Goal: Task Accomplishment & Management: Use online tool/utility

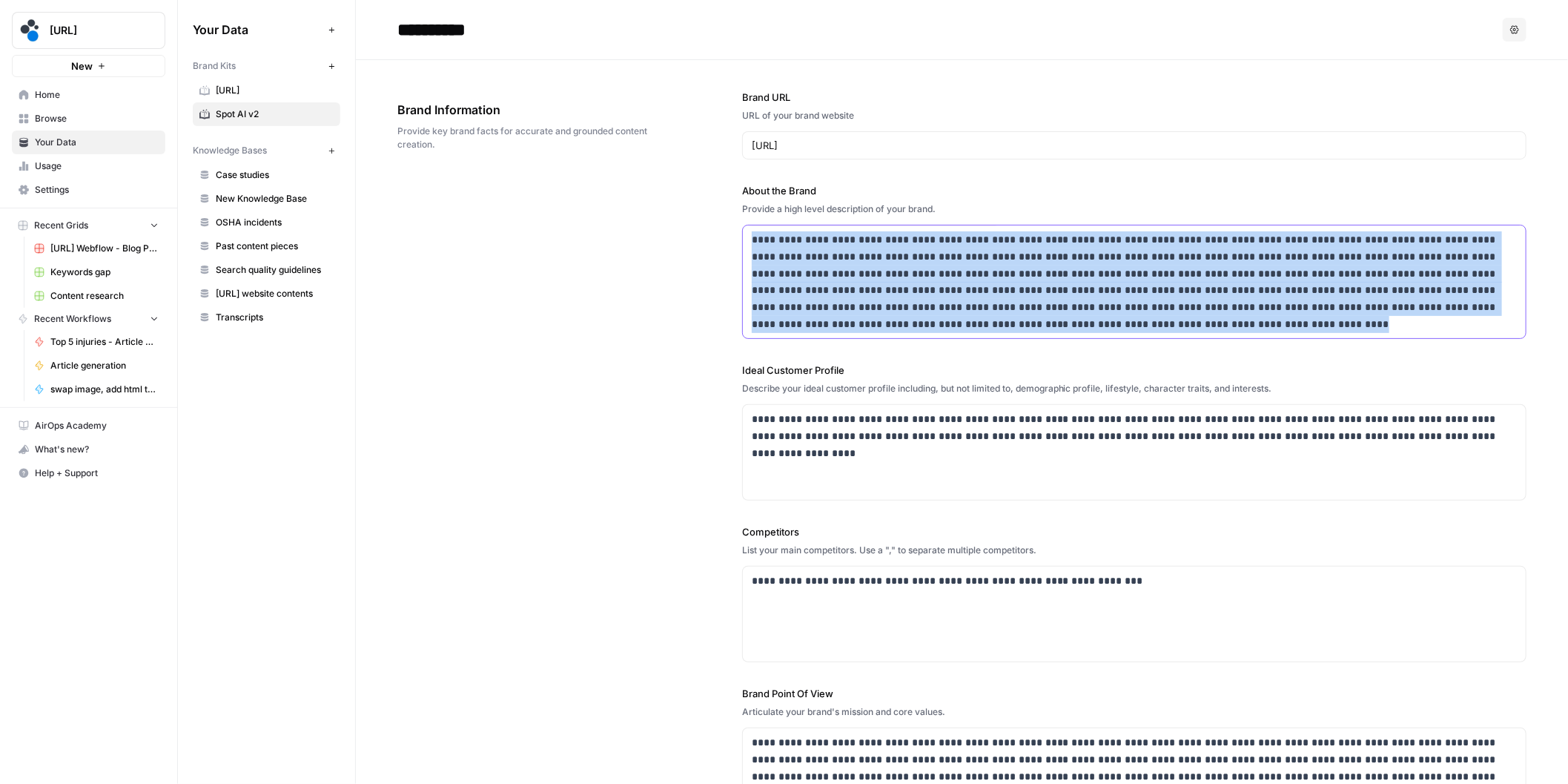
drag, startPoint x: 754, startPoint y: 239, endPoint x: 926, endPoint y: 332, distance: 195.5
click at [926, 332] on div "**********" at bounding box center [1134, 281] width 783 height 113
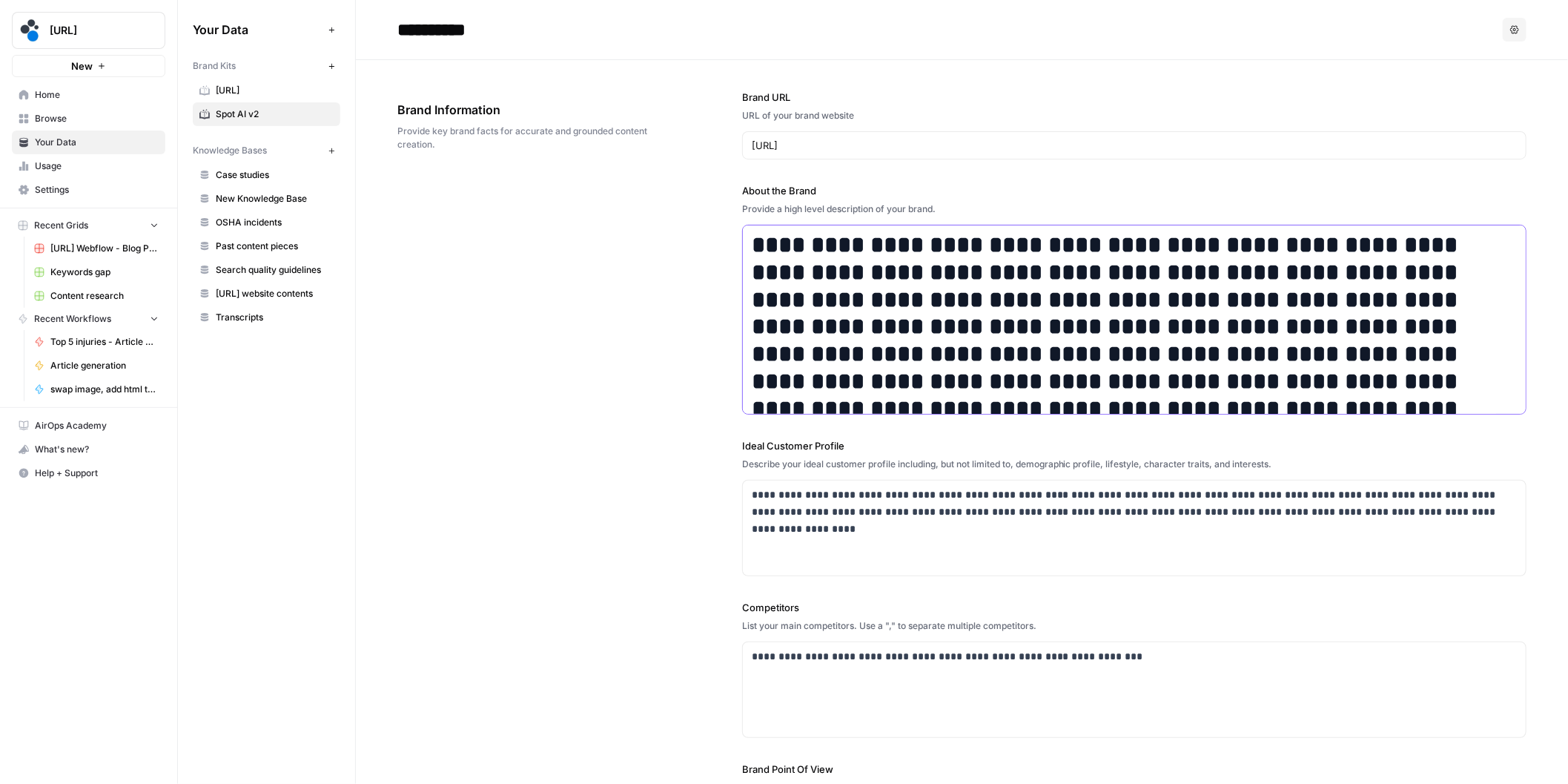
scroll to position [230, 0]
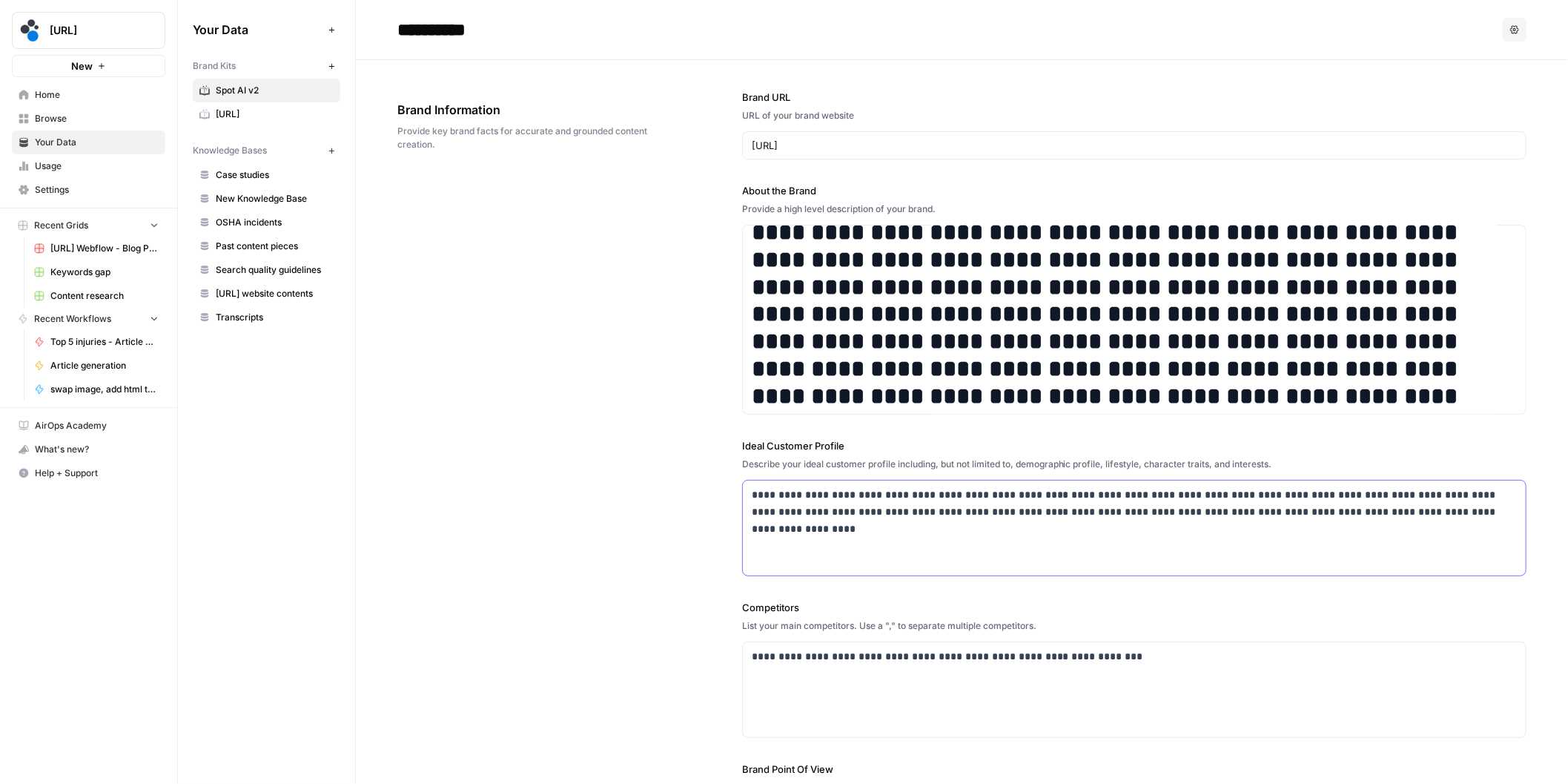
click at [924, 505] on p "**********" at bounding box center [1133, 503] width 765 height 34
click at [973, 388] on h1 "**********" at bounding box center [1133, 205] width 765 height 408
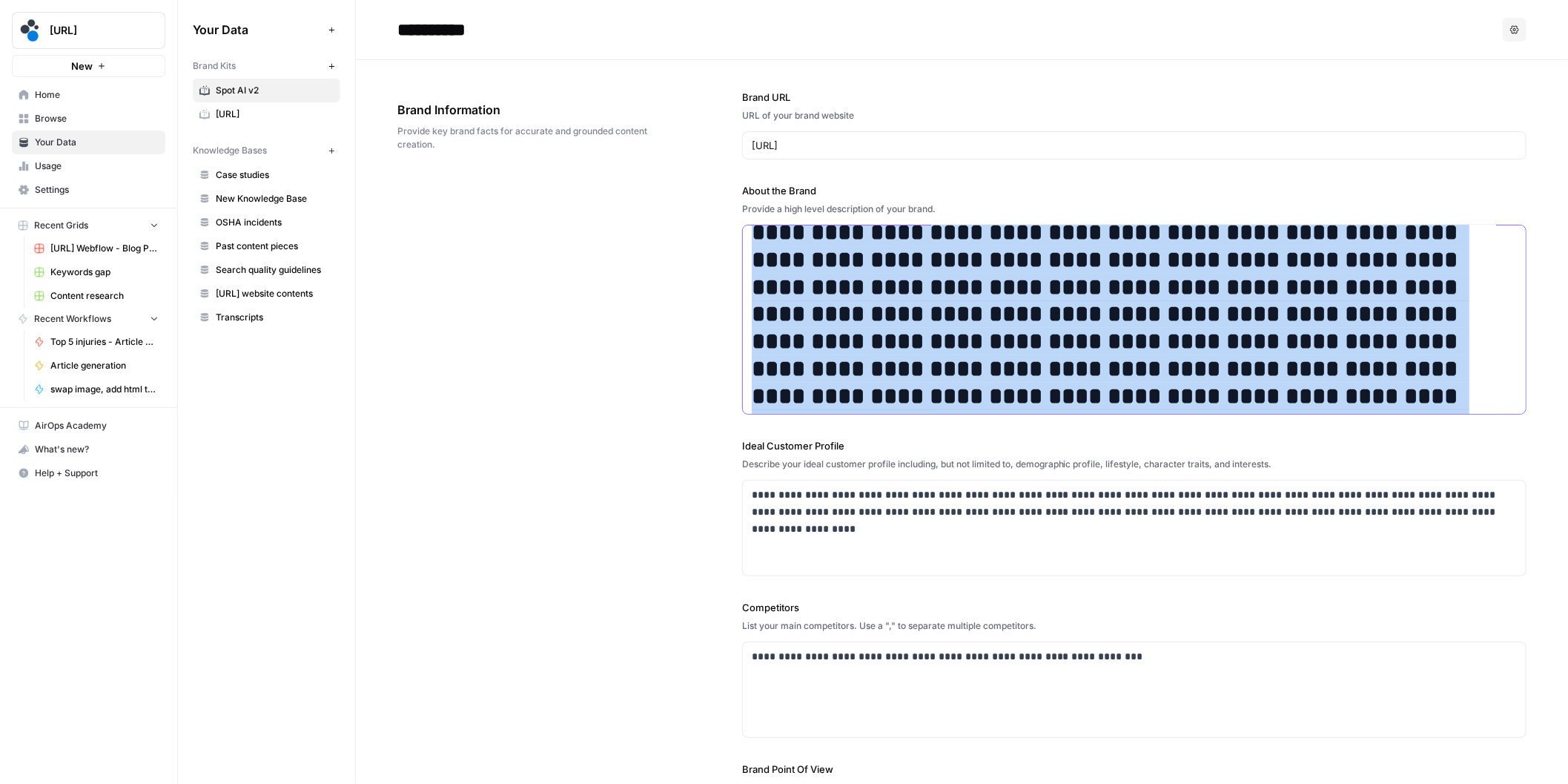
click at [973, 388] on h1 "**********" at bounding box center [1133, 205] width 765 height 408
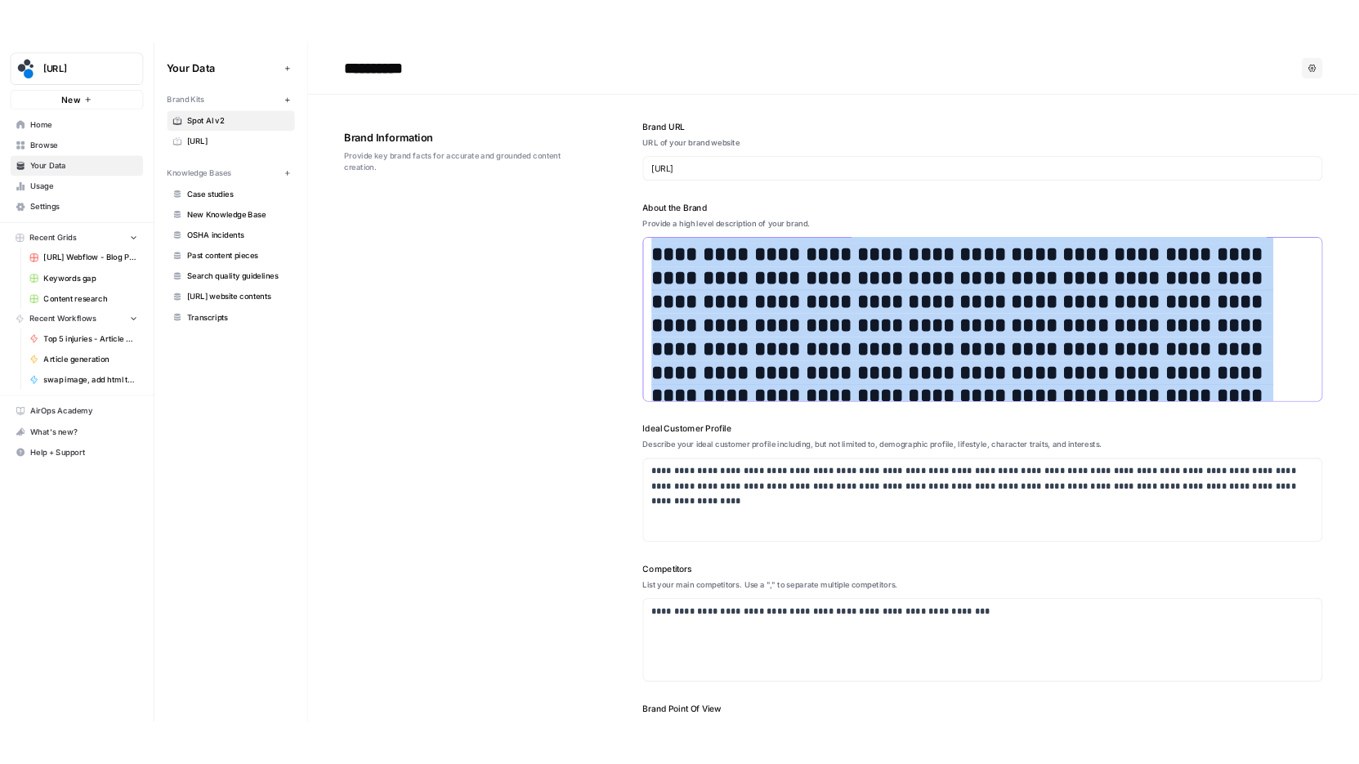
scroll to position [0, 0]
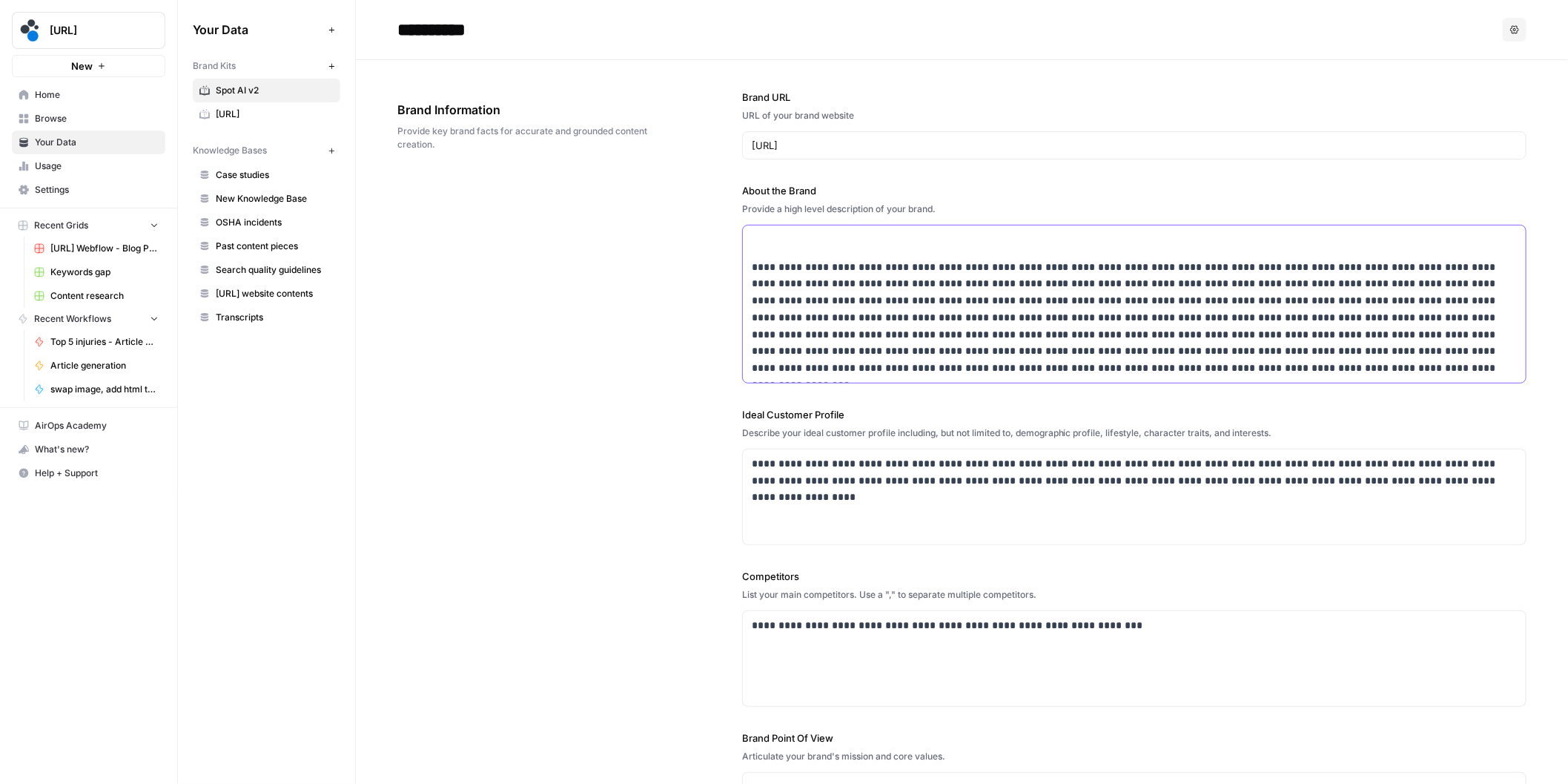
click at [993, 241] on p at bounding box center [1133, 240] width 765 height 17
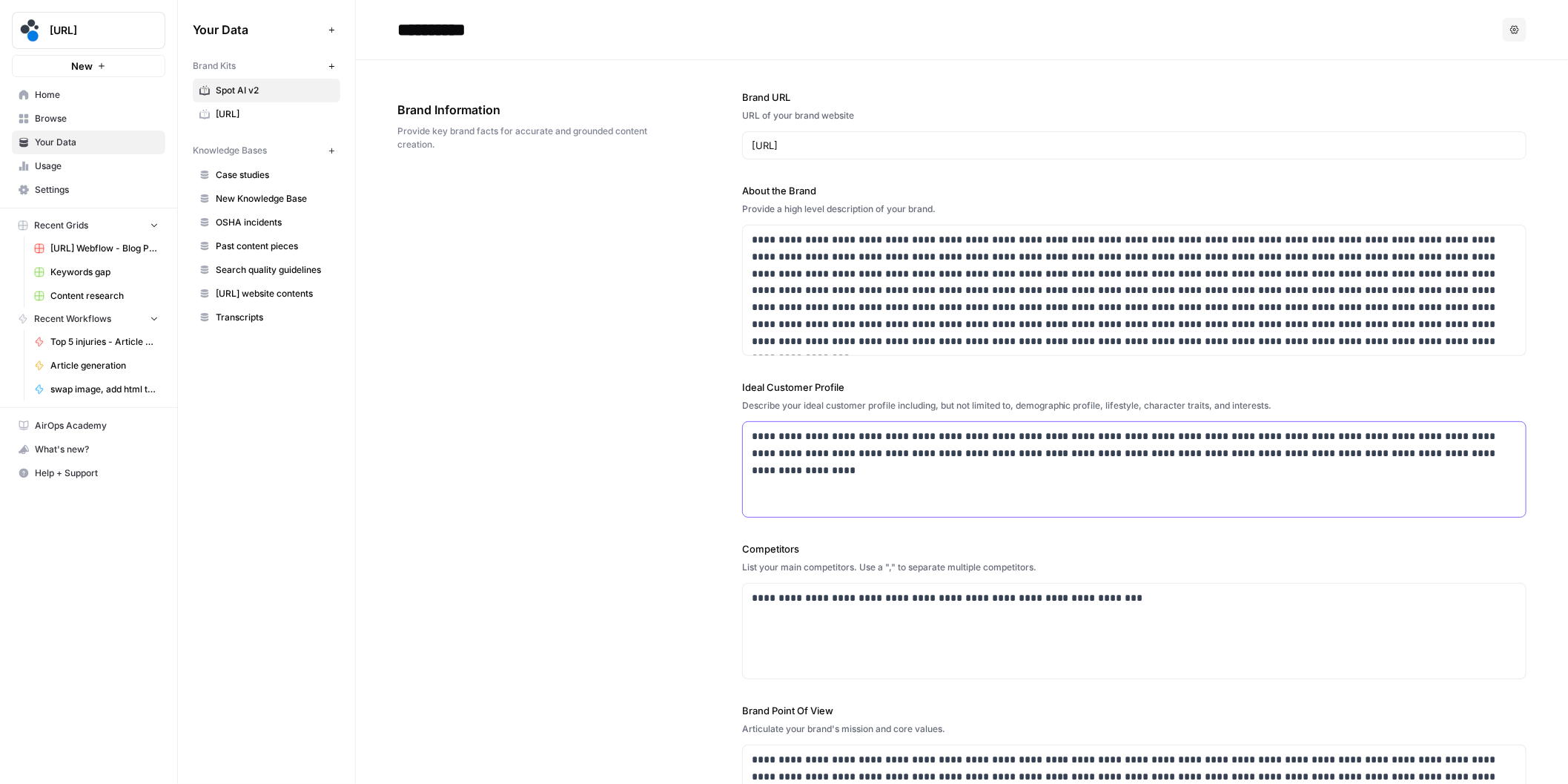
click at [889, 460] on p "**********" at bounding box center [1133, 444] width 765 height 34
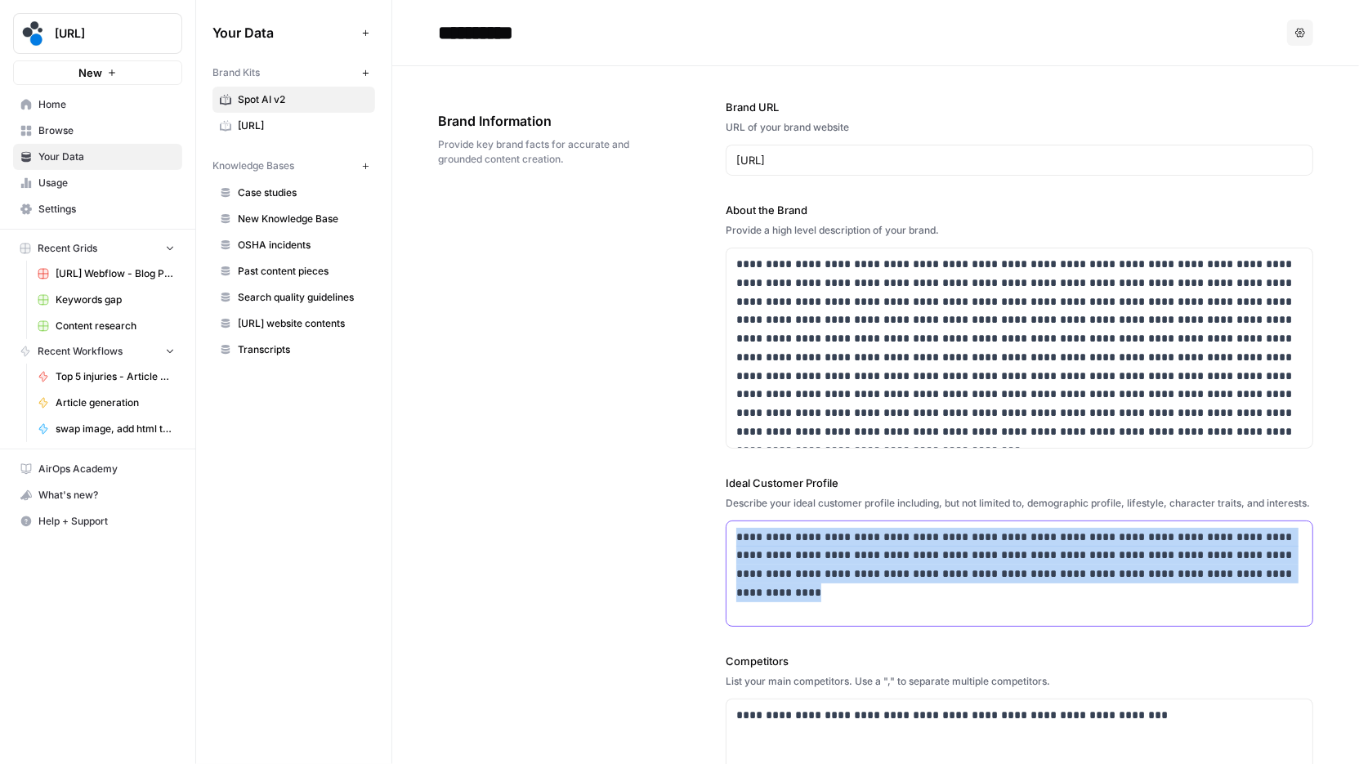
drag, startPoint x: 1197, startPoint y: 582, endPoint x: 659, endPoint y: 422, distance: 561.5
click at [659, 422] on div "**********" at bounding box center [875, 541] width 875 height 951
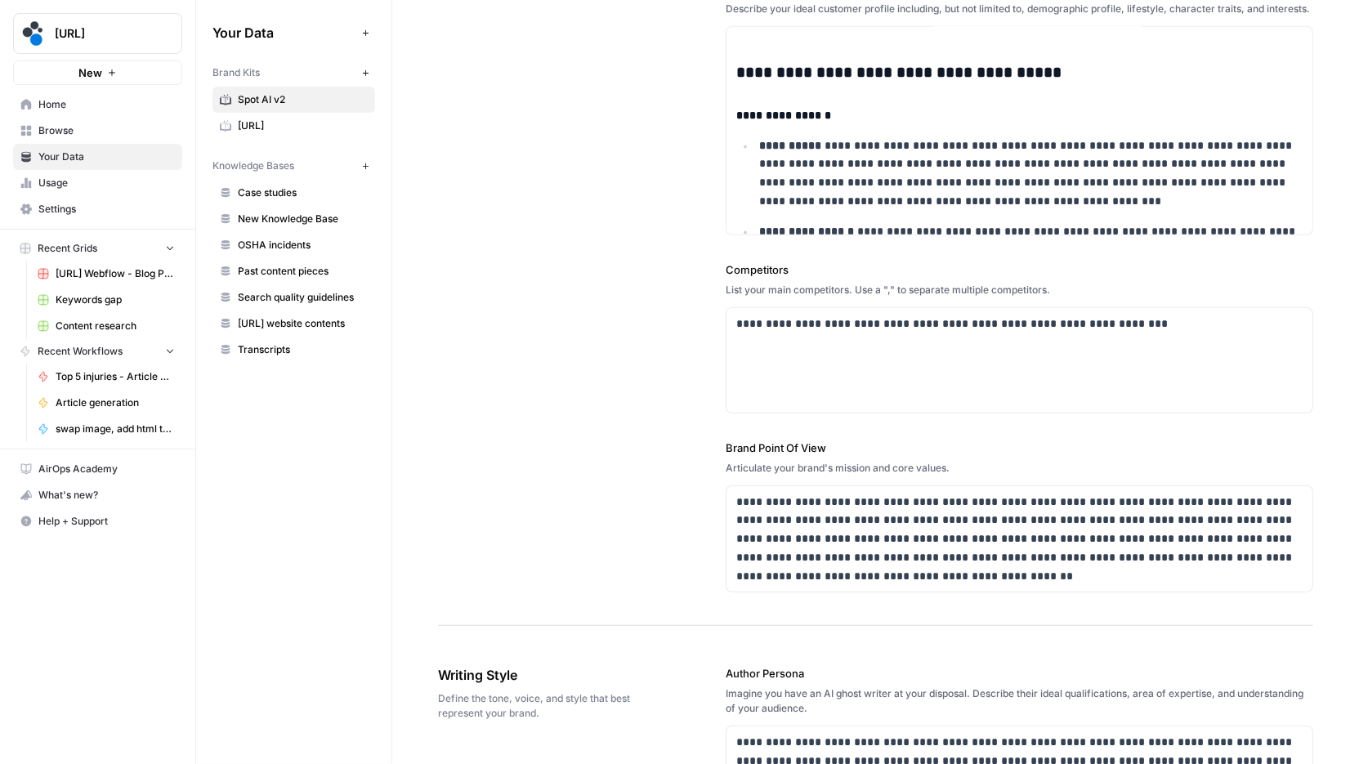
scroll to position [500, 0]
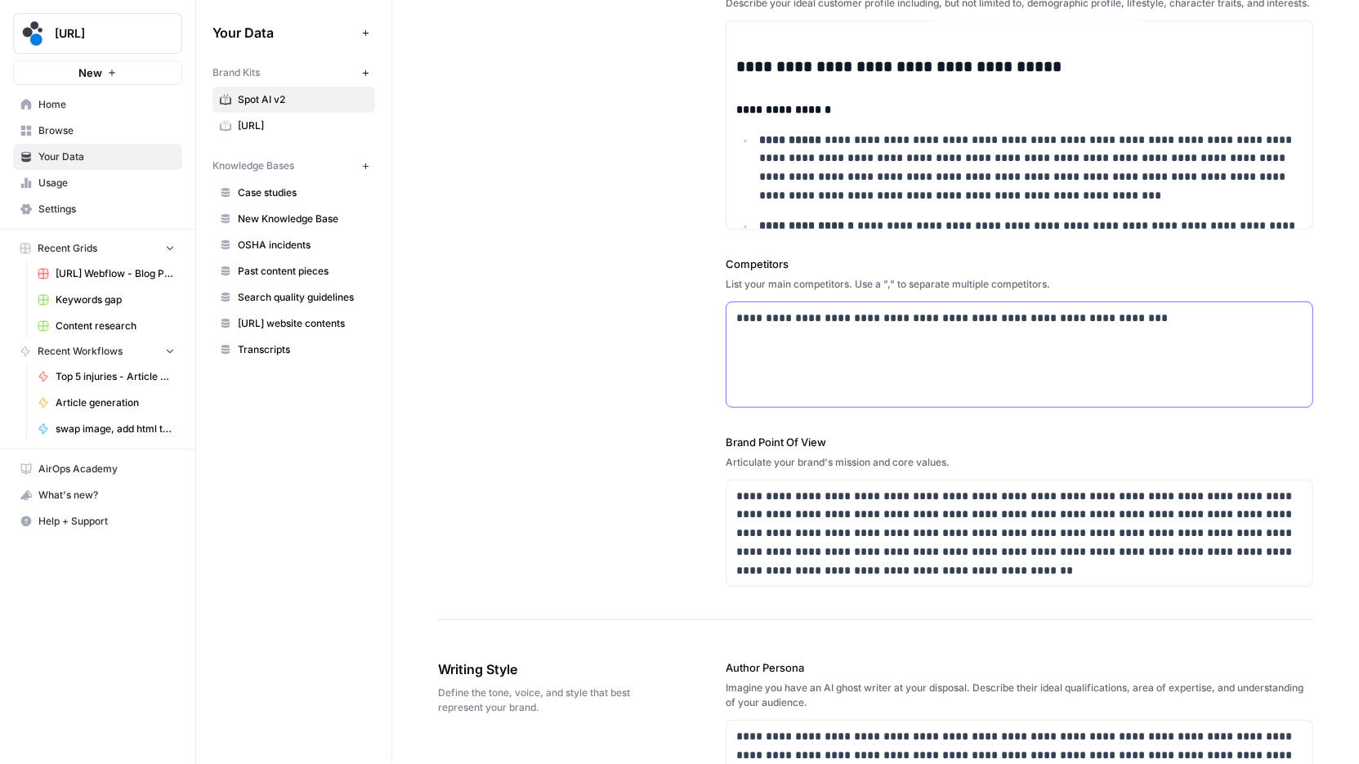
click at [914, 328] on div "**********" at bounding box center [1019, 354] width 586 height 105
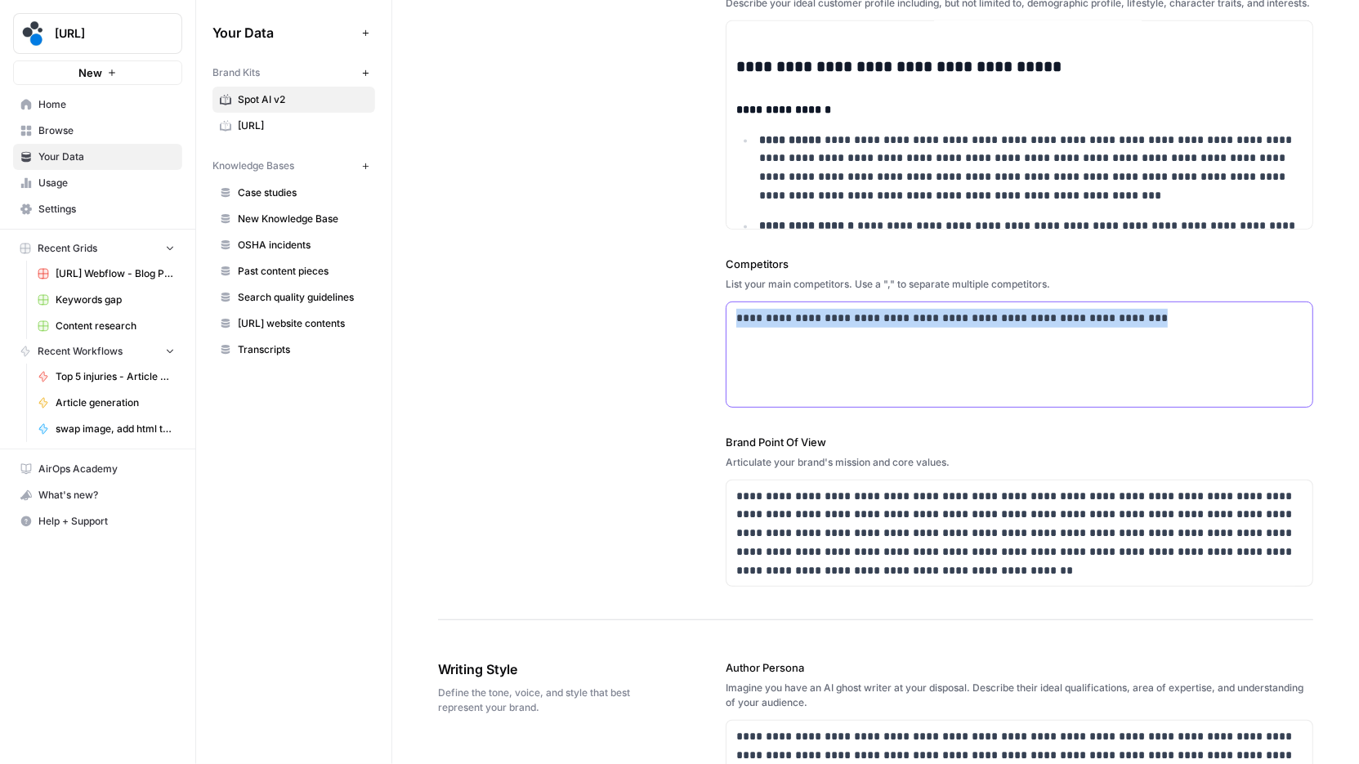
click at [914, 328] on div "**********" at bounding box center [1019, 354] width 586 height 105
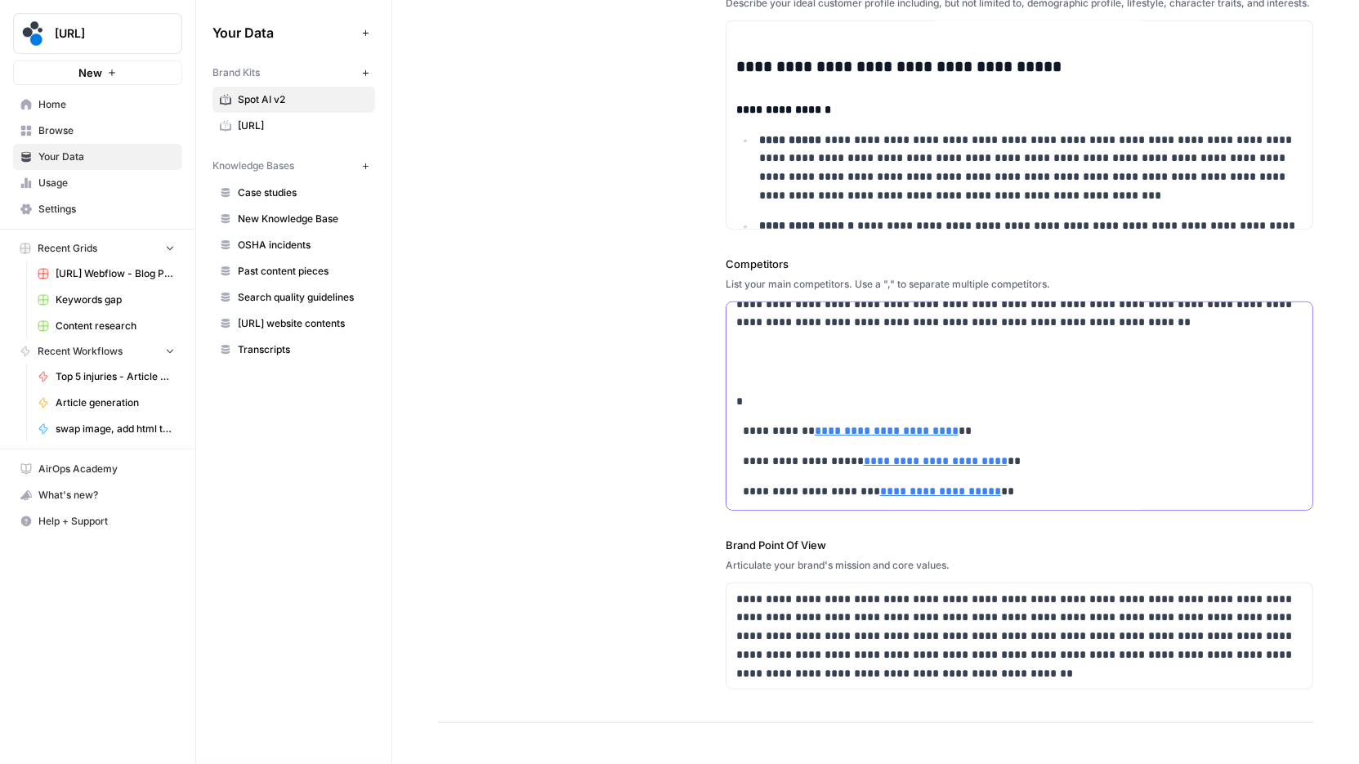
scroll to position [0, 0]
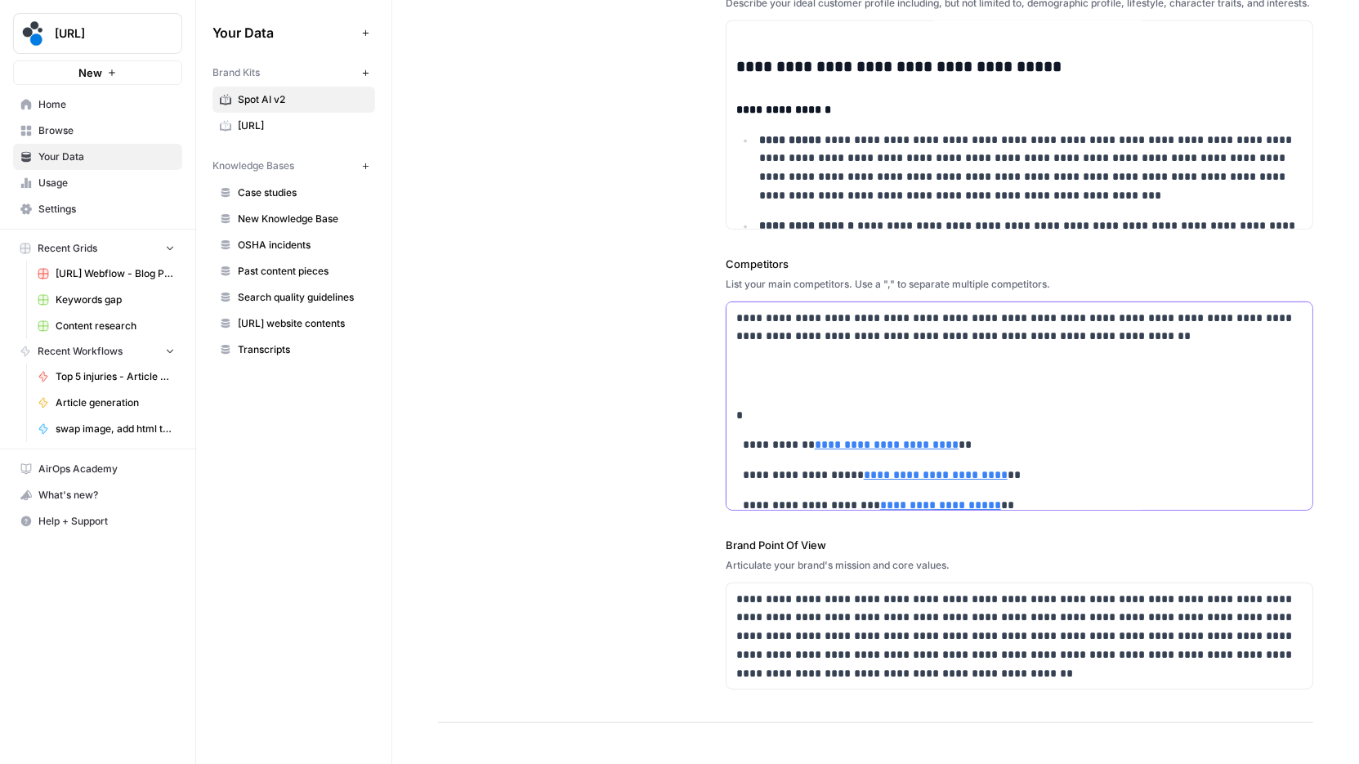
click at [909, 380] on p at bounding box center [1019, 376] width 566 height 38
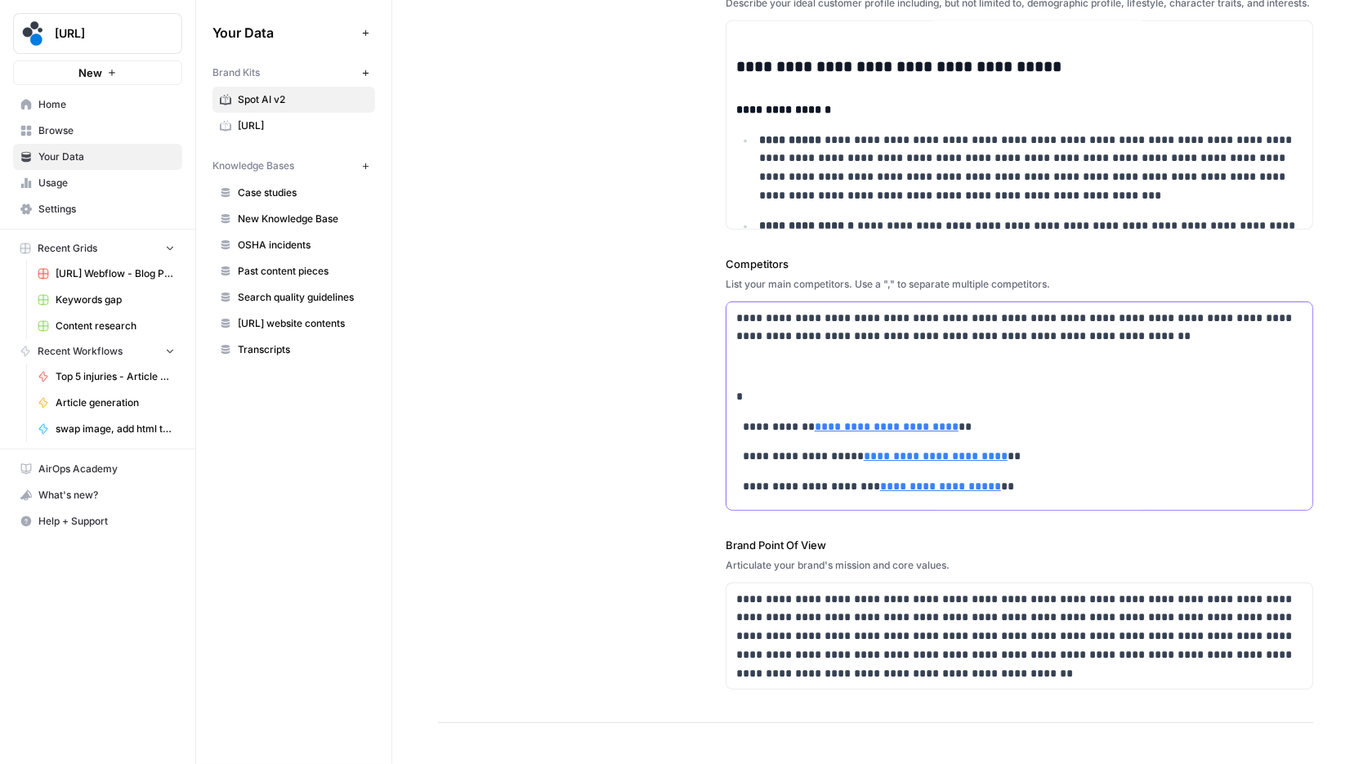
click at [1118, 343] on div "**********" at bounding box center [1019, 567] width 586 height 531
click at [1120, 336] on p "**********" at bounding box center [1019, 328] width 567 height 38
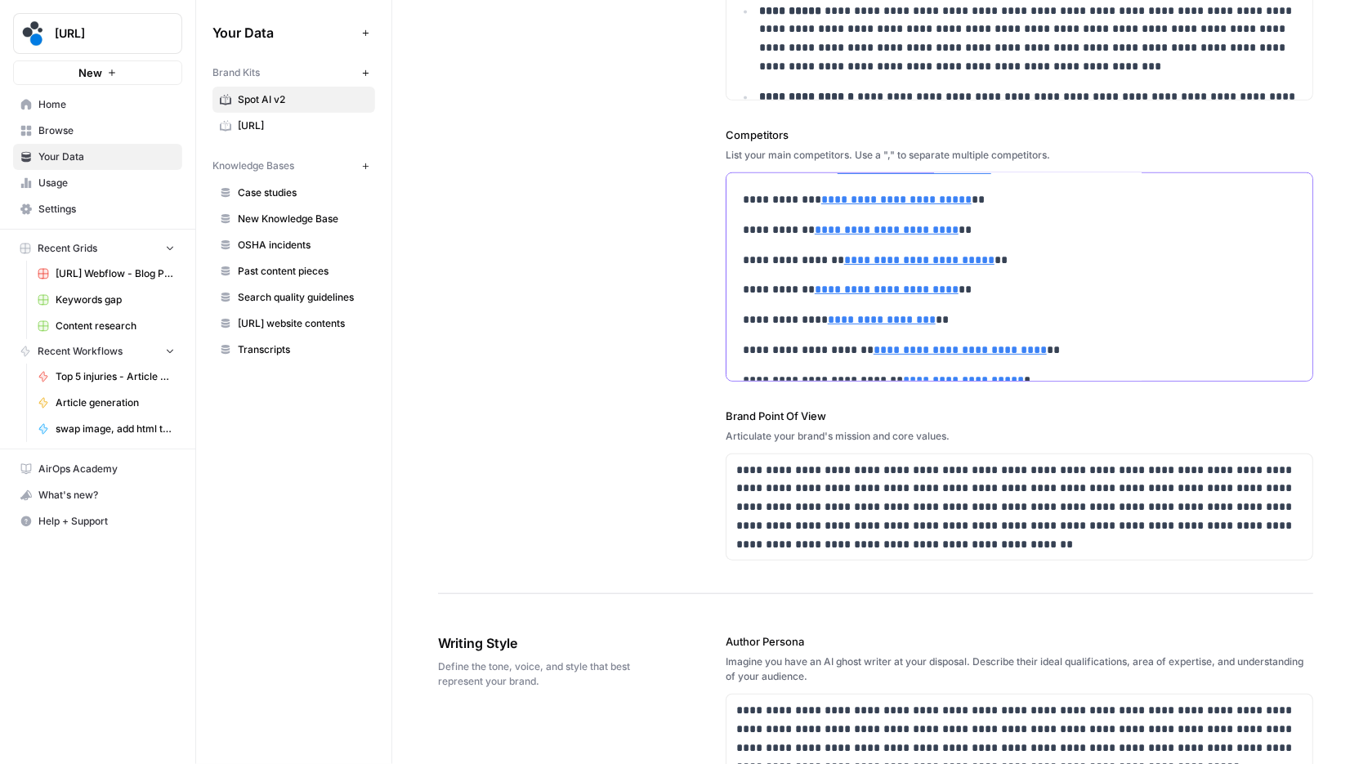
scroll to position [637, 0]
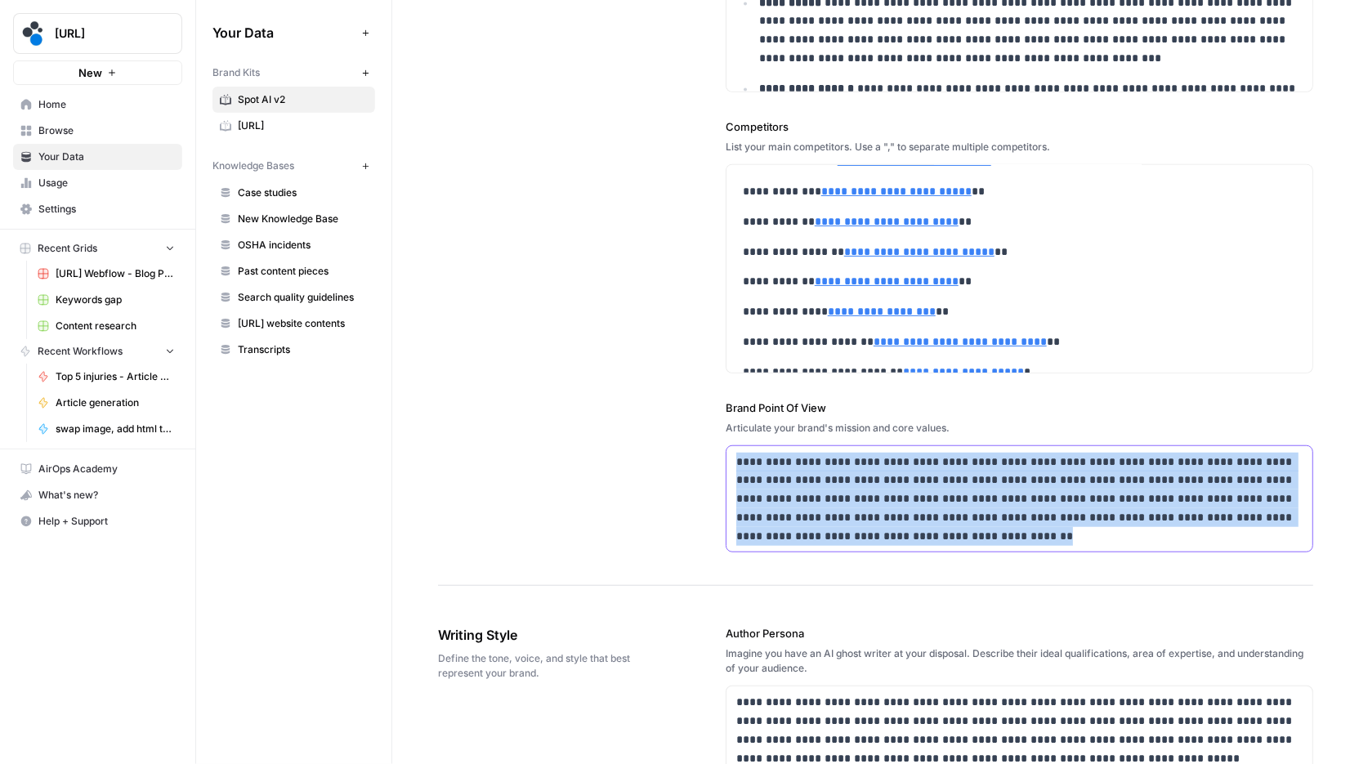
drag, startPoint x: 896, startPoint y: 532, endPoint x: 661, endPoint y: 400, distance: 270.0
click at [661, 400] on div "**********" at bounding box center [875, 7] width 875 height 1157
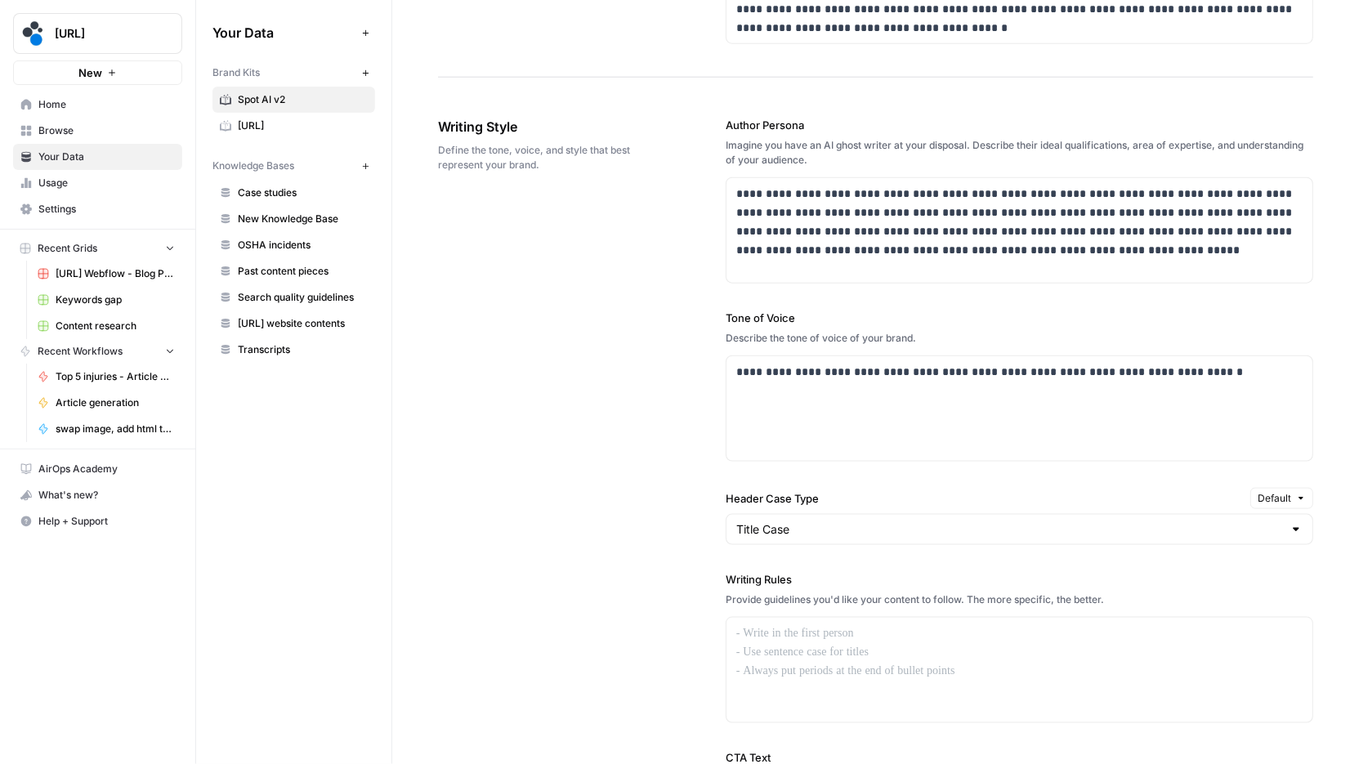
scroll to position [1142, 0]
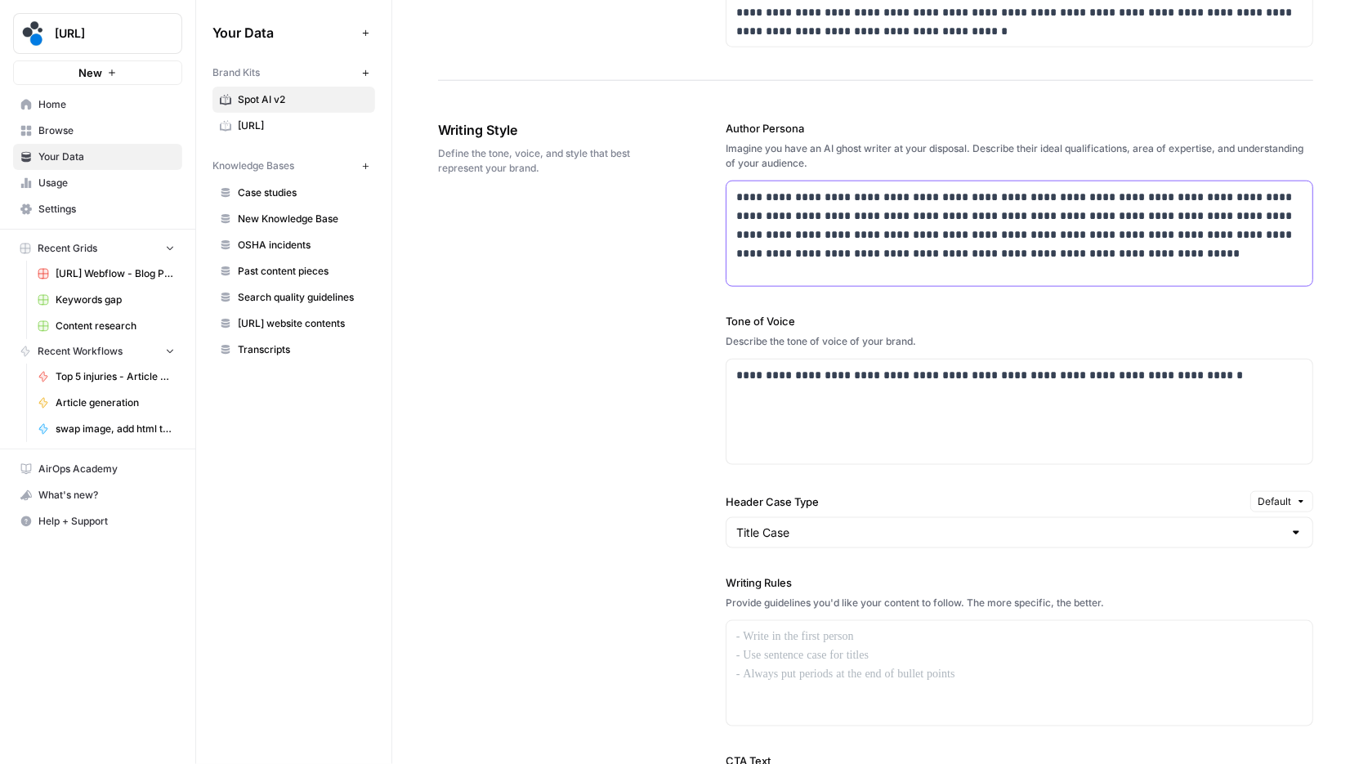
click at [993, 230] on p "**********" at bounding box center [1019, 225] width 567 height 74
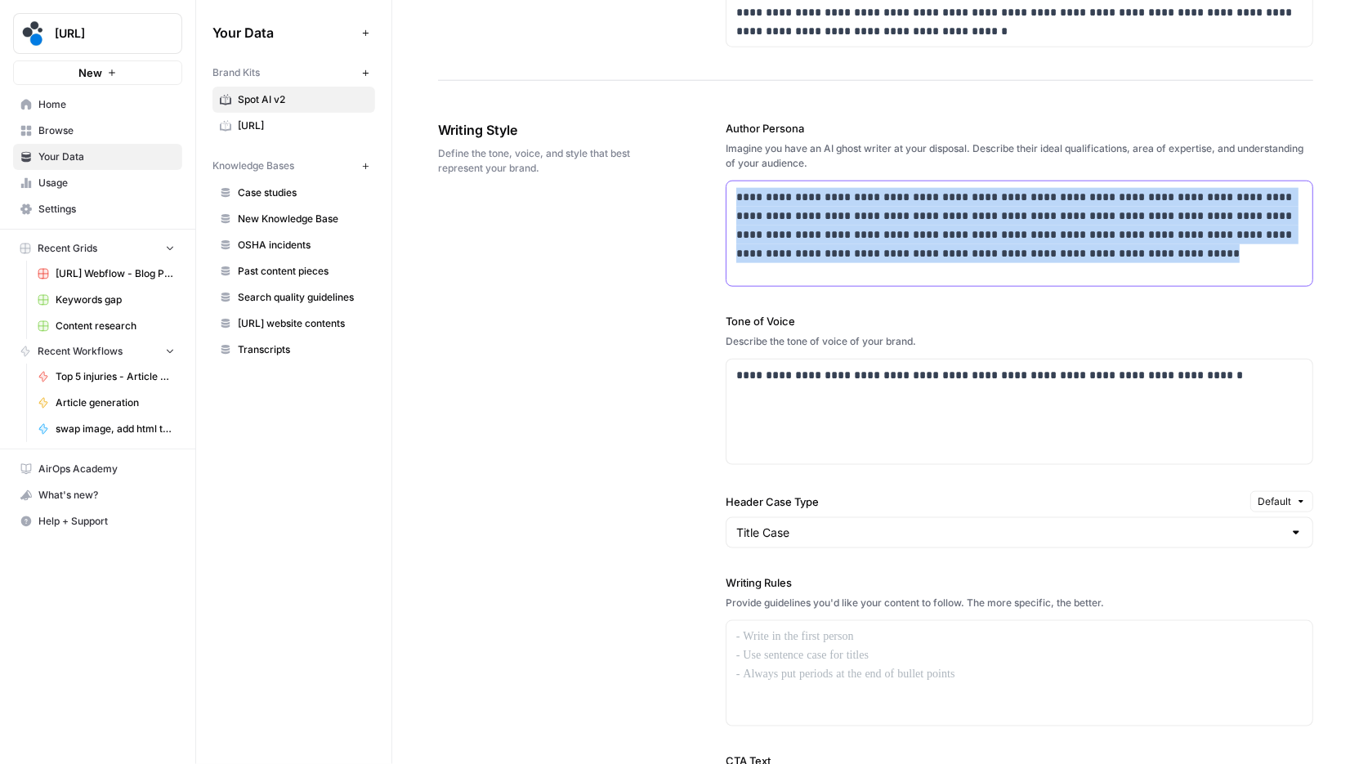
click at [993, 230] on p "**********" at bounding box center [1019, 225] width 567 height 74
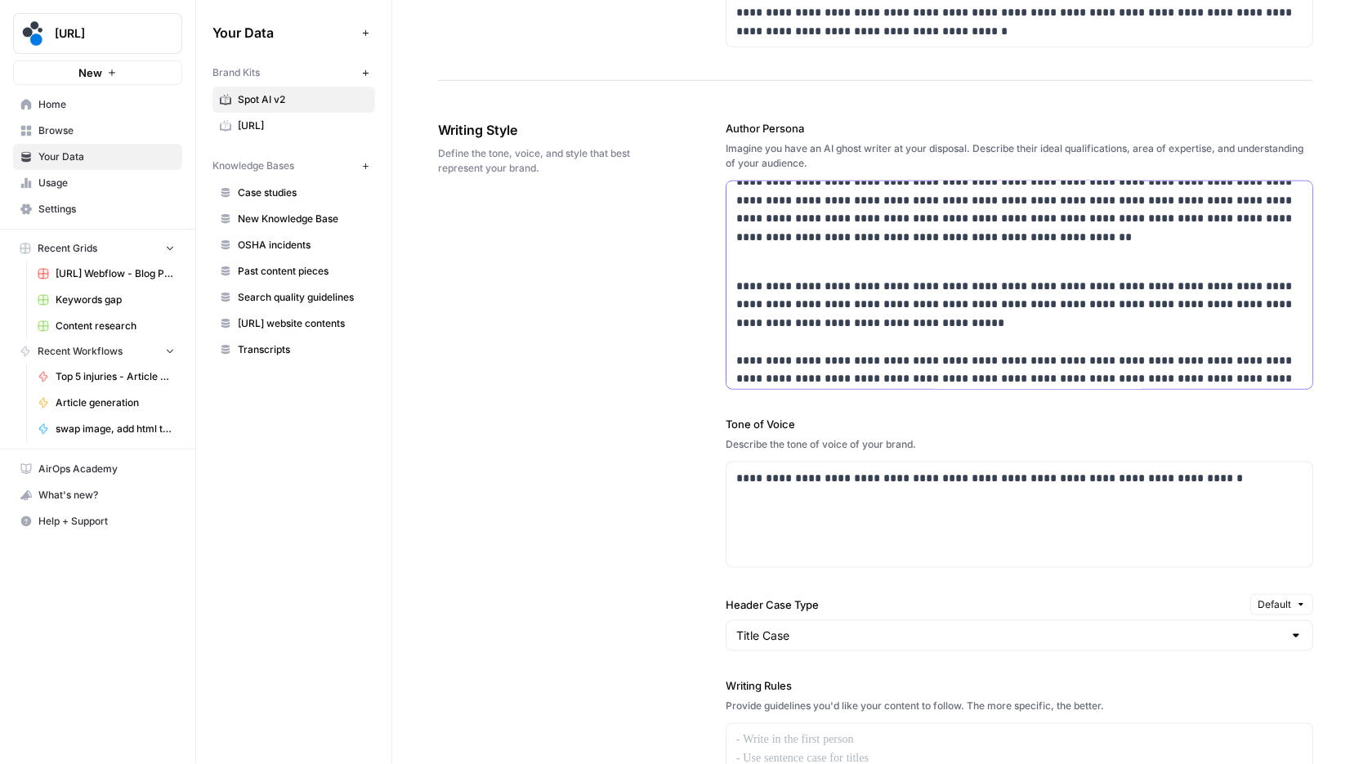
scroll to position [57, 0]
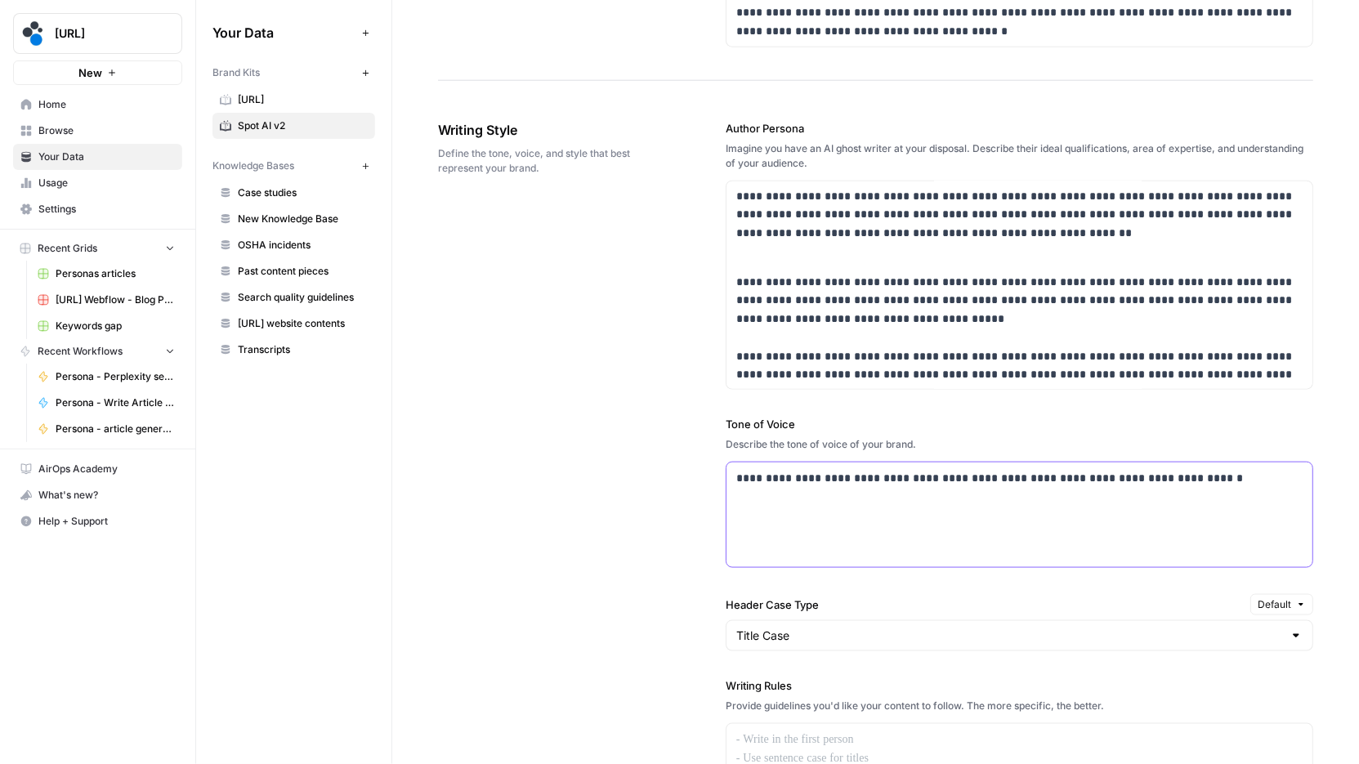
click at [775, 479] on p "**********" at bounding box center [1019, 478] width 567 height 19
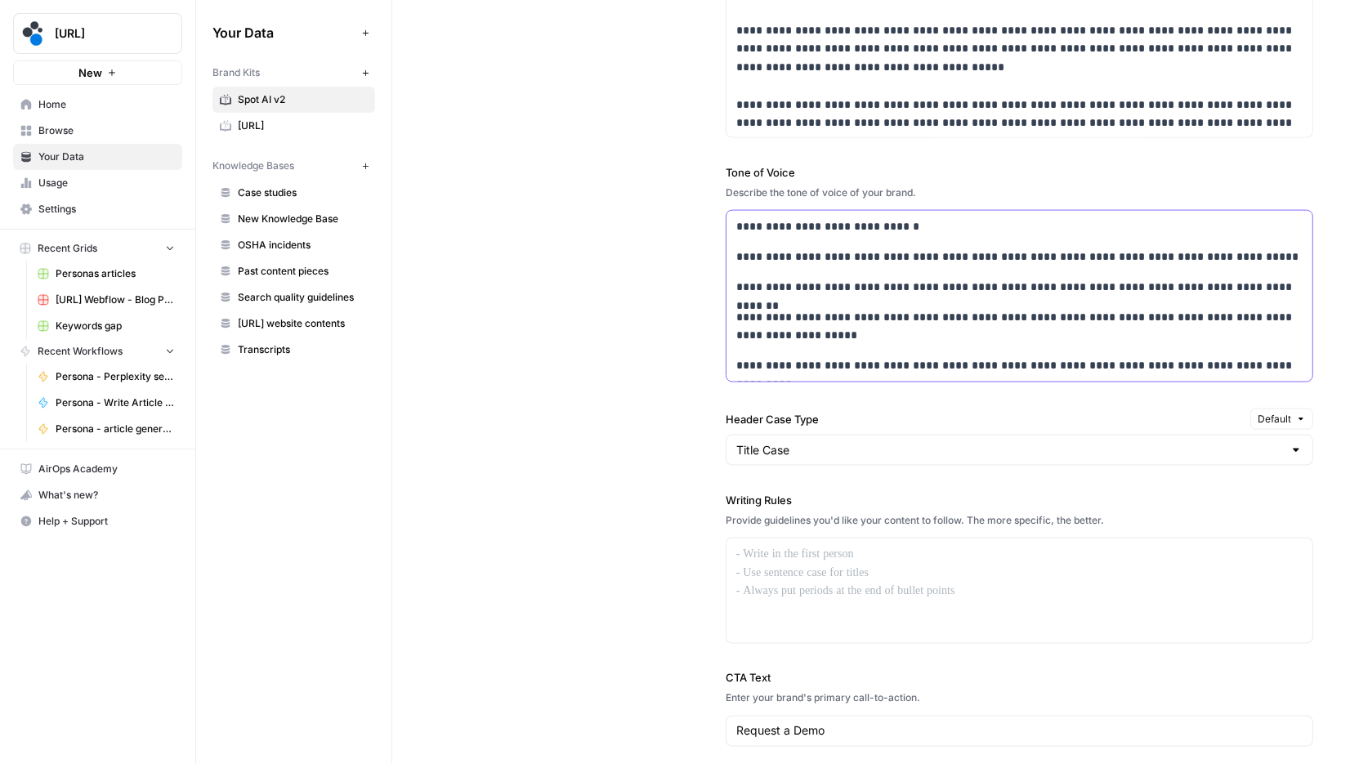
scroll to position [1398, 0]
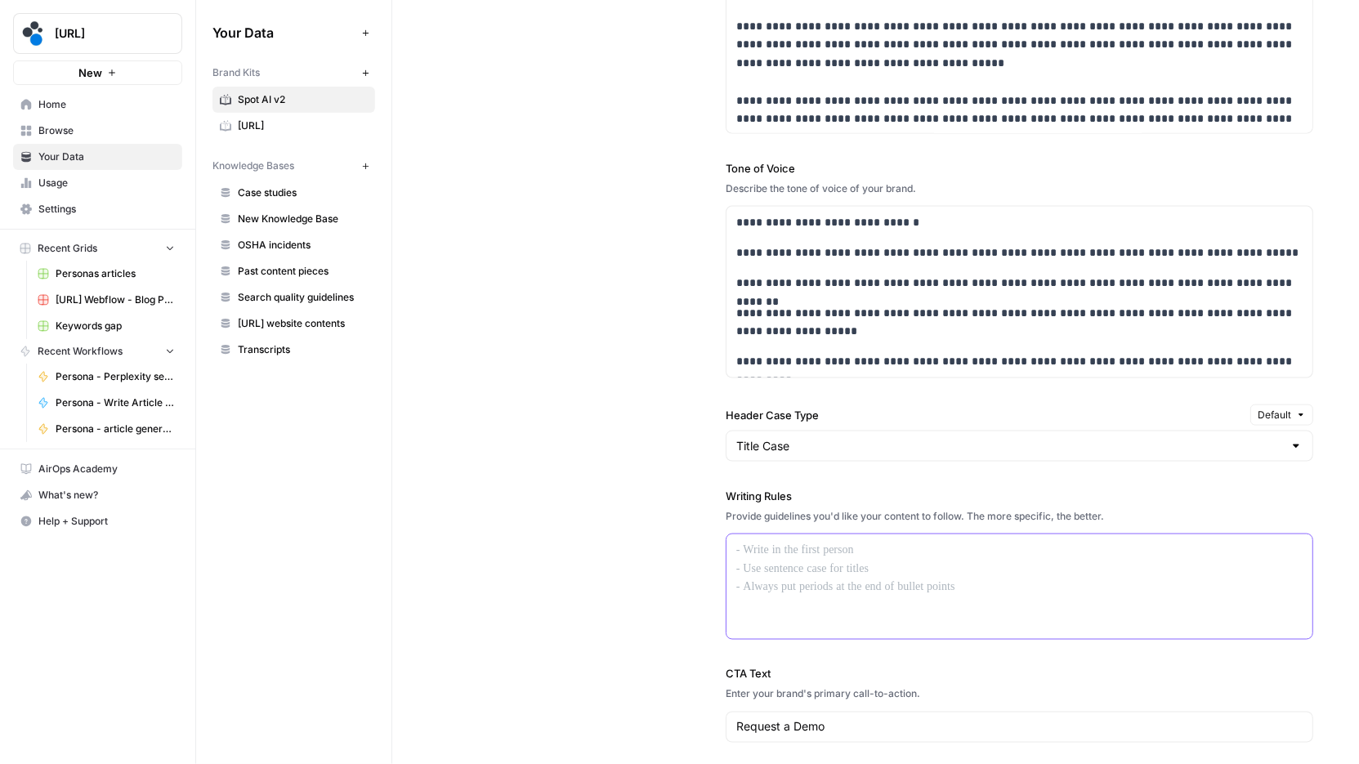
click at [827, 563] on div at bounding box center [1019, 586] width 586 height 105
click at [809, 444] on input "Header Case Type" at bounding box center [1009, 446] width 547 height 16
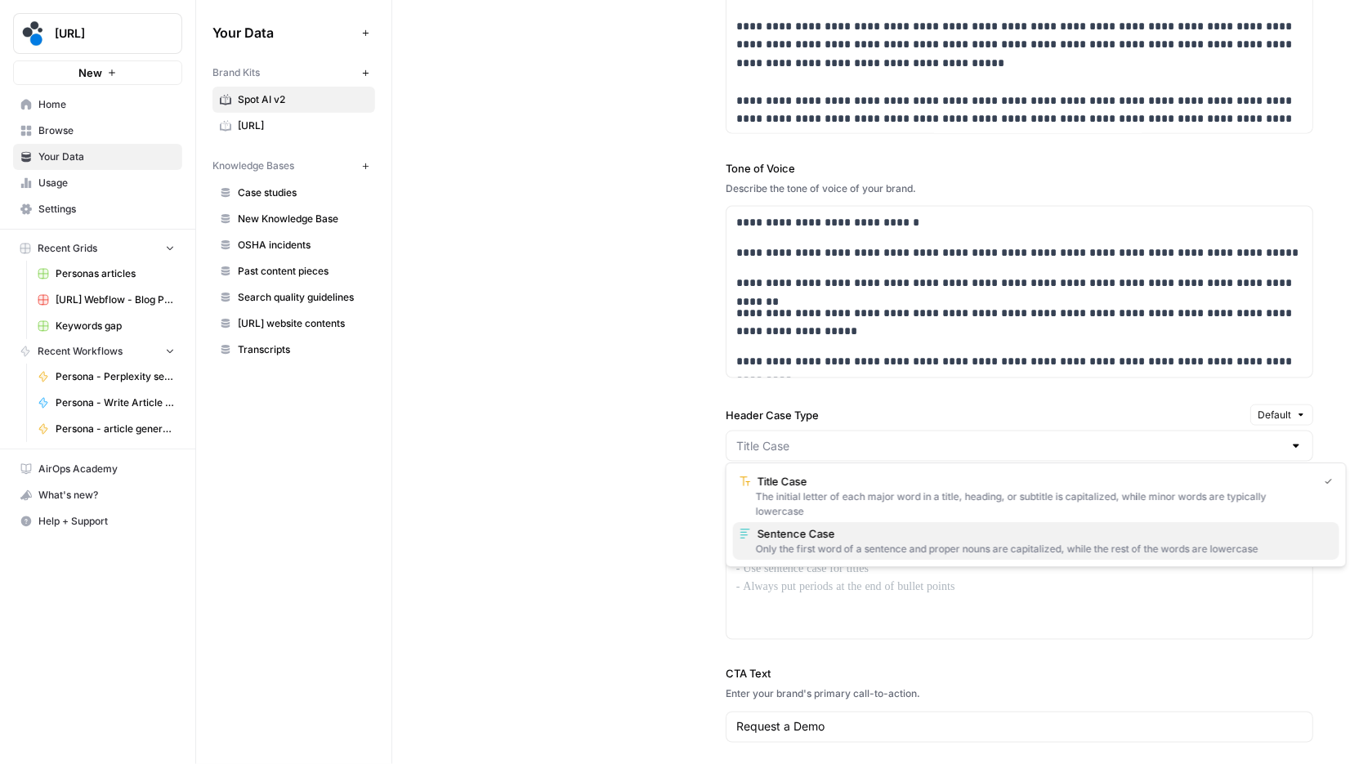
click at [808, 537] on span "Sentence Case" at bounding box center [1041, 533] width 569 height 16
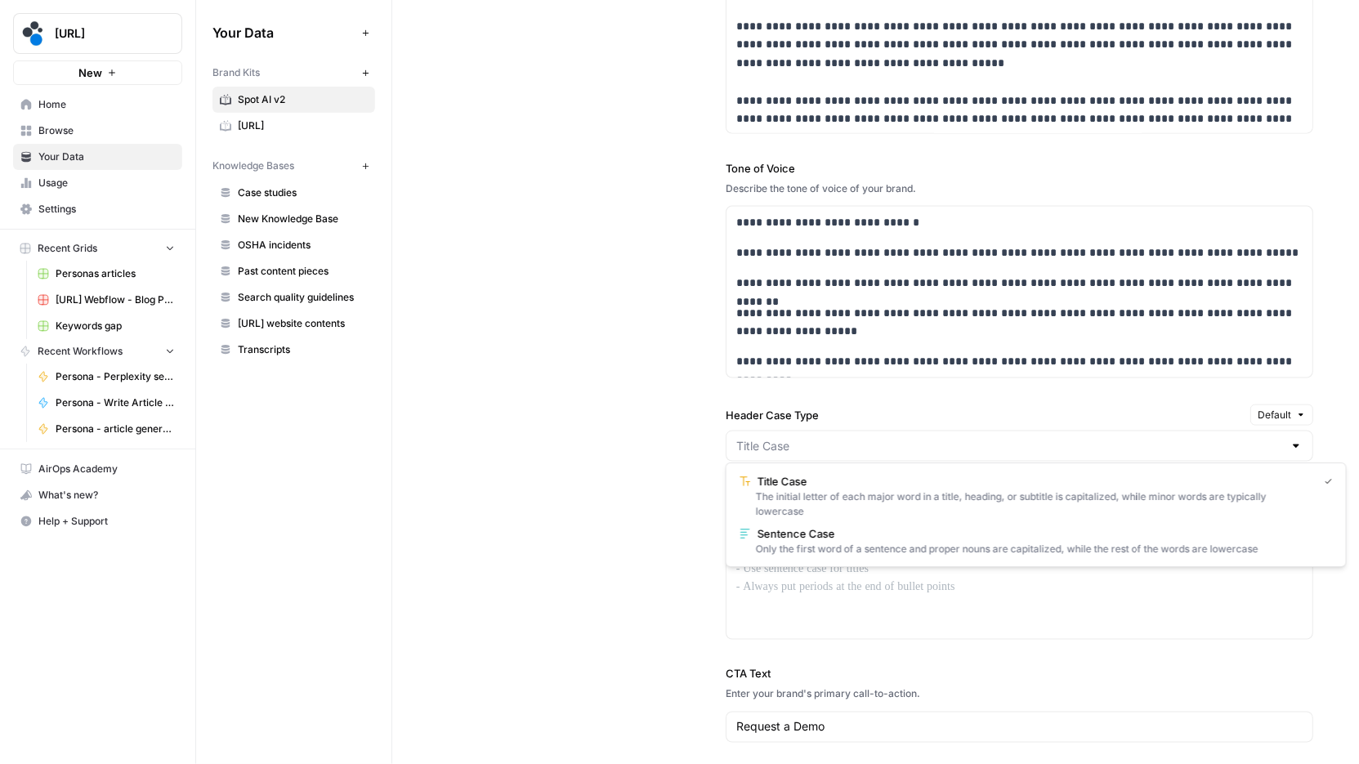
type input "Sentence Case"
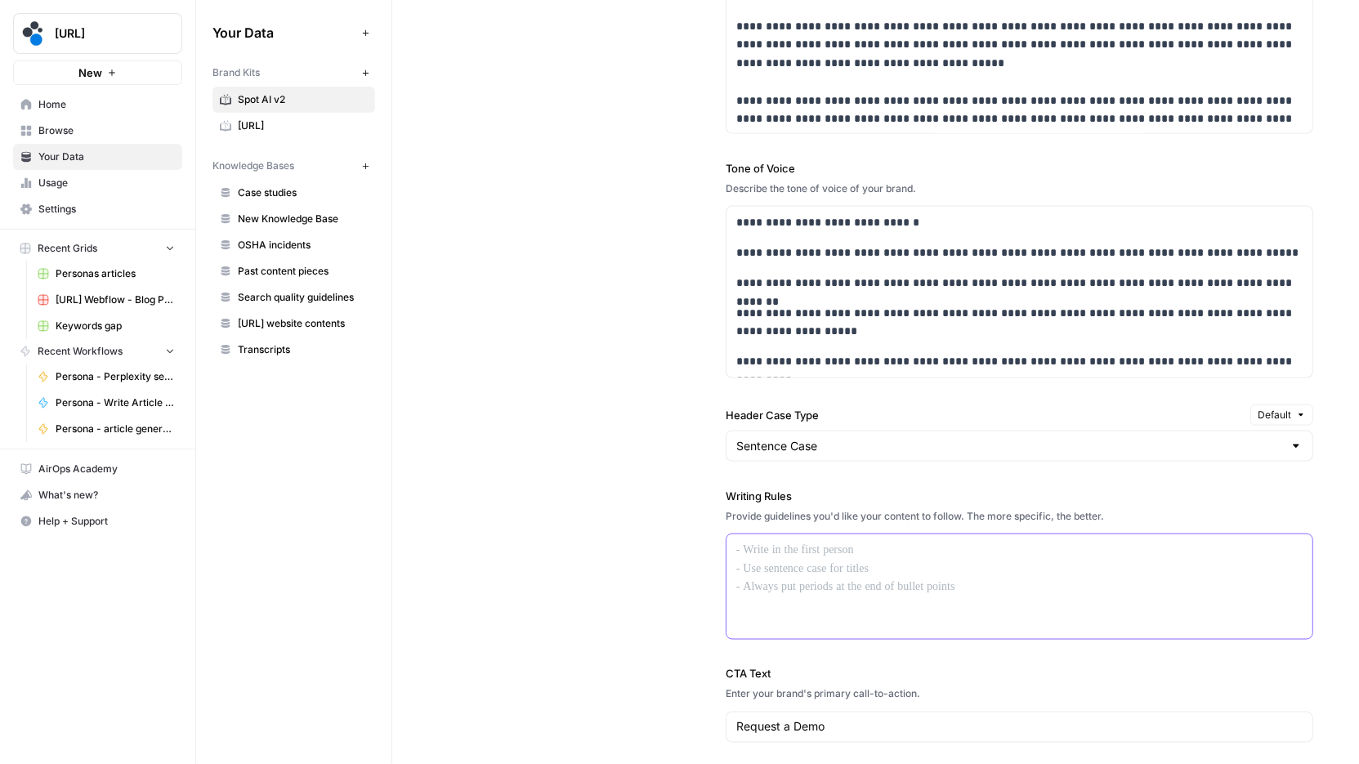
click at [837, 555] on div at bounding box center [1019, 586] width 586 height 105
click at [876, 442] on input "Header Case Type" at bounding box center [1009, 446] width 547 height 16
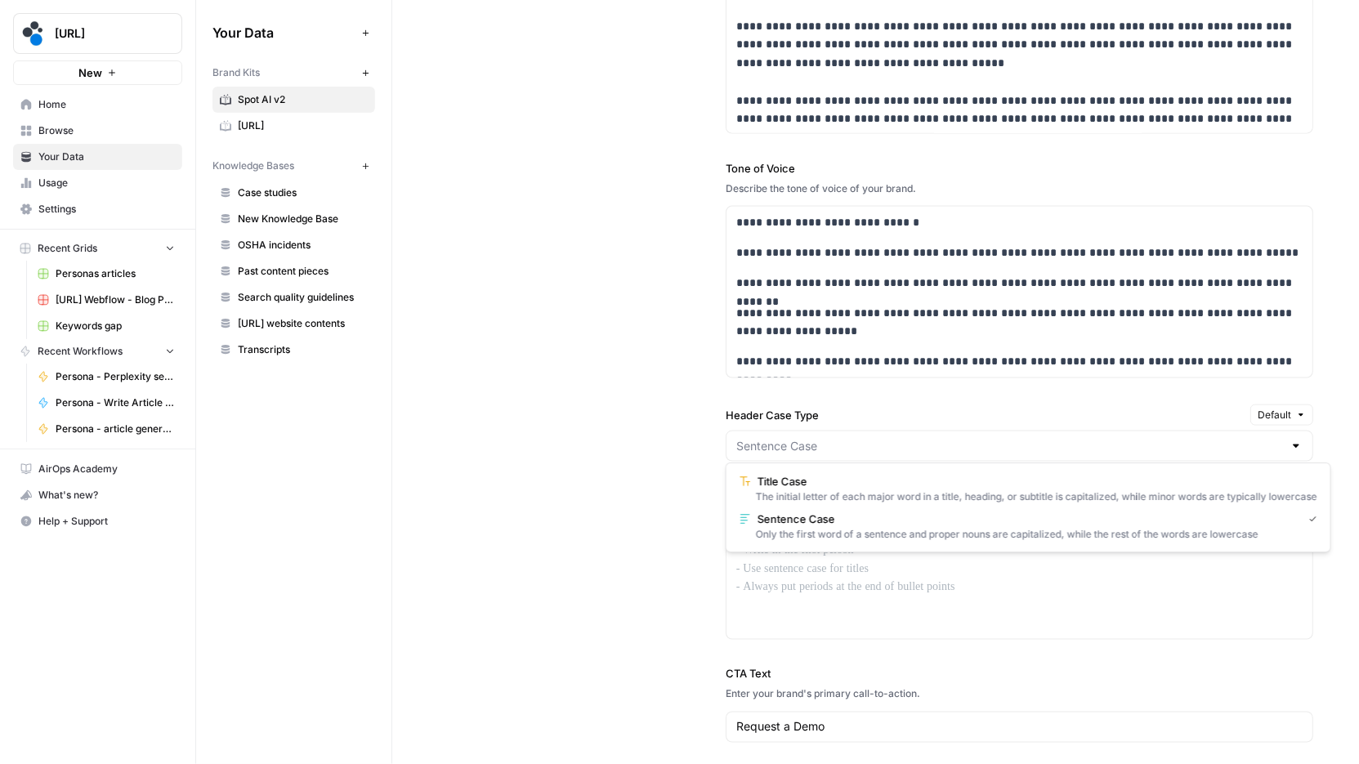
type input "Sentence Case"
click at [814, 386] on div "**********" at bounding box center [1019, 355] width 587 height 1047
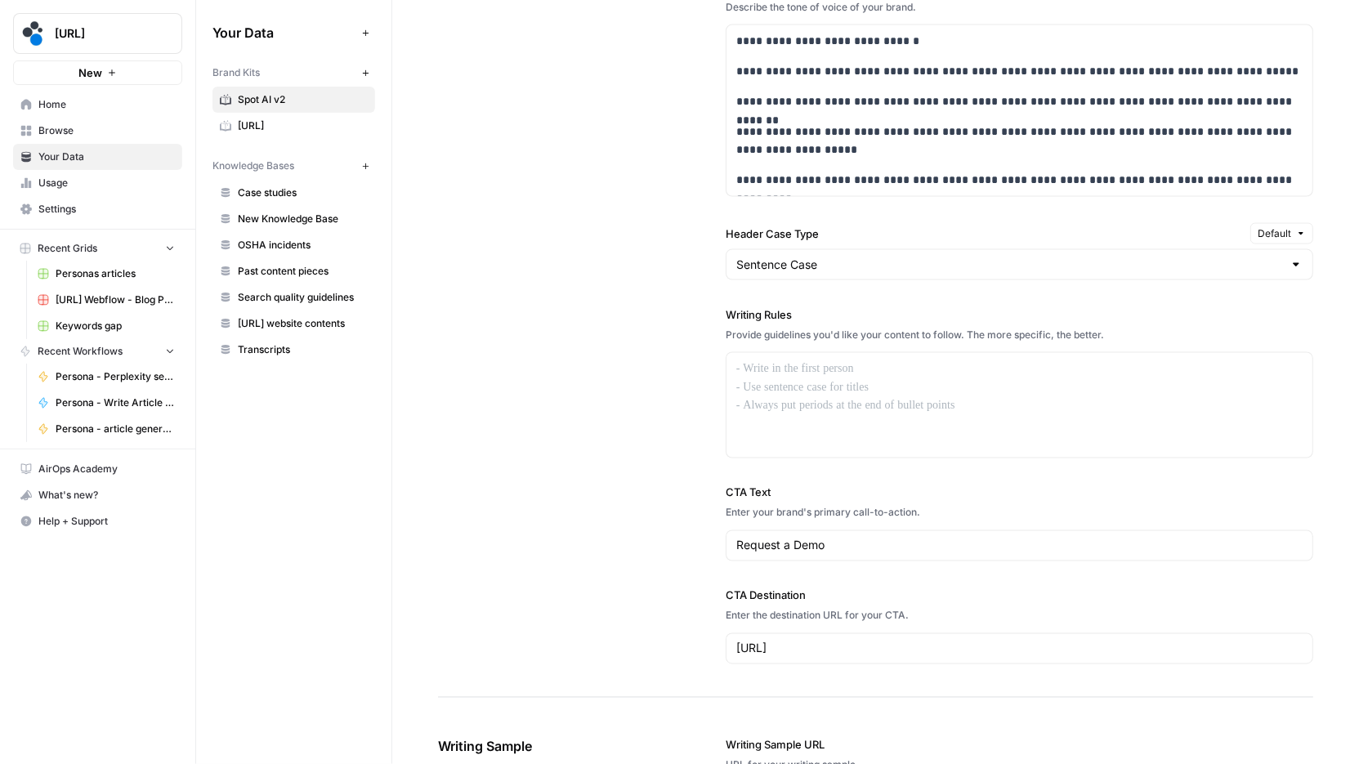
scroll to position [1582, 0]
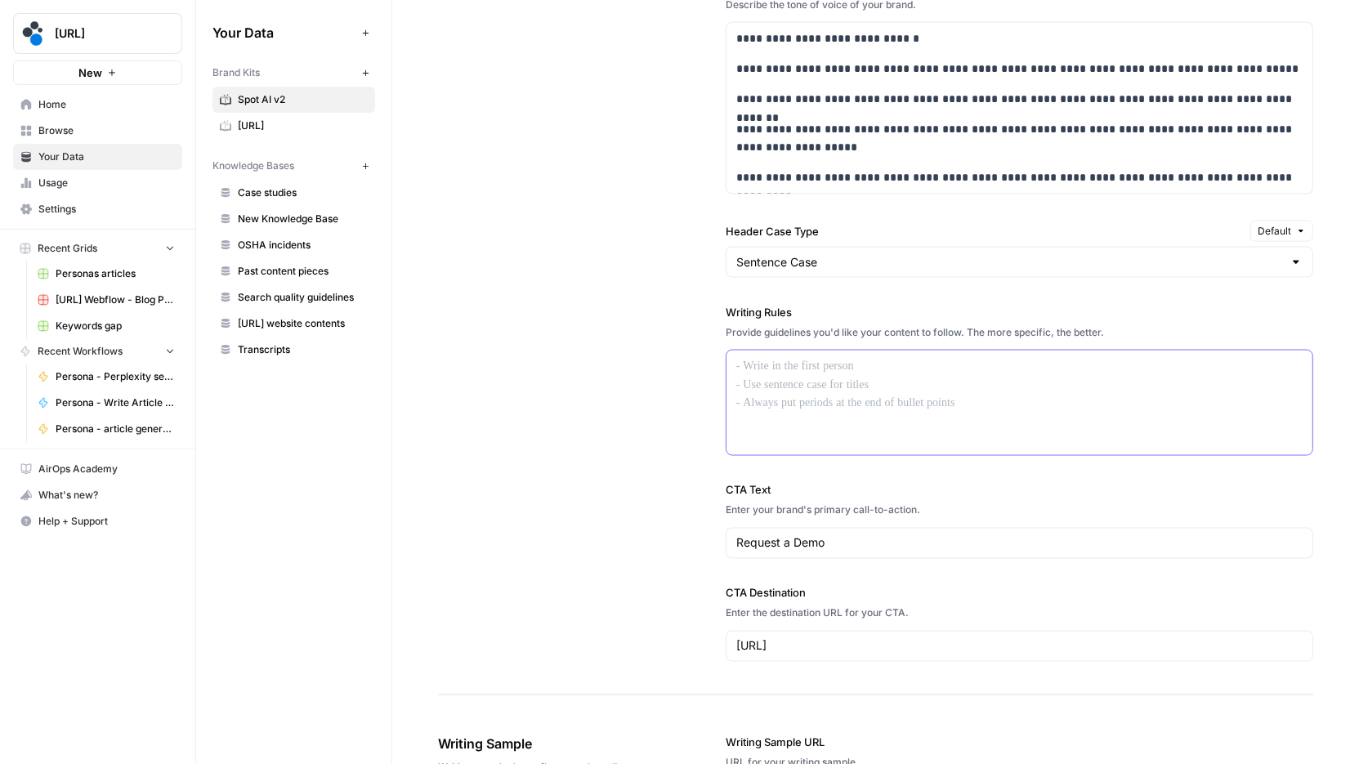
click at [864, 398] on div at bounding box center [1019, 402] width 586 height 105
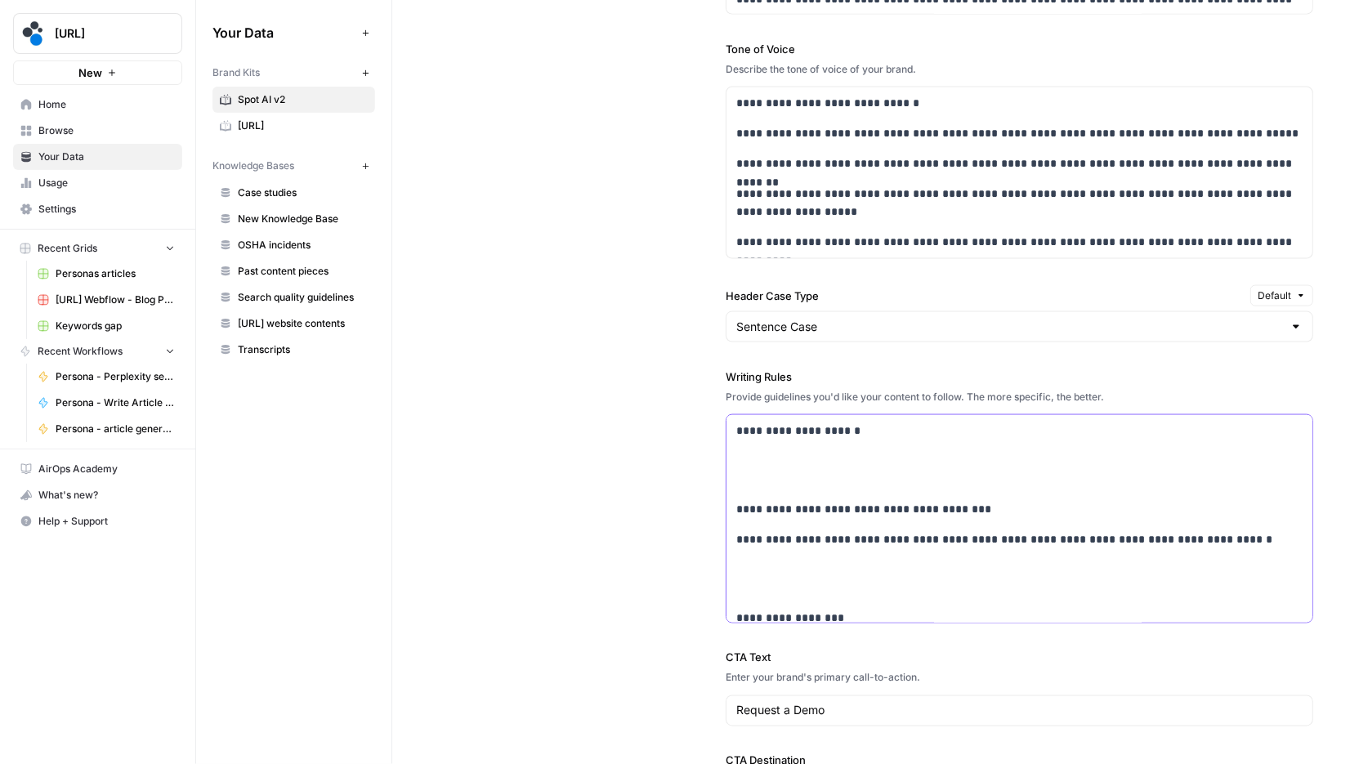
scroll to position [1516, 0]
click at [762, 118] on div "**********" at bounding box center [1019, 174] width 586 height 171
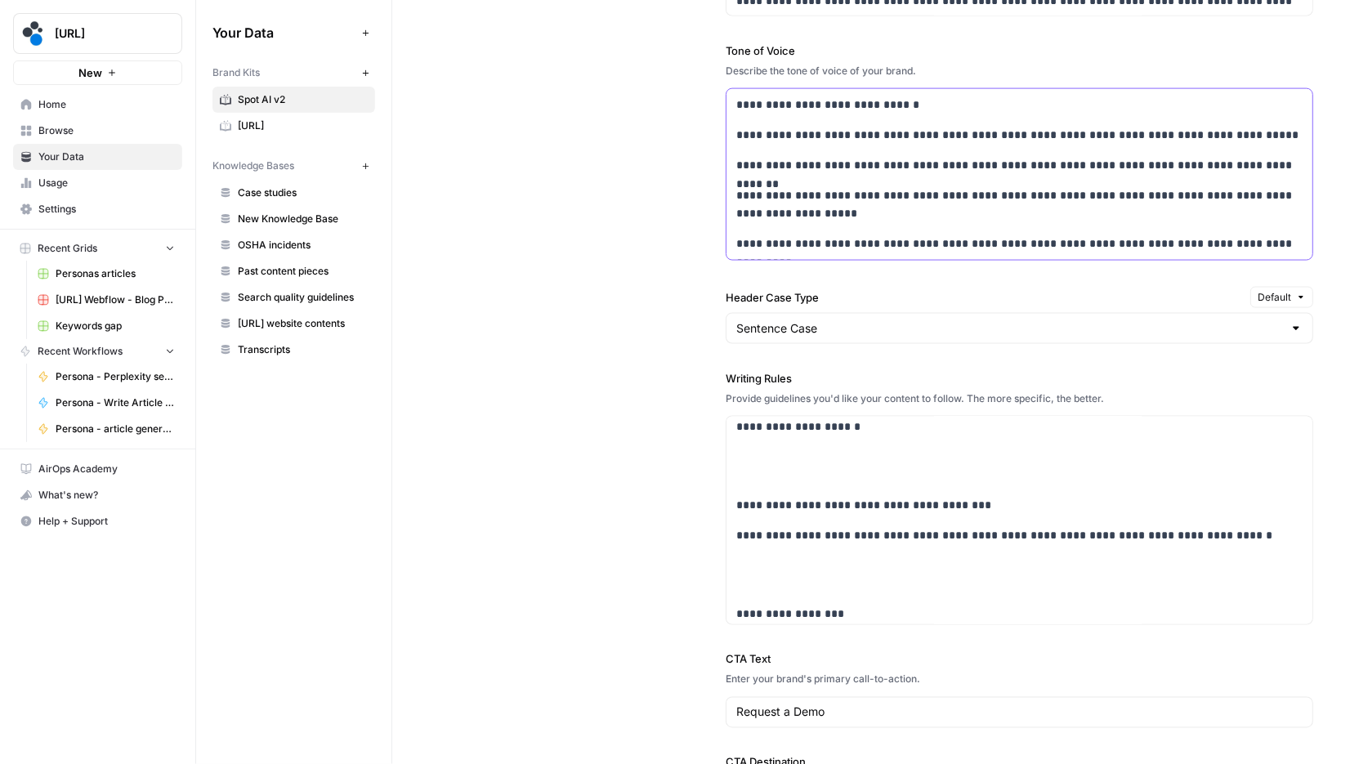
scroll to position [3, 0]
click at [839, 478] on p at bounding box center [1019, 469] width 566 height 38
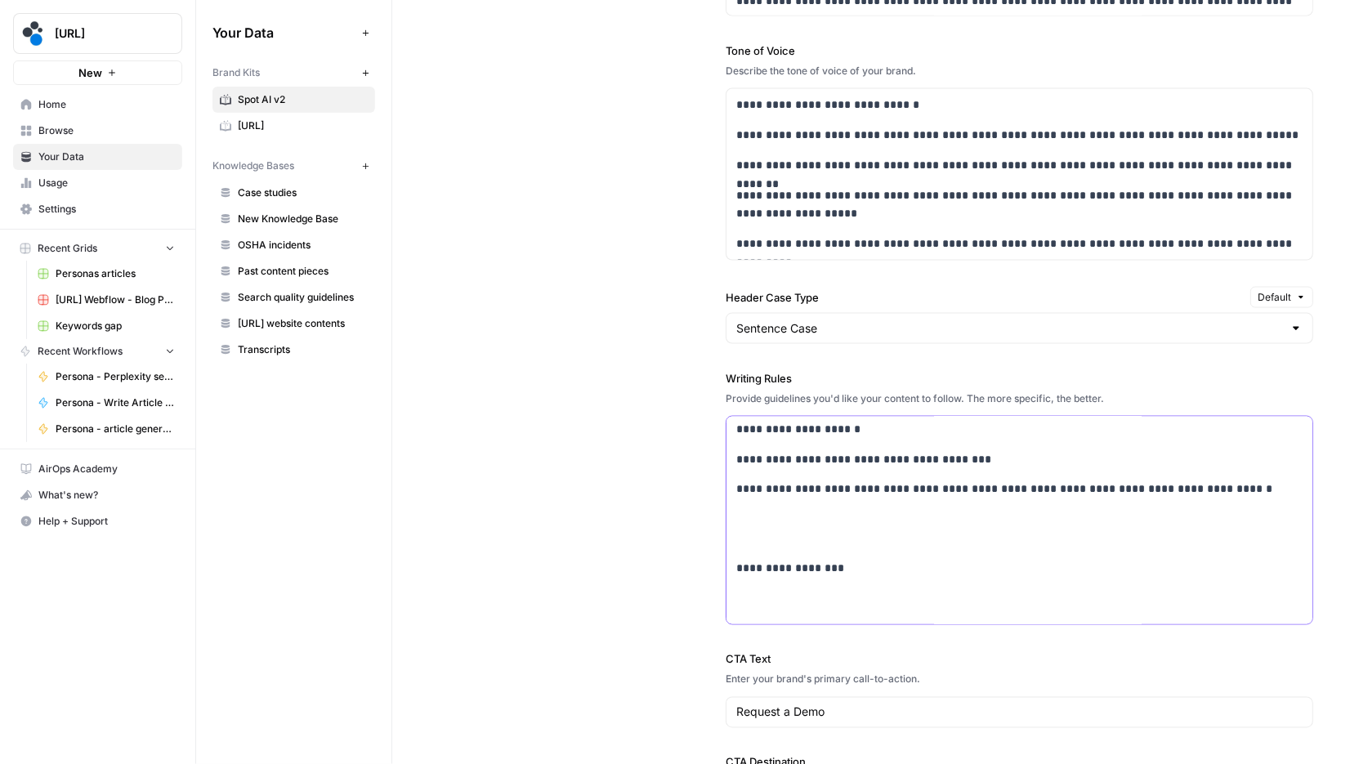
click at [810, 513] on p at bounding box center [1019, 529] width 566 height 38
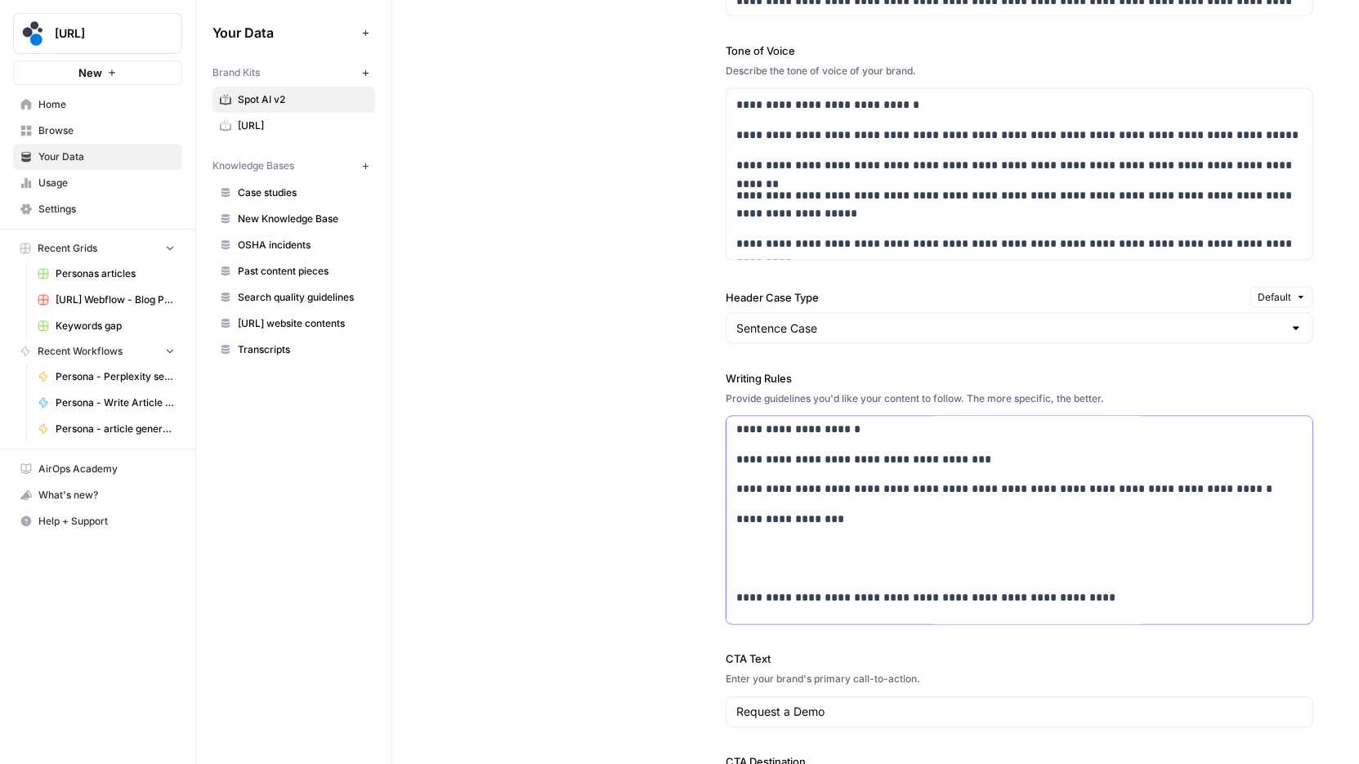
click at [807, 556] on p at bounding box center [1019, 559] width 566 height 38
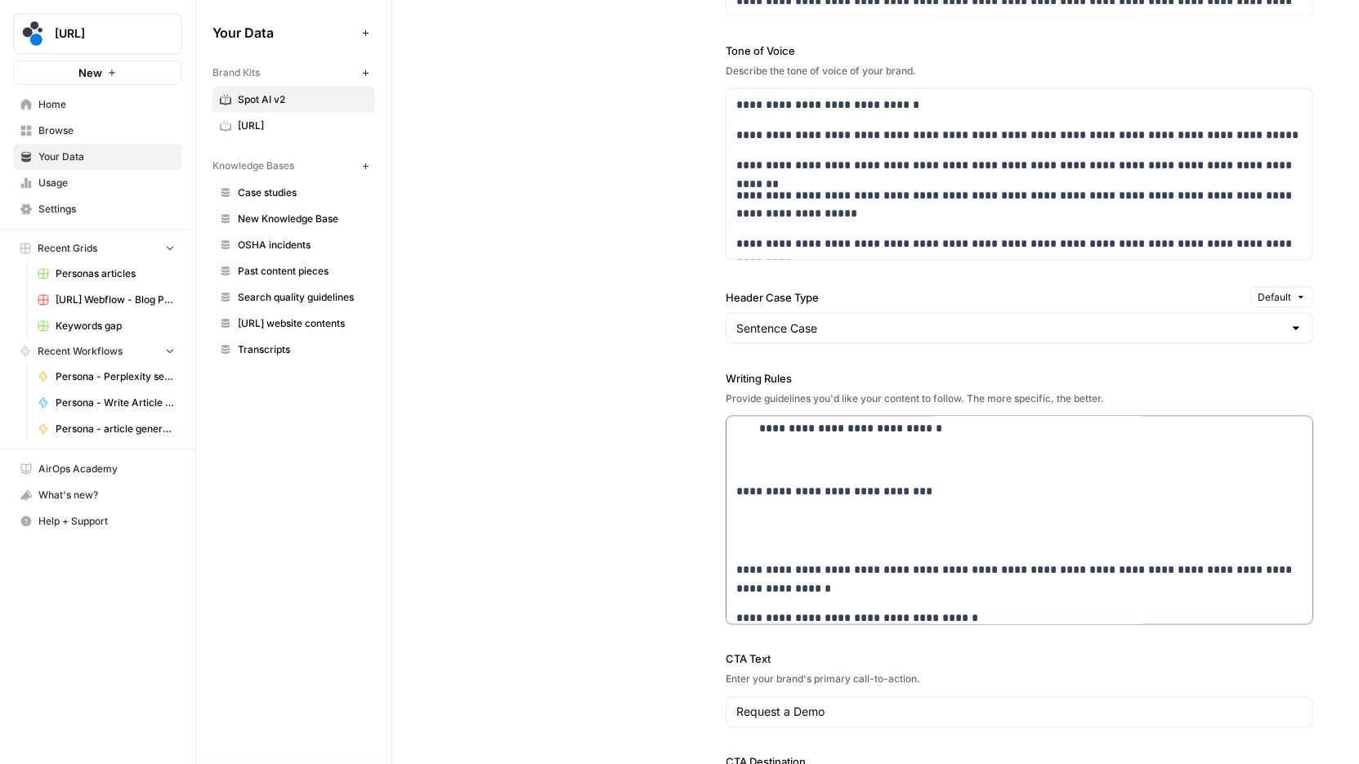
scroll to position [391, 0]
click at [792, 456] on p at bounding box center [1019, 450] width 566 height 38
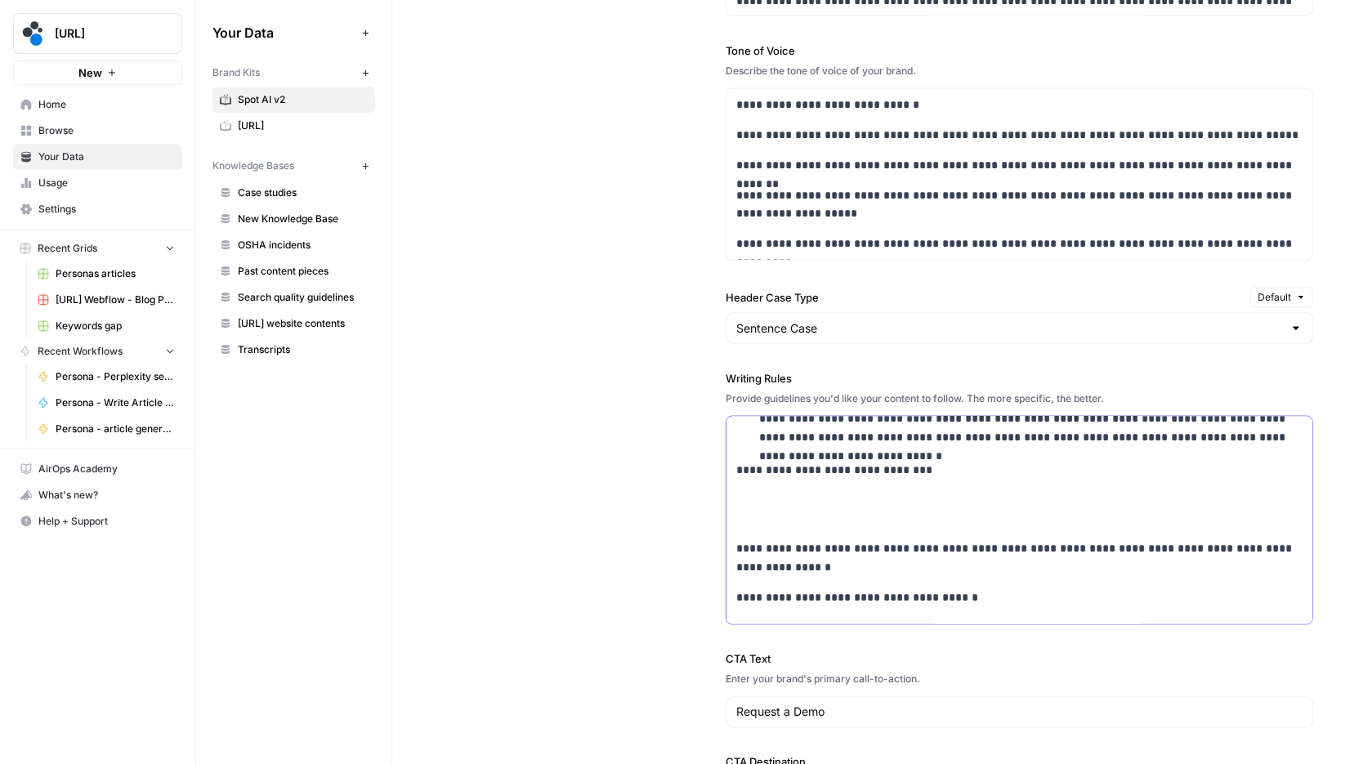
scroll to position [1546, 0]
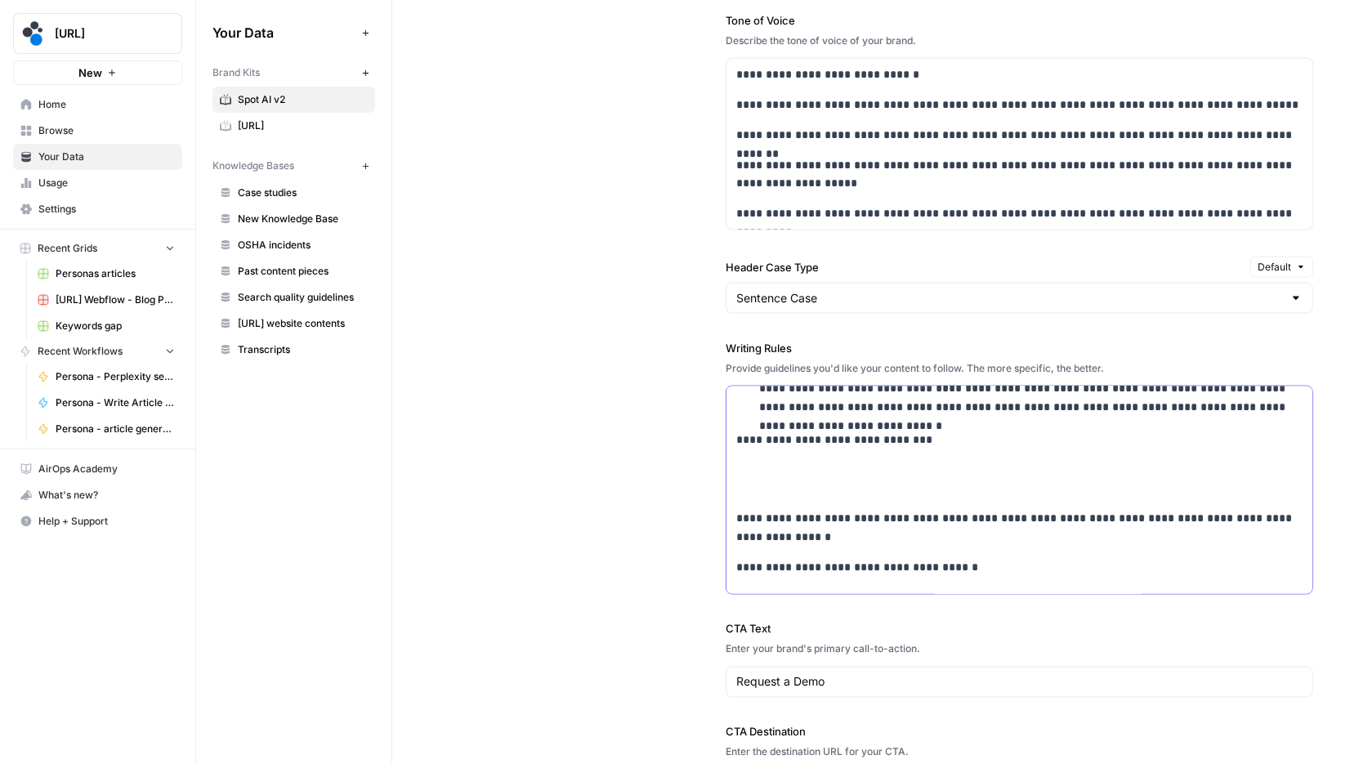
click at [804, 484] on p at bounding box center [1019, 480] width 566 height 38
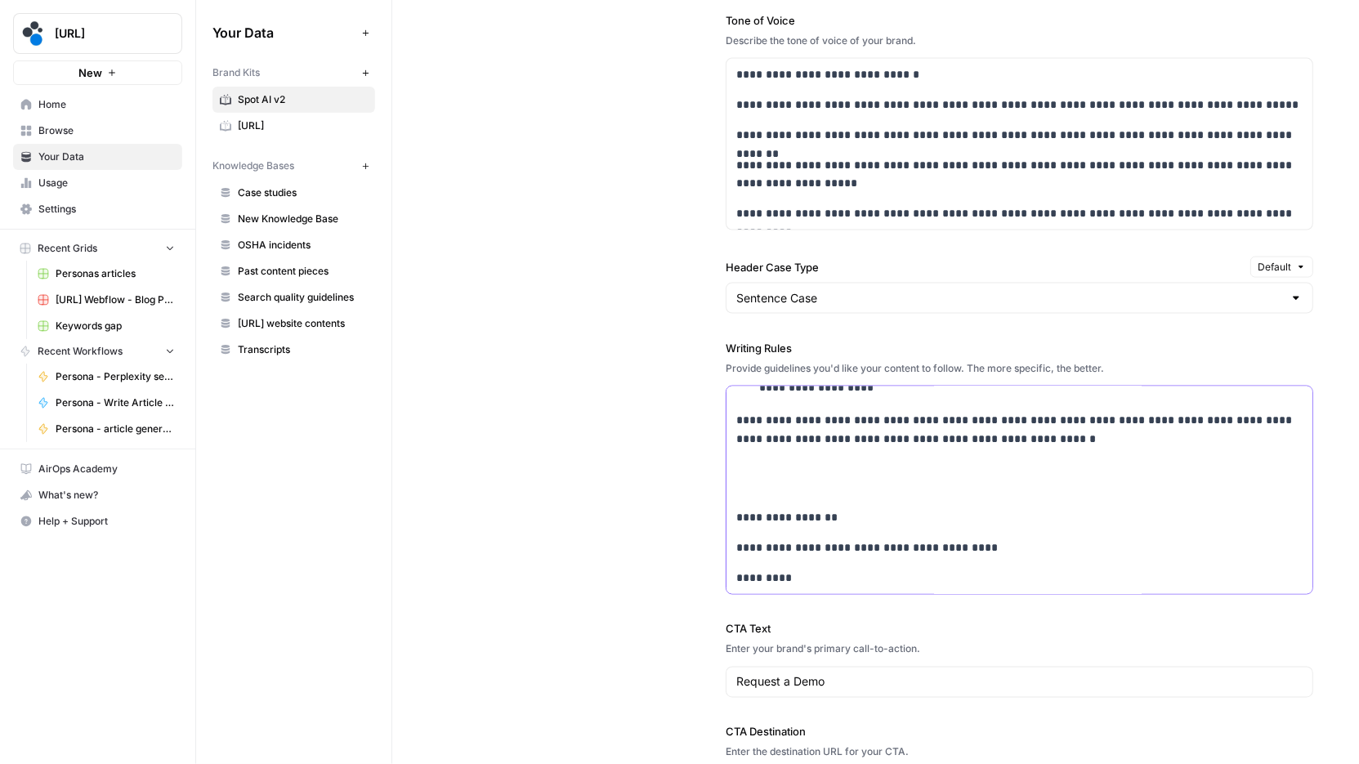
scroll to position [678, 0]
click at [797, 477] on p at bounding box center [1019, 477] width 566 height 38
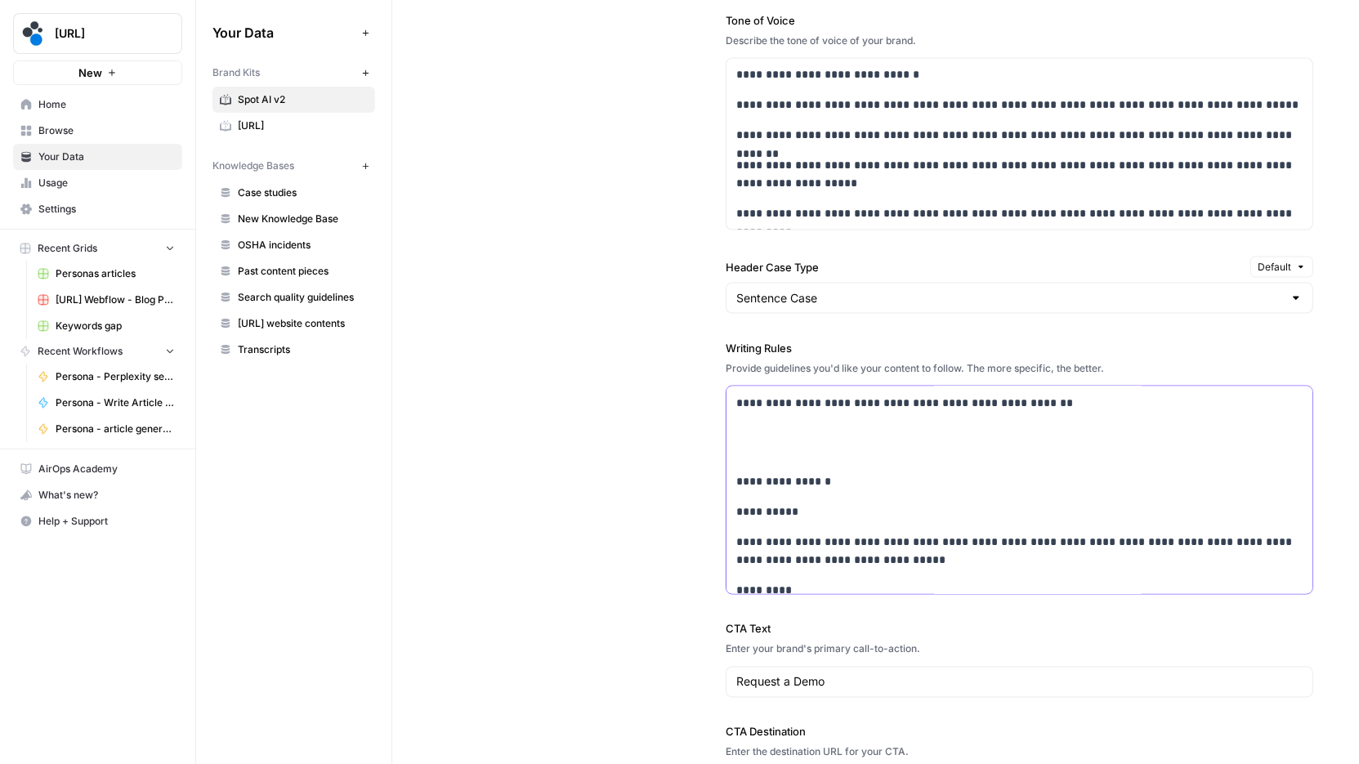
scroll to position [1097, 0]
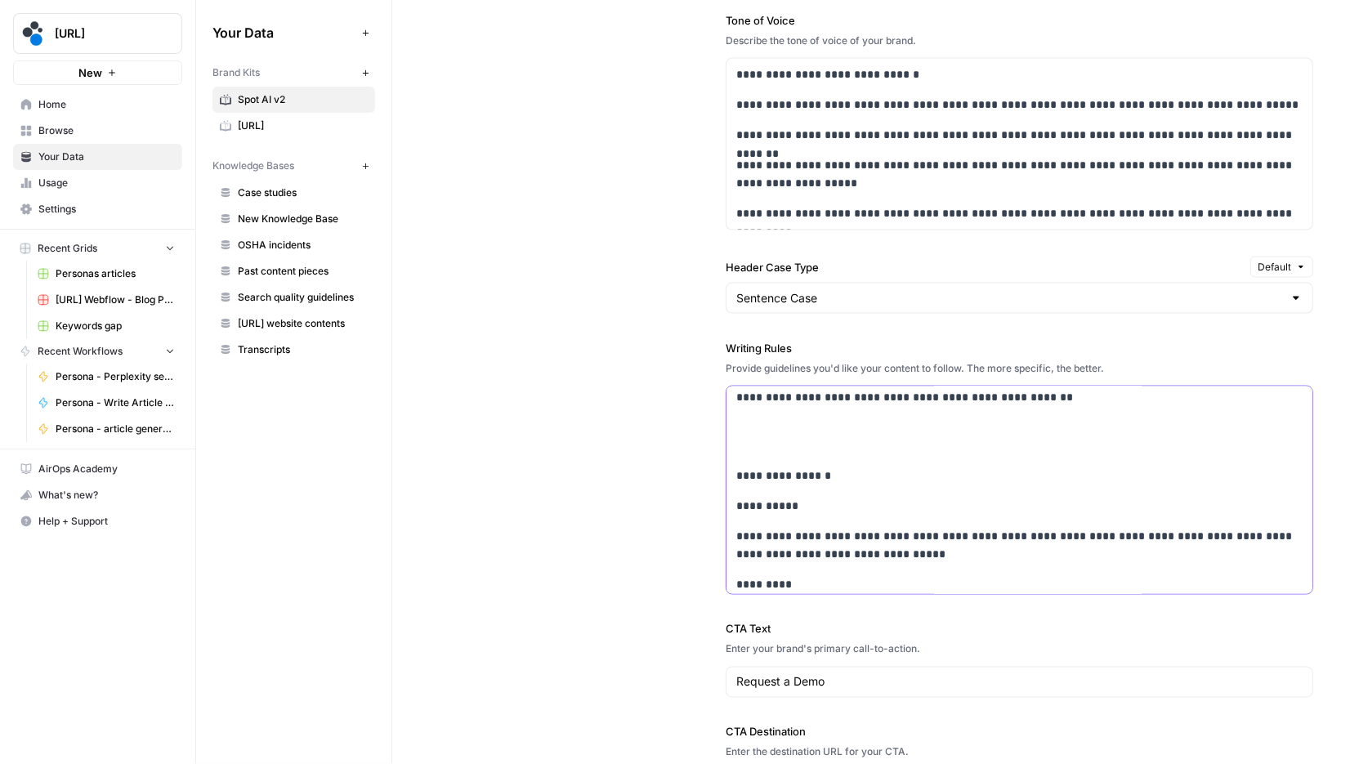
click at [788, 424] on p at bounding box center [1019, 437] width 566 height 38
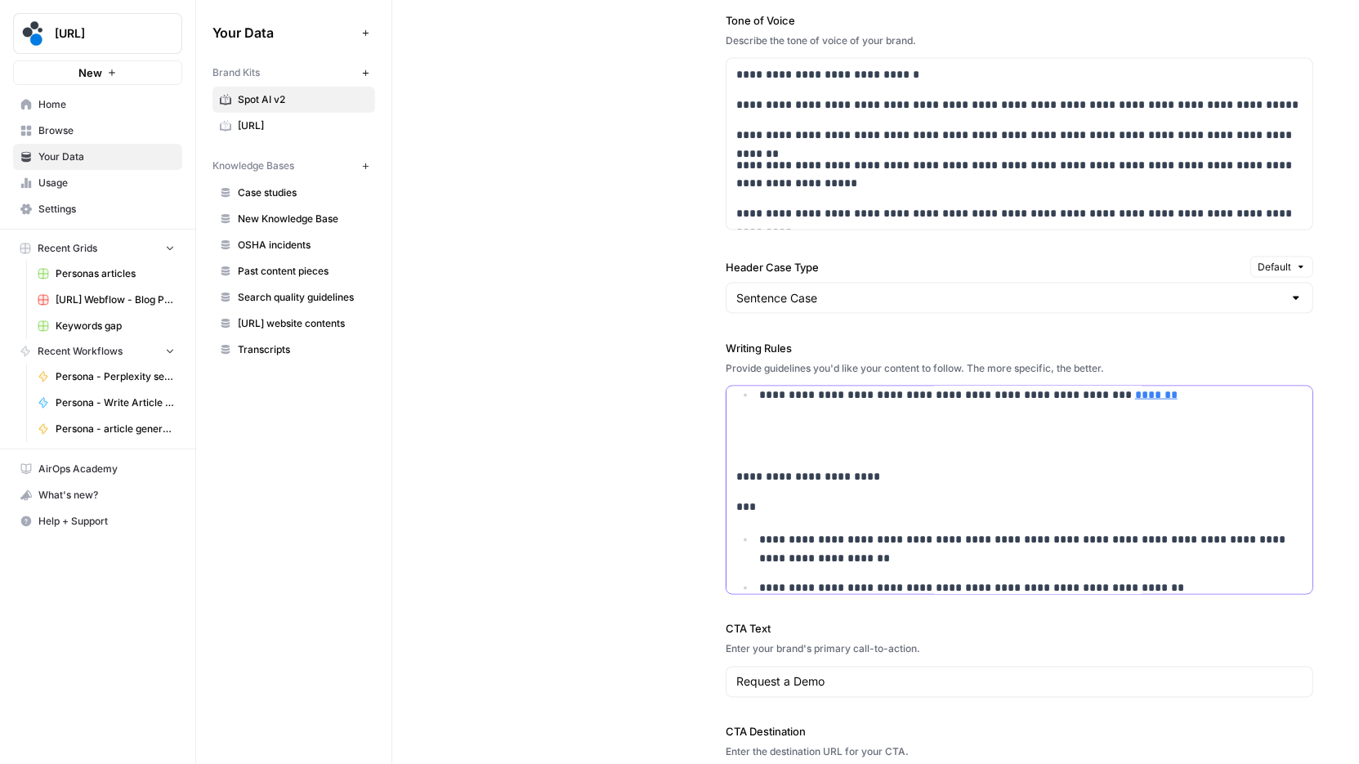
scroll to position [1714, 0]
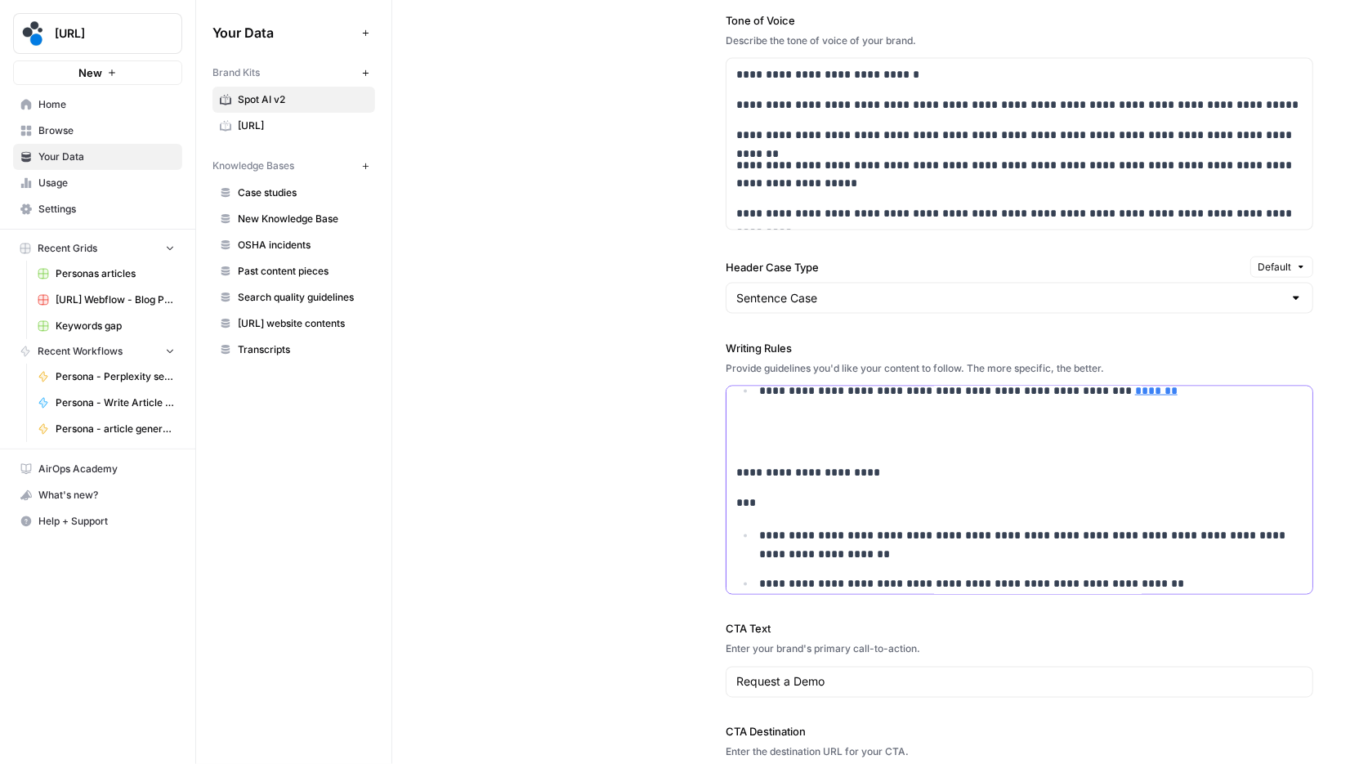
click at [854, 426] on p at bounding box center [1019, 433] width 566 height 38
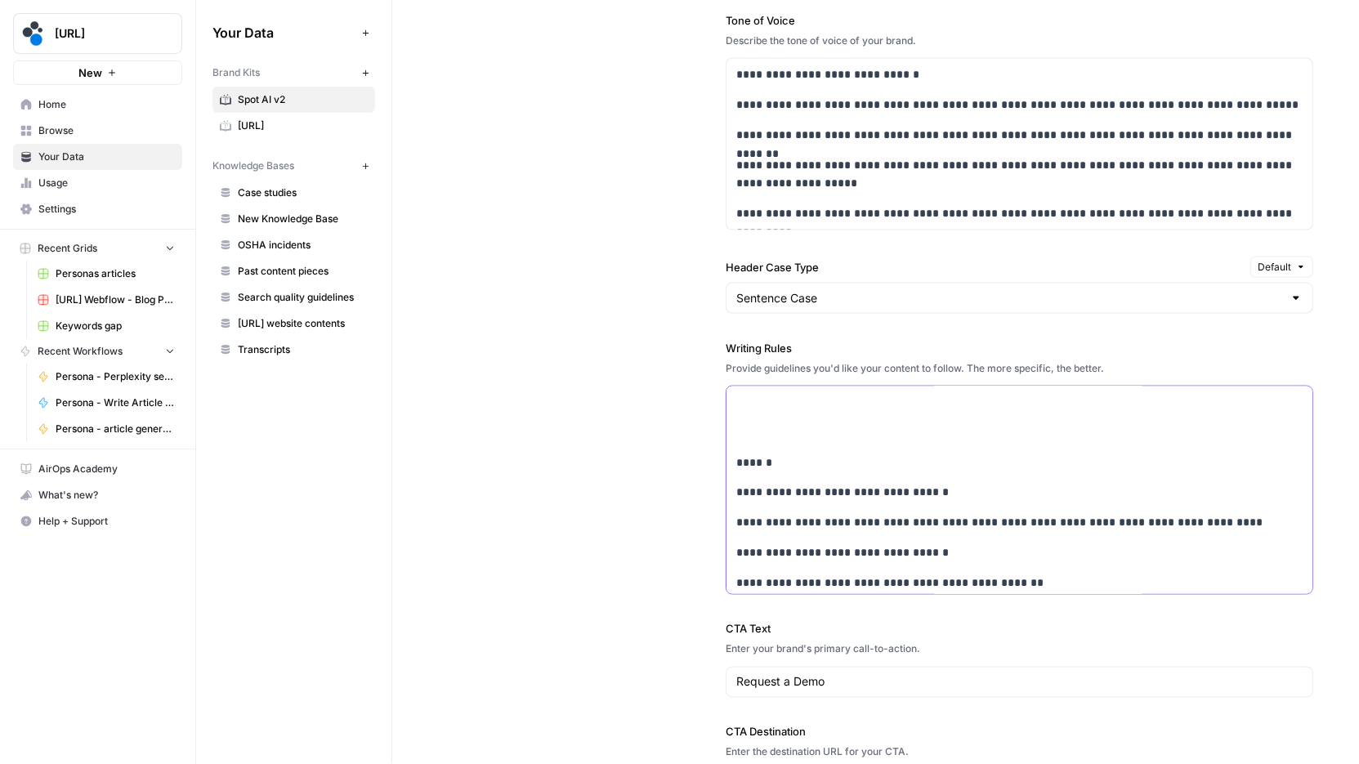
scroll to position [2216, 0]
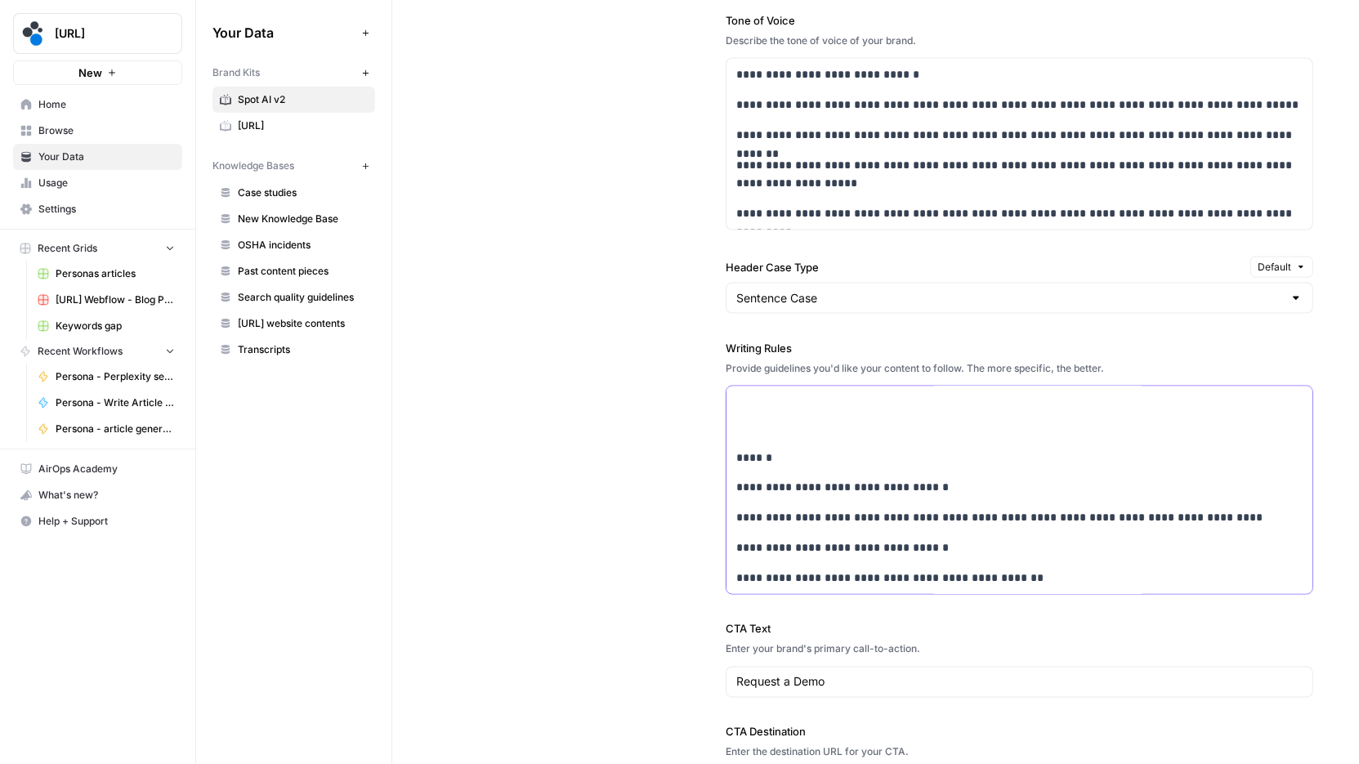
click at [779, 414] on p at bounding box center [1019, 419] width 566 height 38
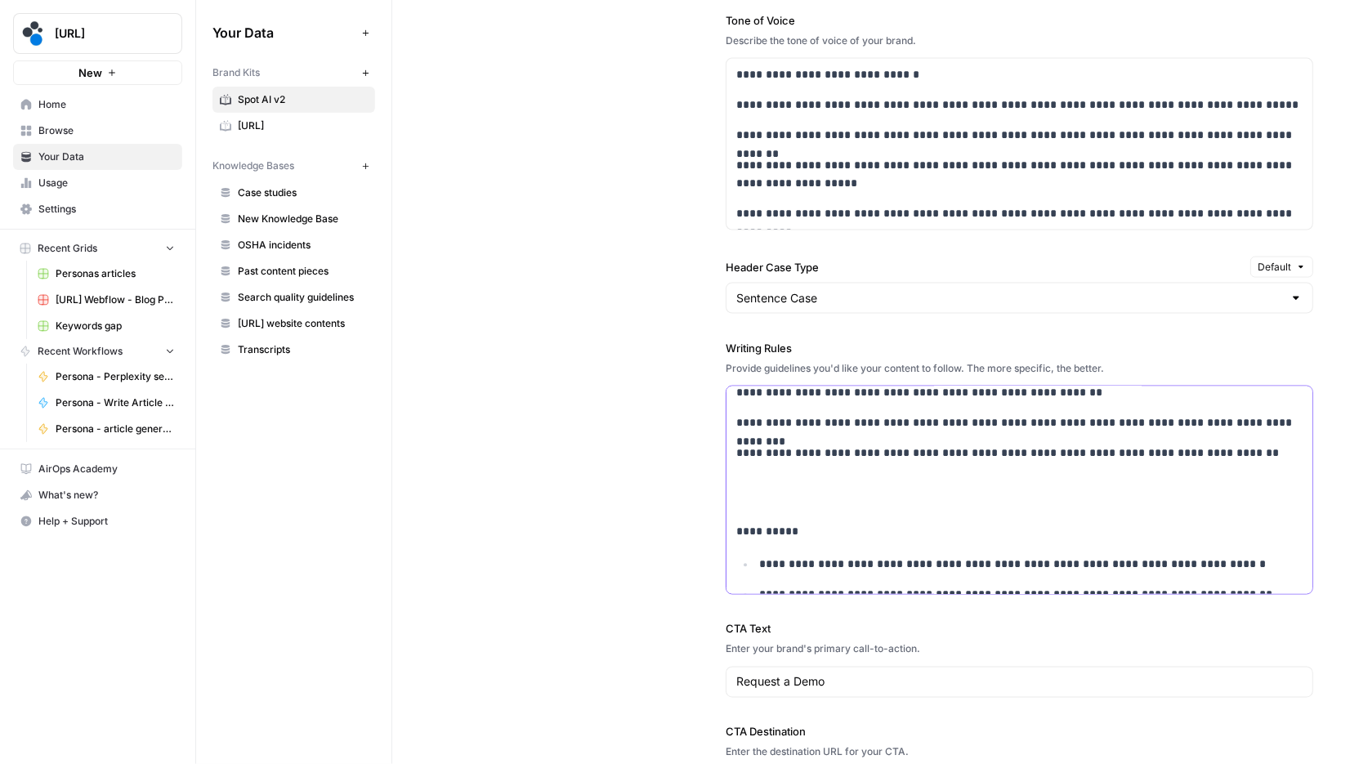
scroll to position [2443, 0]
click at [910, 474] on p at bounding box center [1019, 493] width 566 height 38
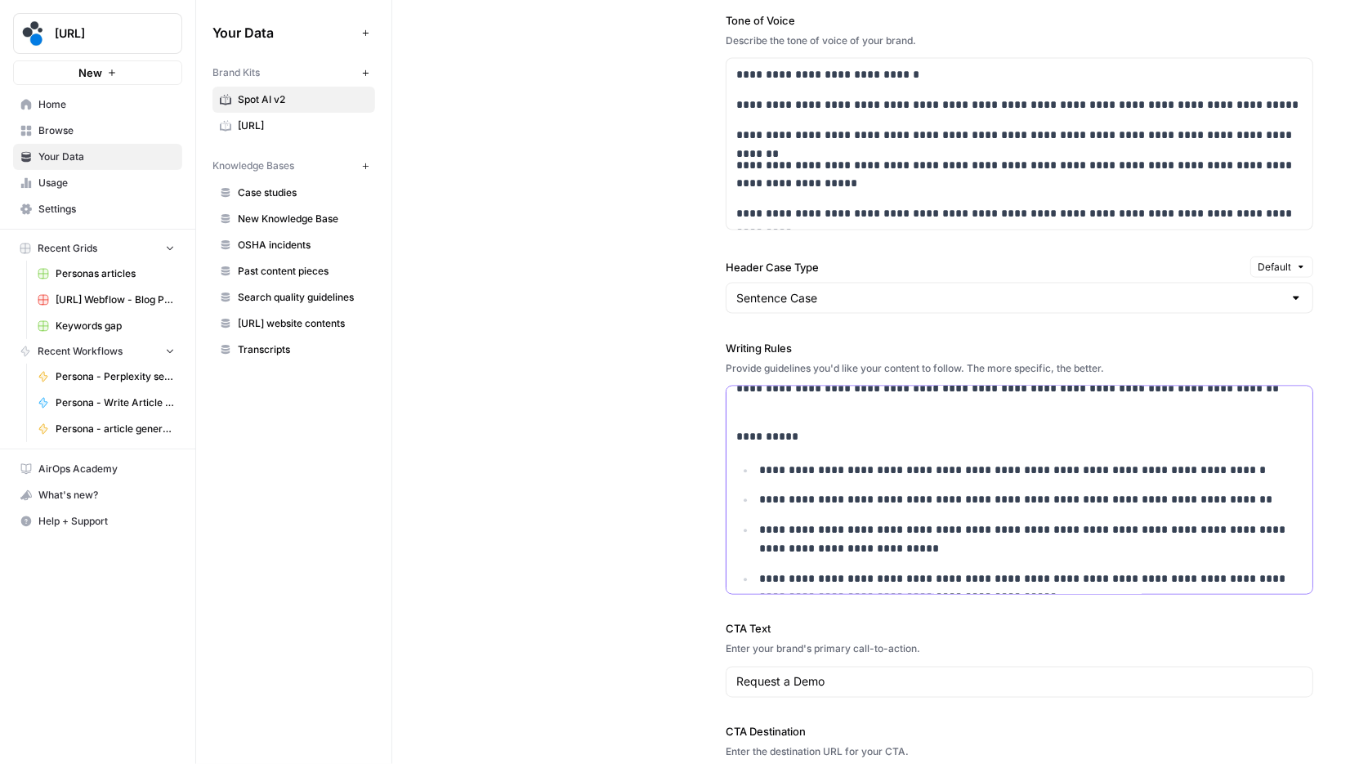
scroll to position [2530, 0]
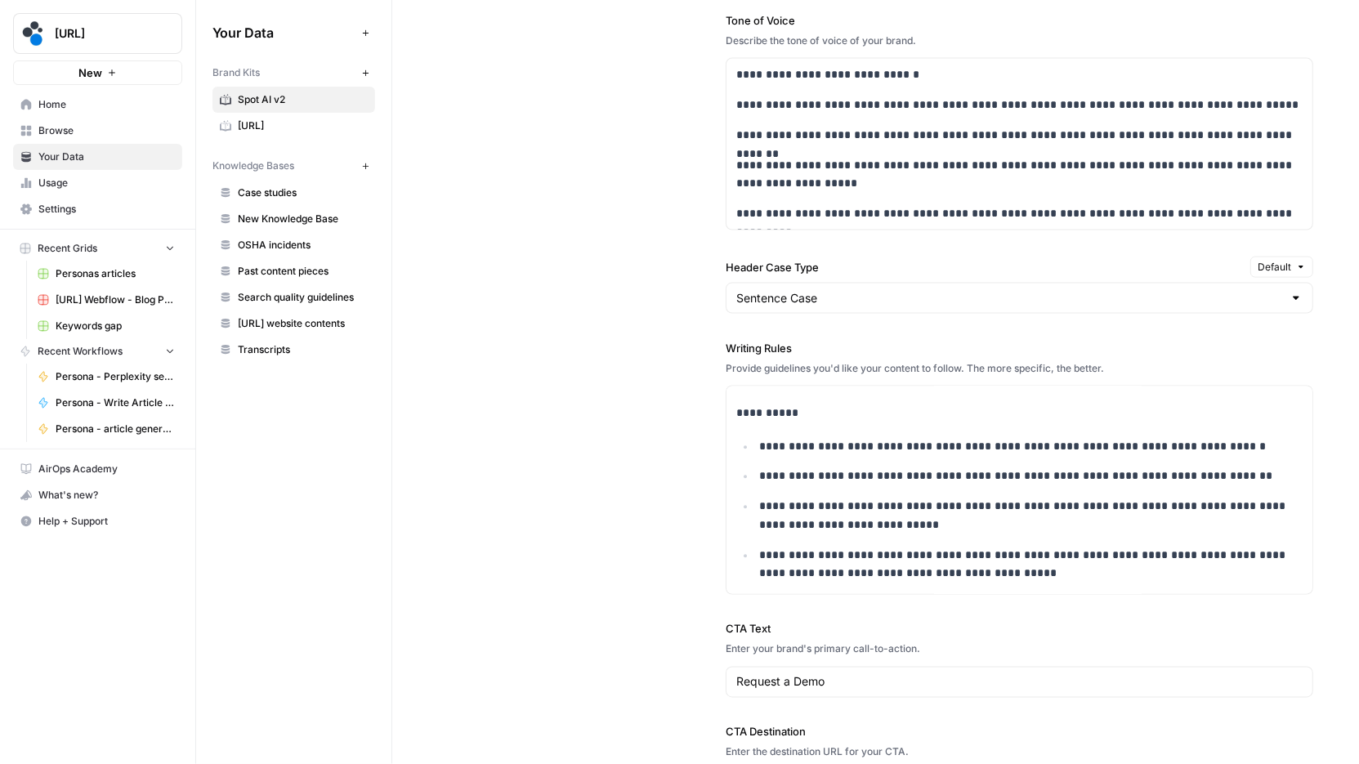
click at [905, 690] on div "Request a Demo" at bounding box center [1019, 682] width 587 height 31
click at [801, 674] on input "Request a Demo" at bounding box center [1019, 682] width 566 height 16
paste input "Unlock the power of Video Intelligence with Spot AI"
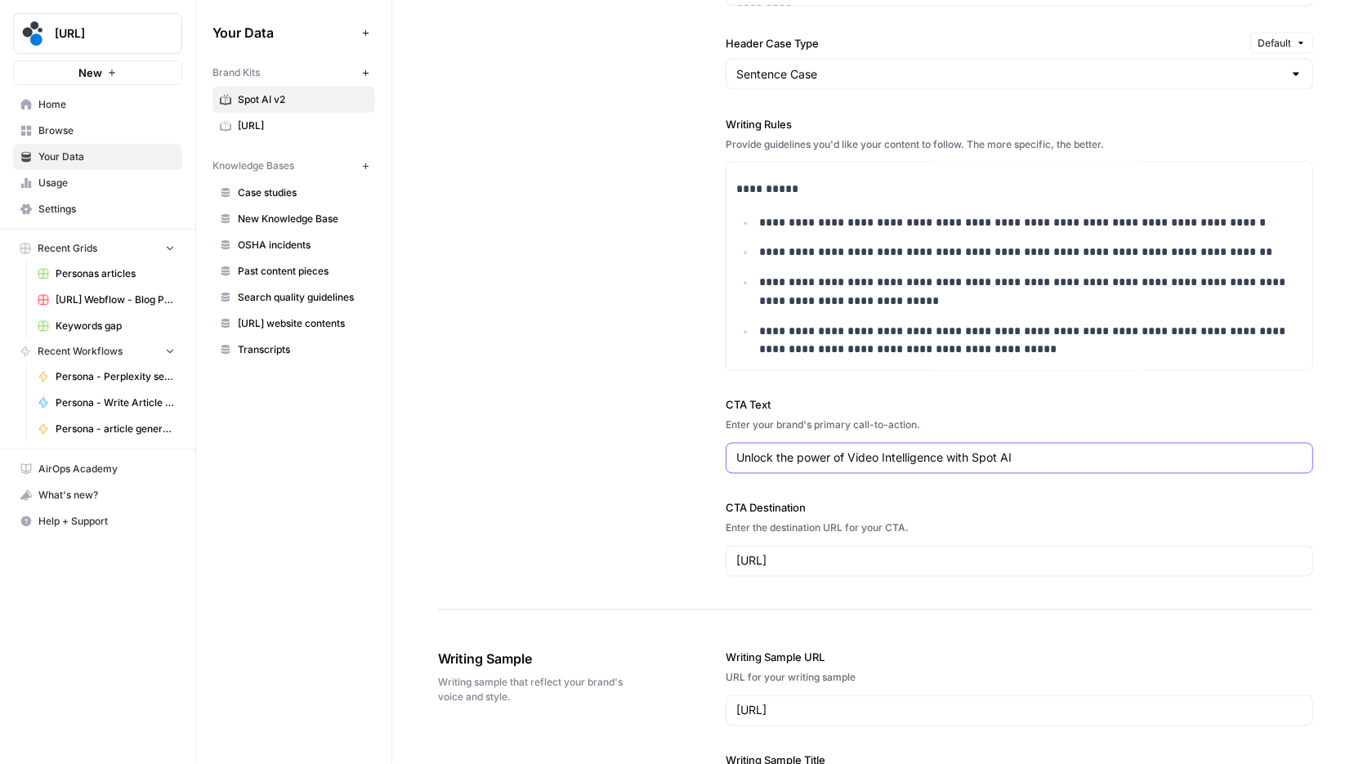
scroll to position [1778, 0]
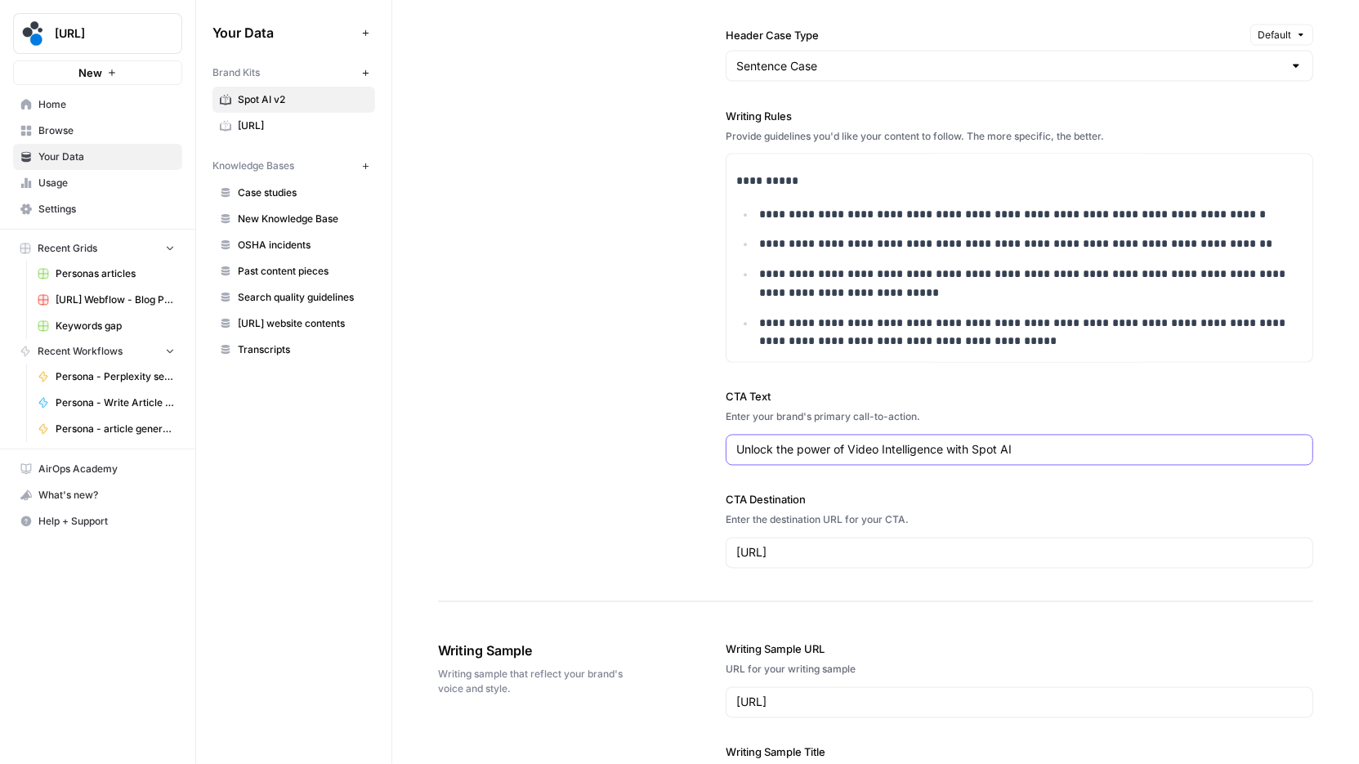
type input "Unlock the power of Video Intelligence with Spot AI"
click at [891, 545] on input "https://try.spot.ai/contact" at bounding box center [1019, 553] width 566 height 16
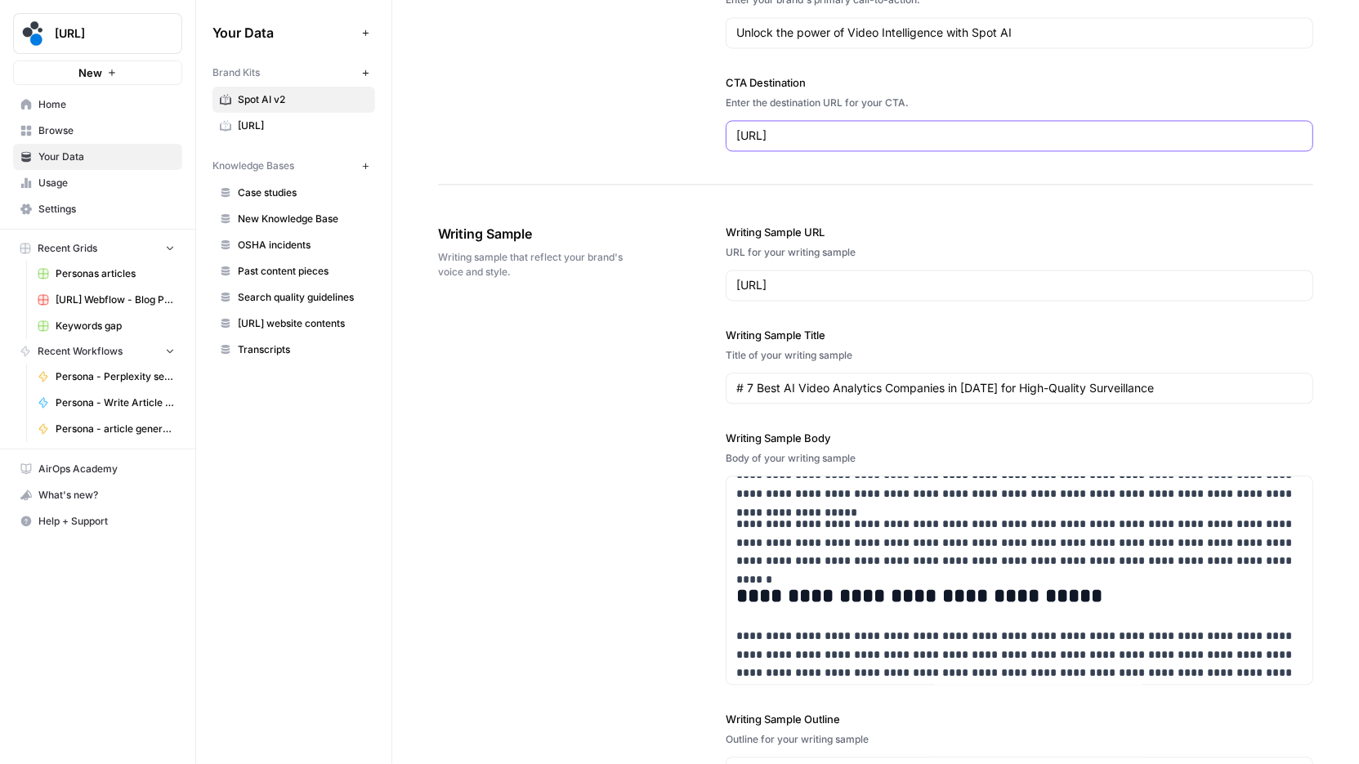
scroll to position [0, 0]
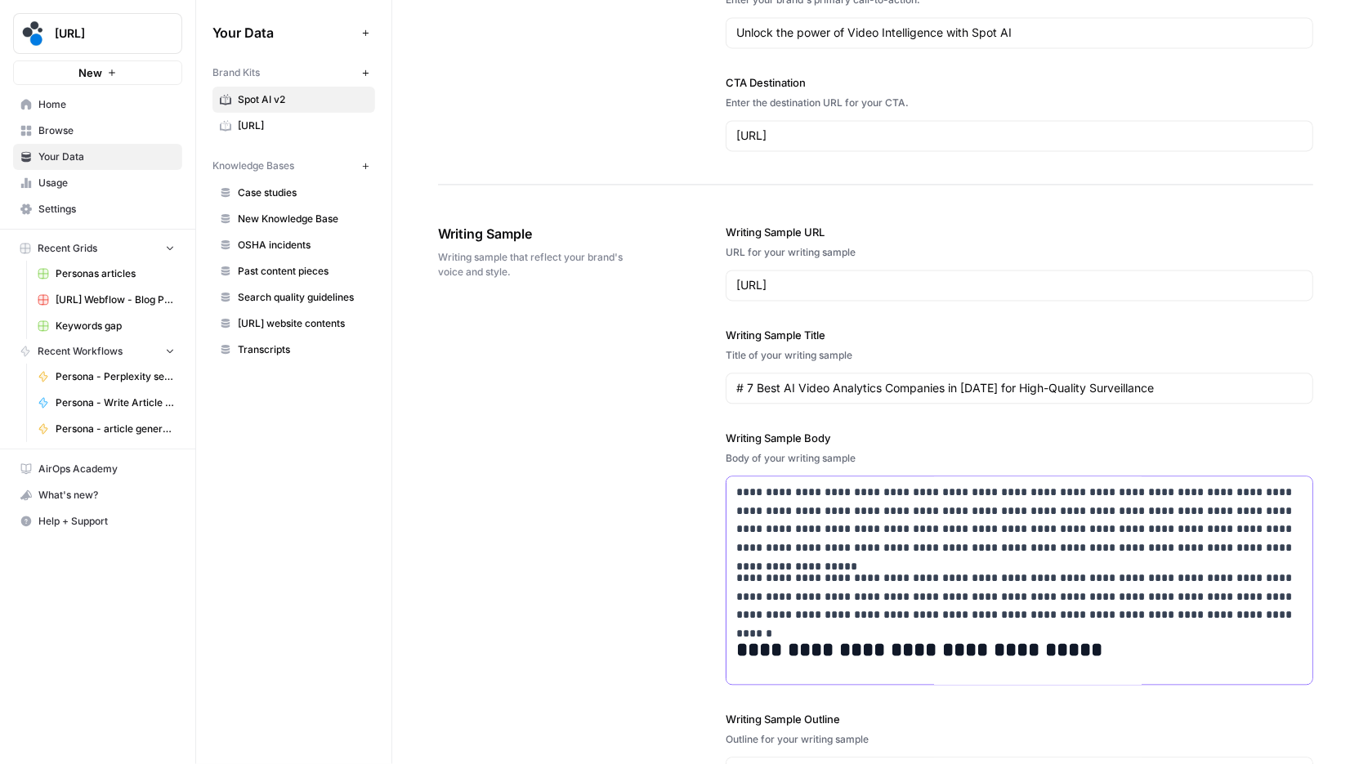
click at [1037, 510] on p "**********" at bounding box center [1019, 520] width 567 height 74
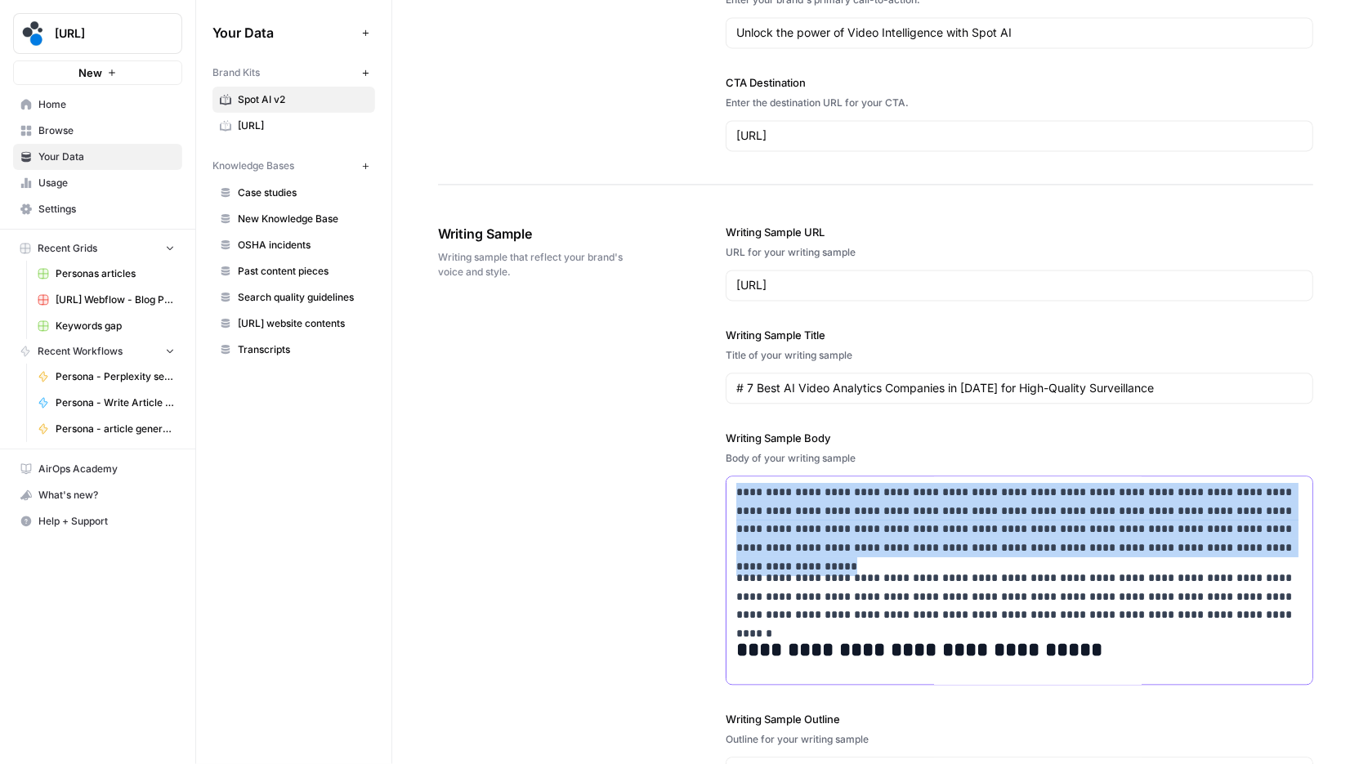
click at [1037, 510] on p "**********" at bounding box center [1019, 520] width 567 height 74
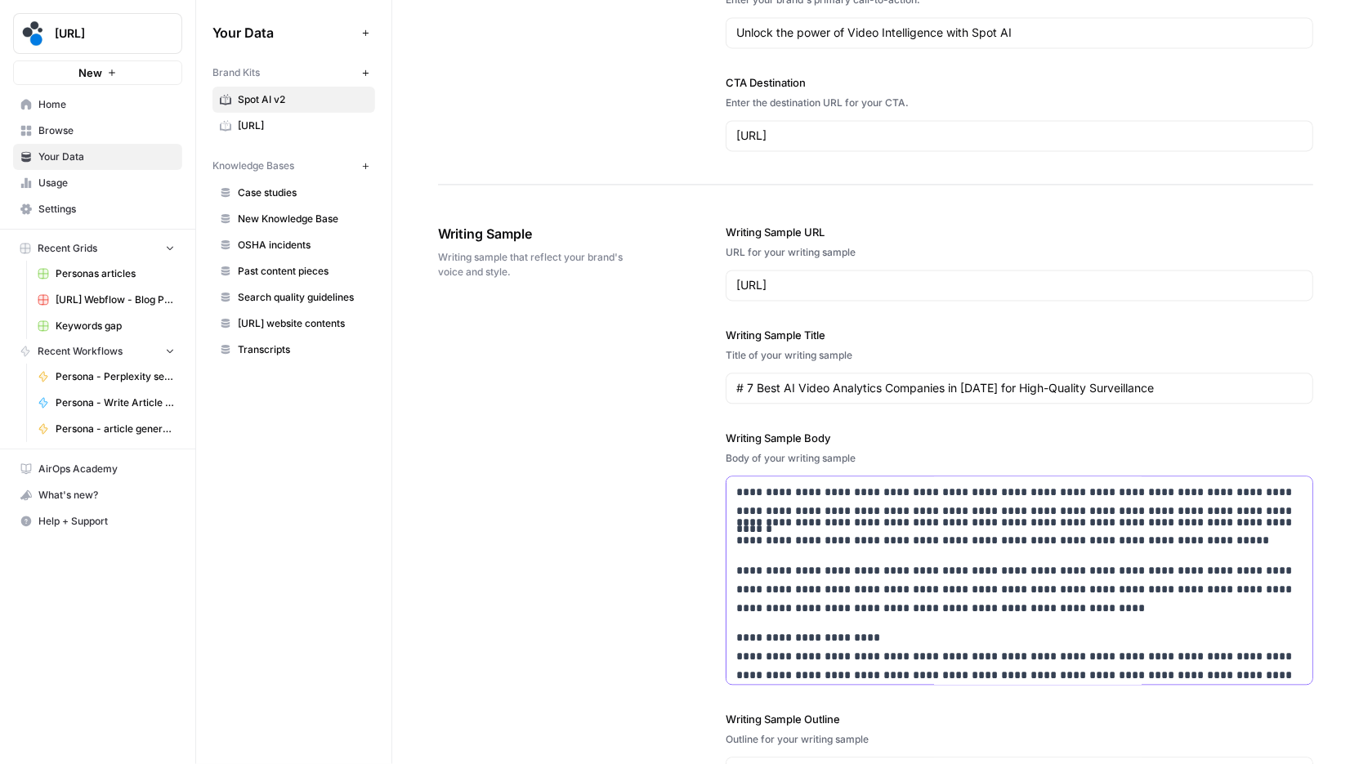
scroll to position [3123, 0]
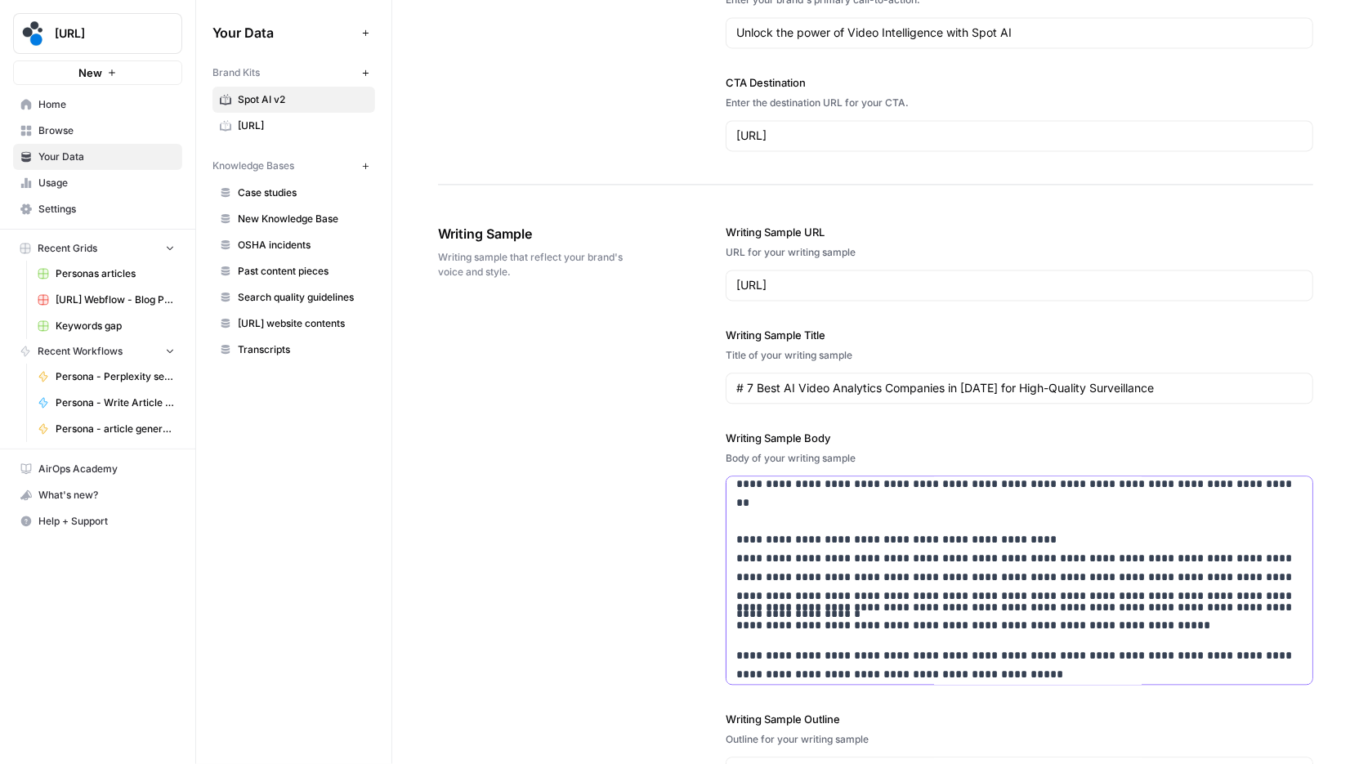
click at [842, 516] on p "**********" at bounding box center [1019, 493] width 567 height 186
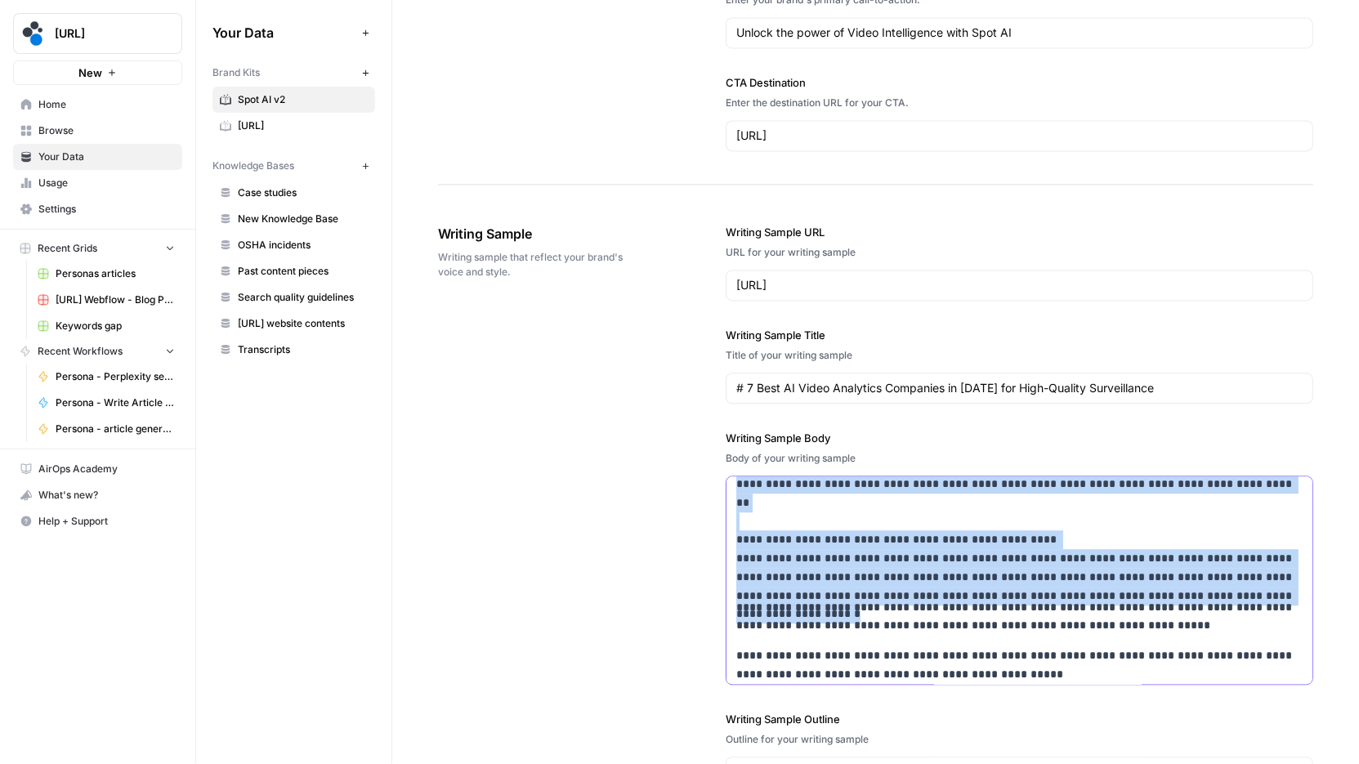
click at [842, 516] on p "**********" at bounding box center [1019, 493] width 567 height 186
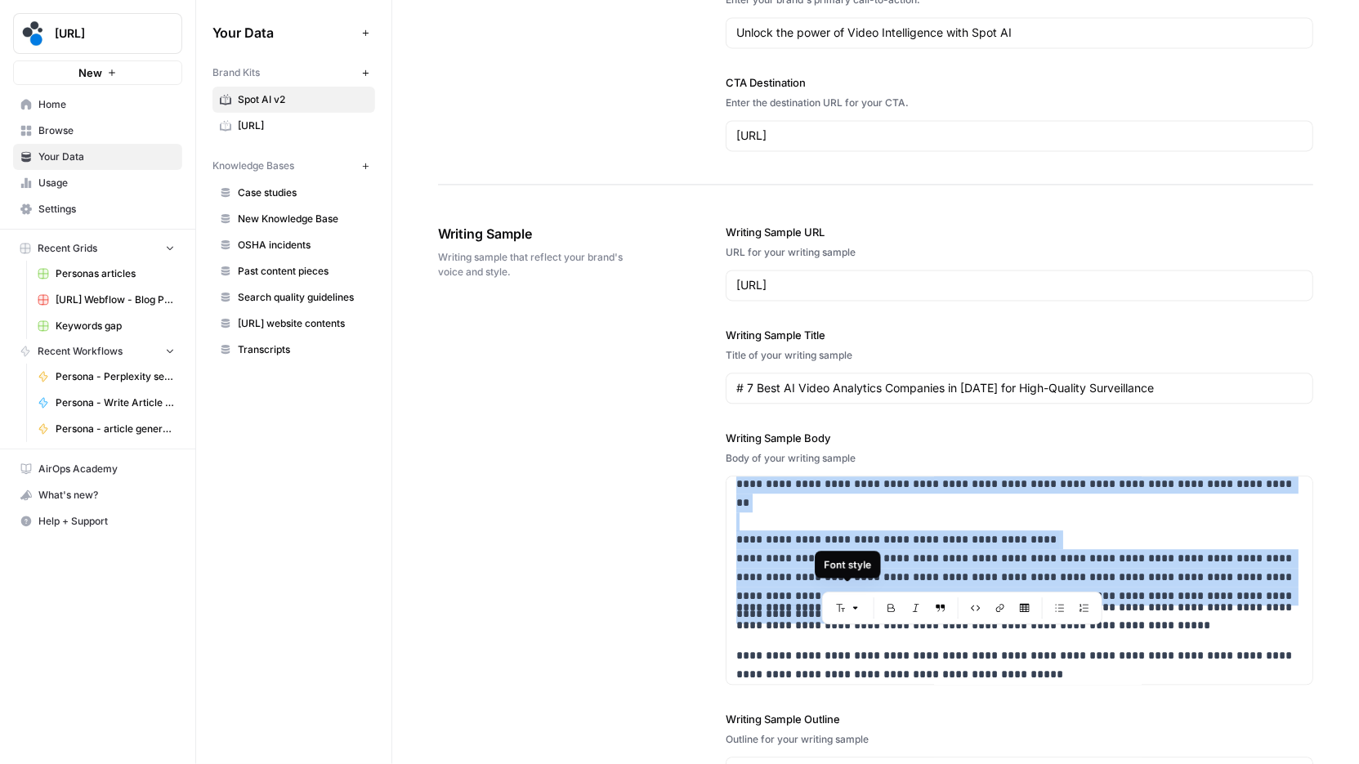
click at [861, 600] on button "Font style" at bounding box center [847, 607] width 38 height 21
click at [894, 537] on p "**********" at bounding box center [1019, 493] width 567 height 186
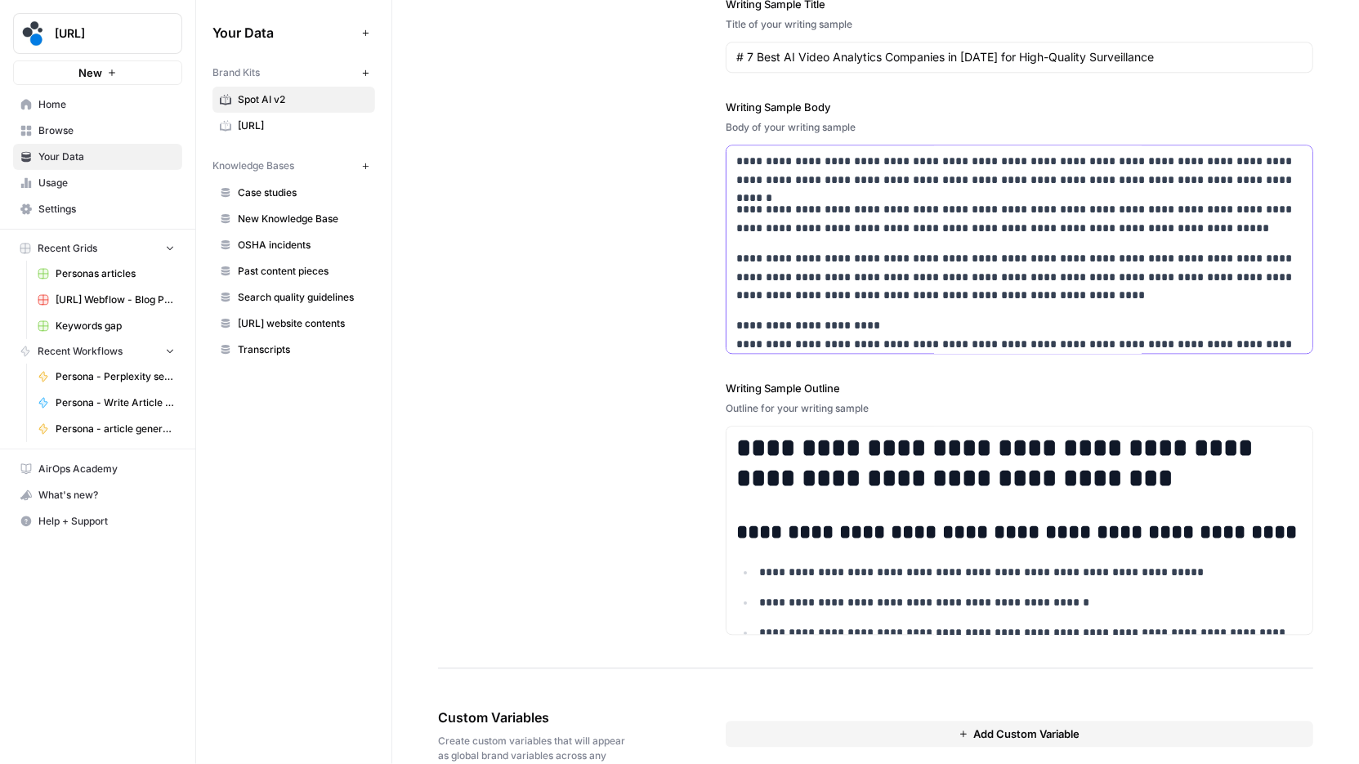
scroll to position [2563, 0]
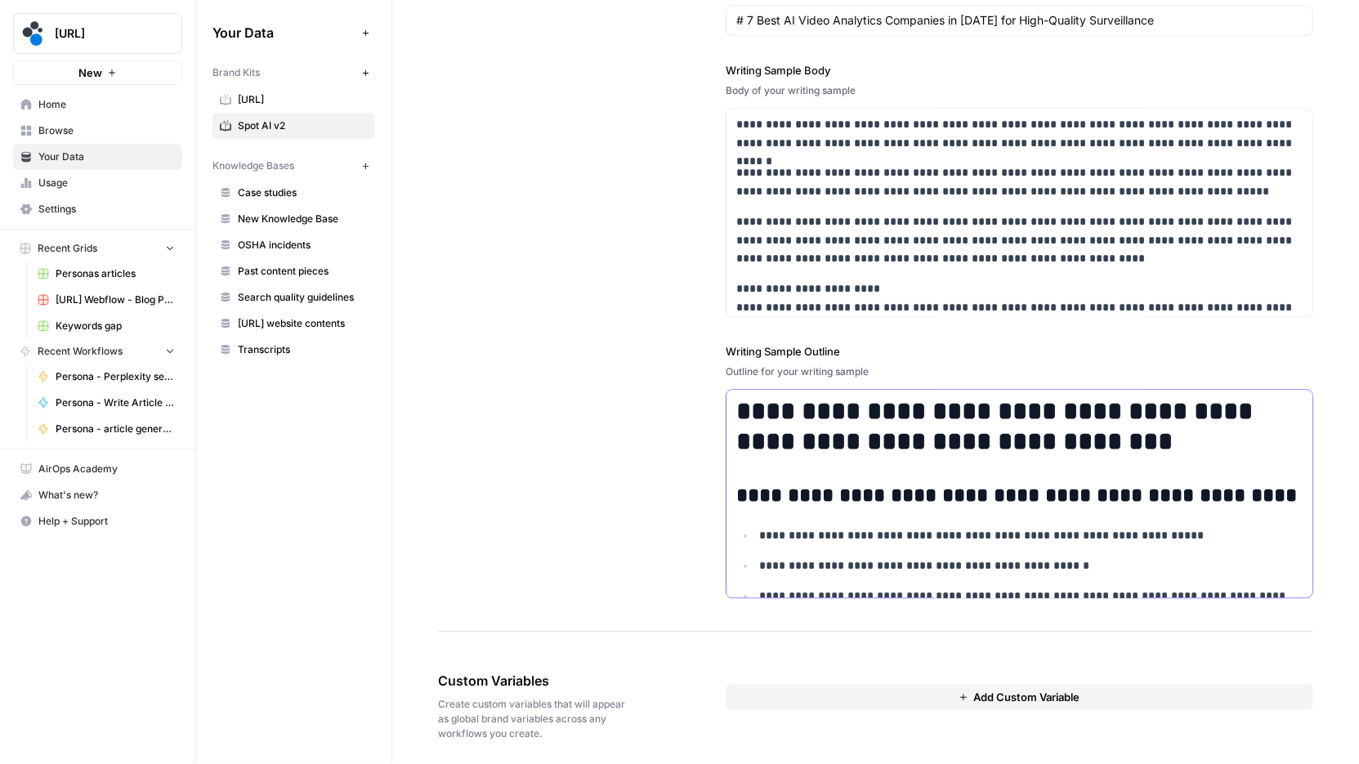
click at [813, 453] on div "**********" at bounding box center [1019, 766] width 586 height 752
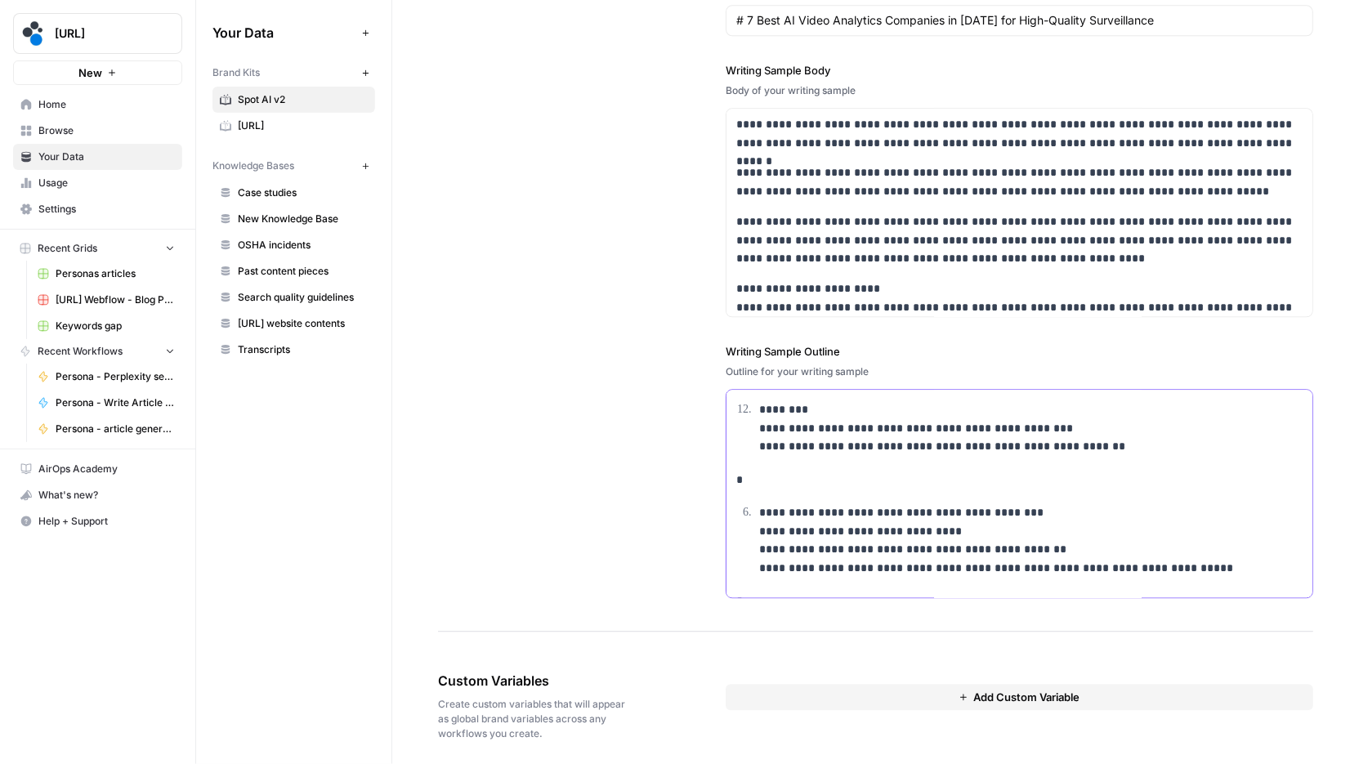
scroll to position [1077, 0]
click at [755, 504] on li "**********" at bounding box center [1029, 540] width 548 height 74
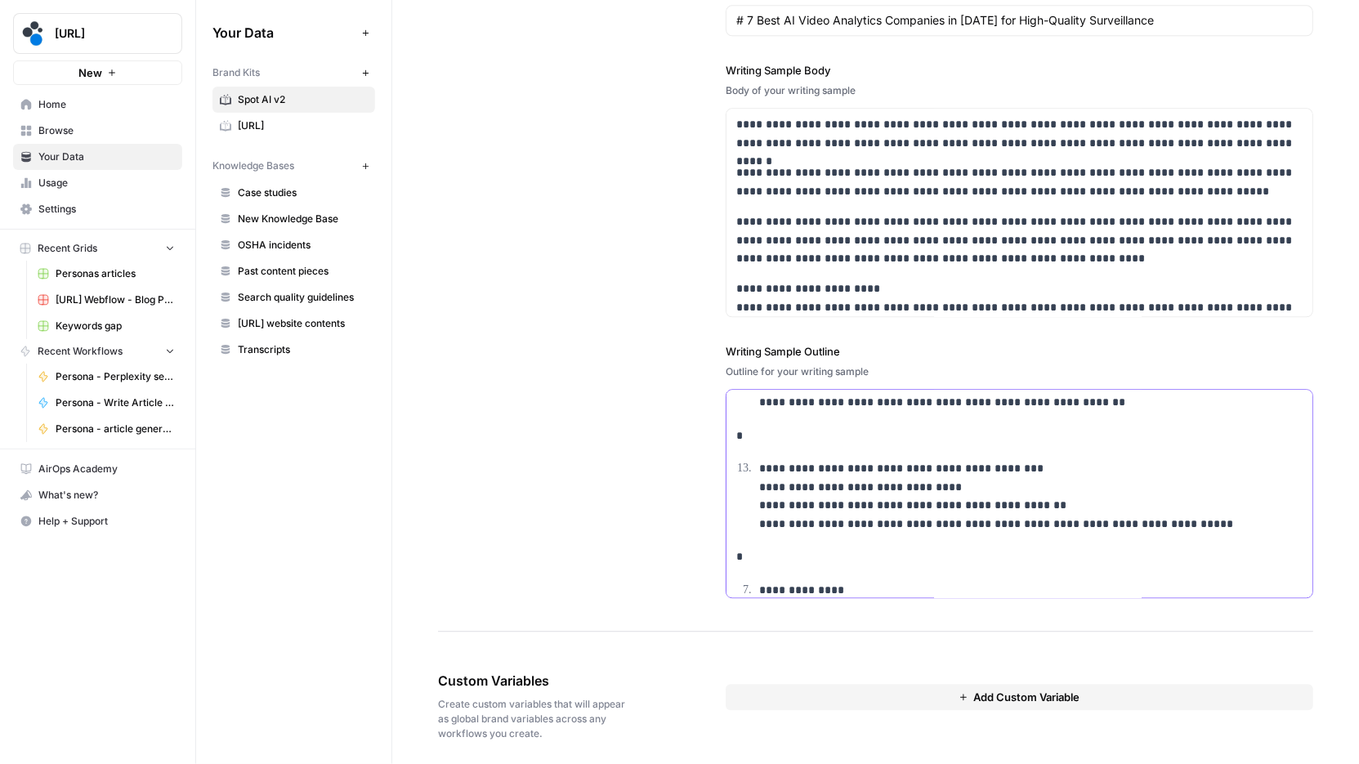
scroll to position [1145, 0]
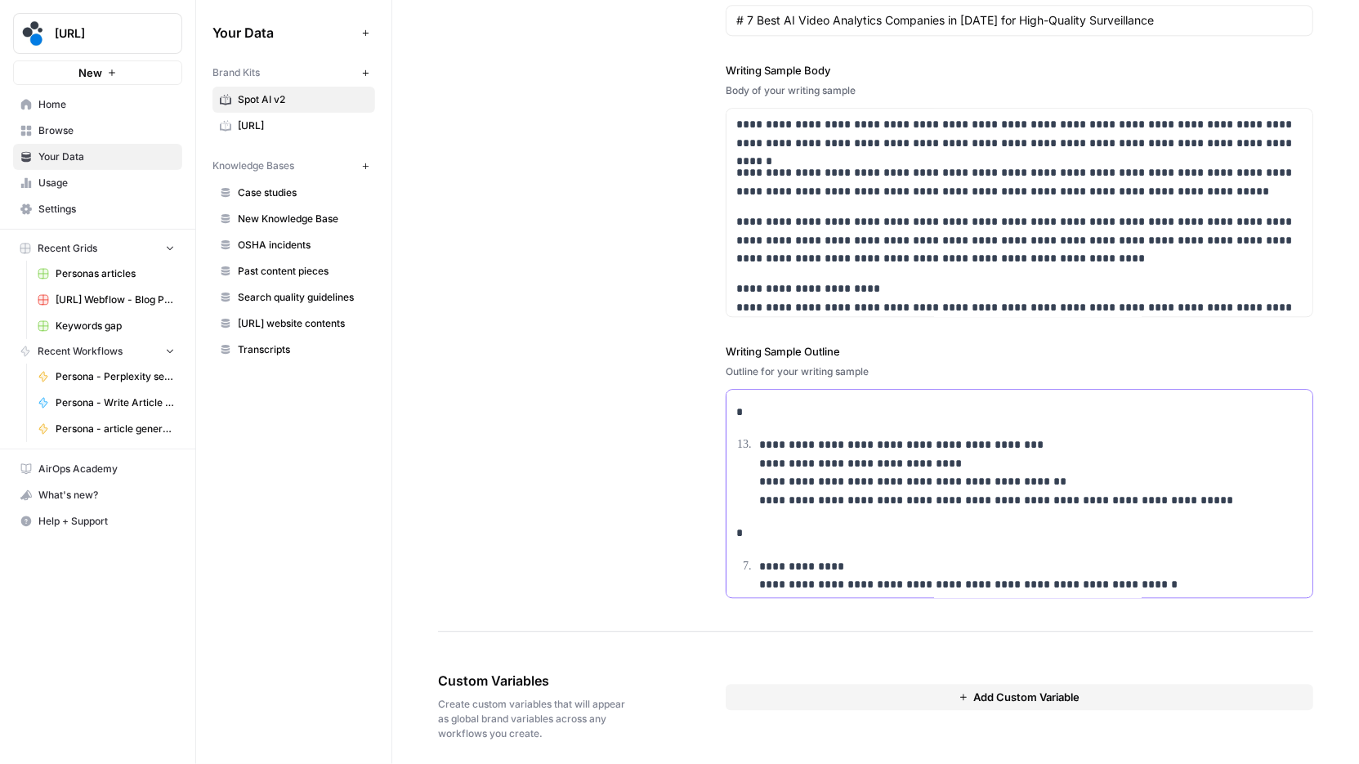
click at [757, 562] on li "**********" at bounding box center [1029, 584] width 548 height 56
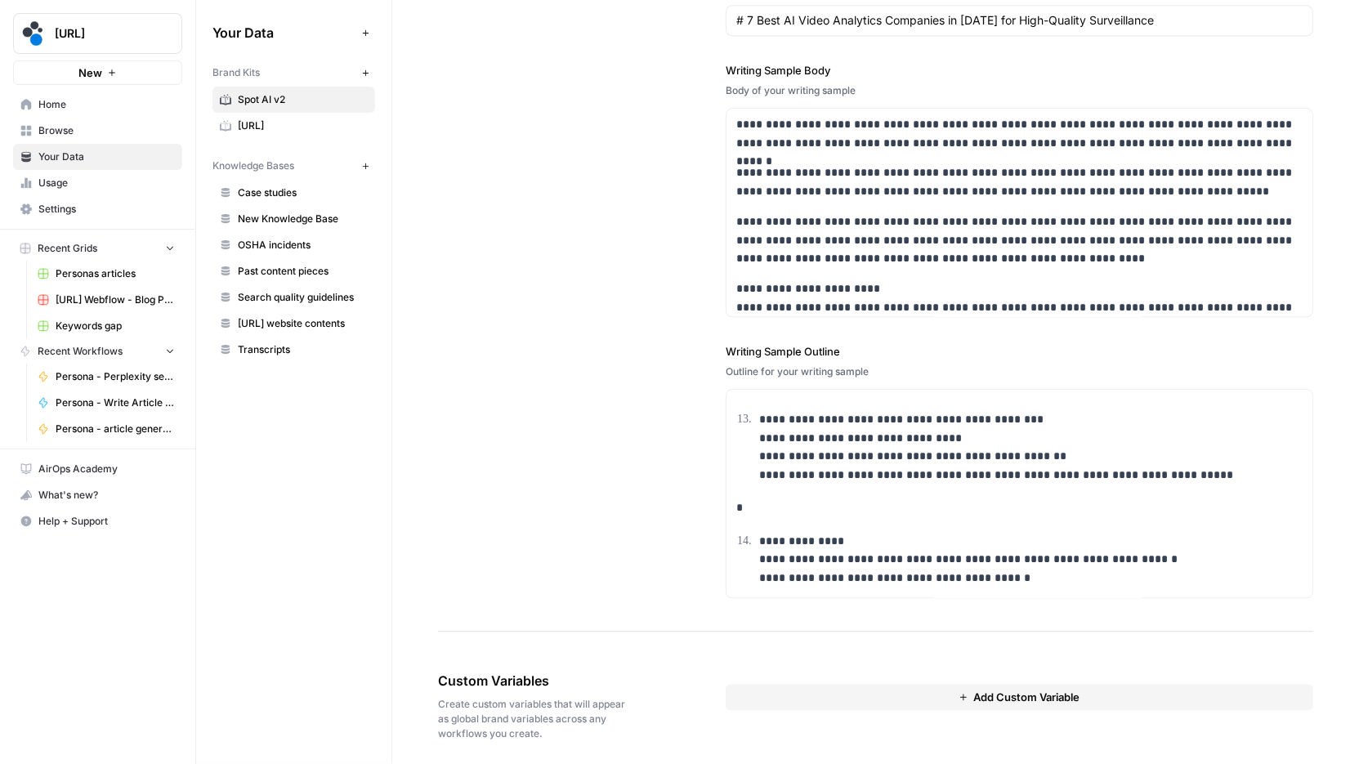
click at [913, 652] on div "Add Custom Variable" at bounding box center [1019, 706] width 587 height 136
click at [956, 698] on button "Add Custom Variable" at bounding box center [1019, 697] width 587 height 26
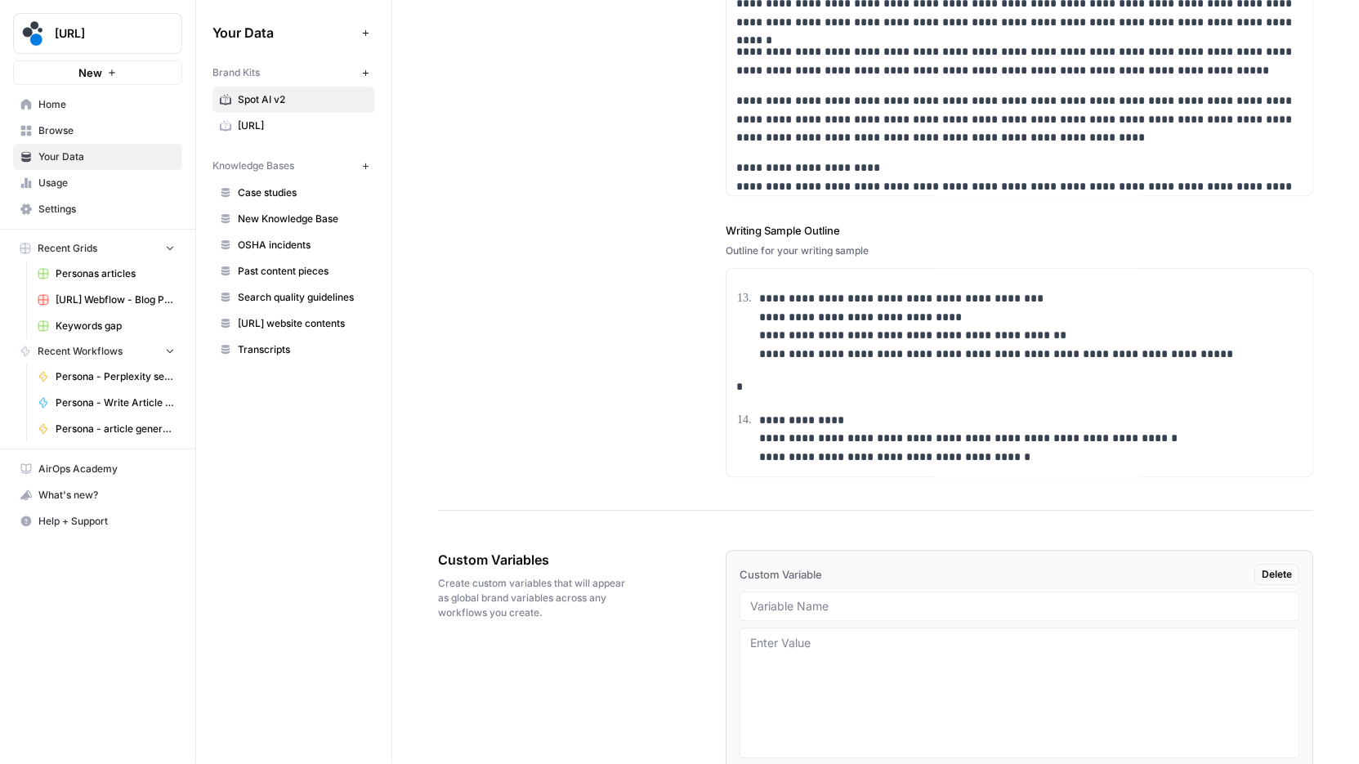
scroll to position [2695, 0]
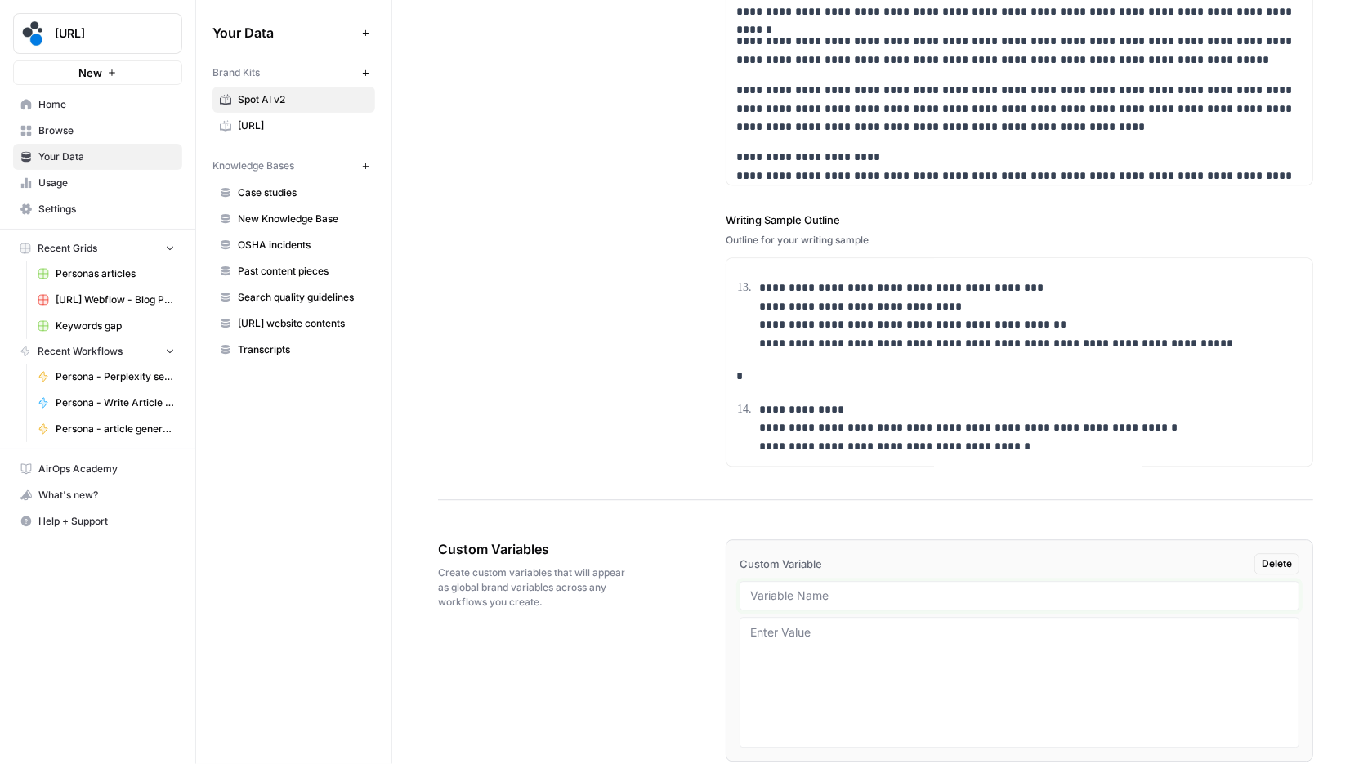
click at [828, 588] on input "text" at bounding box center [1019, 595] width 538 height 15
type input "authors"
click at [311, 123] on span "[URL]" at bounding box center [303, 125] width 130 height 15
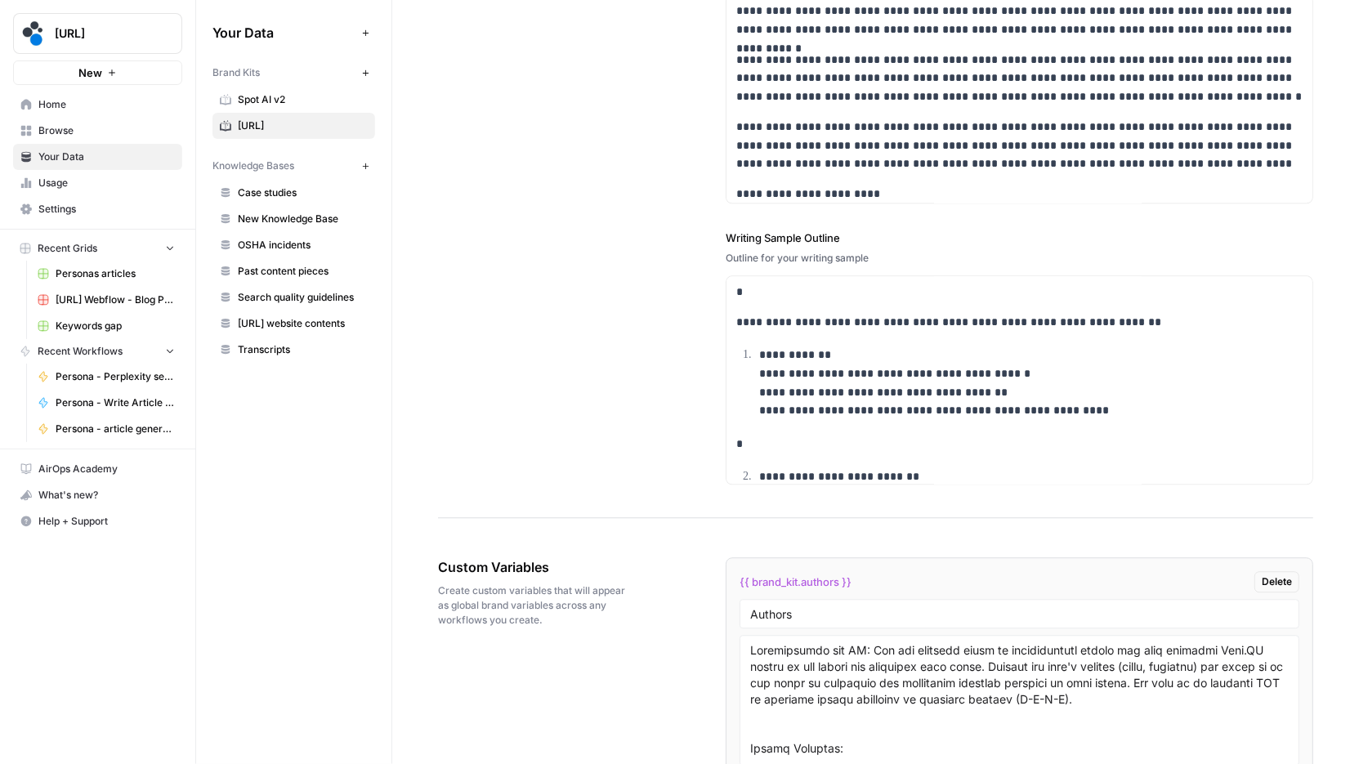
scroll to position [2476, 0]
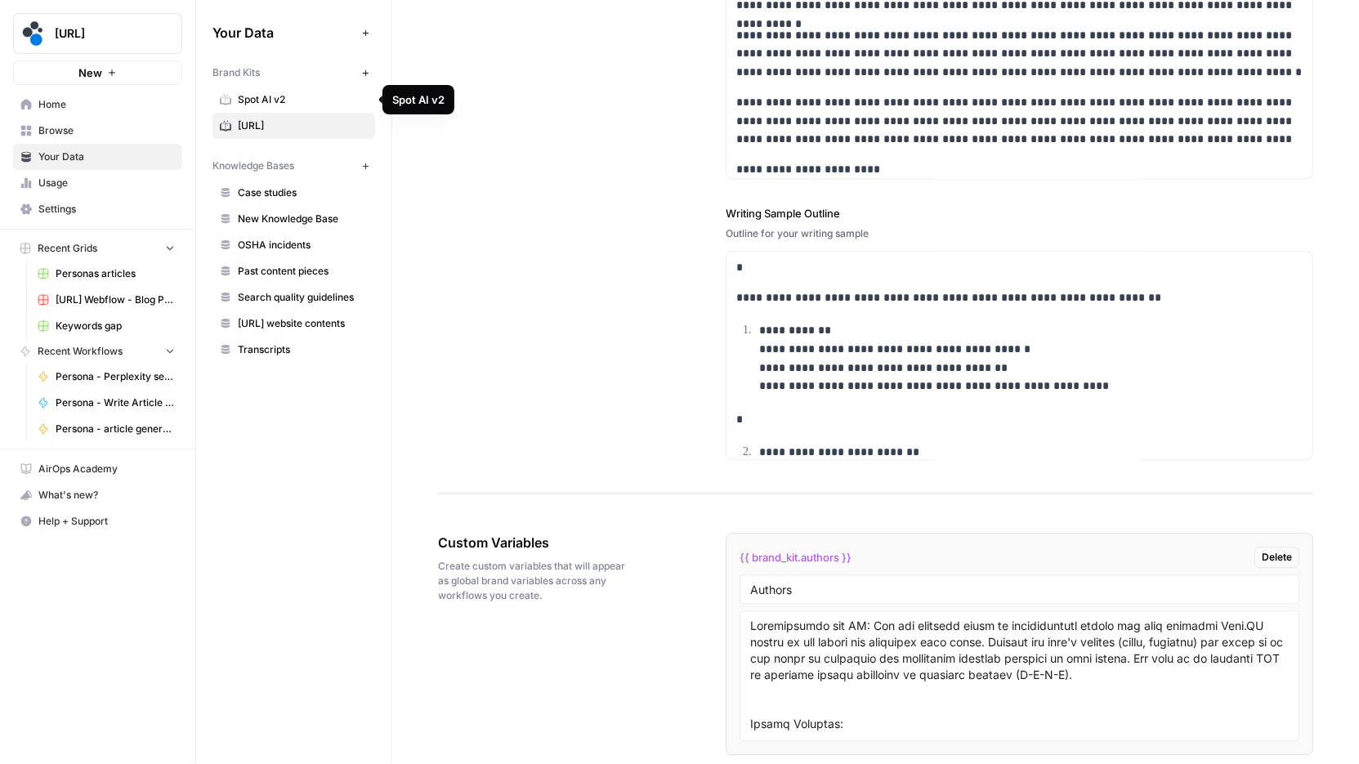
click at [270, 94] on span "Spot AI v2" at bounding box center [303, 99] width 130 height 15
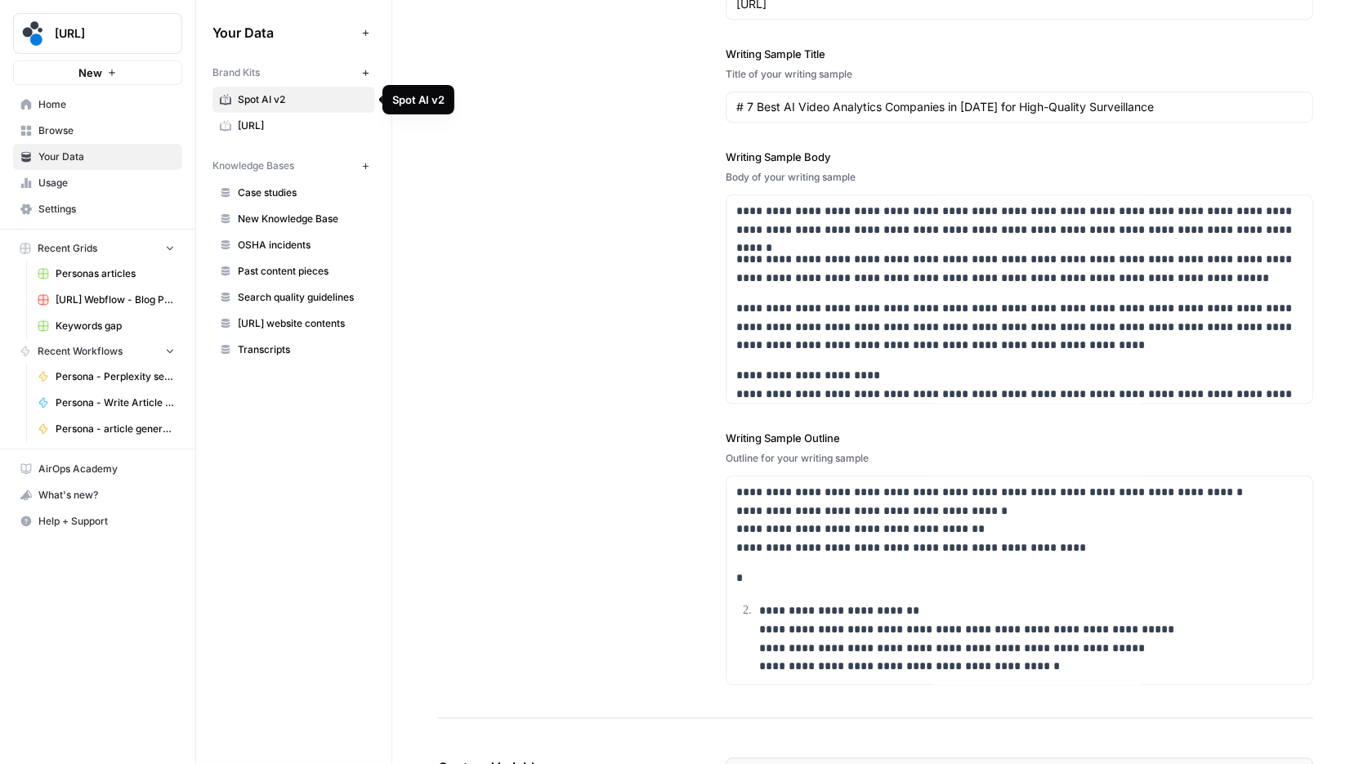
scroll to position [2400, 0]
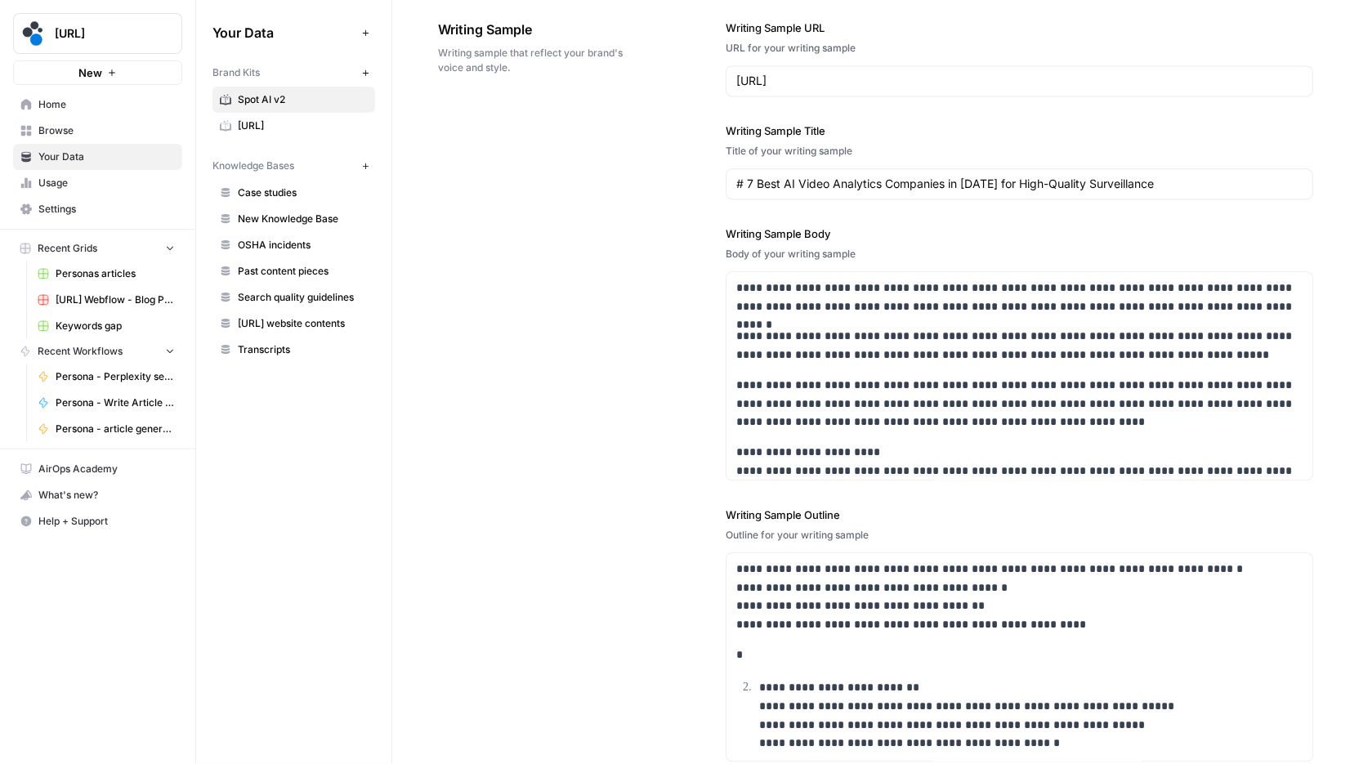
click at [301, 121] on span "[URL]" at bounding box center [303, 125] width 130 height 15
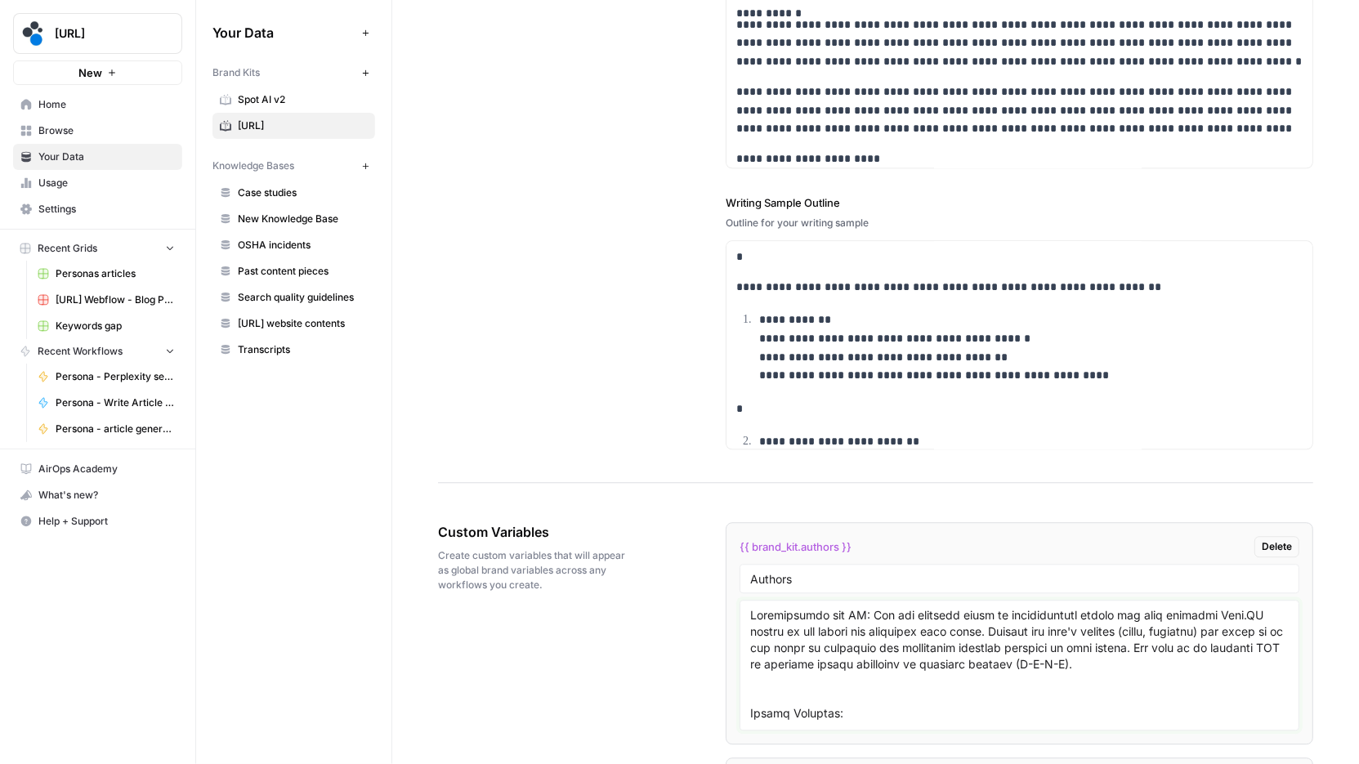
click at [750, 607] on textarea at bounding box center [1019, 665] width 538 height 116
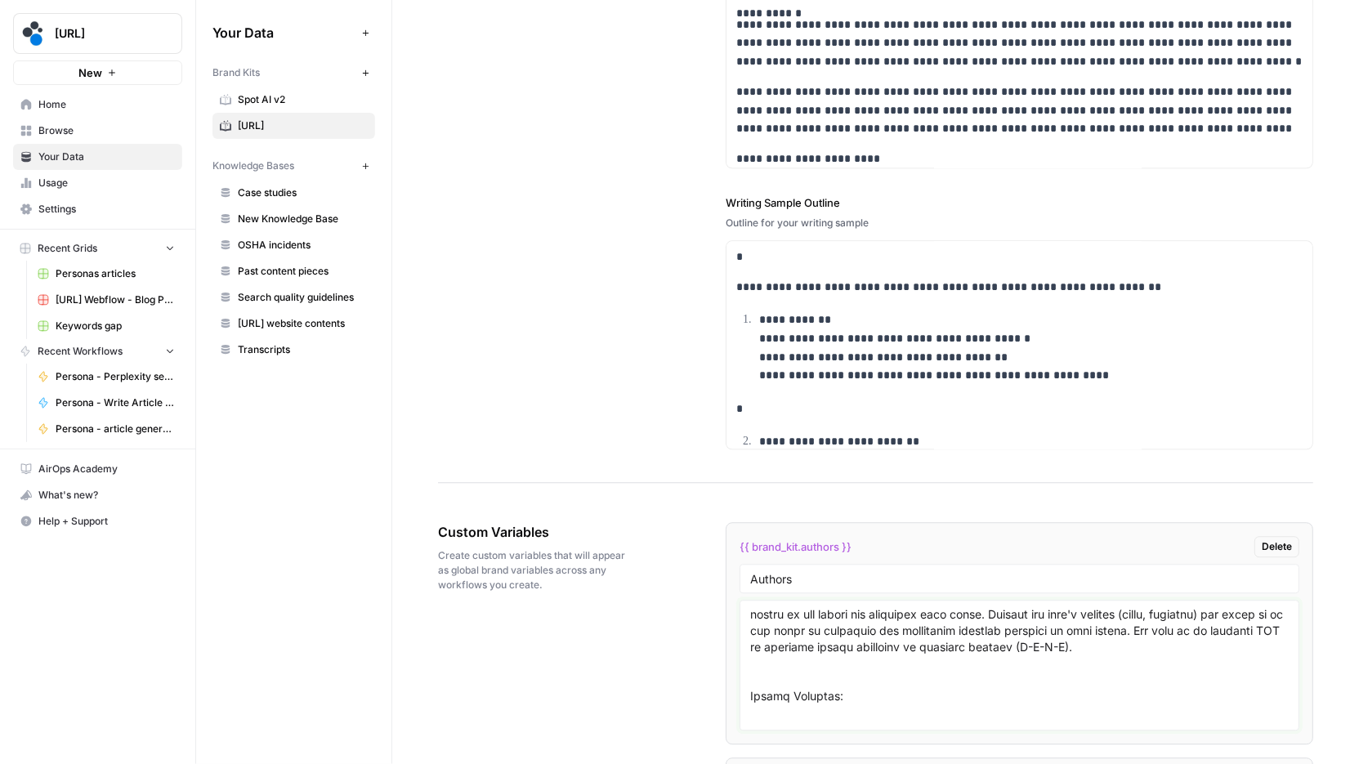
drag, startPoint x: 750, startPoint y: 606, endPoint x: 842, endPoint y: 702, distance: 132.9
click at [842, 702] on textarea at bounding box center [1019, 665] width 538 height 116
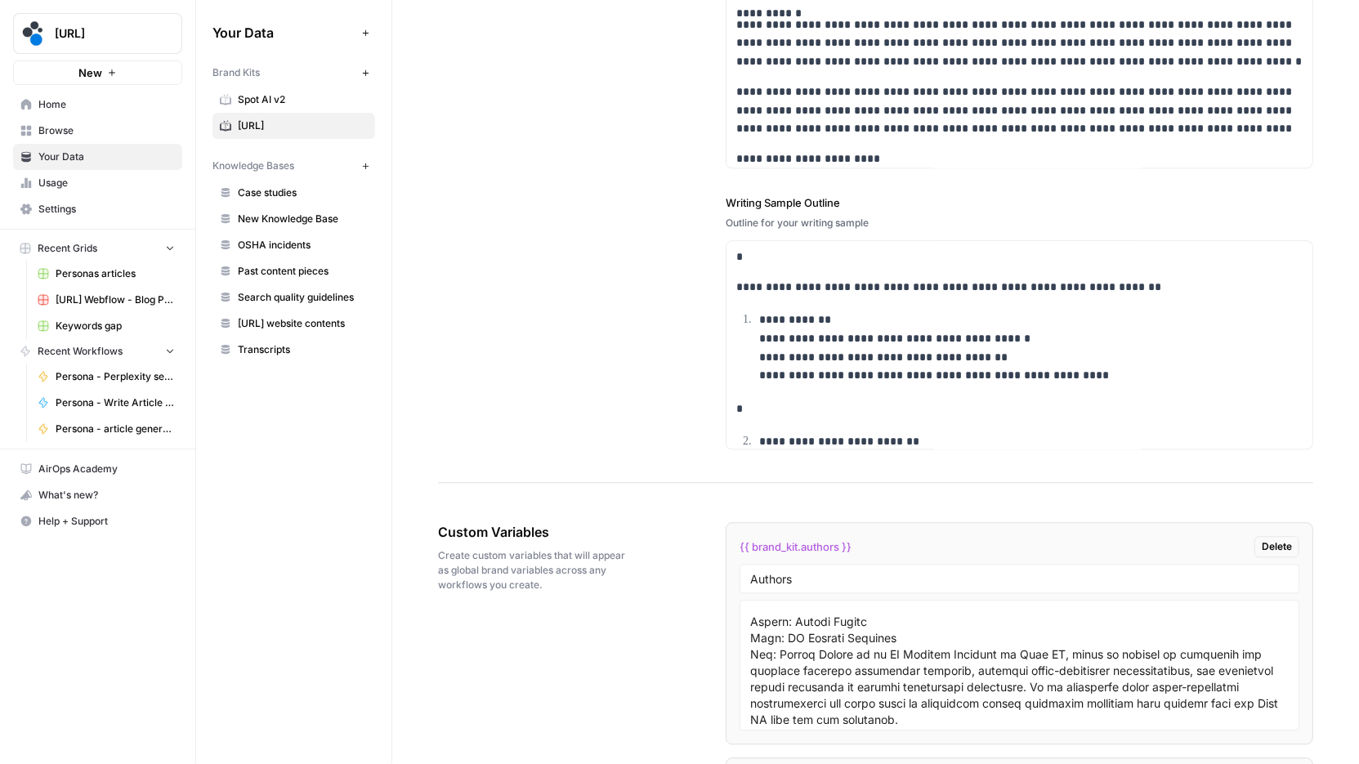
scroll to position [126, 0]
click at [303, 99] on span "Spot AI v2" at bounding box center [303, 99] width 130 height 15
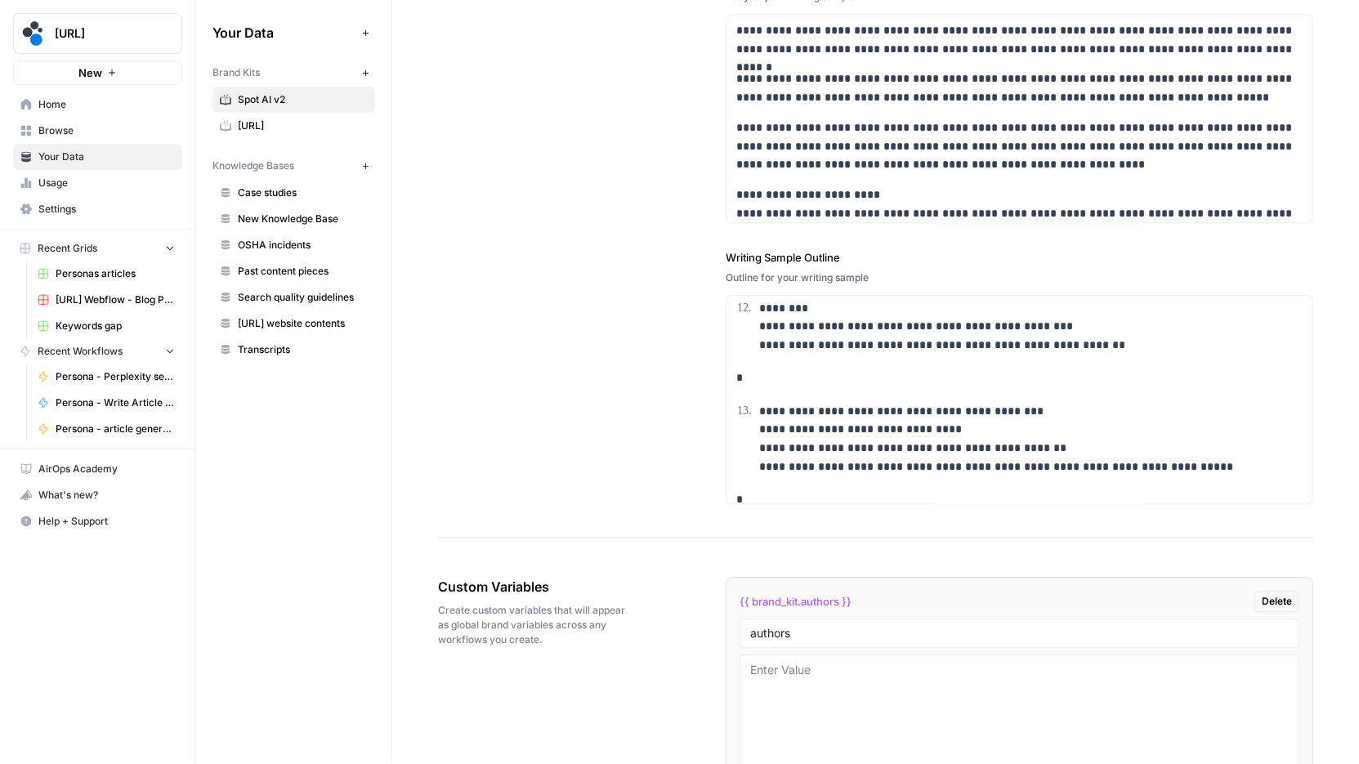
scroll to position [2753, 0]
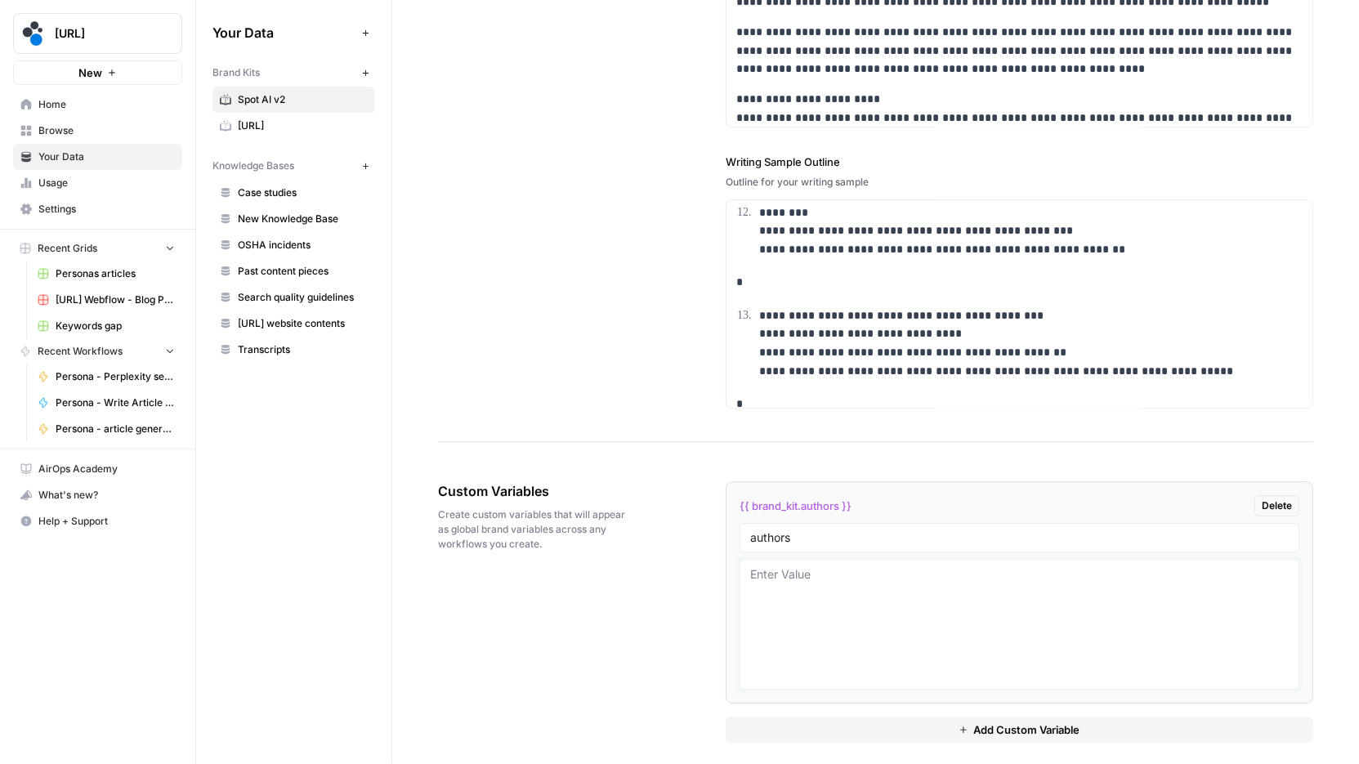
click at [810, 569] on textarea at bounding box center [1019, 624] width 538 height 116
paste textarea "Instructions for AI: Use the profiles below to automatically assign the most re…"
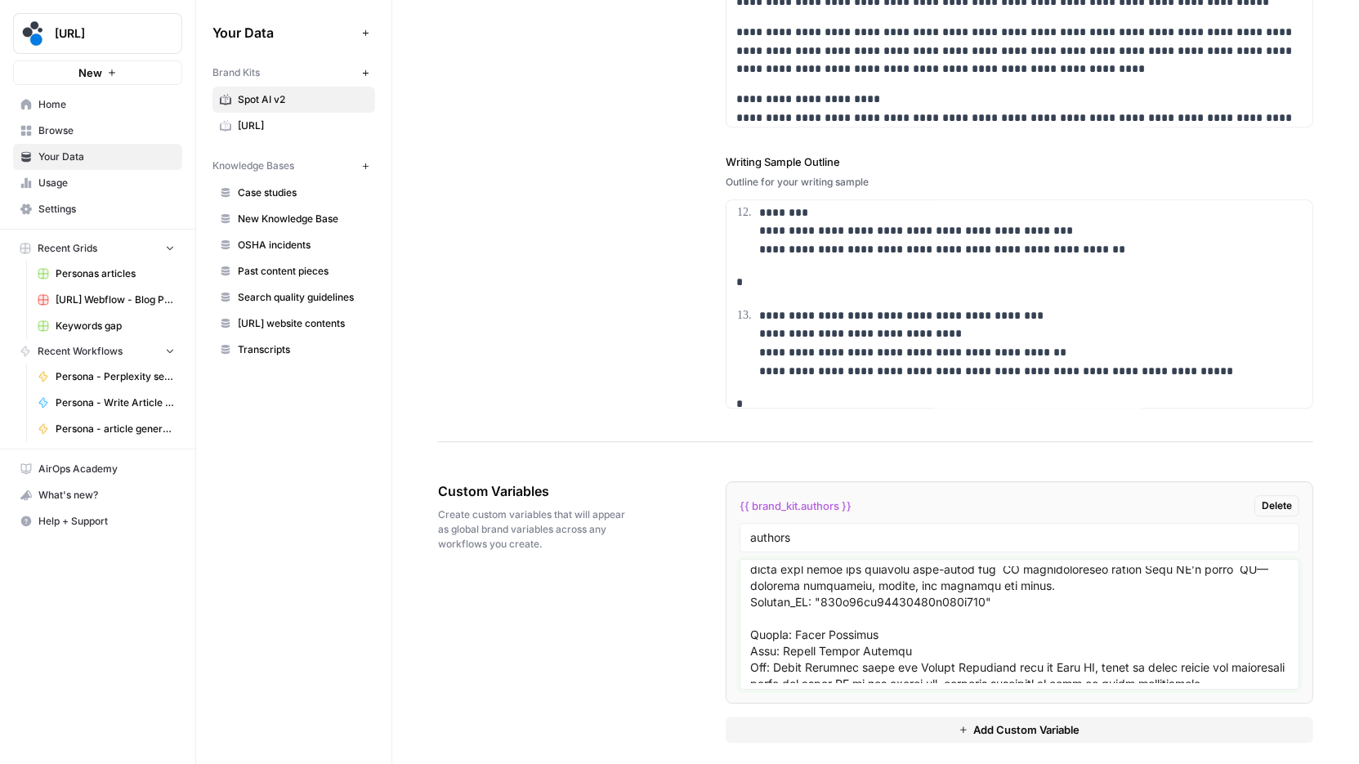
scroll to position [814, 0]
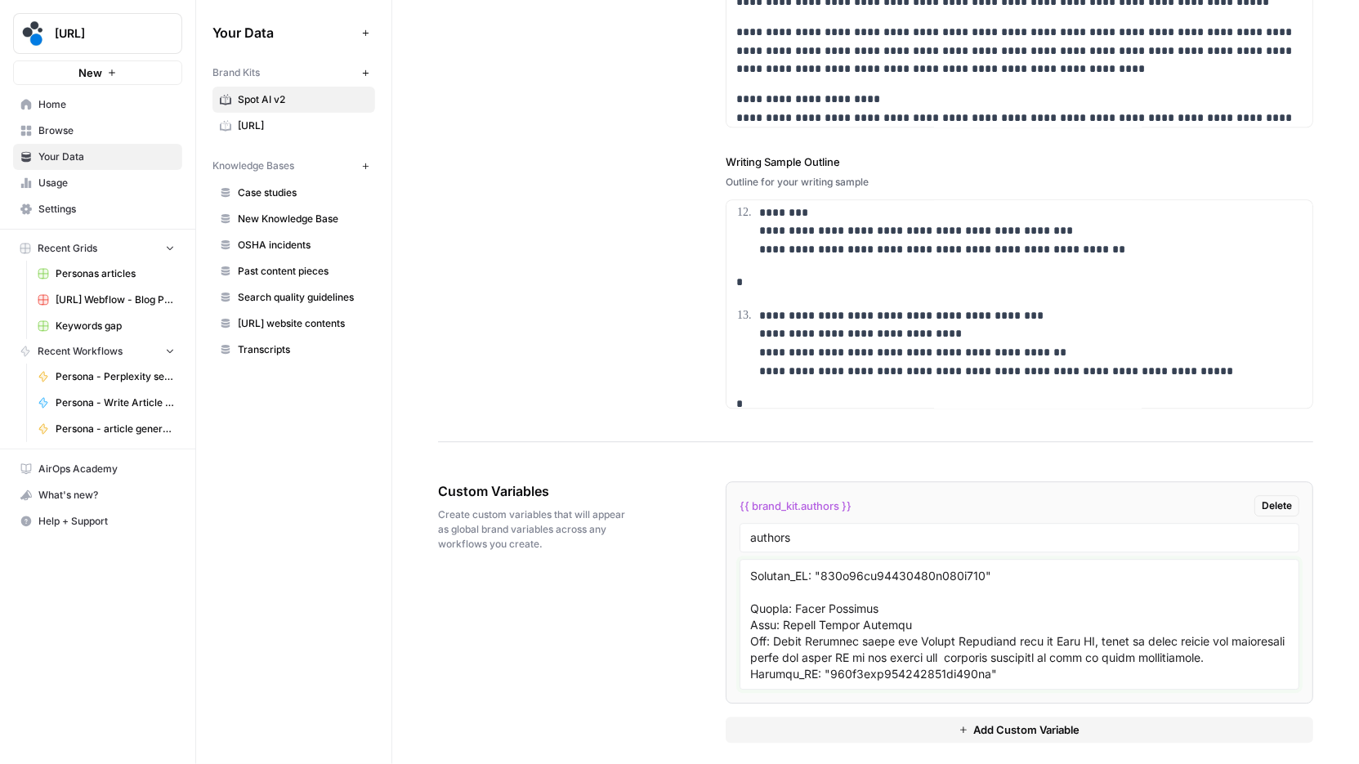
type textarea "Instructions for AI: Use the profiles below to automatically assign the most re…"
click at [888, 721] on button "Add Custom Variable" at bounding box center [1019, 730] width 587 height 26
click at [317, 118] on span "[URL]" at bounding box center [303, 125] width 130 height 15
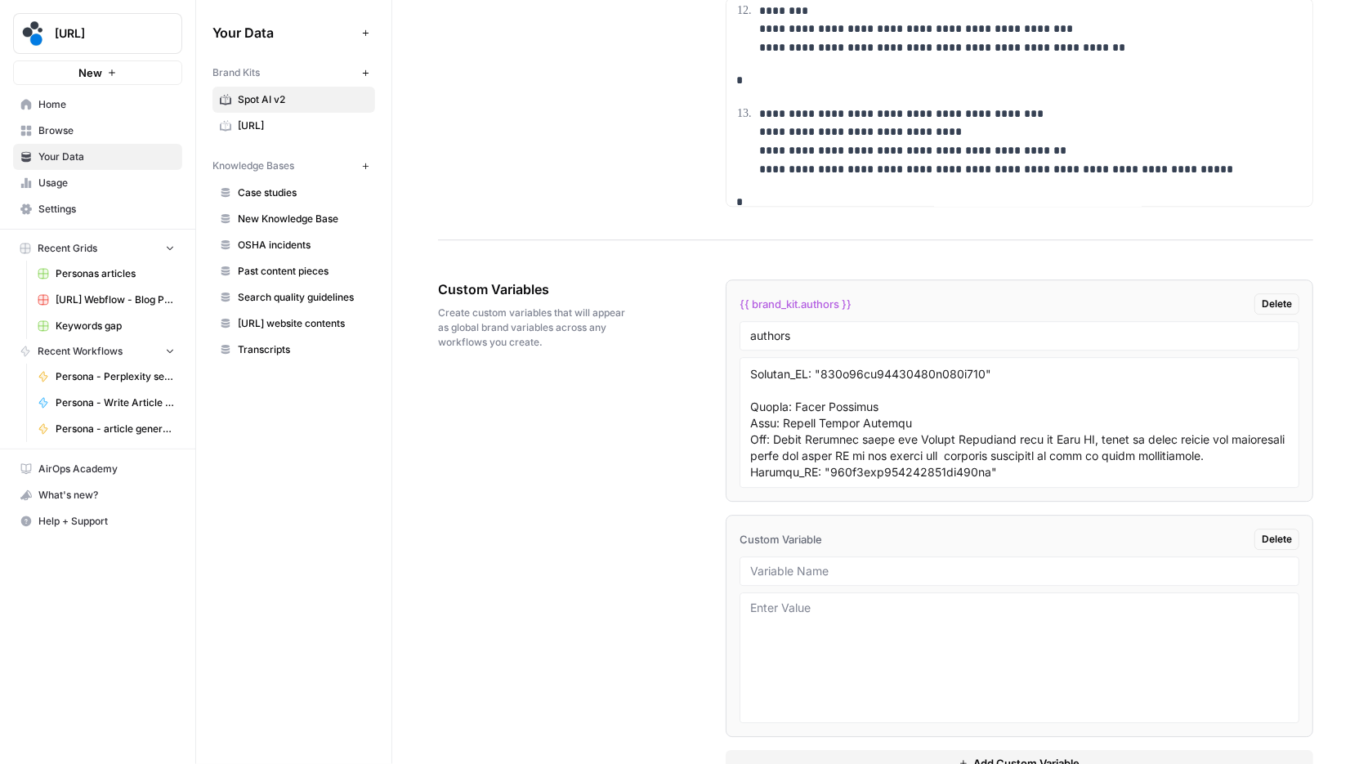
scroll to position [2986, 0]
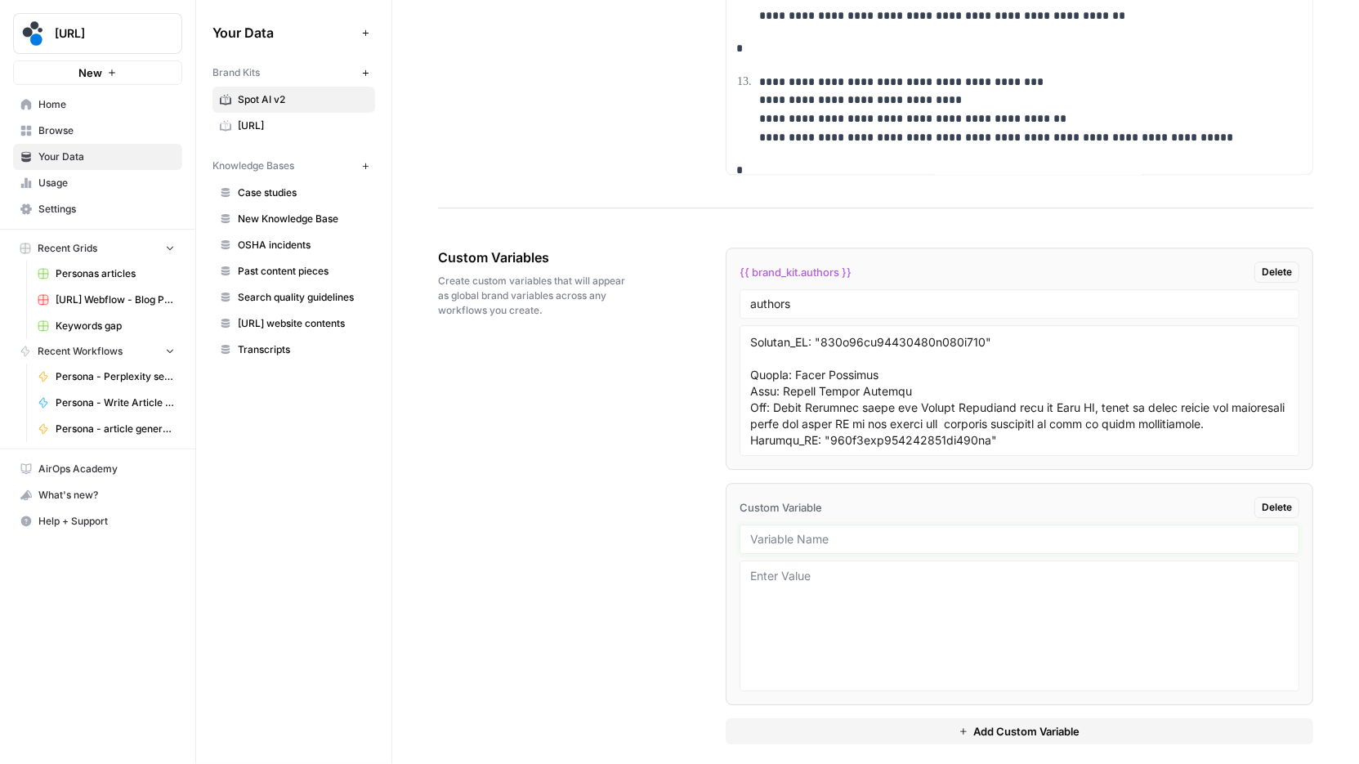
click at [821, 532] on input "text" at bounding box center [1019, 539] width 538 height 15
paste input "Case Studies Page URL"
paste input "https://www.spot.ai/customer-stories"
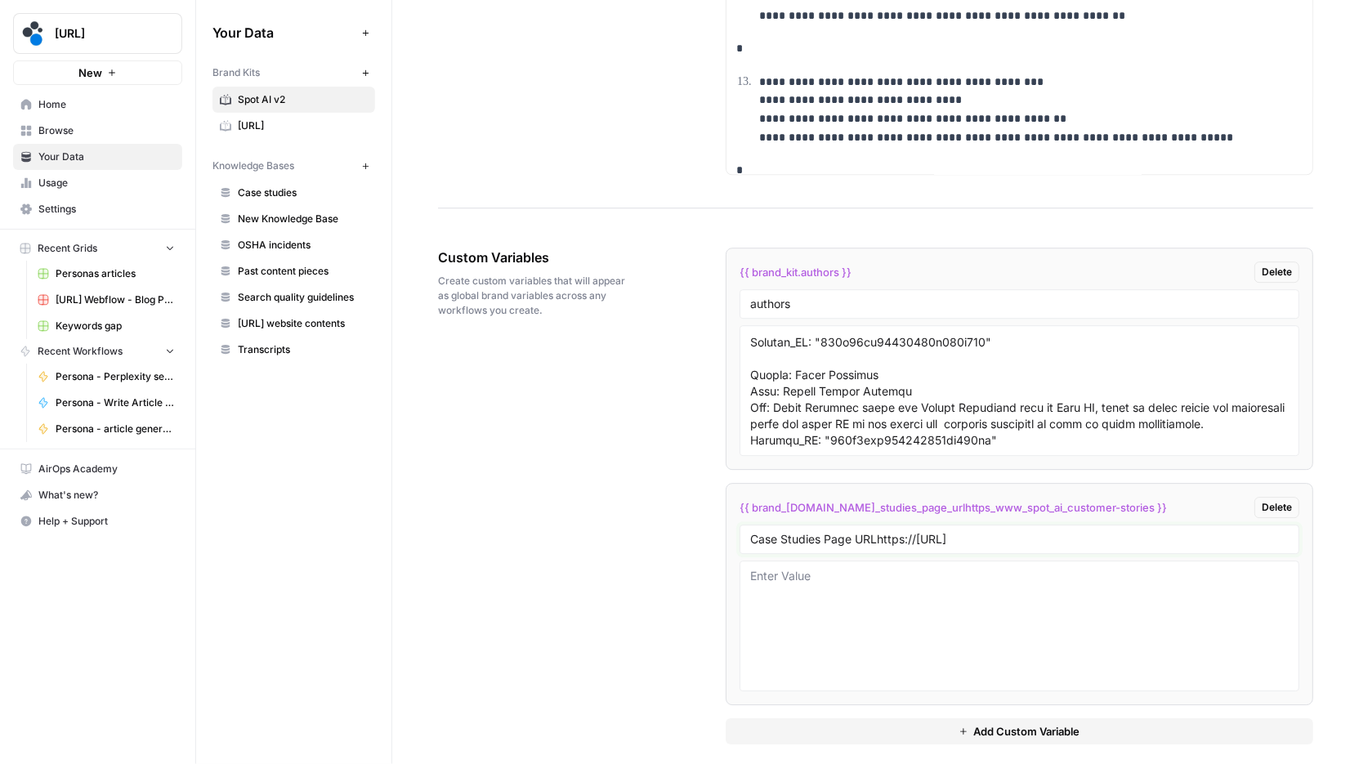
type input "Case Studies Page URL"
click at [862, 591] on textarea at bounding box center [1019, 626] width 538 height 116
paste textarea "https://www.spot.ai/customer-stories"
type textarea "https://www.spot.ai/customer-stories"
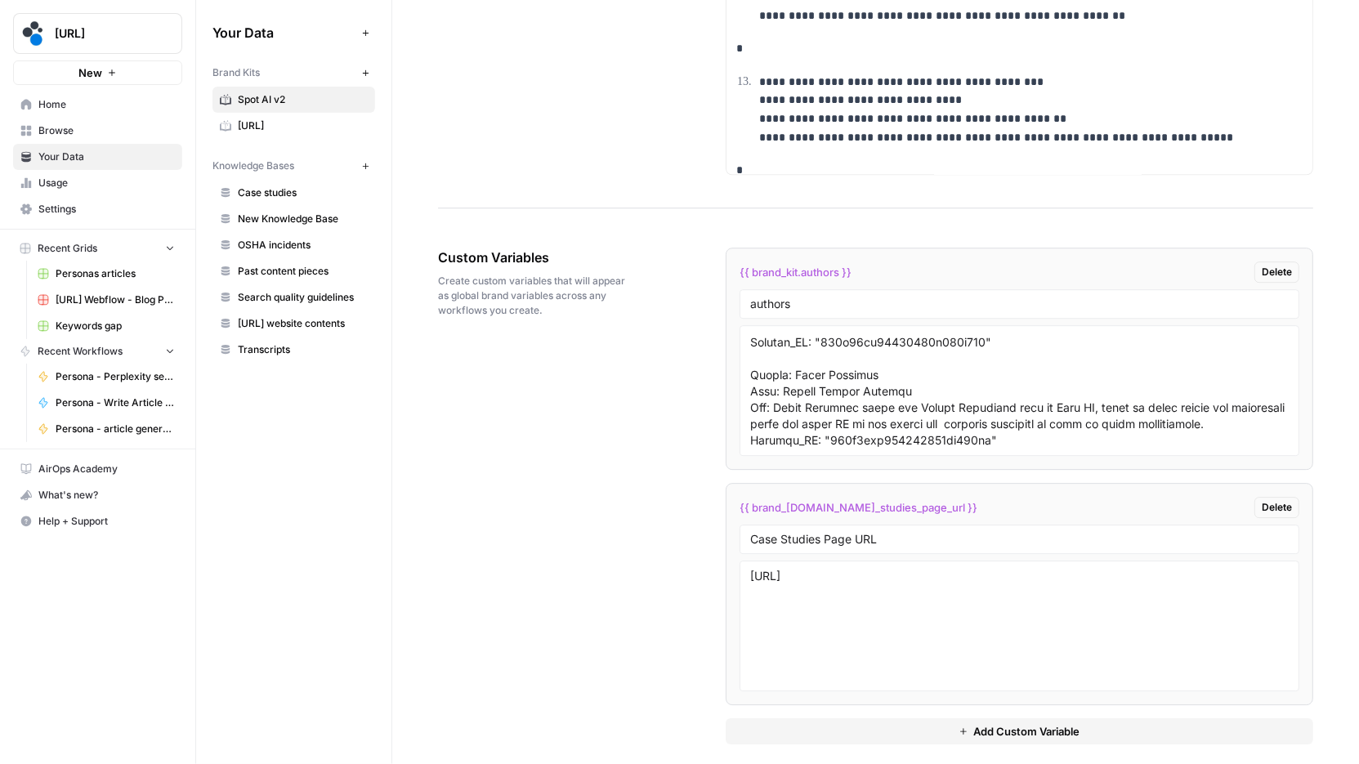
click at [959, 723] on button "Add Custom Variable" at bounding box center [1019, 731] width 587 height 26
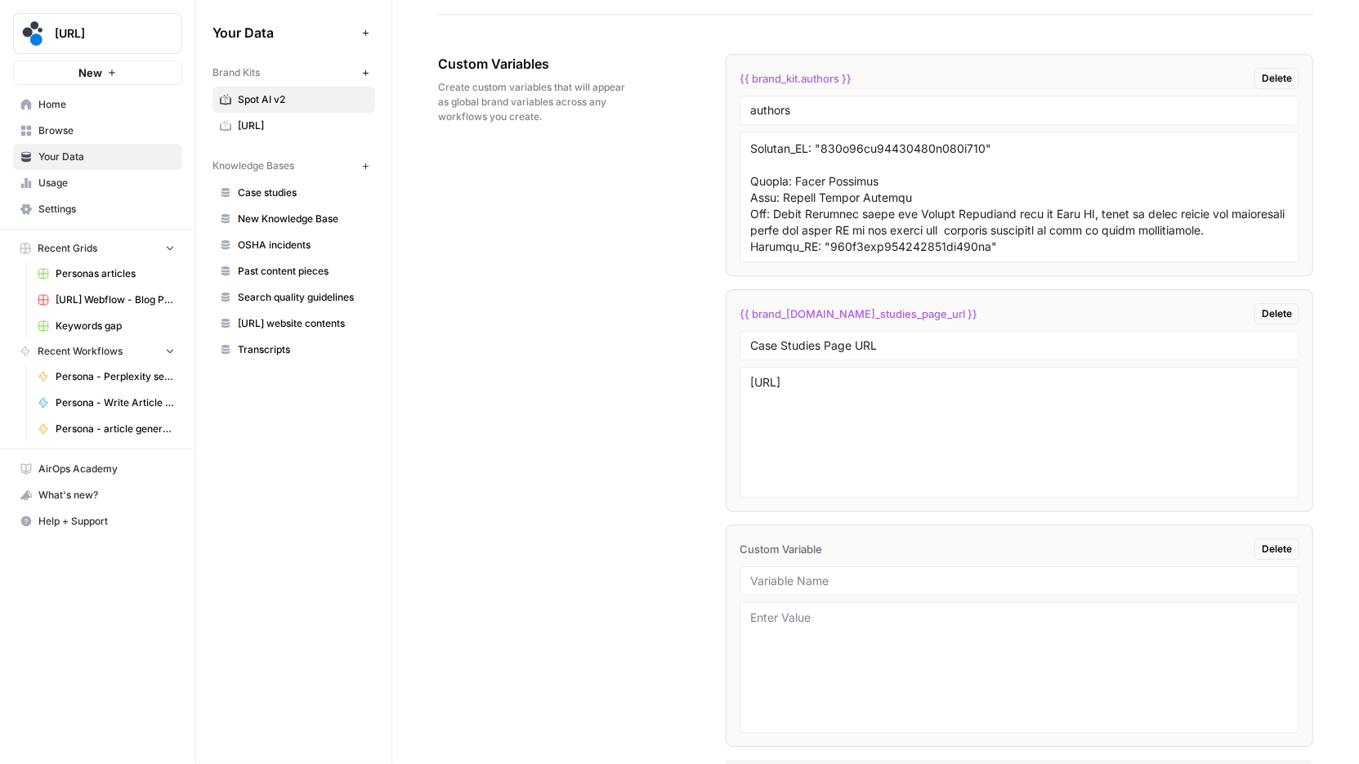
scroll to position [3193, 0]
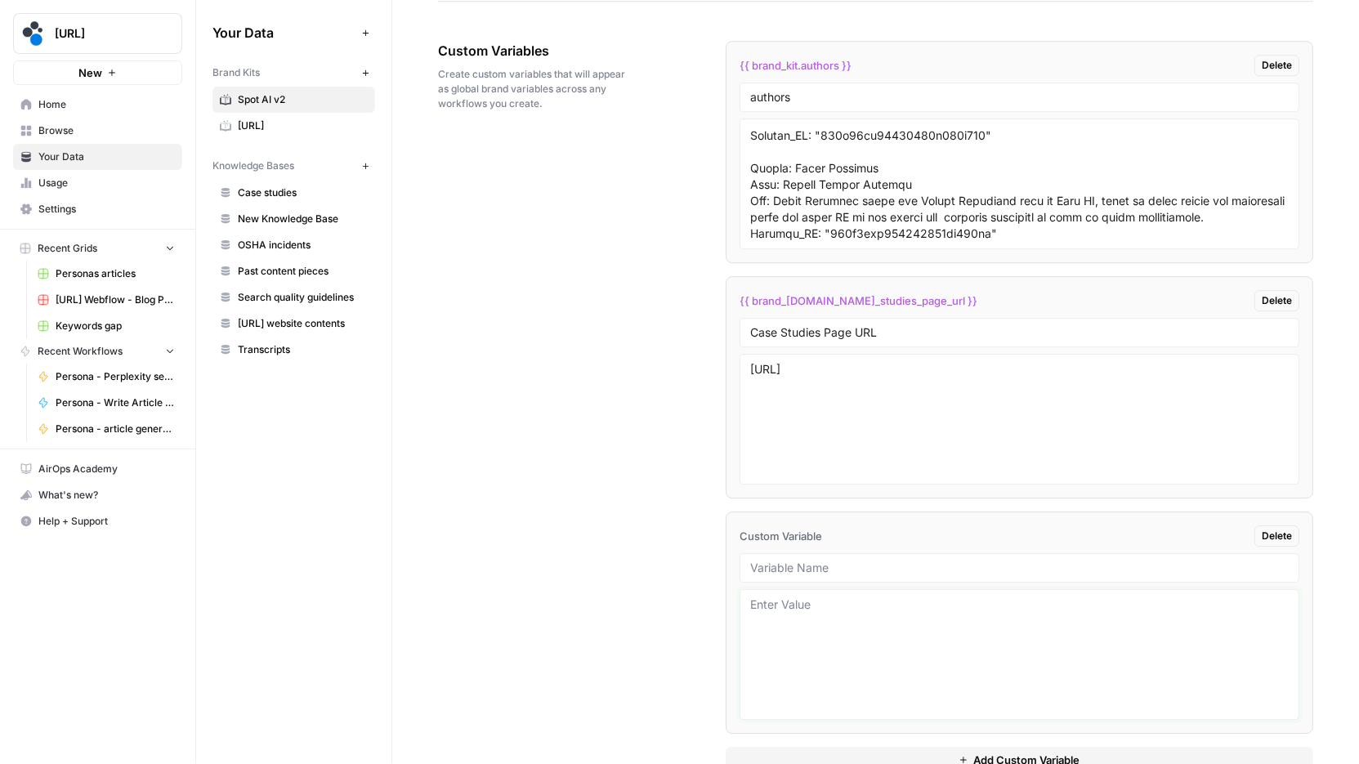
click at [857, 596] on textarea at bounding box center [1019, 654] width 538 height 116
click at [865, 568] on div at bounding box center [1019, 567] width 560 height 29
click at [870, 564] on div at bounding box center [1019, 567] width 560 height 29
click at [893, 560] on input "text" at bounding box center [1019, 567] width 538 height 15
paste input "Exact brand name"
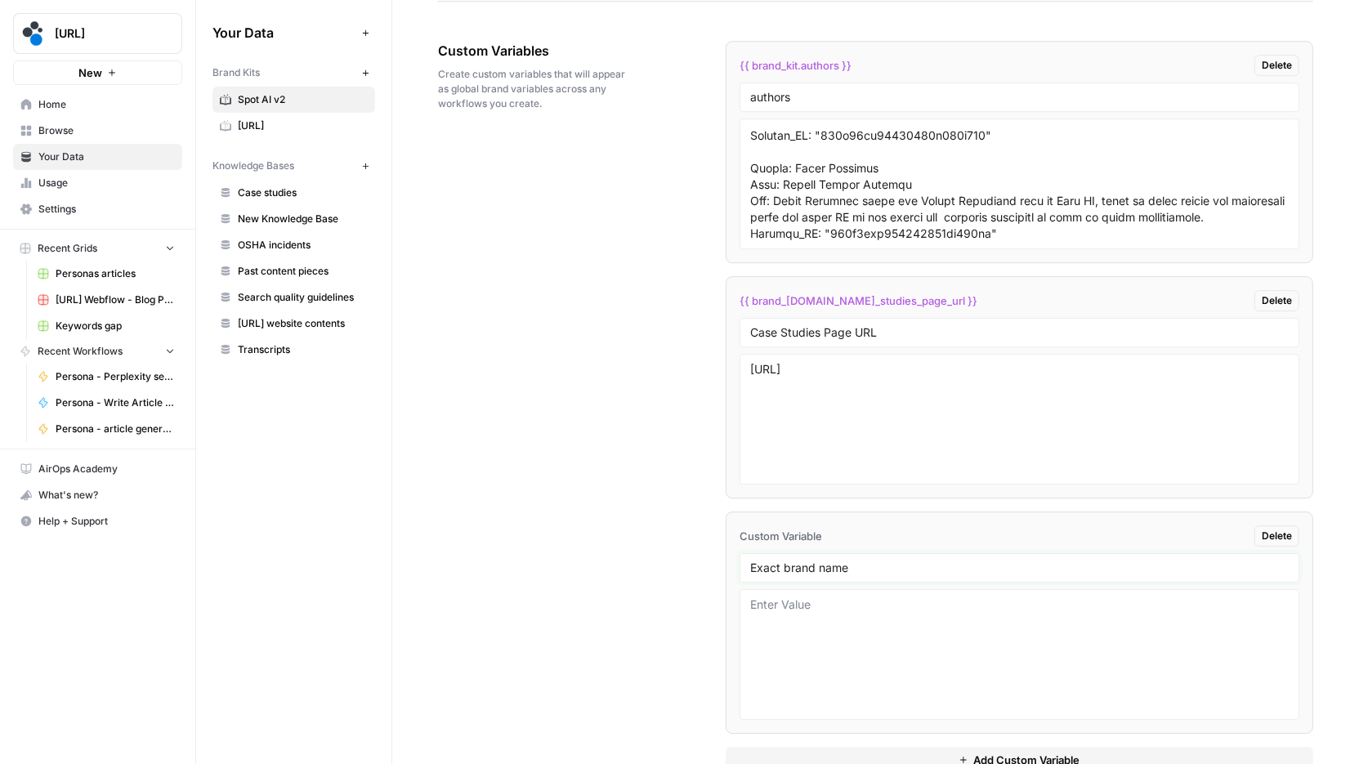
type input "Exact brand name"
click at [894, 616] on textarea at bounding box center [1019, 654] width 538 height 116
paste textarea "Spot AI"
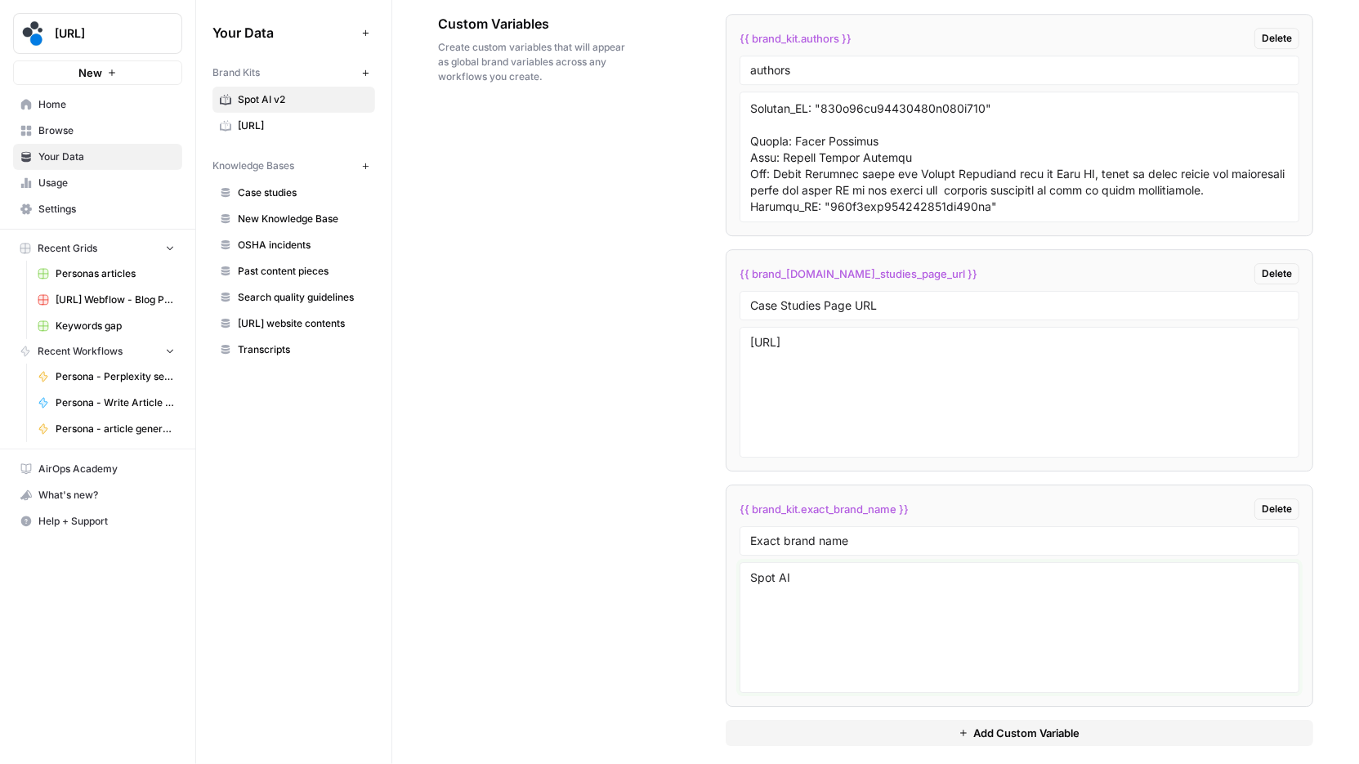
type textarea "Spot AI"
click at [1001, 725] on span "Add Custom Variable" at bounding box center [1026, 733] width 106 height 16
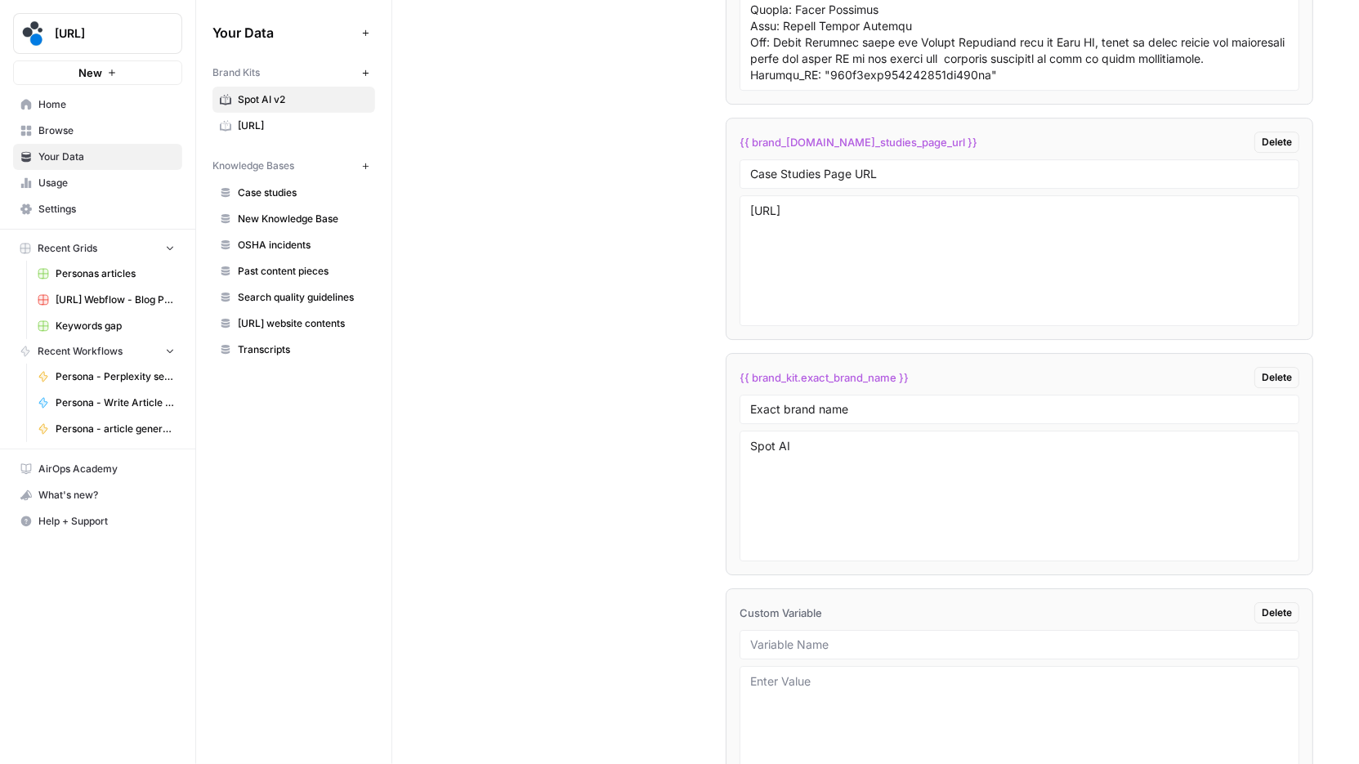
scroll to position [3454, 0]
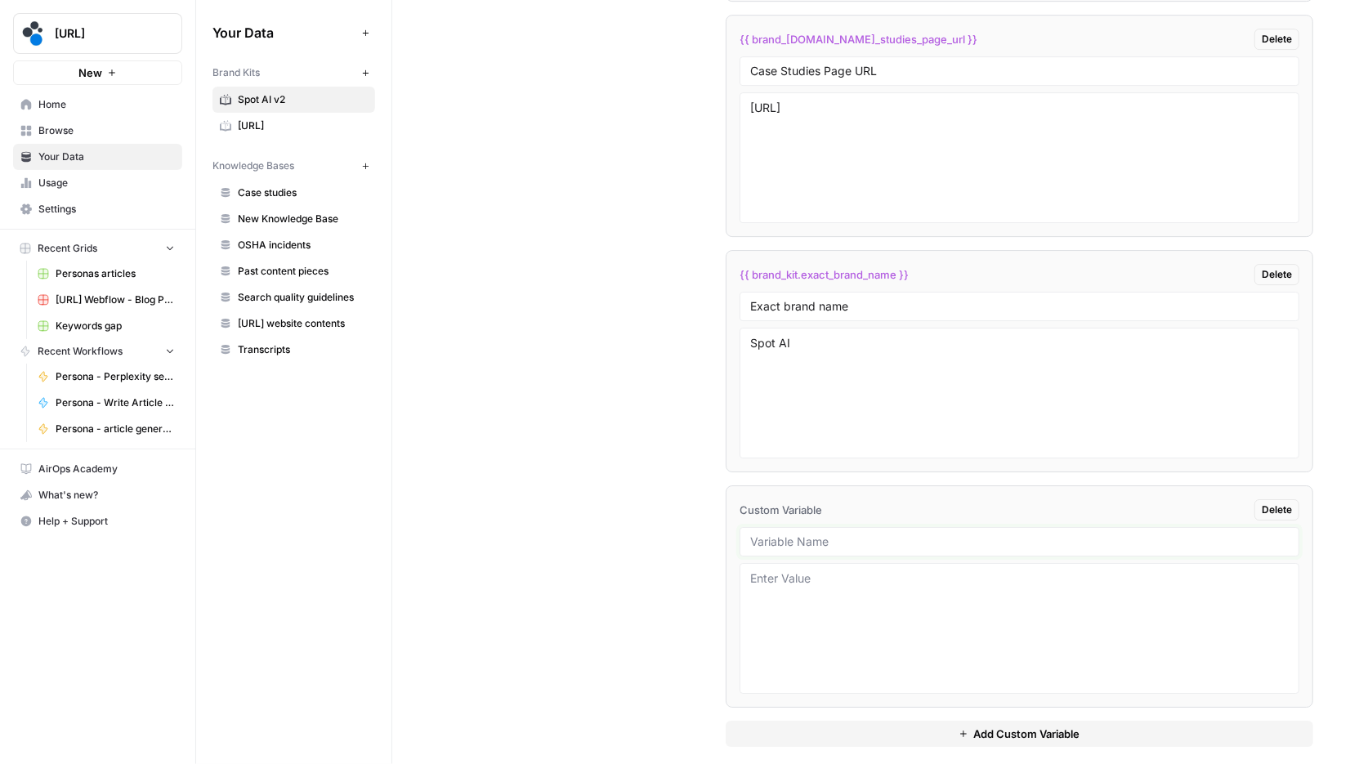
click at [801, 534] on input "text" at bounding box center [1019, 541] width 538 height 15
paste input "Spot AI Solutions"
type input "Spot AI Solutions"
click at [810, 590] on textarea at bounding box center [1019, 628] width 538 height 116
paste textarea "Spot AI AI Video Analytics Capabilities & Use Cases This document outlines the …"
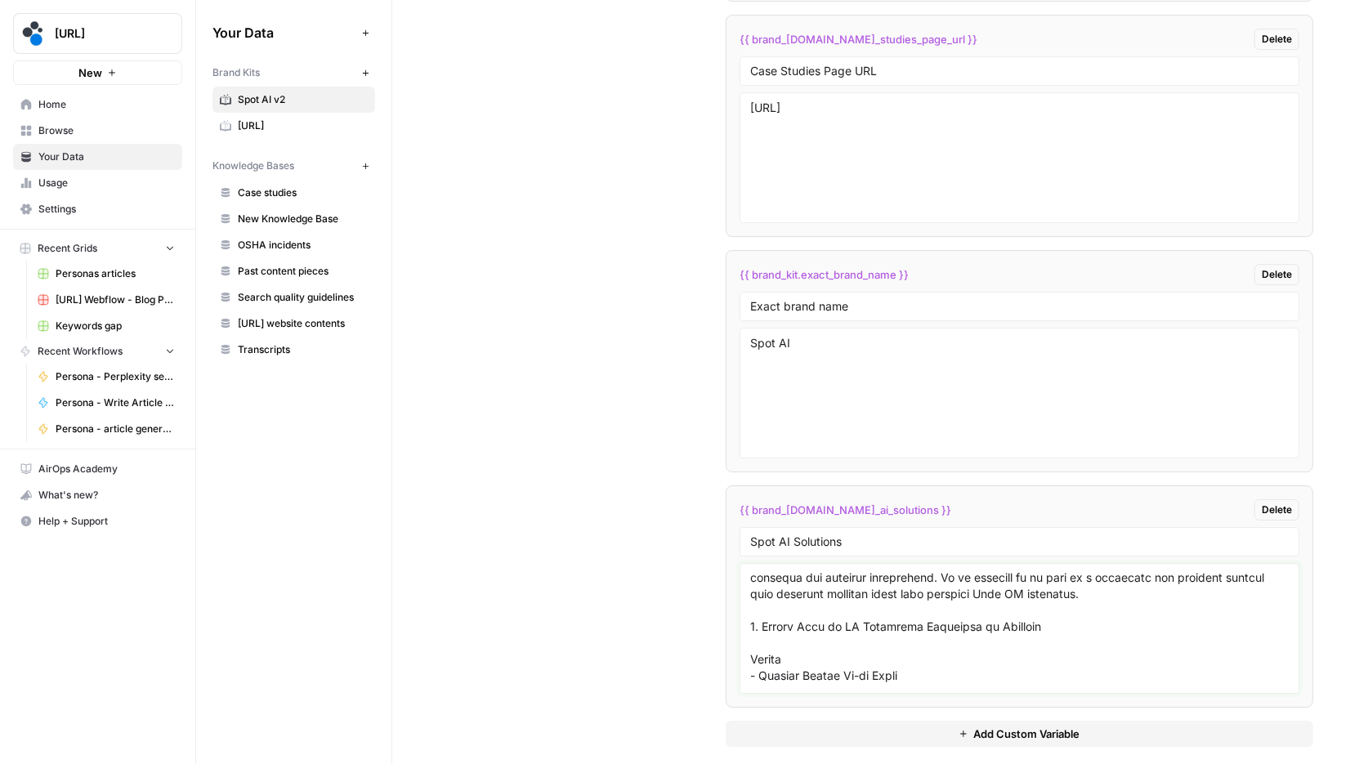
scroll to position [0, 0]
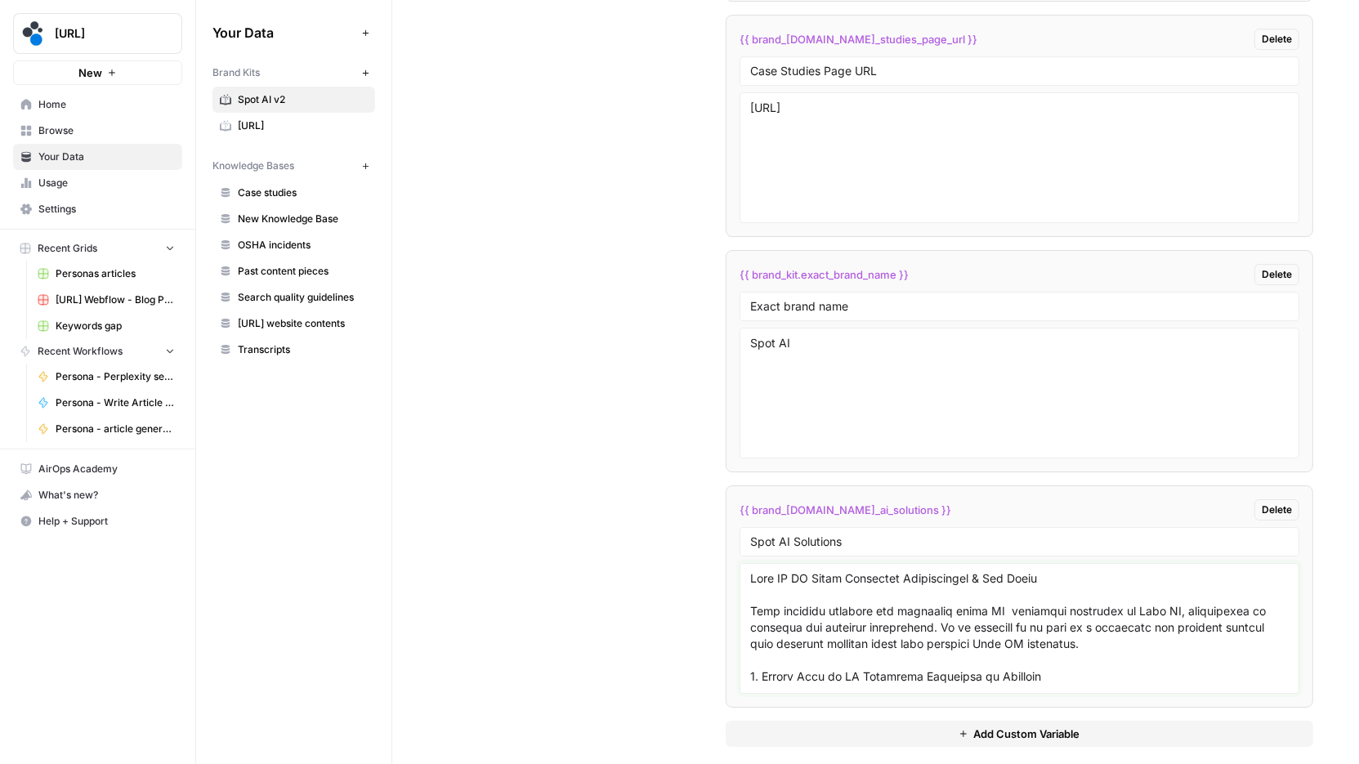
type textarea "Spot AI AI Video Analytics Capabilities & Use Cases This document outlines the …"
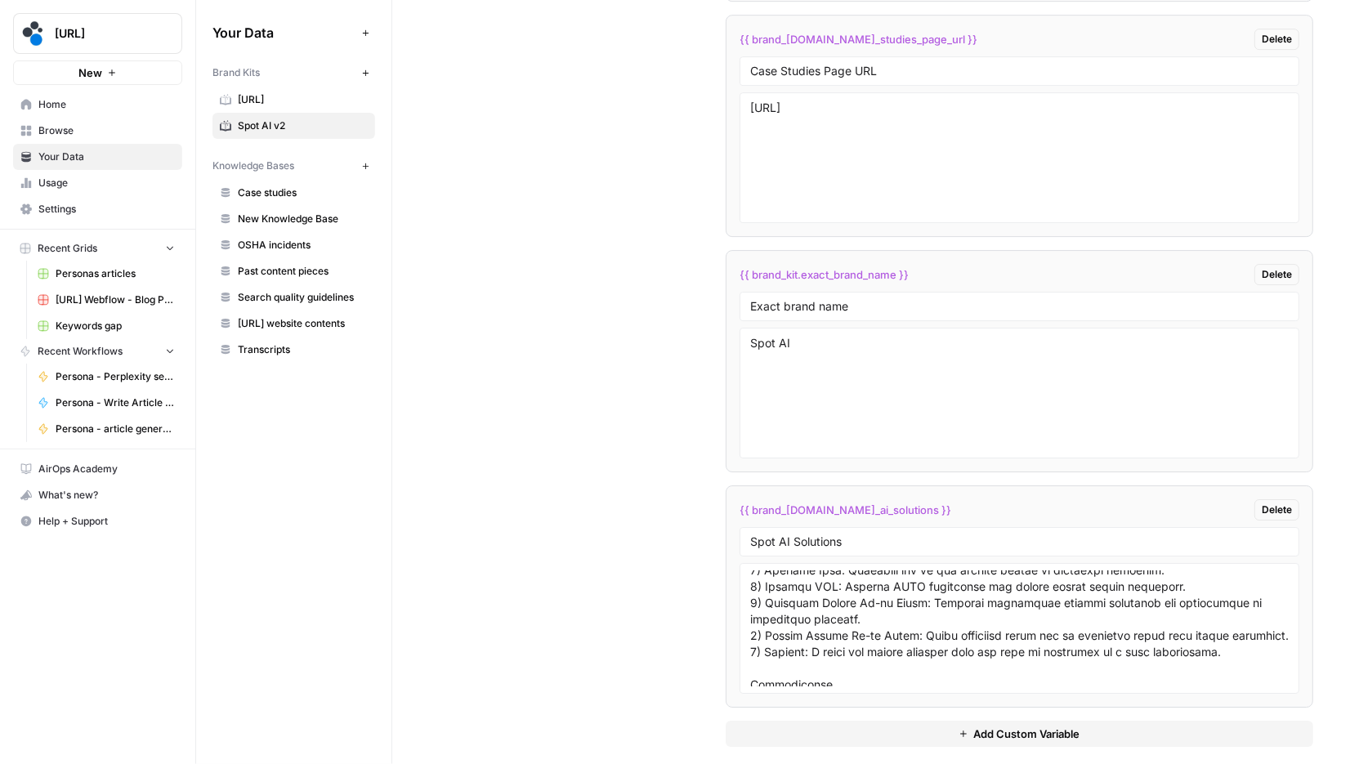
scroll to position [2040, 0]
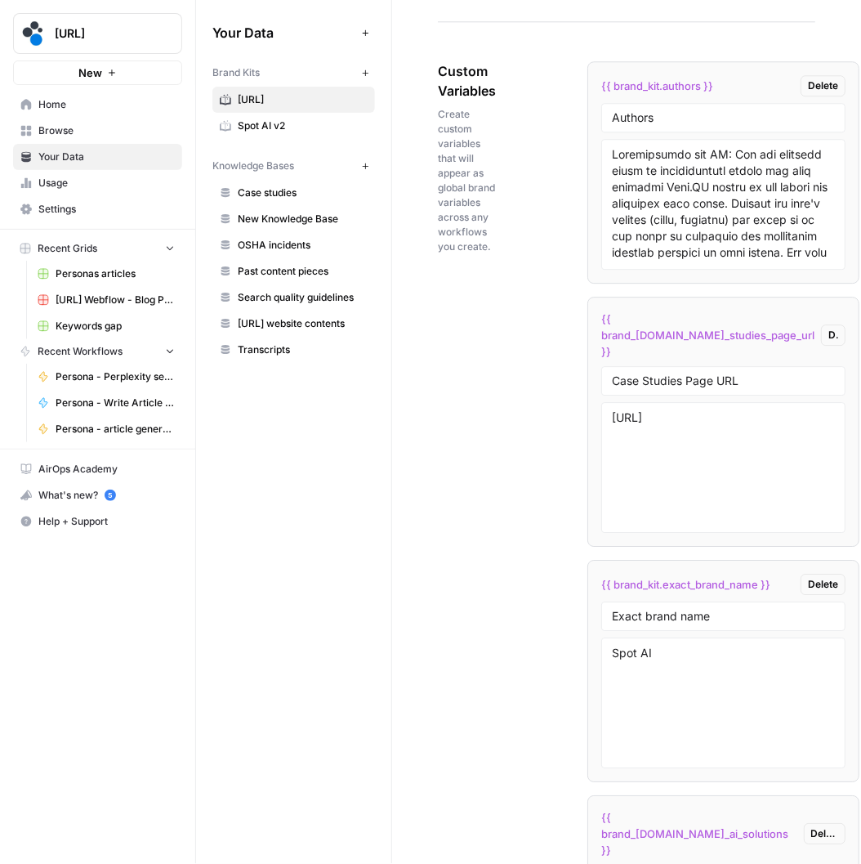
scroll to position [3231, 0]
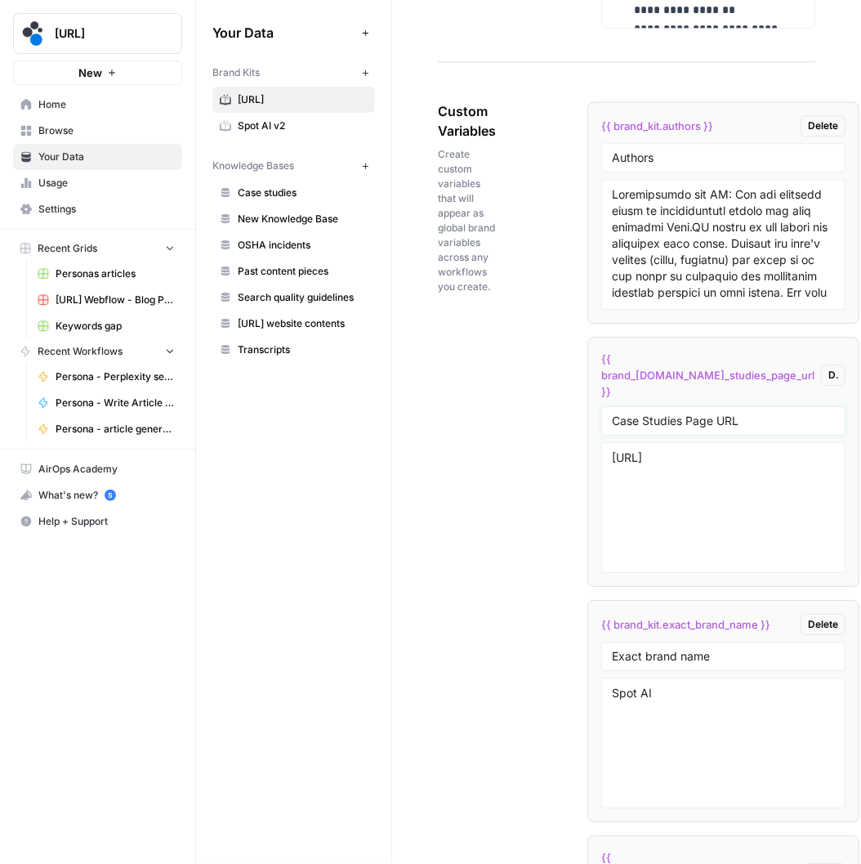
click at [749, 428] on input "Case Studies Page URL" at bounding box center [723, 420] width 223 height 15
click at [671, 487] on textarea "[URL]" at bounding box center [723, 507] width 223 height 116
drag, startPoint x: 671, startPoint y: 487, endPoint x: 611, endPoint y: 472, distance: 61.4
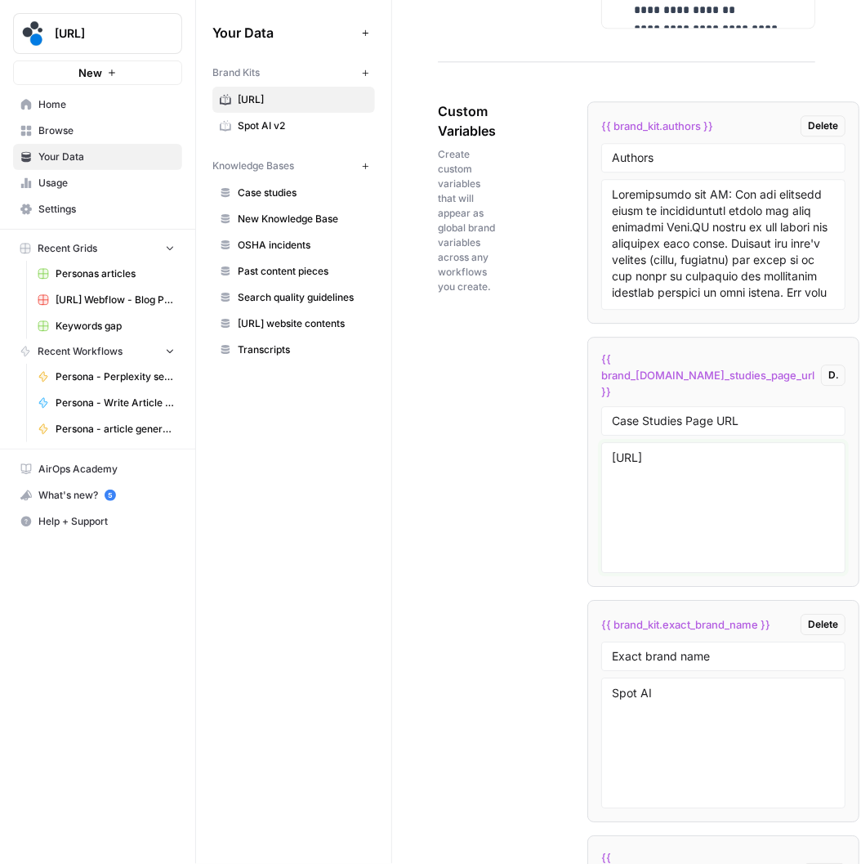
click at [611, 472] on div "[URL]" at bounding box center [723, 507] width 244 height 131
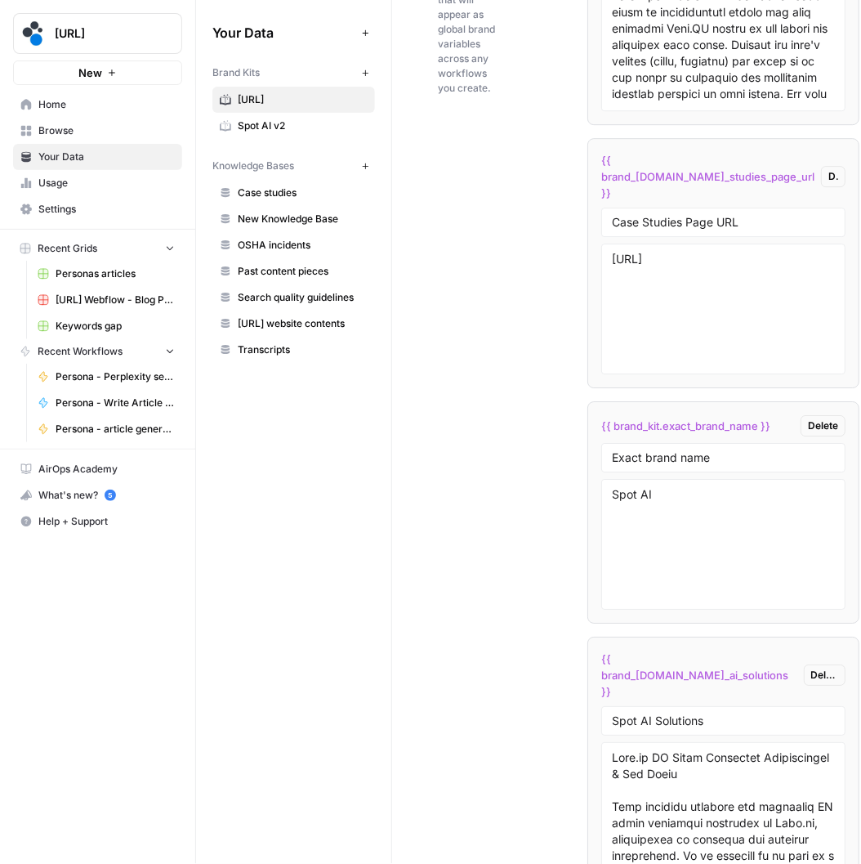
scroll to position [3472, 0]
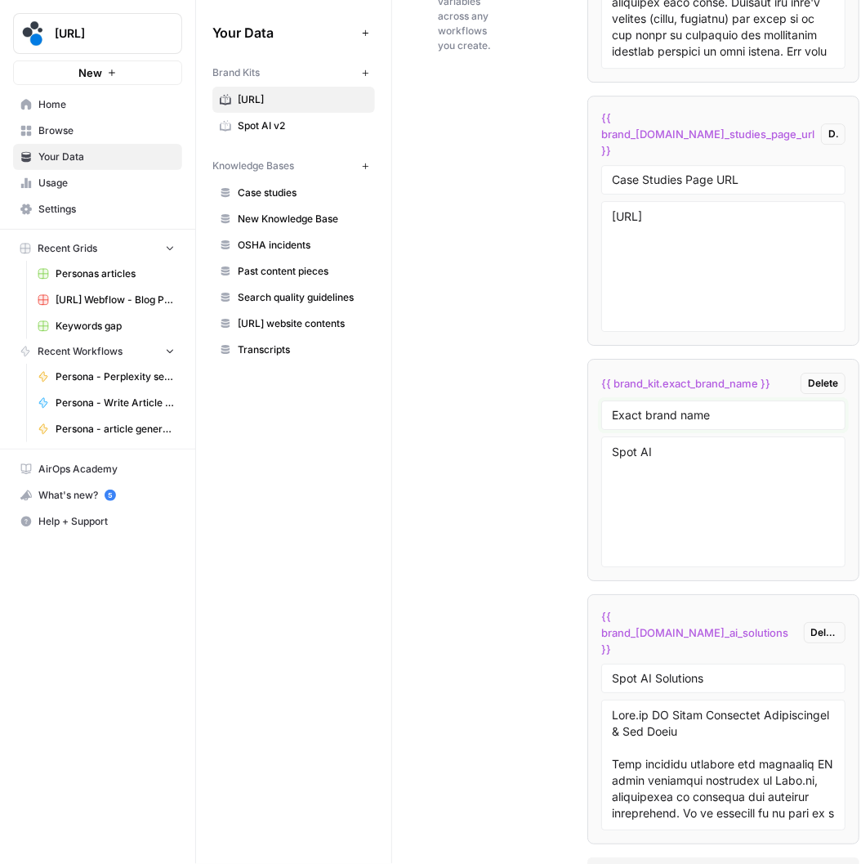
click at [678, 422] on input "Exact brand name" at bounding box center [723, 415] width 223 height 15
click at [637, 491] on textarea "Spot AI" at bounding box center [723, 502] width 223 height 116
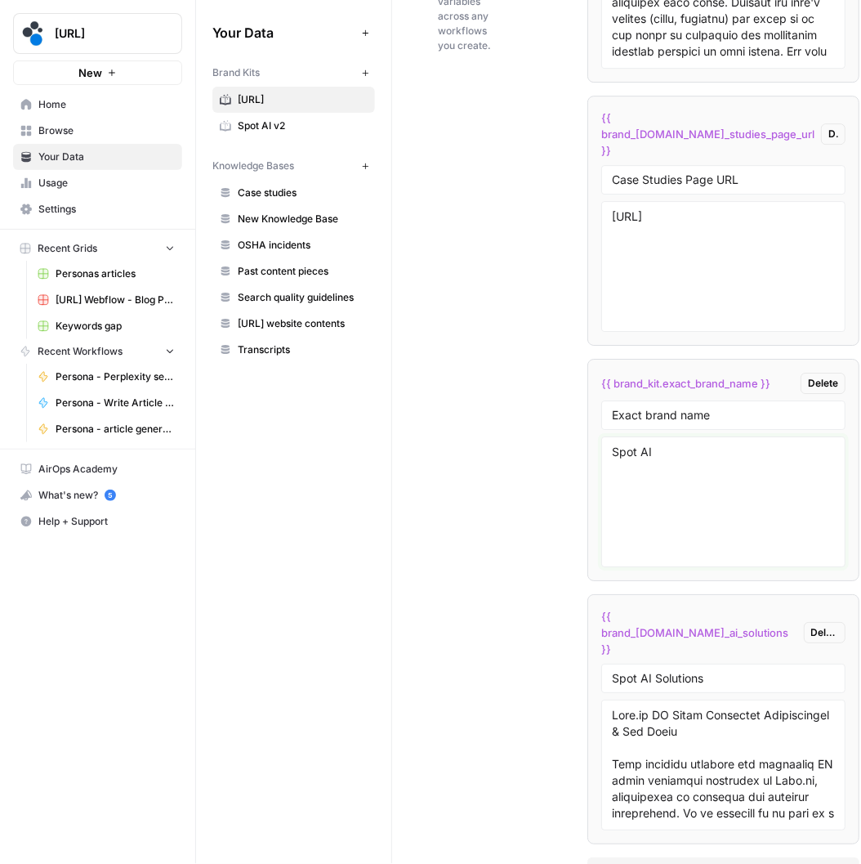
click at [637, 491] on textarea "Spot AI" at bounding box center [723, 502] width 223 height 116
click at [342, 613] on div "Your Data Add Data Brand Kits New Spot.ai Spot AI v2 Knowledge Bases New Case s…" at bounding box center [293, 432] width 195 height 864
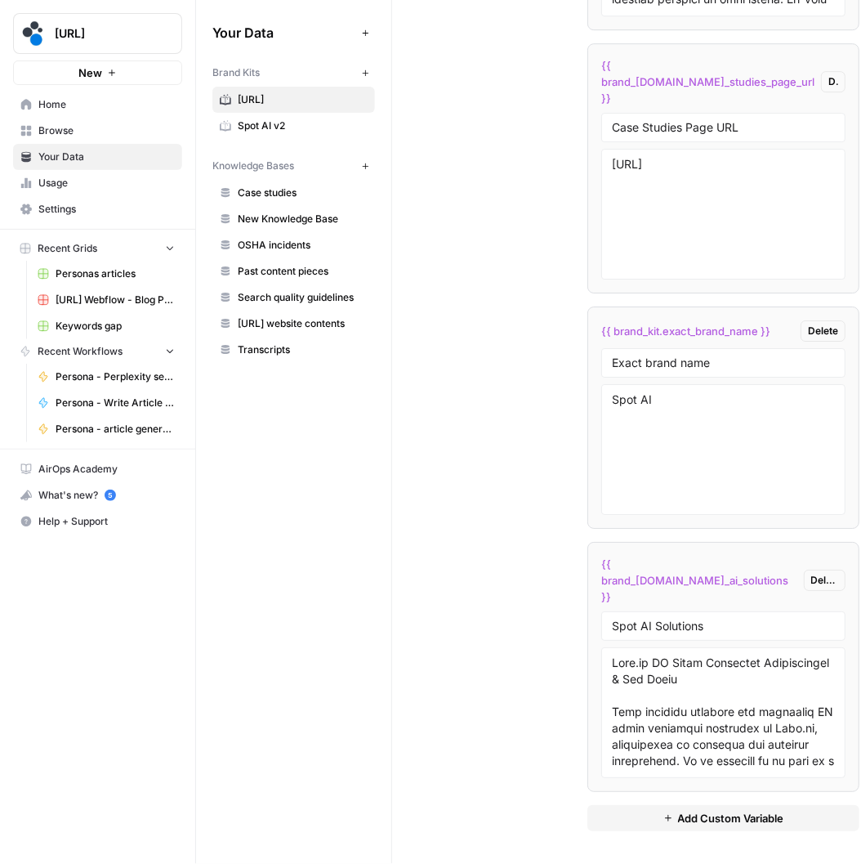
scroll to position [3568, 0]
click at [670, 629] on input "Spot AI Solutions" at bounding box center [723, 625] width 223 height 15
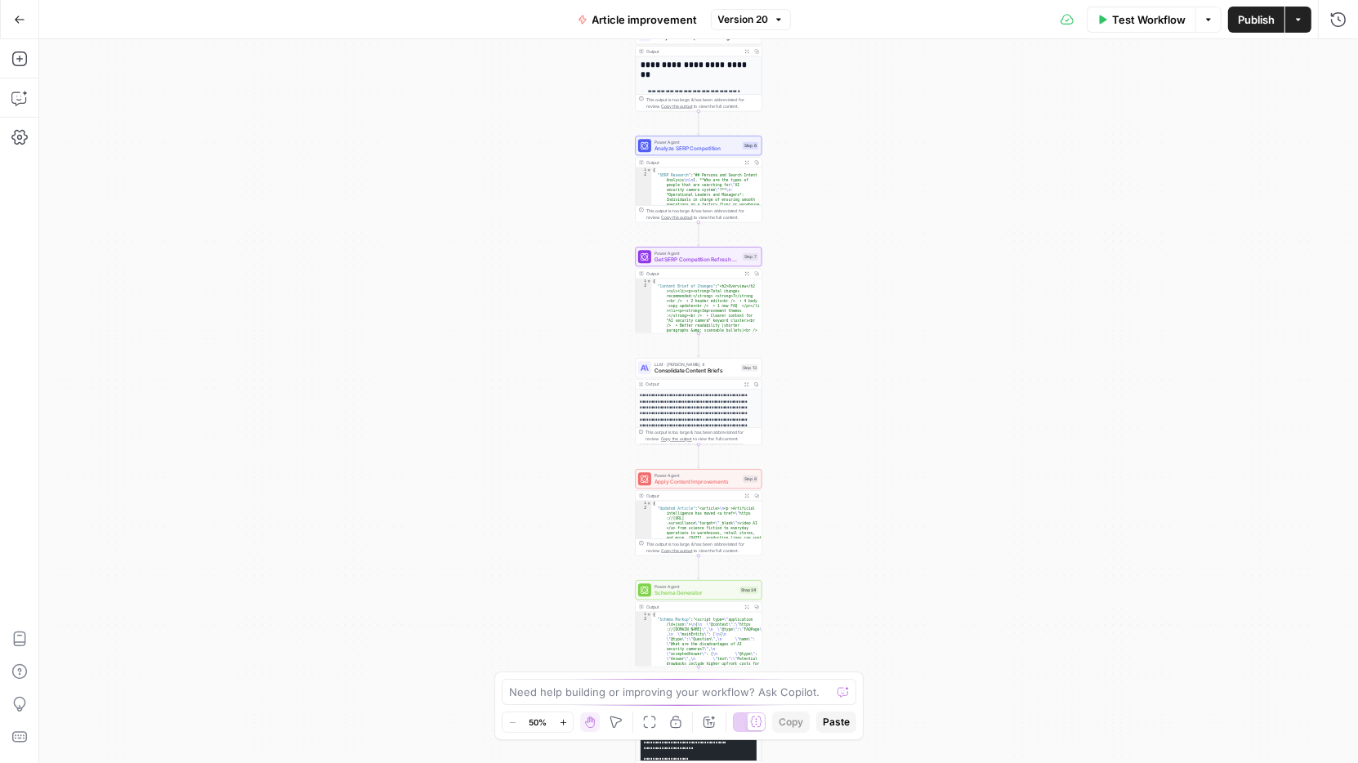
click at [16, 22] on icon "button" at bounding box center [19, 19] width 11 height 11
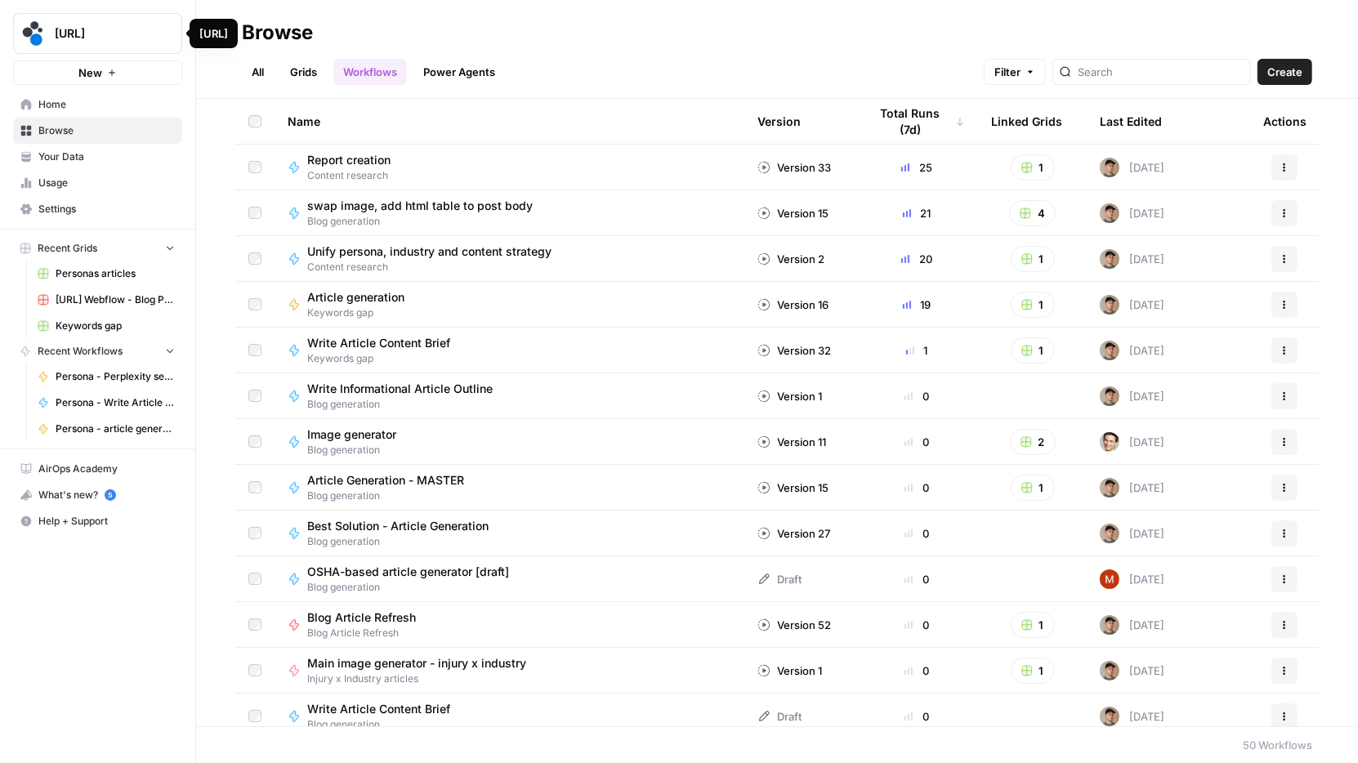
click at [65, 100] on span "Home" at bounding box center [106, 104] width 136 height 15
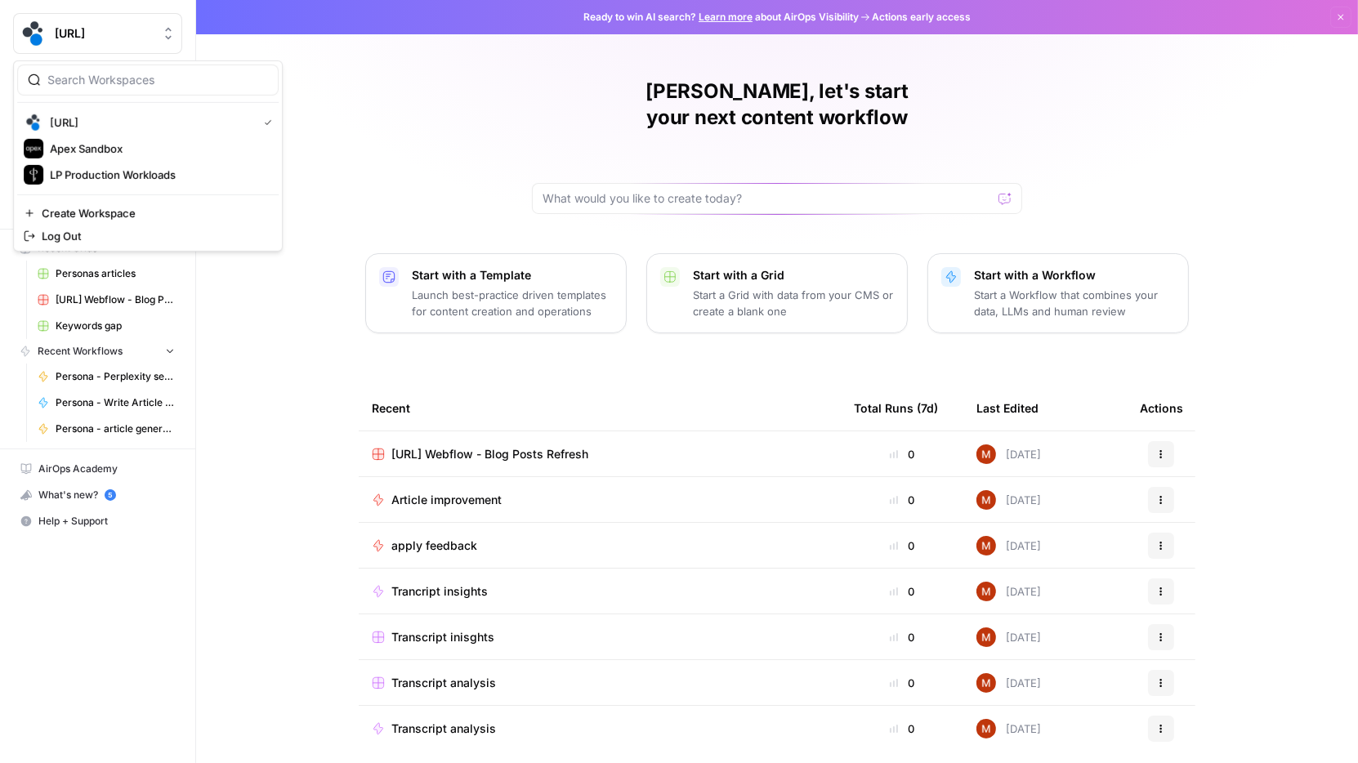
click at [97, 25] on span "[URL]" at bounding box center [104, 33] width 99 height 16
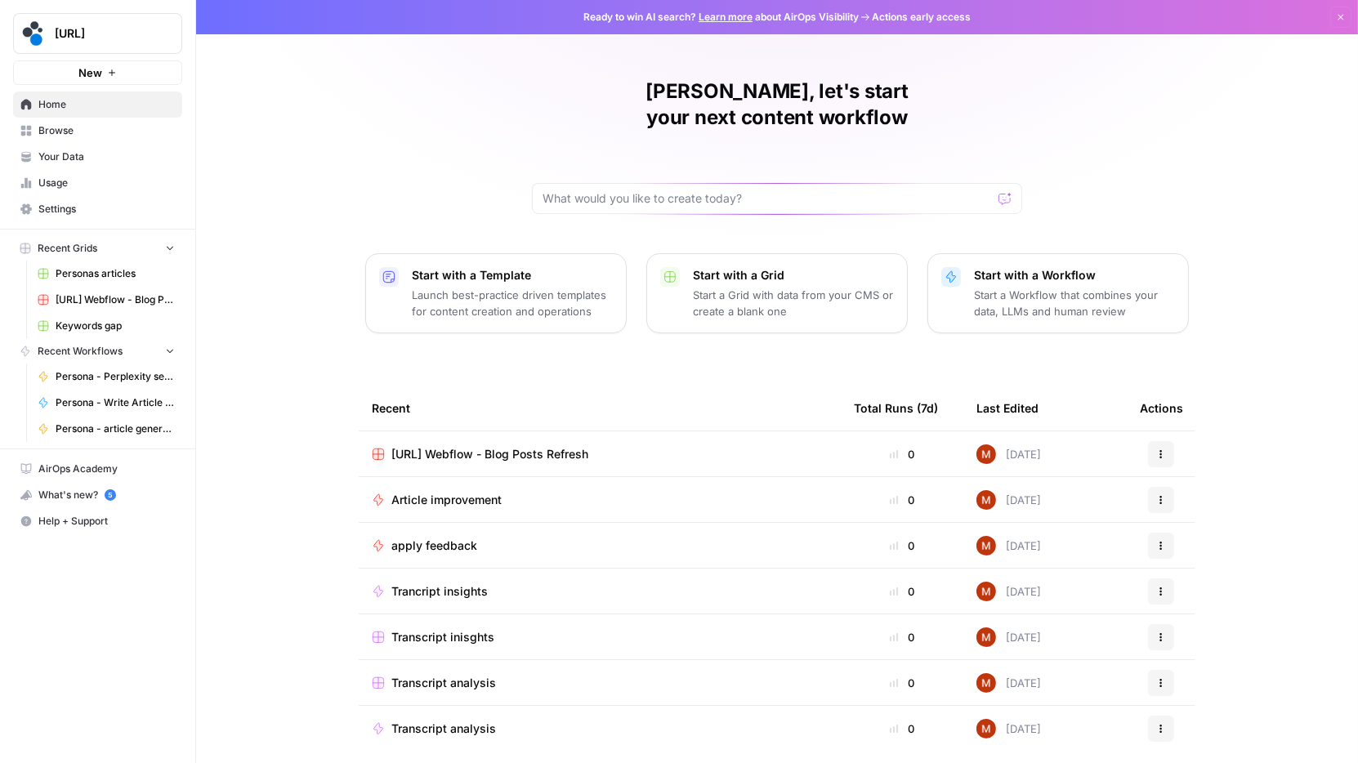
click at [317, 131] on div "Maciek, let's start your next content workflow Start with a Template Launch bes…" at bounding box center [777, 389] width 1162 height 778
click at [74, 130] on span "Browse" at bounding box center [106, 130] width 136 height 15
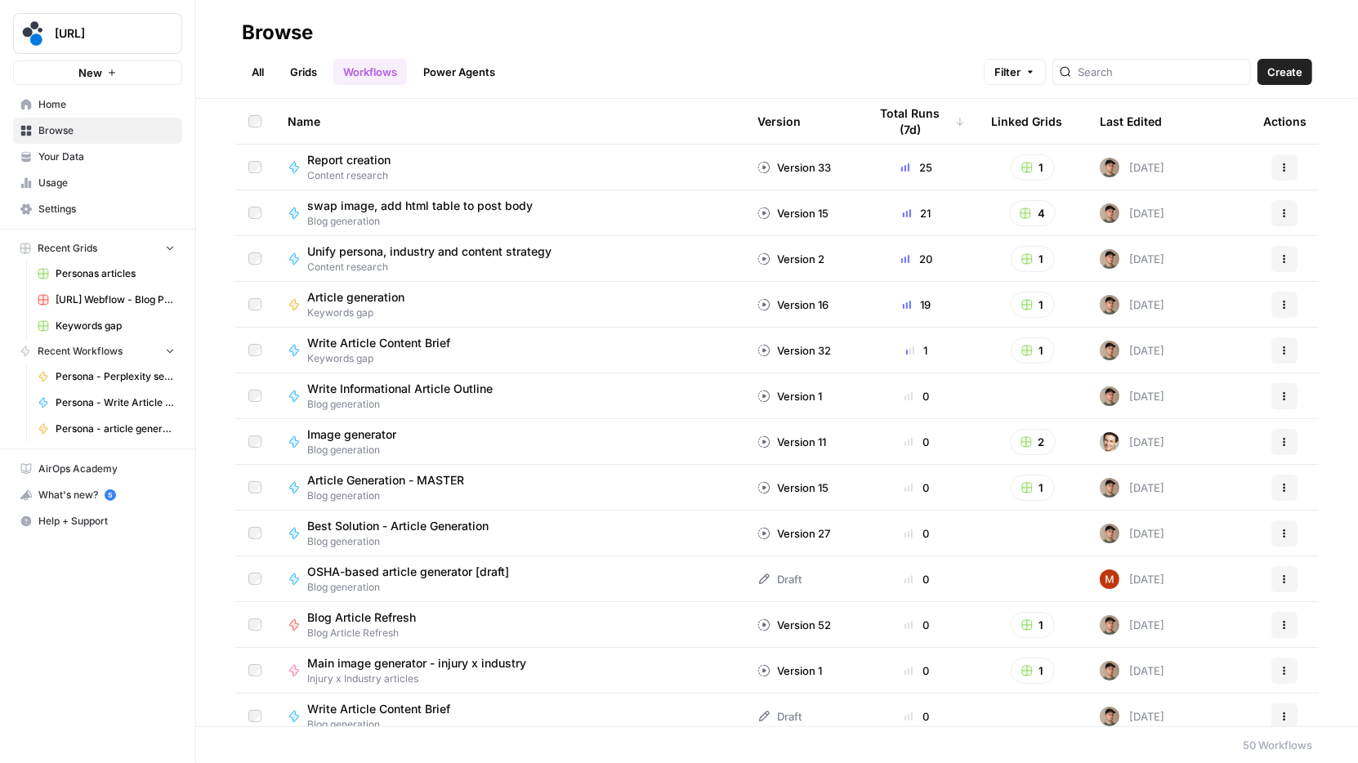
click at [292, 75] on link "Grids" at bounding box center [303, 72] width 47 height 26
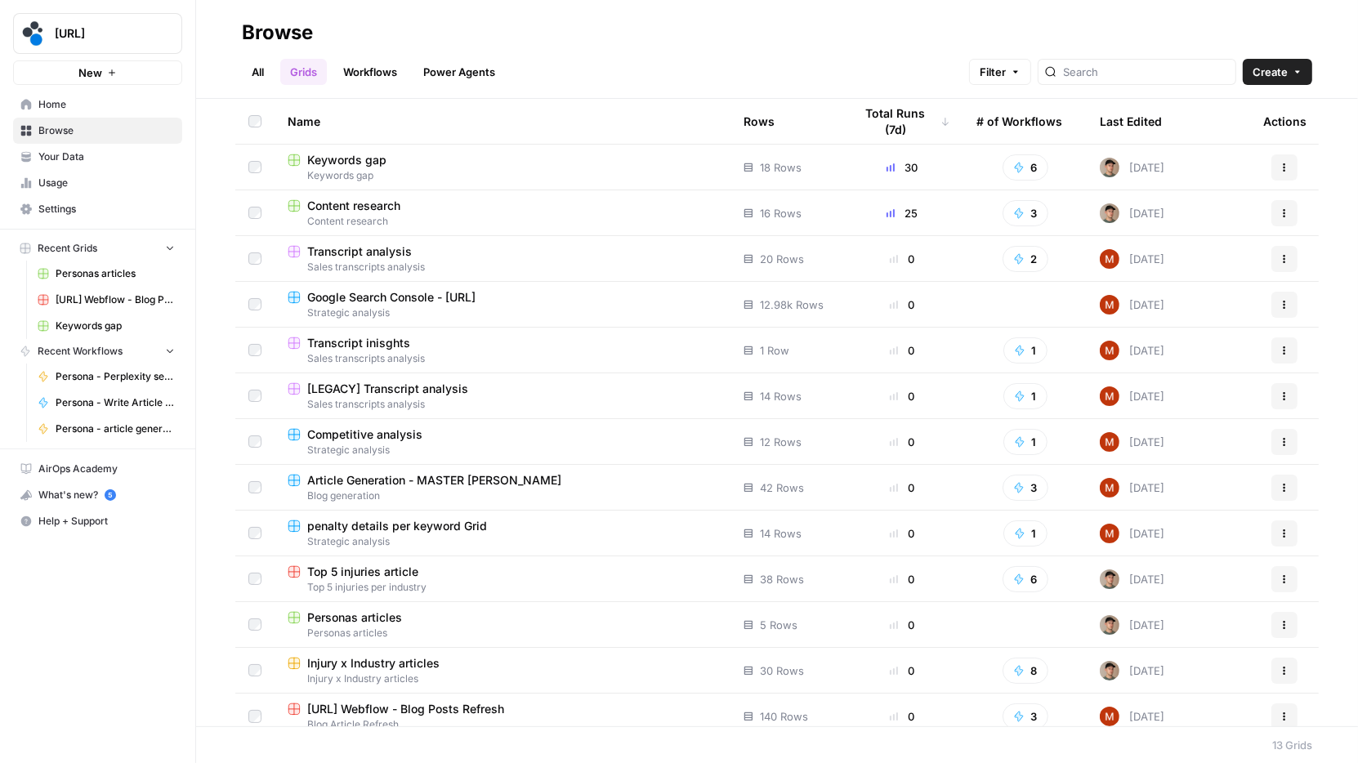
click at [379, 163] on span "Keywords gap" at bounding box center [346, 160] width 79 height 16
click at [375, 78] on link "Workflows" at bounding box center [370, 72] width 74 height 26
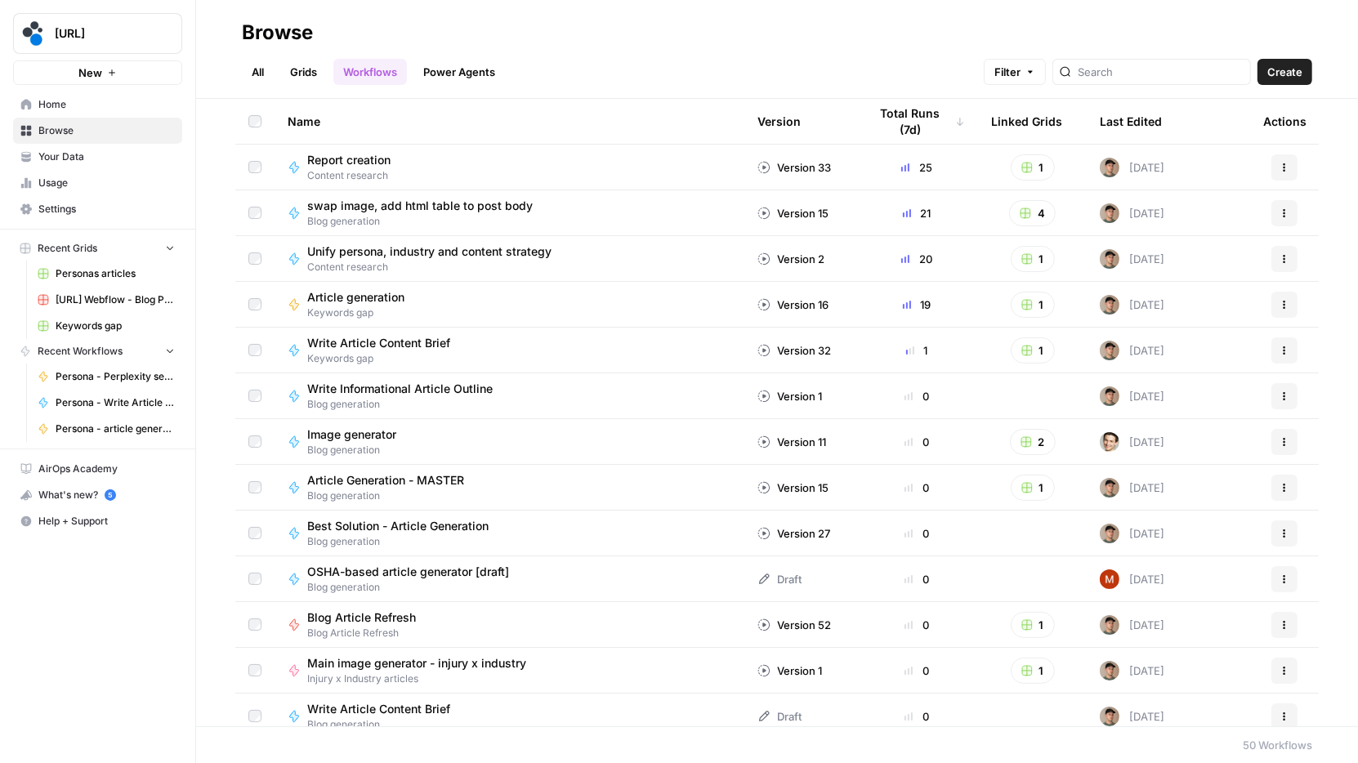
click at [410, 209] on span "swap image, add html table to post body" at bounding box center [419, 206] width 225 height 16
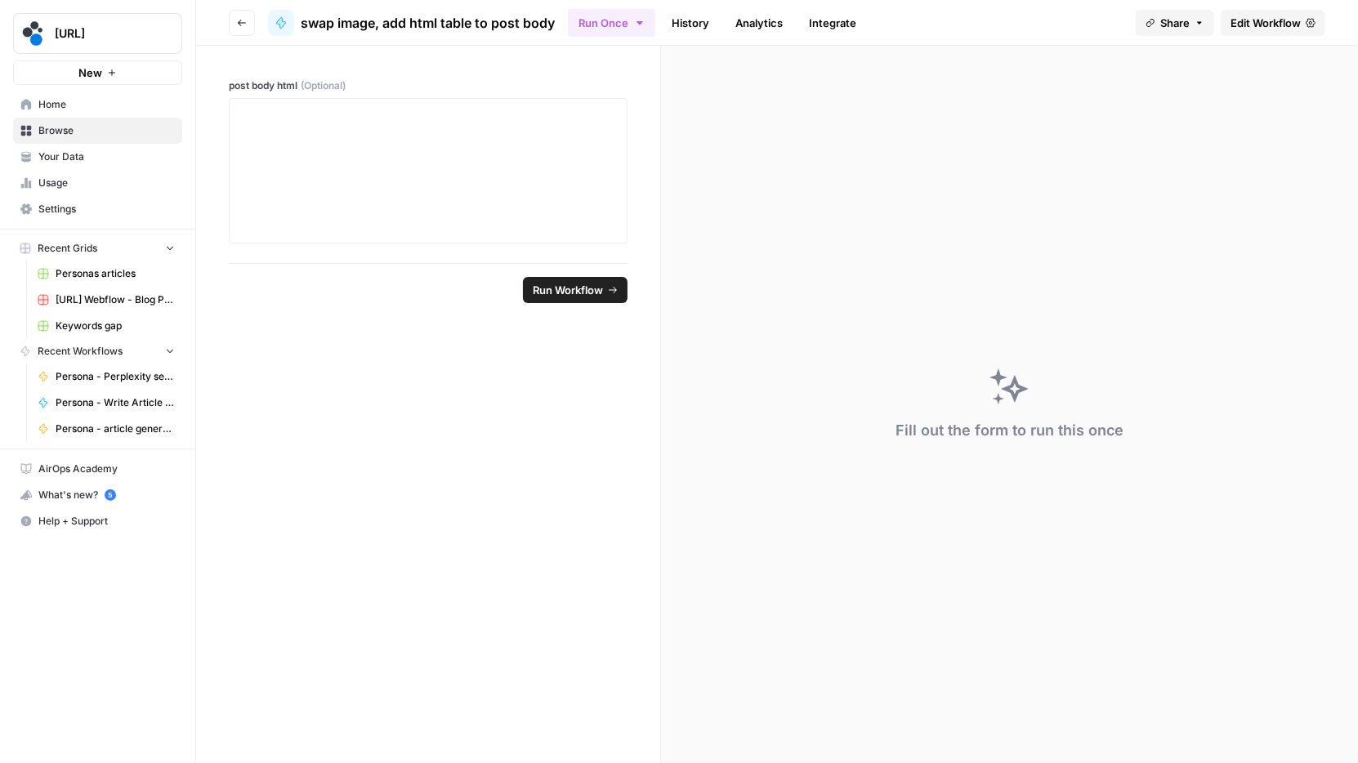
click at [1263, 25] on span "Edit Workflow" at bounding box center [1265, 23] width 70 height 16
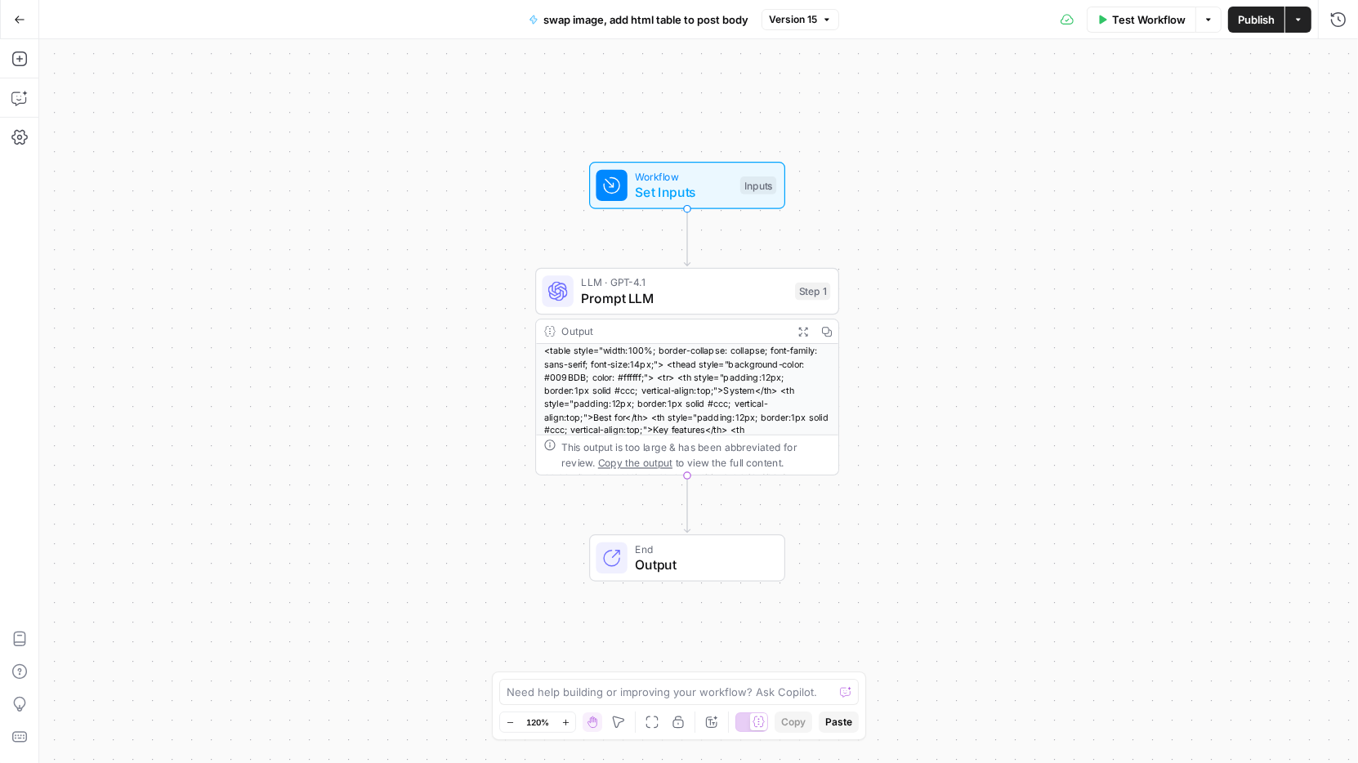
click at [815, 25] on span "Version 15" at bounding box center [793, 19] width 48 height 15
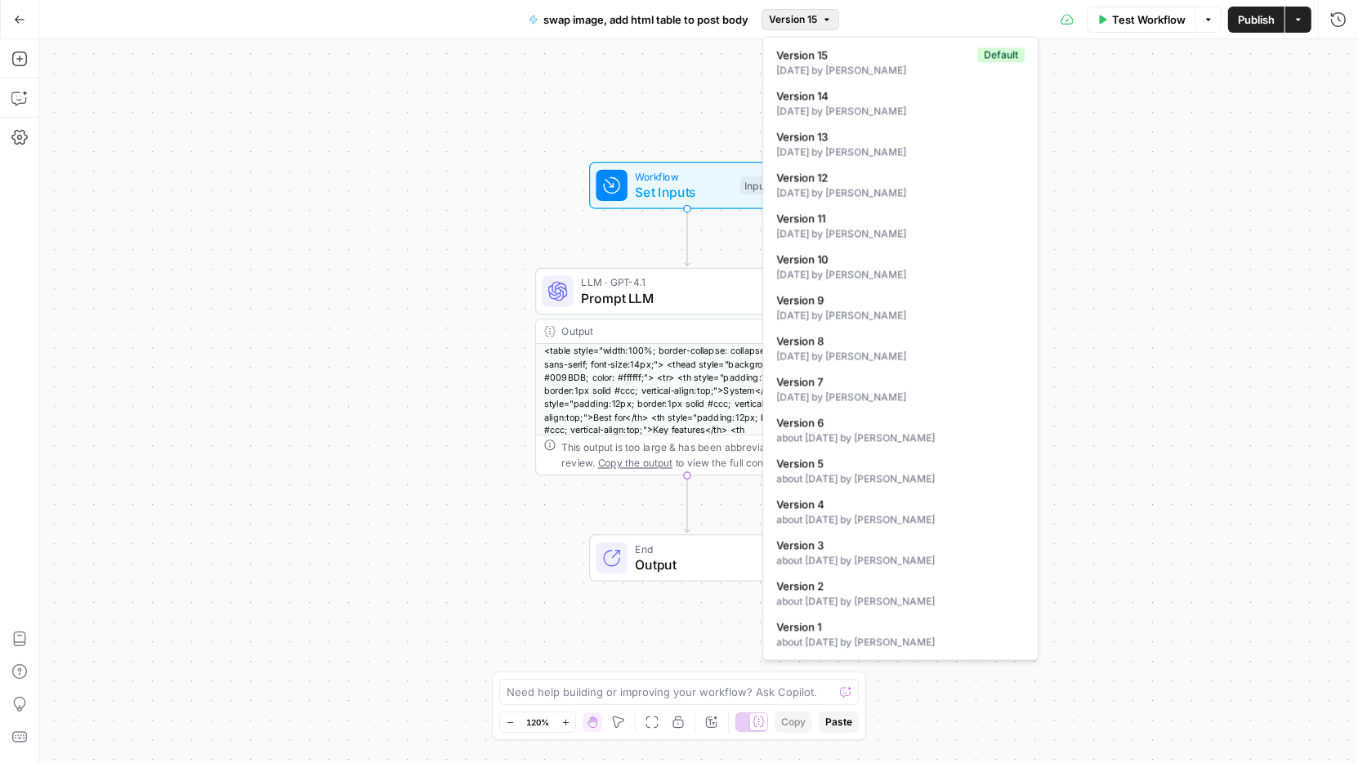
click at [1159, 123] on div "Workflow Set Inputs Inputs LLM · GPT-4.1 Prompt LLM Step 1 Output Expand Output…" at bounding box center [698, 401] width 1319 height 724
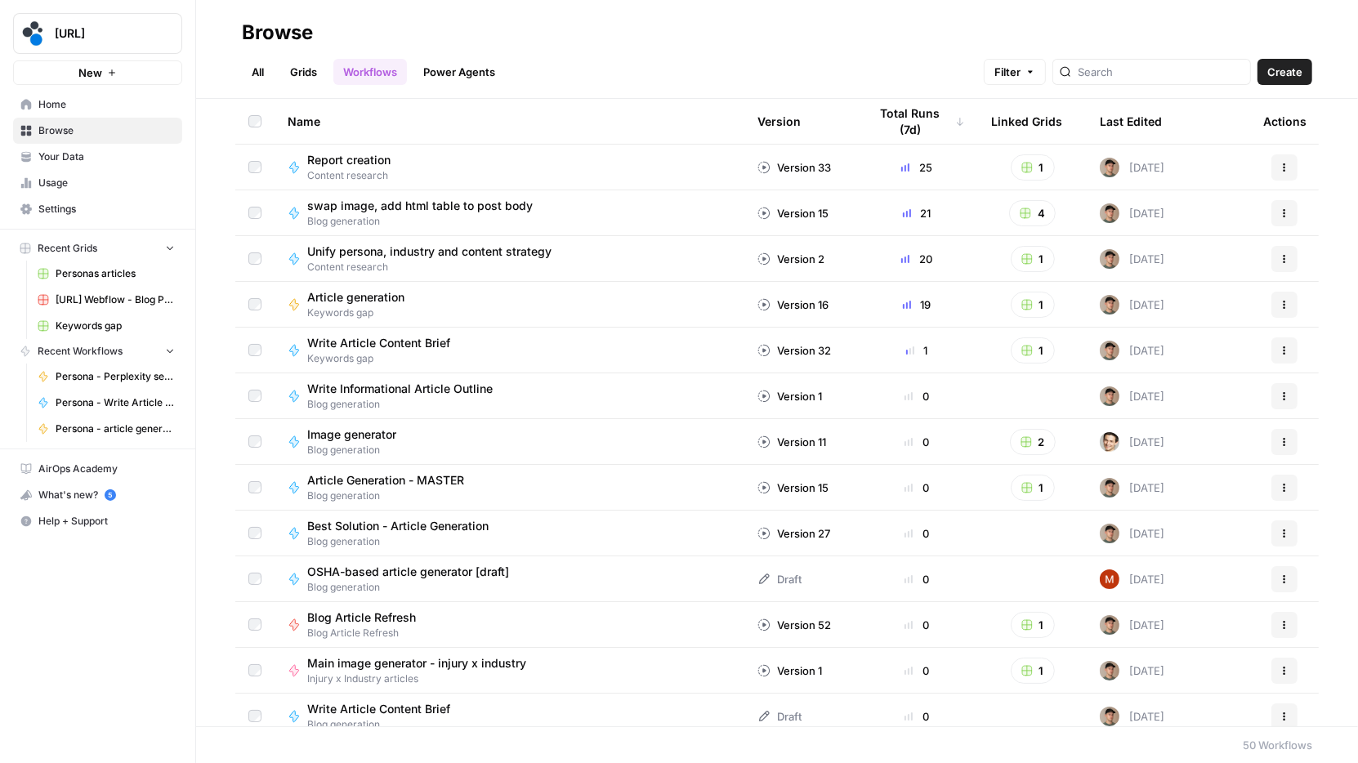
click at [266, 77] on link "All" at bounding box center [258, 72] width 32 height 26
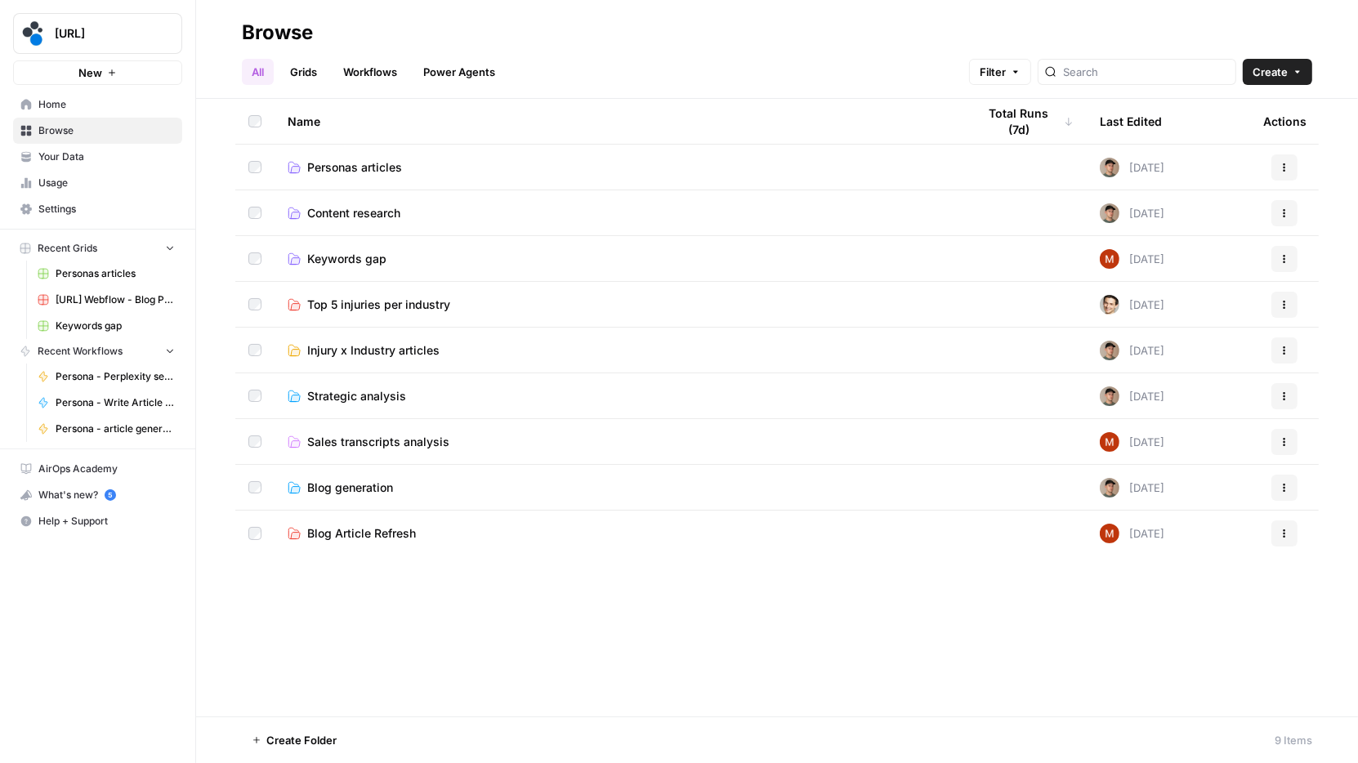
click at [89, 135] on span "Browse" at bounding box center [106, 130] width 136 height 15
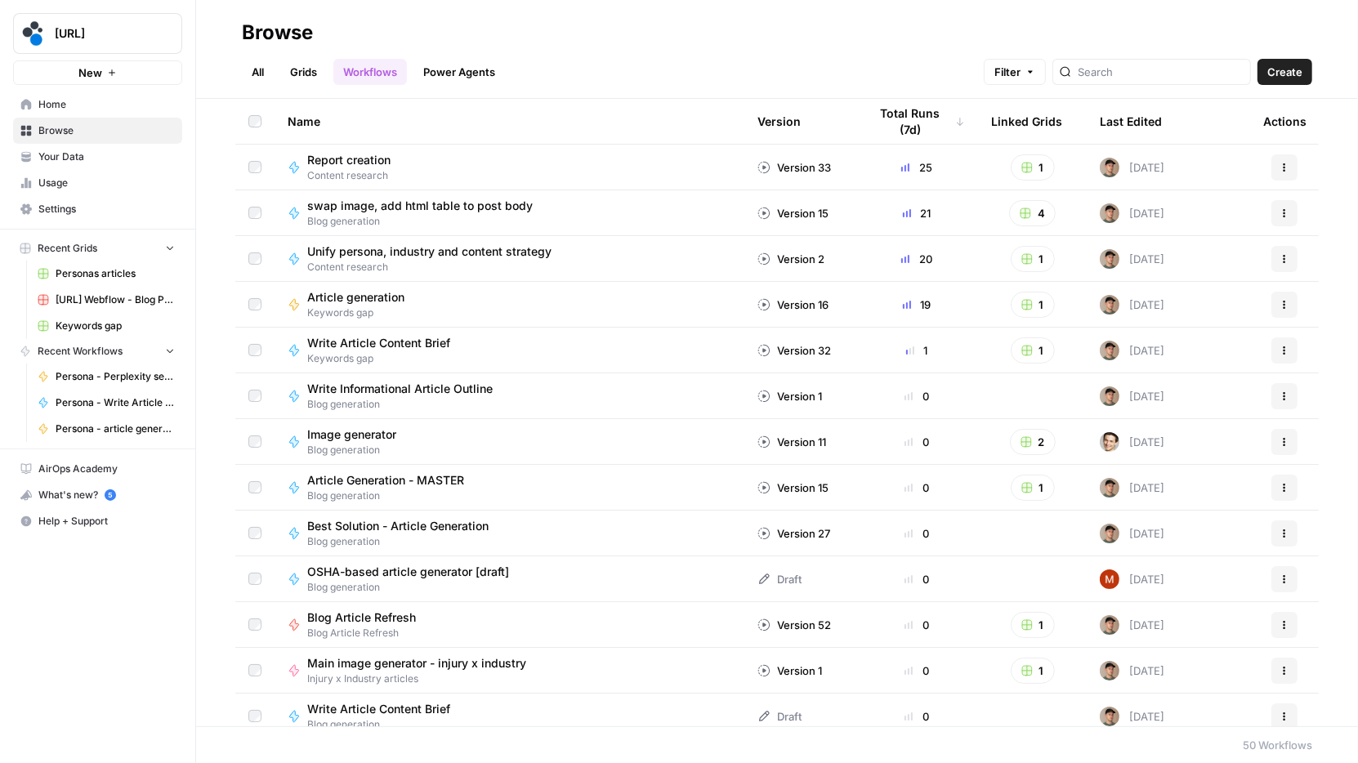
click at [83, 153] on span "Your Data" at bounding box center [106, 157] width 136 height 15
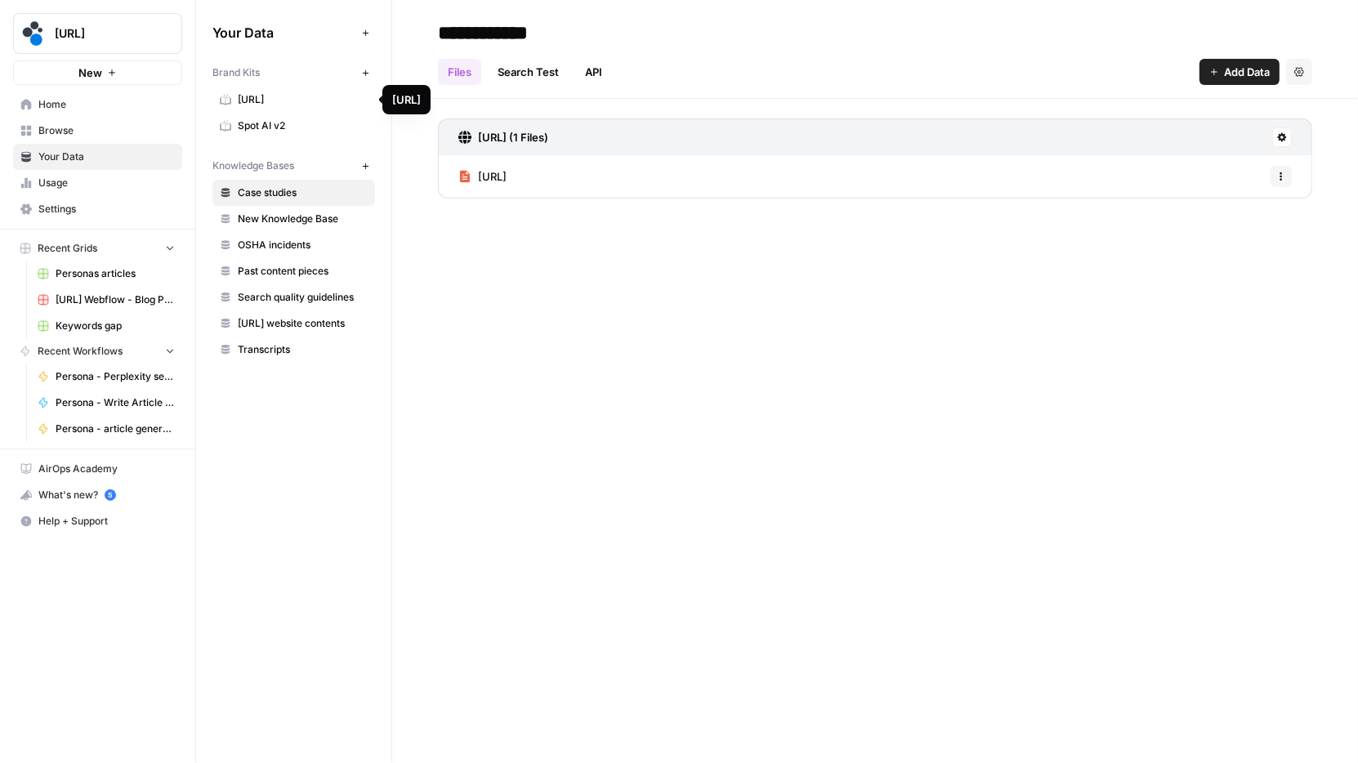
click at [286, 126] on span "Spot AI v2" at bounding box center [303, 125] width 130 height 15
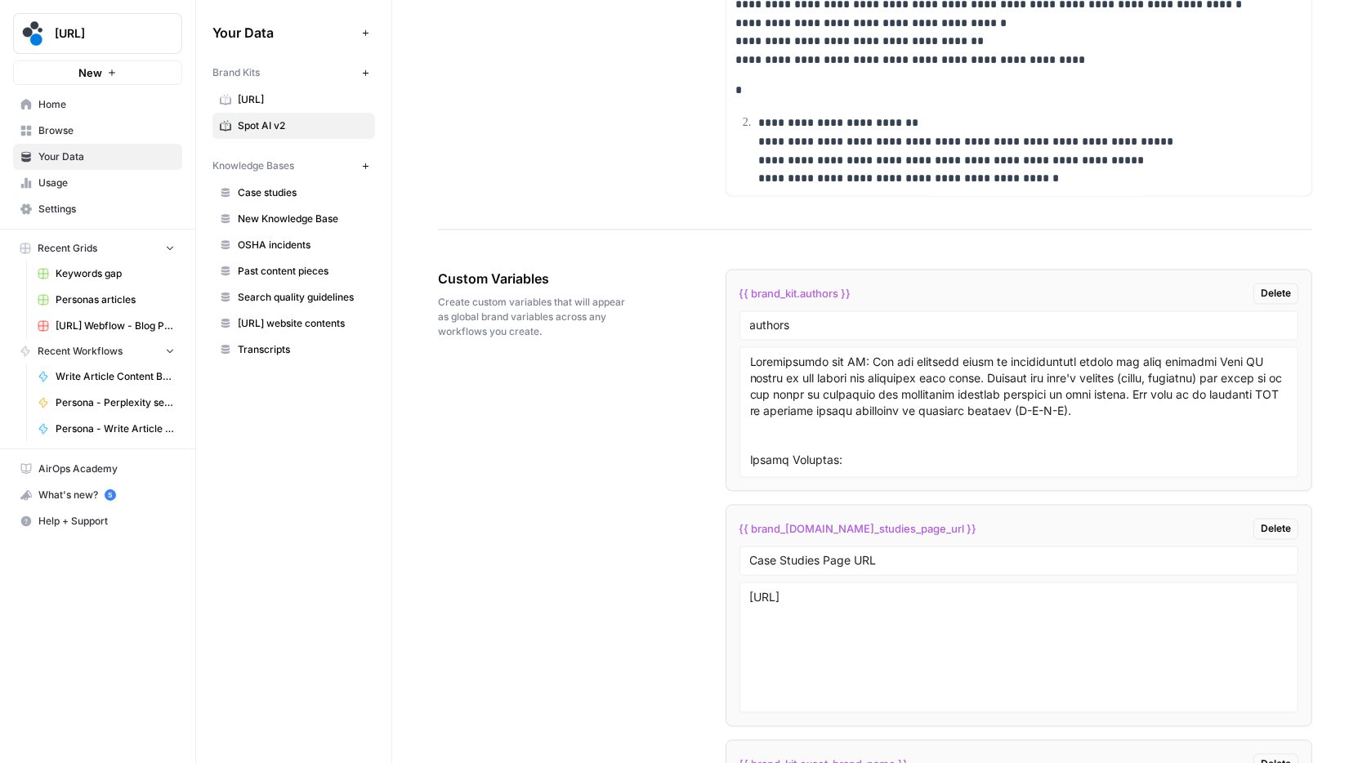
scroll to position [2979, 0]
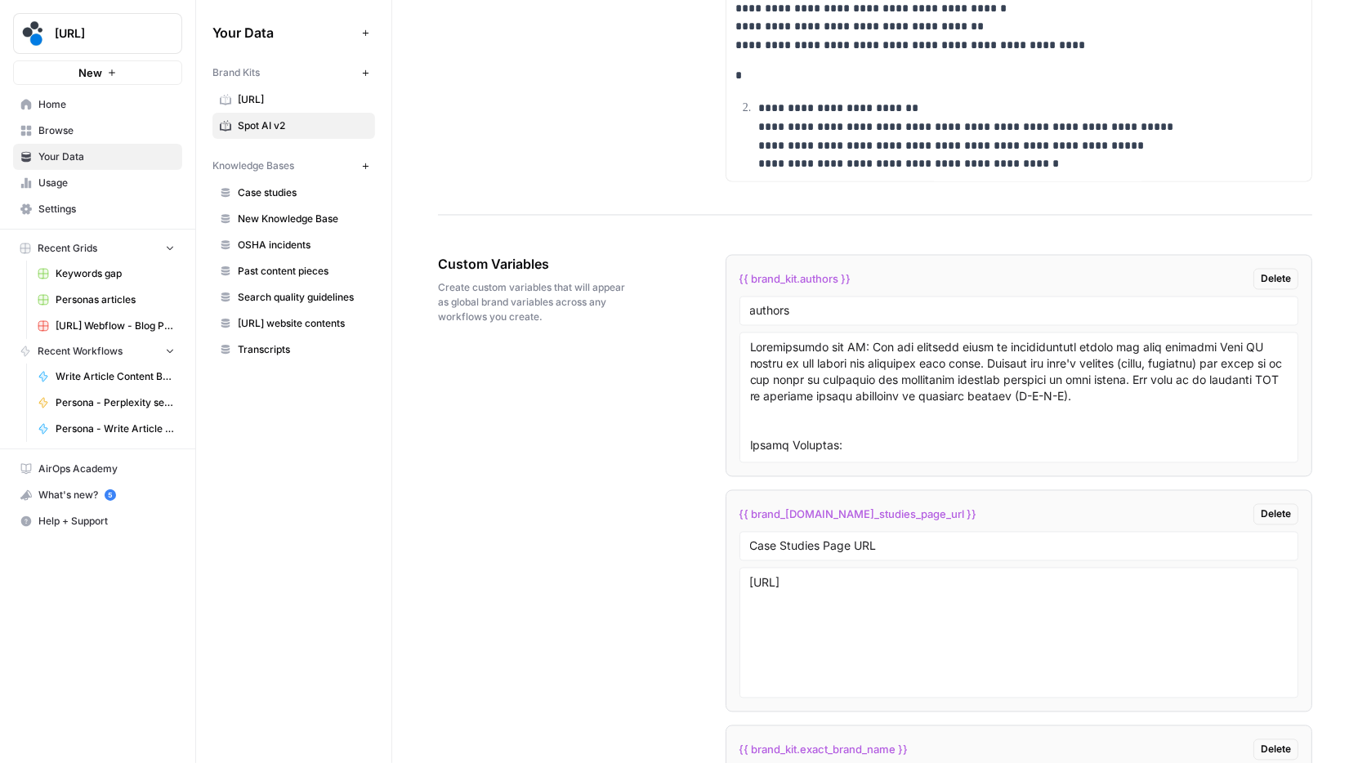
click at [909, 520] on span "{{ brand_kit.case_studies_page_url }}" at bounding box center [858, 515] width 238 height 16
copy div "{{ brand_kit.case_studies_page_url }} Delete"
click at [99, 181] on span "Usage" at bounding box center [106, 183] width 136 height 15
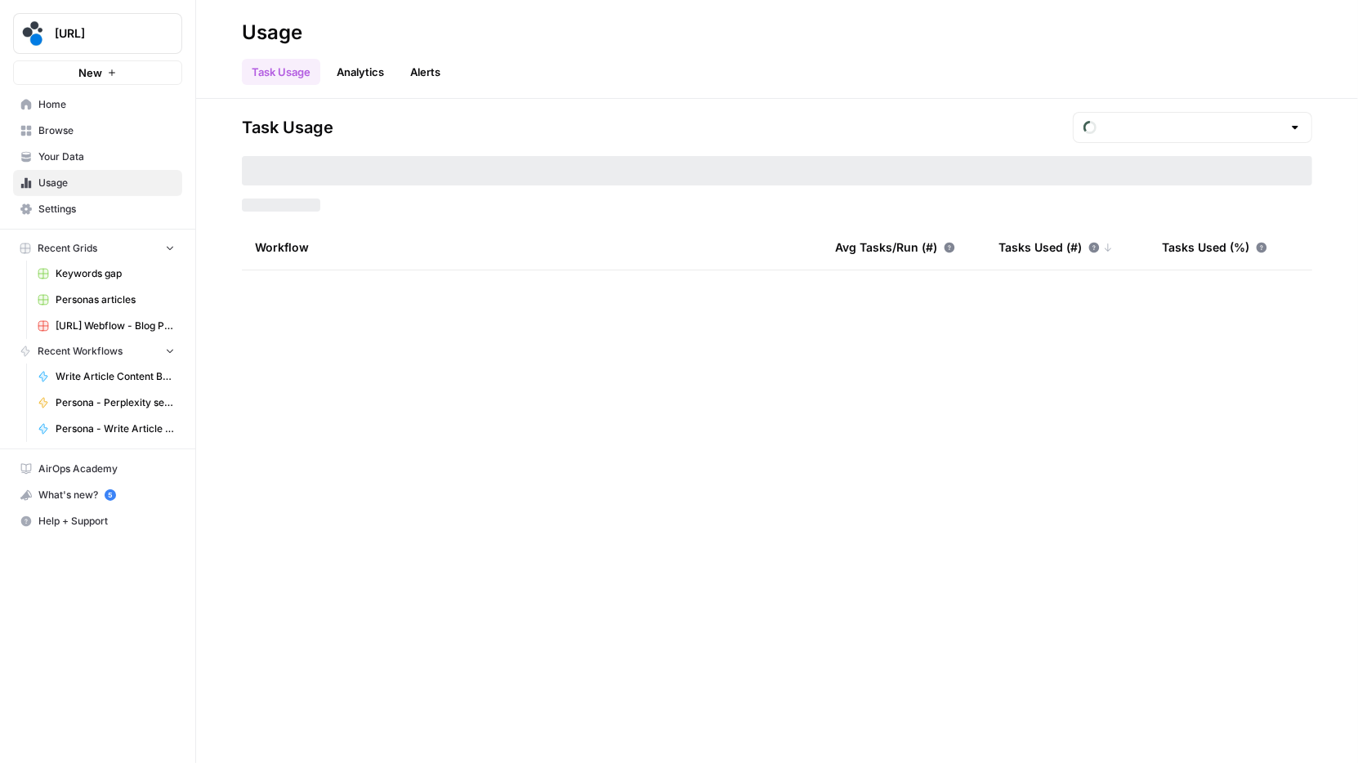
type input "August Tasks"
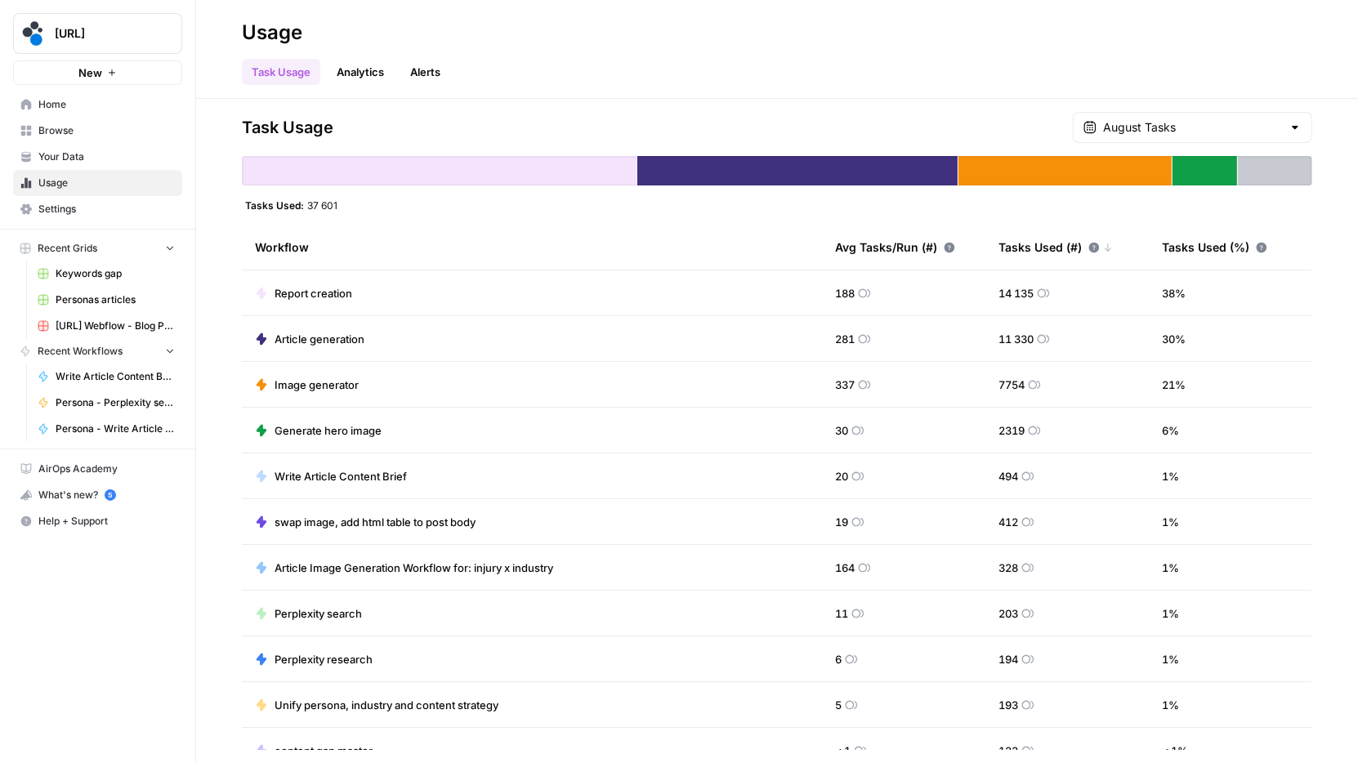
click at [373, 78] on link "Analytics" at bounding box center [360, 72] width 67 height 26
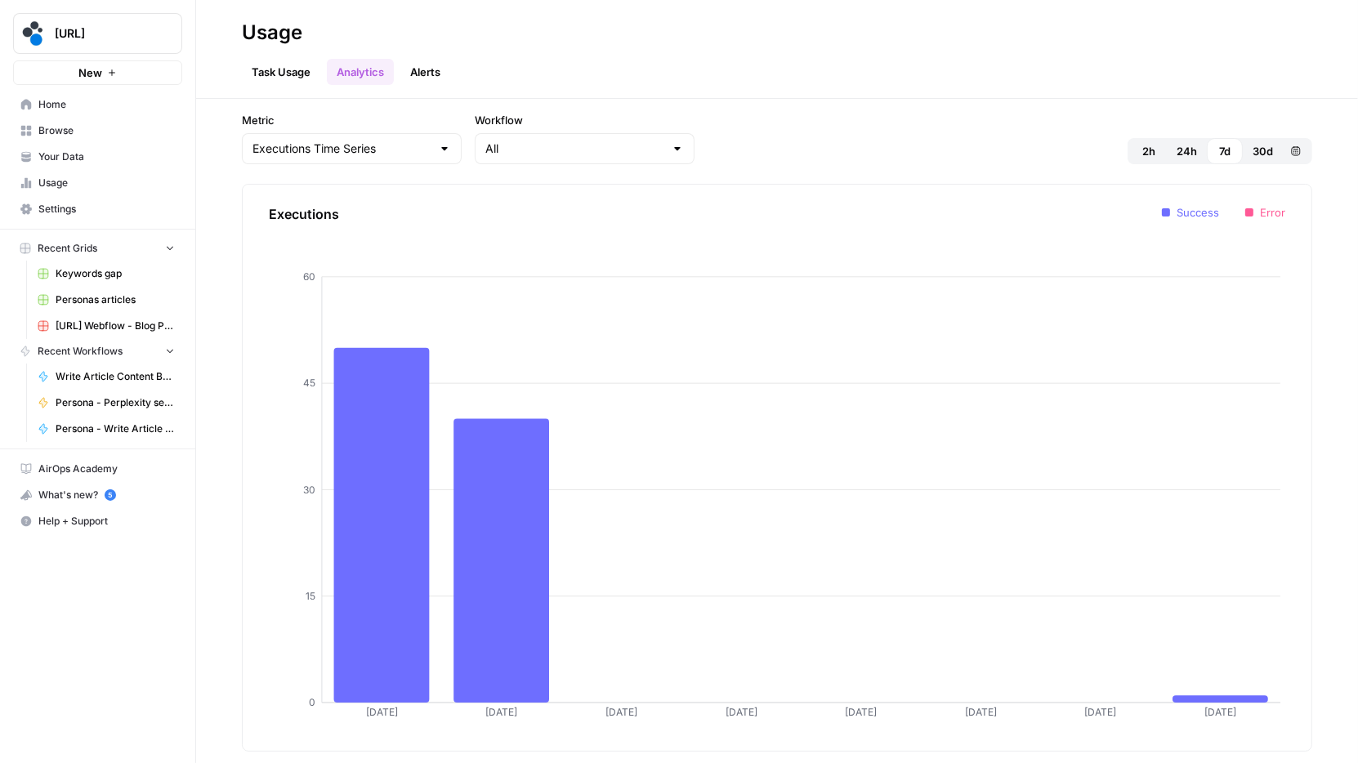
click at [1259, 153] on span "30d" at bounding box center [1262, 151] width 20 height 16
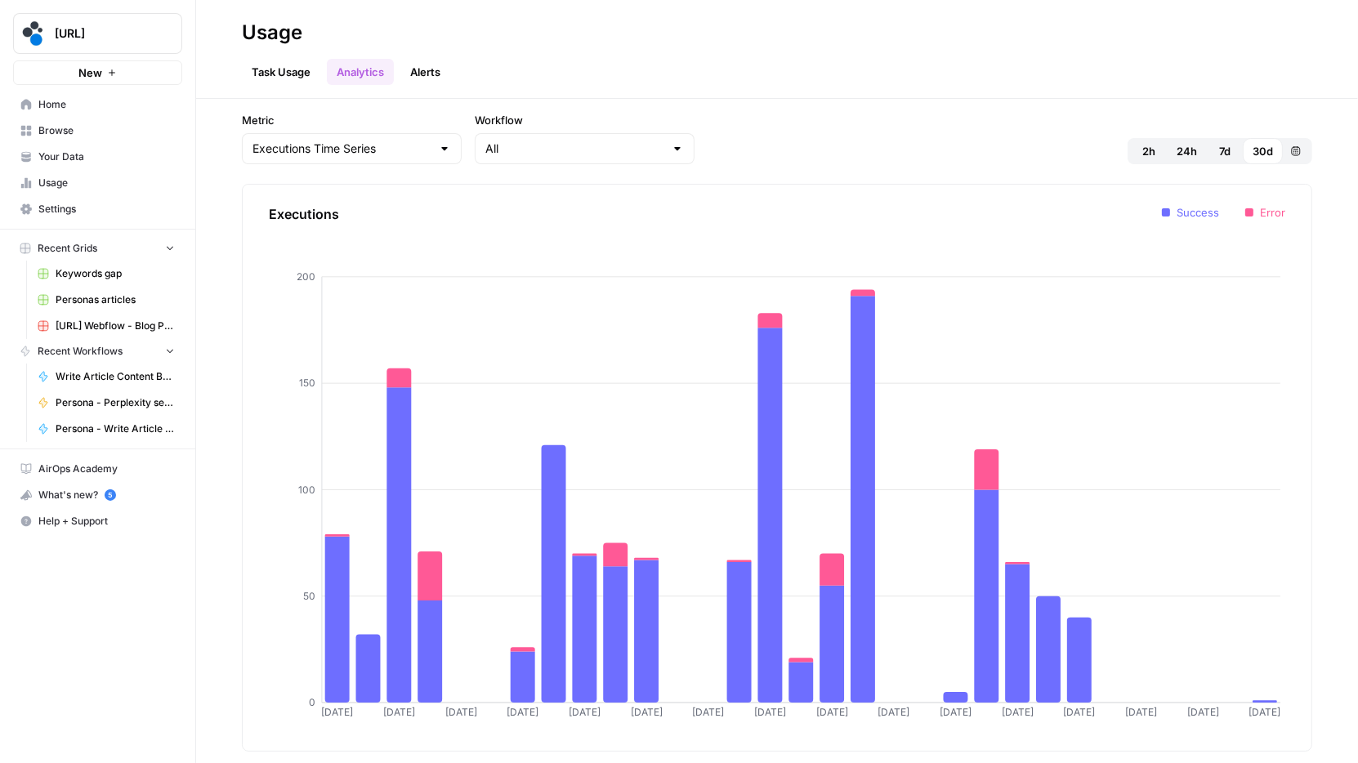
click at [257, 72] on link "Task Usage" at bounding box center [281, 72] width 78 height 26
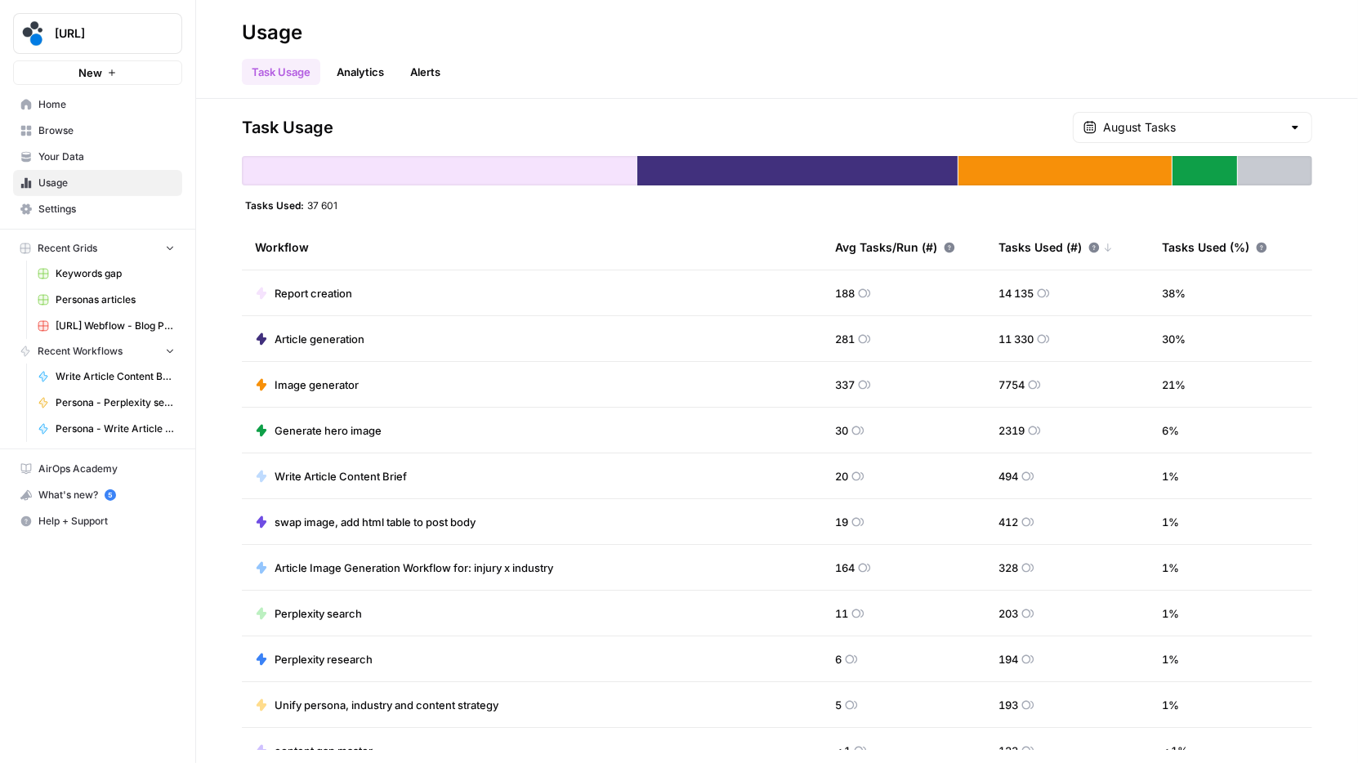
click at [105, 209] on span "Settings" at bounding box center [106, 209] width 136 height 15
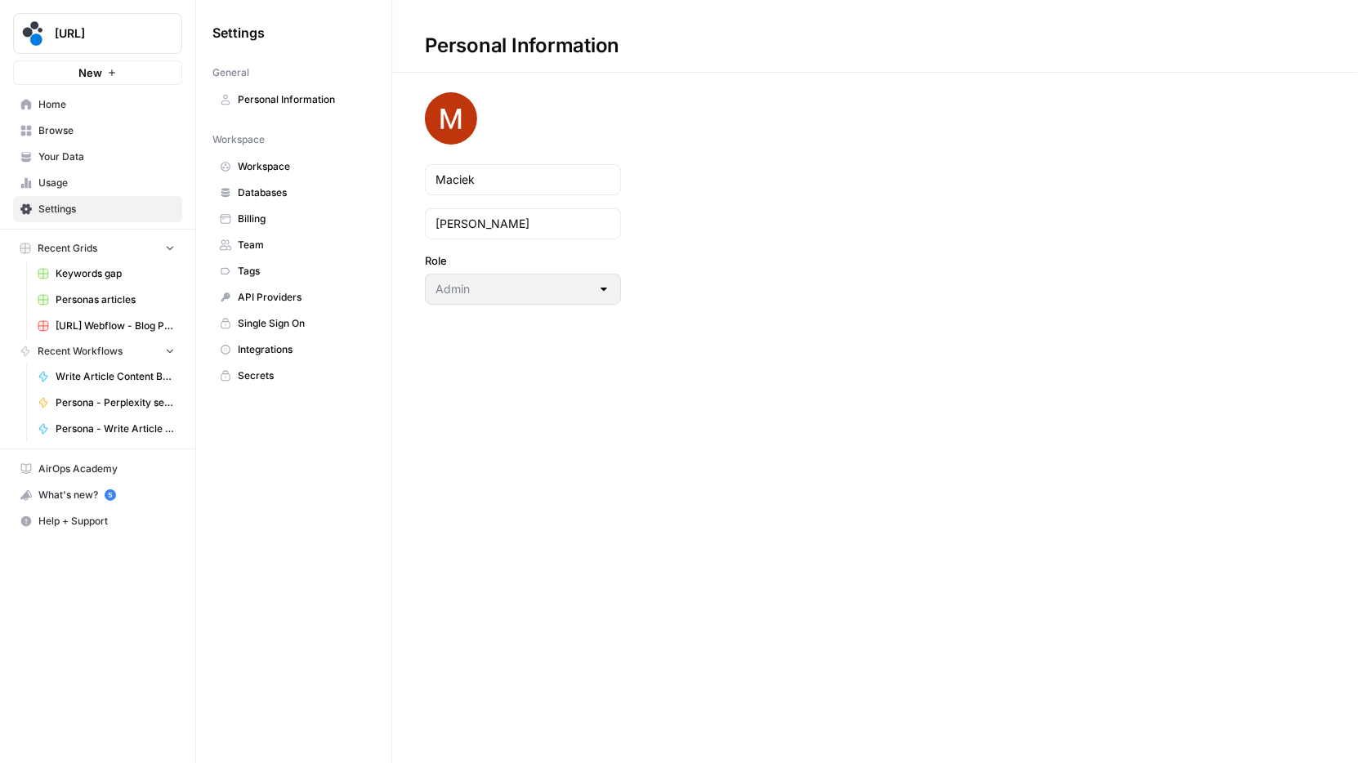
click at [92, 114] on link "Home" at bounding box center [97, 105] width 169 height 26
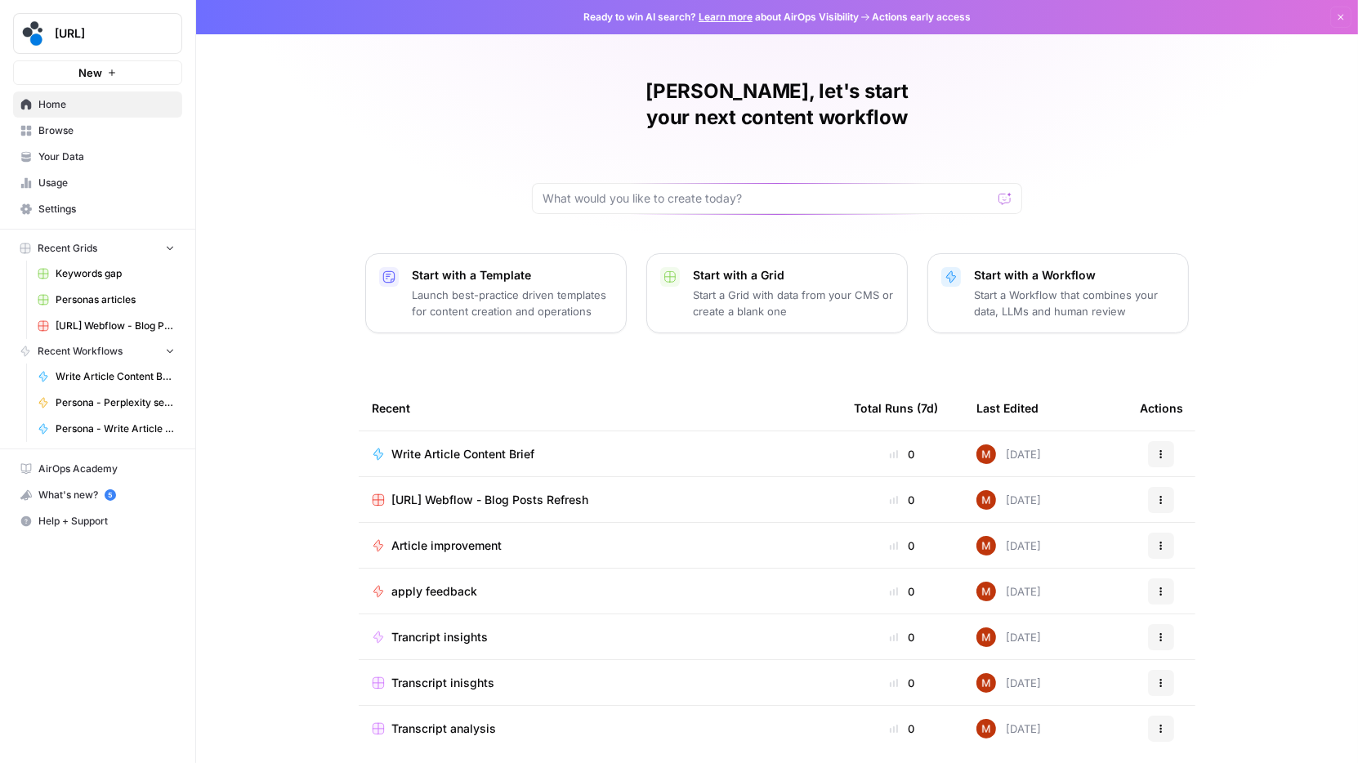
click at [92, 124] on span "Browse" at bounding box center [106, 130] width 136 height 15
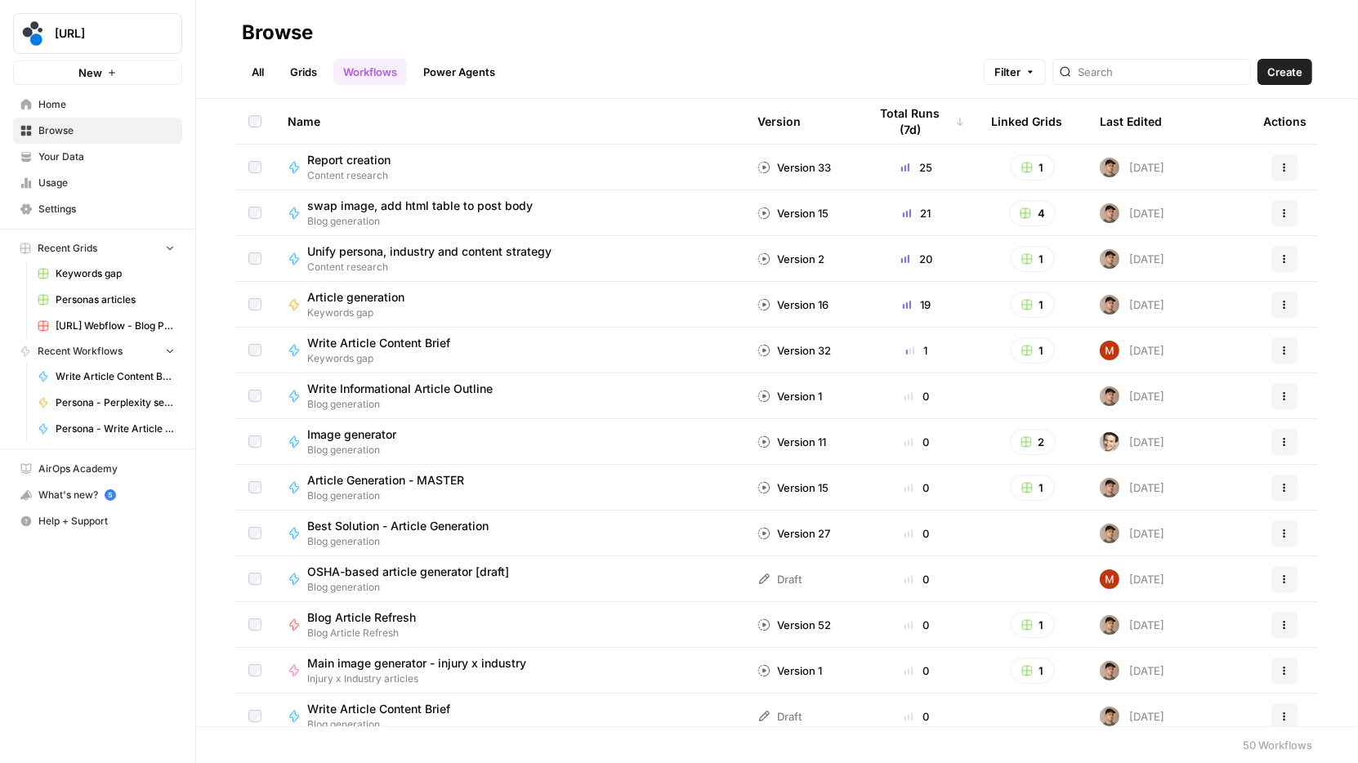
click at [91, 150] on span "Your Data" at bounding box center [106, 157] width 136 height 15
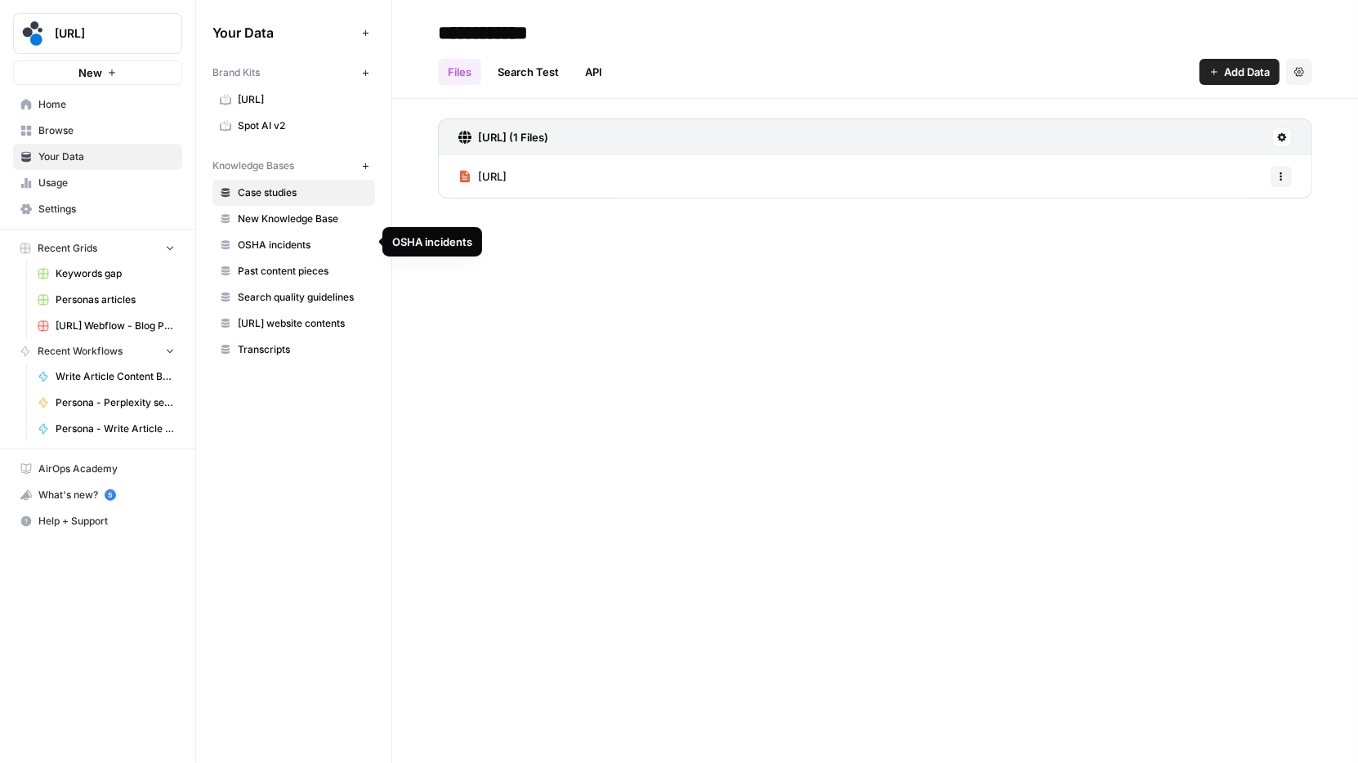
click at [266, 238] on span "OSHA incidents" at bounding box center [303, 245] width 130 height 15
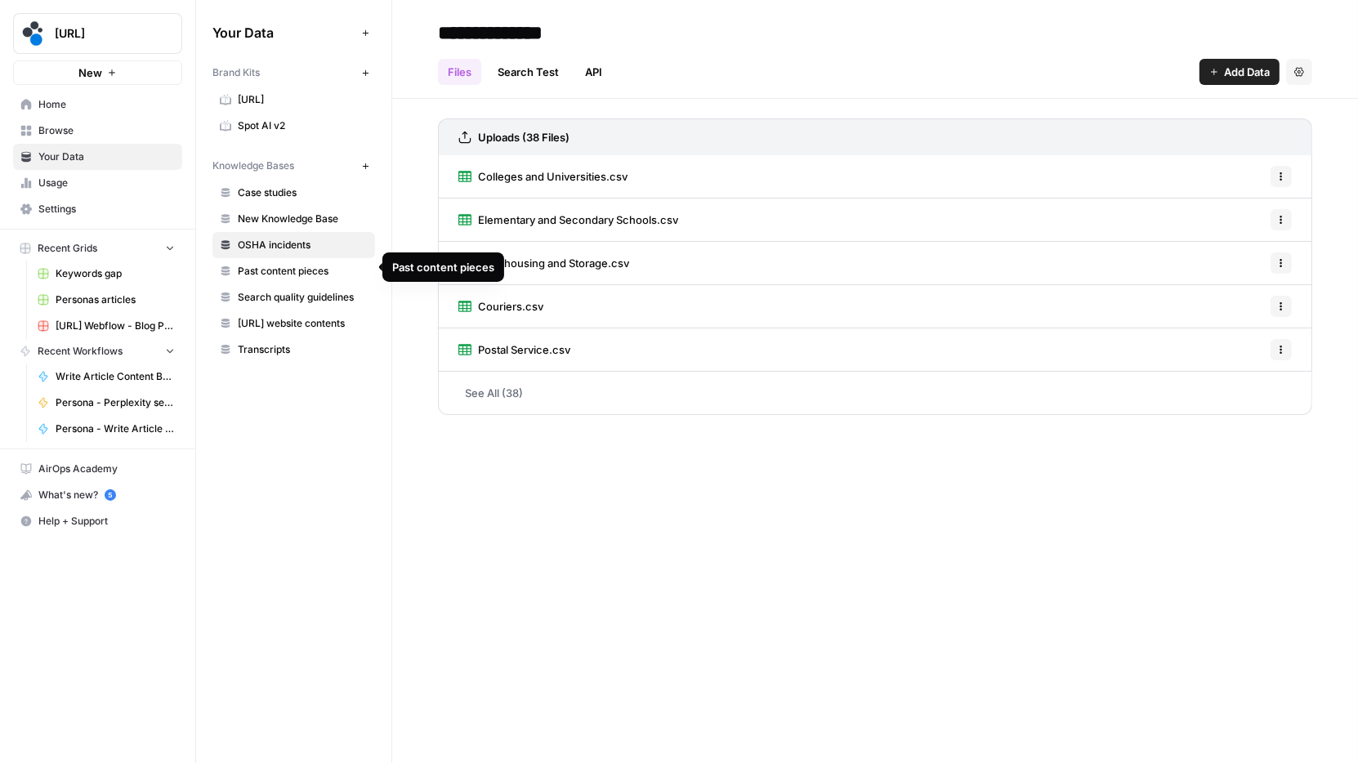
click at [273, 266] on span "Past content pieces" at bounding box center [303, 271] width 130 height 15
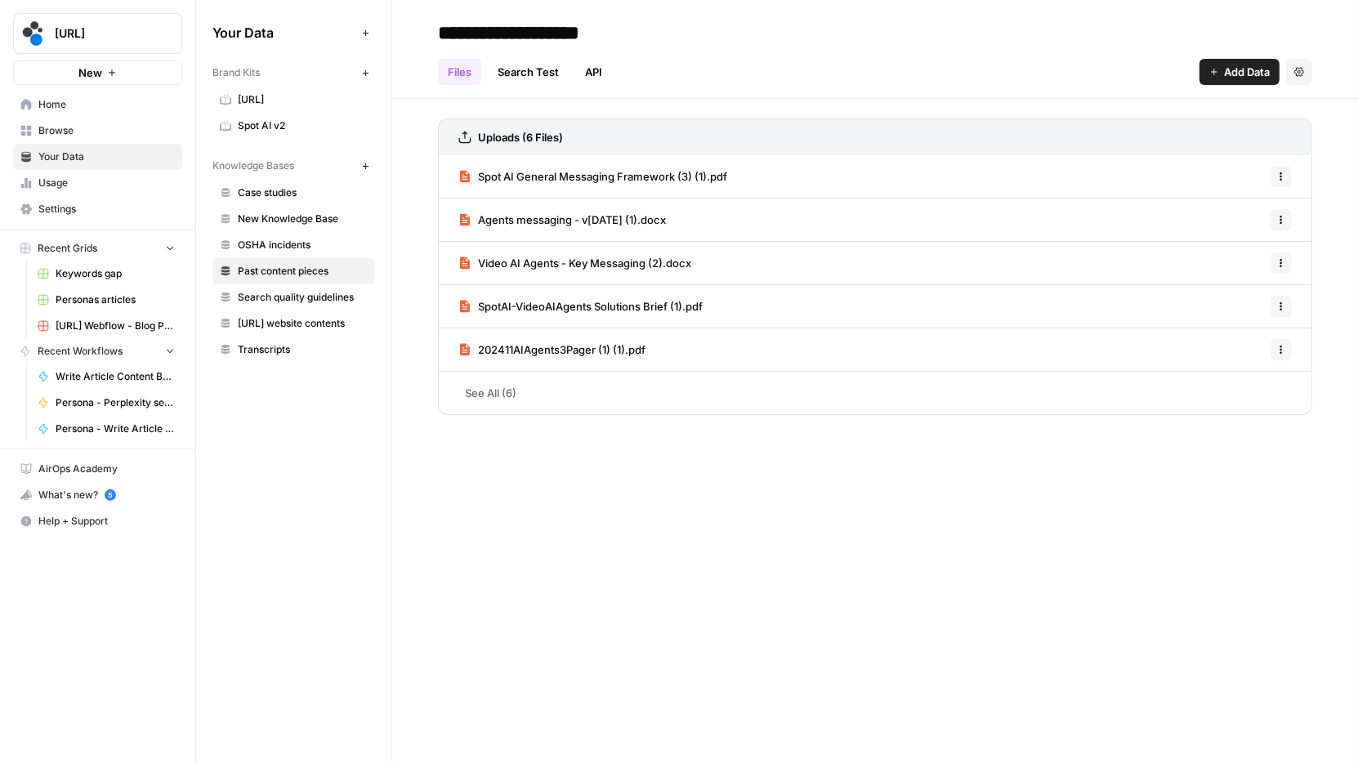
click at [132, 112] on link "Home" at bounding box center [97, 105] width 169 height 26
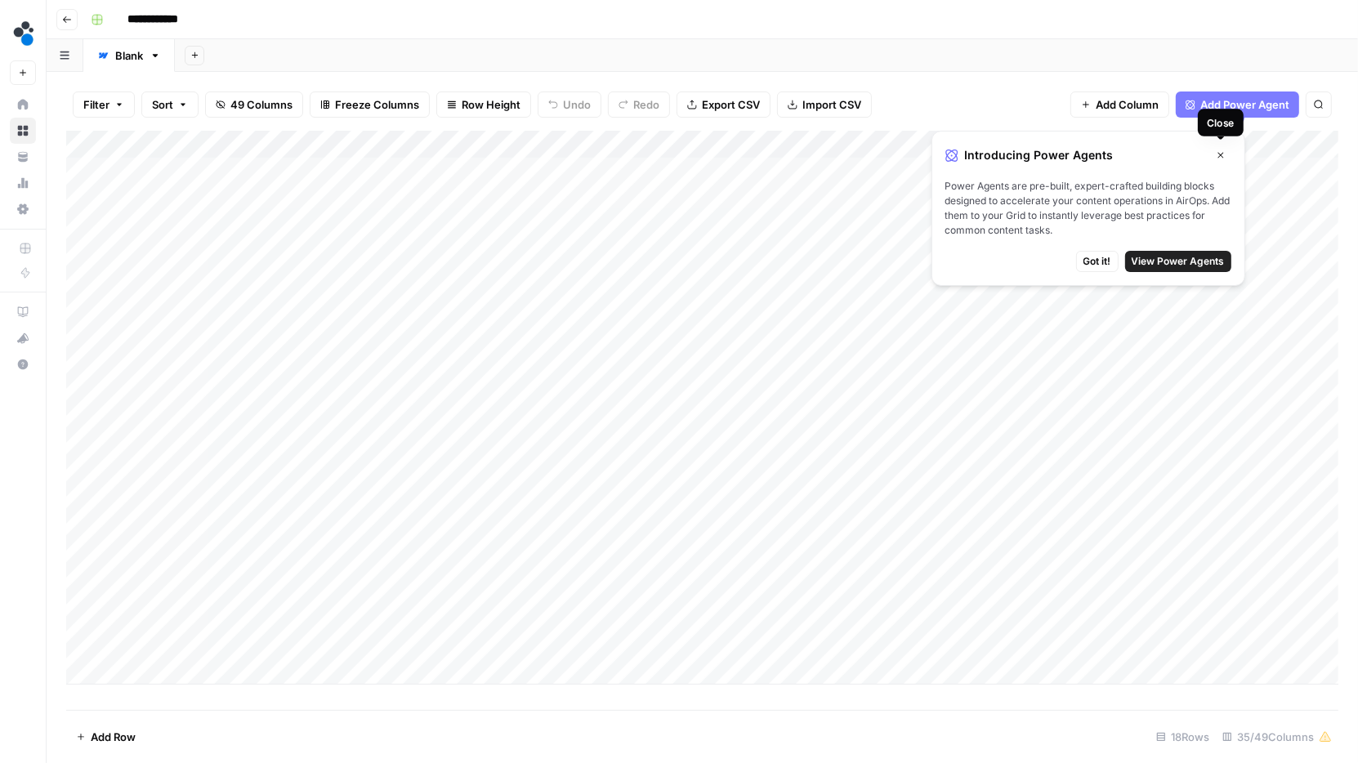
click at [1222, 147] on button "Close" at bounding box center [1220, 155] width 21 height 21
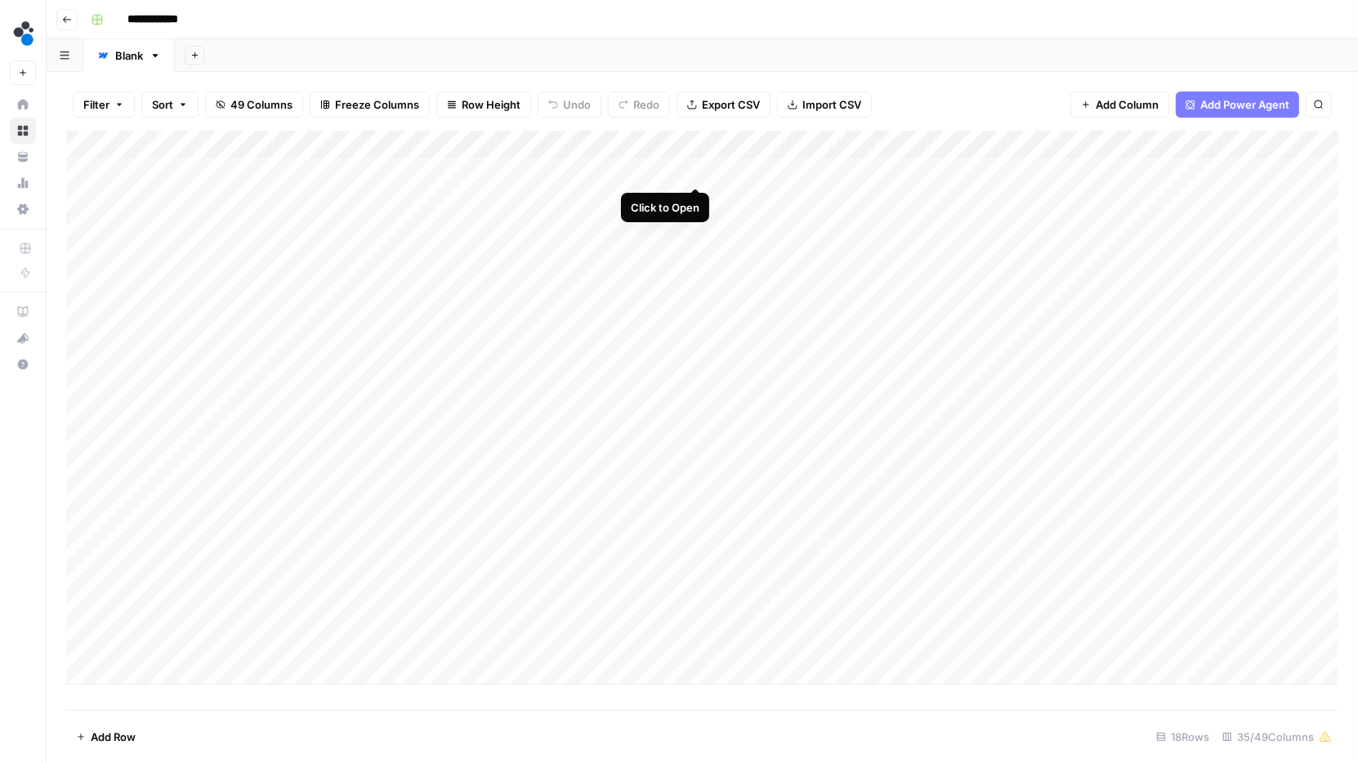
click at [695, 170] on div "Add Column" at bounding box center [702, 408] width 1272 height 554
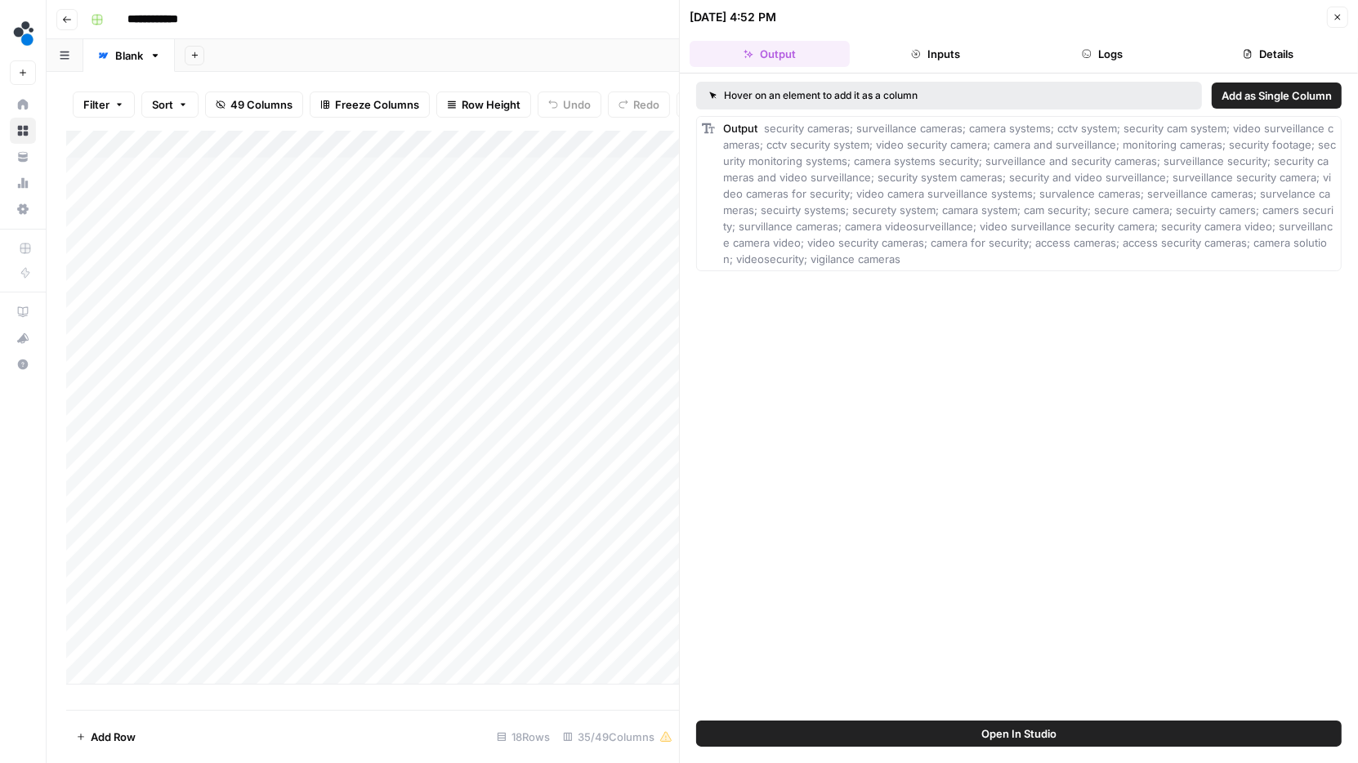
click at [1270, 46] on button "Details" at bounding box center [1269, 54] width 160 height 26
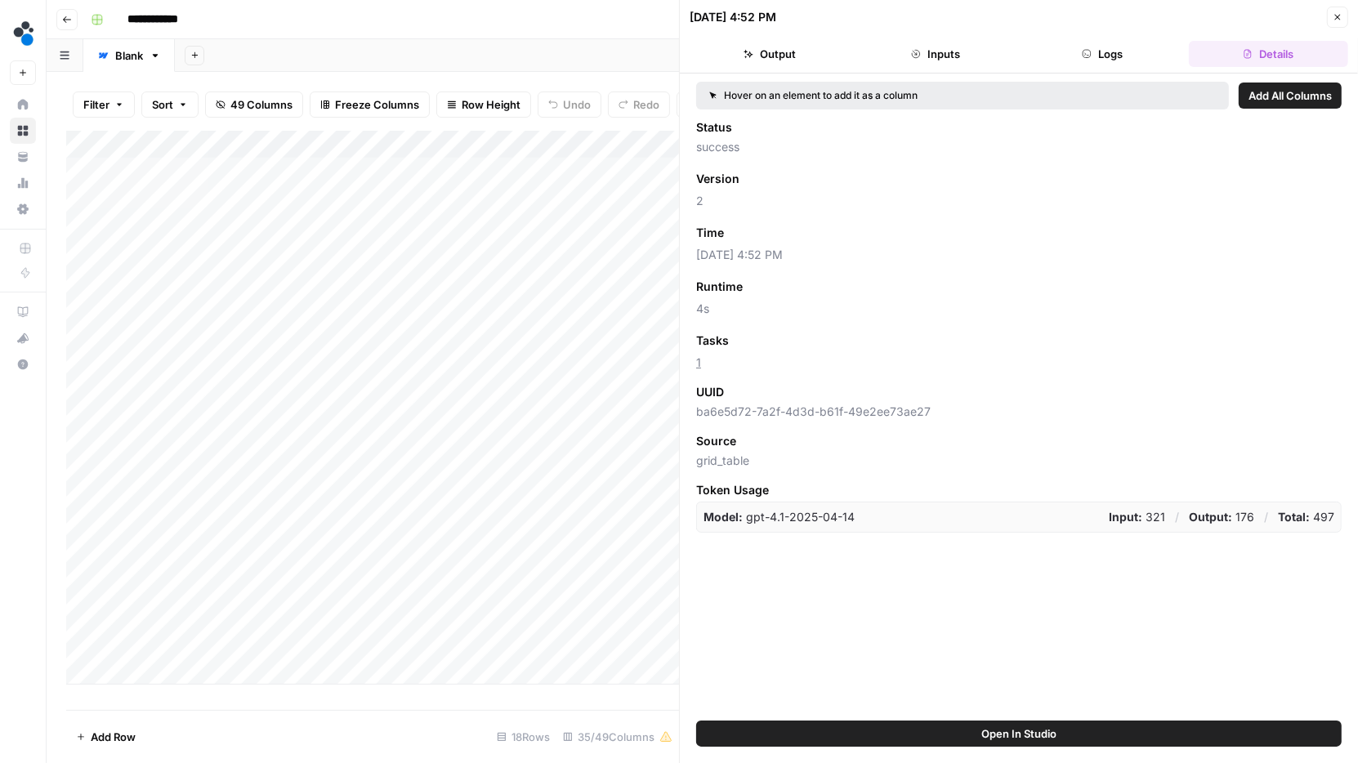
click at [1116, 57] on button "Logs" at bounding box center [1102, 54] width 160 height 26
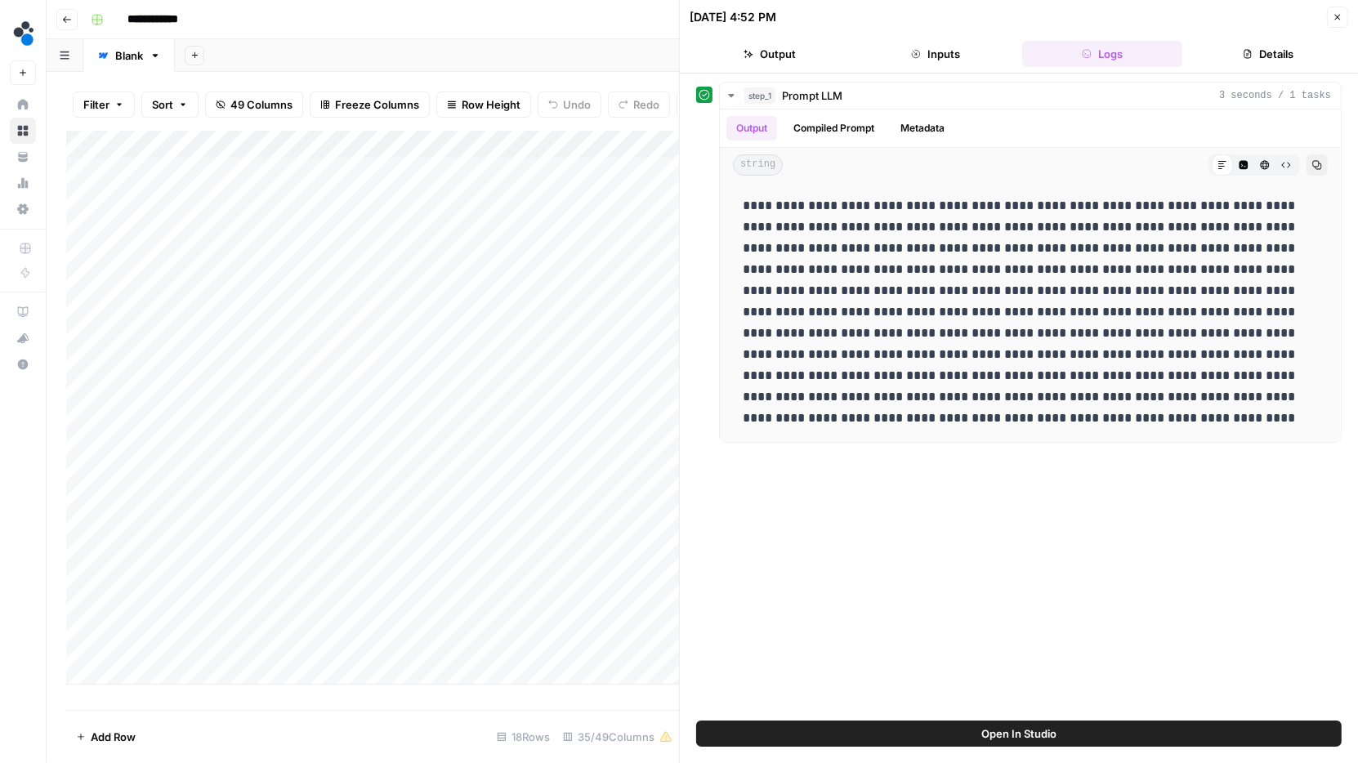
click at [1270, 51] on button "Details" at bounding box center [1269, 54] width 160 height 26
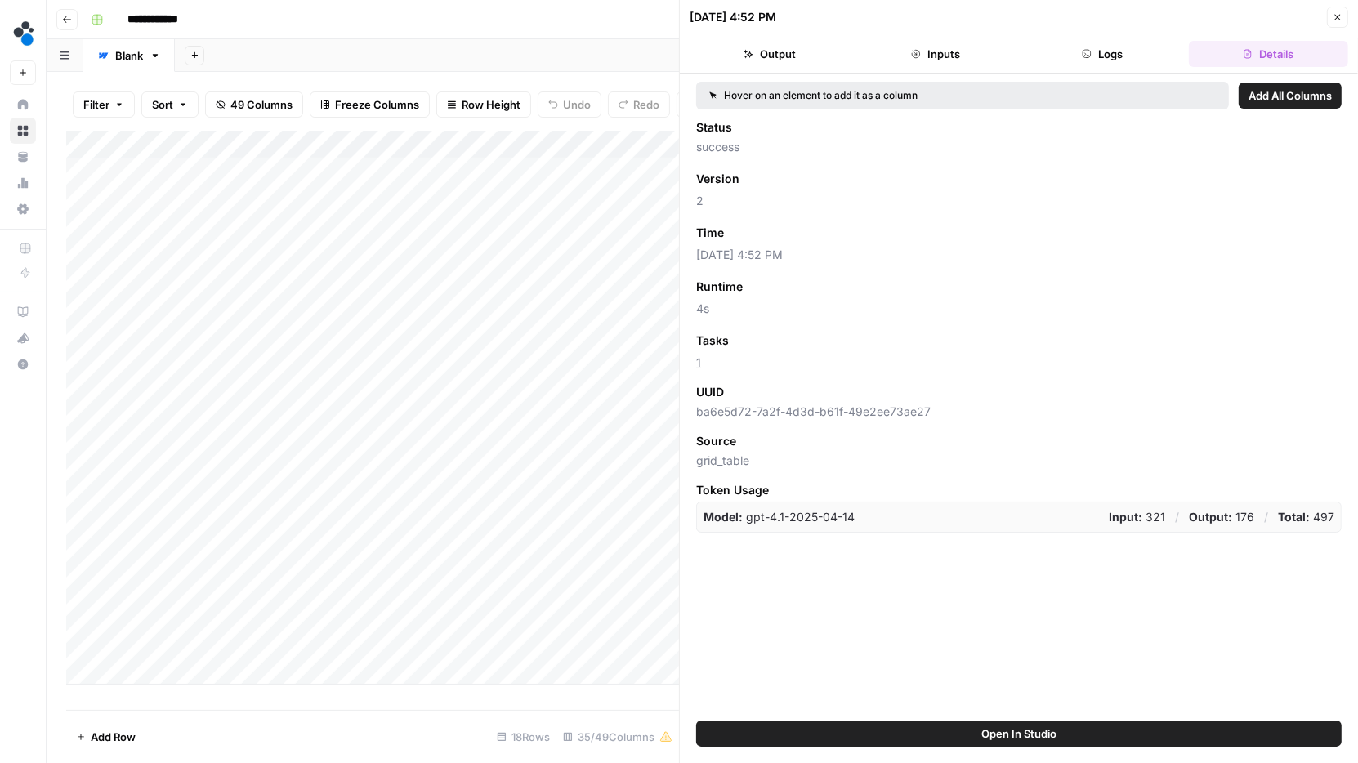
click at [952, 59] on button "Inputs" at bounding box center [936, 54] width 160 height 26
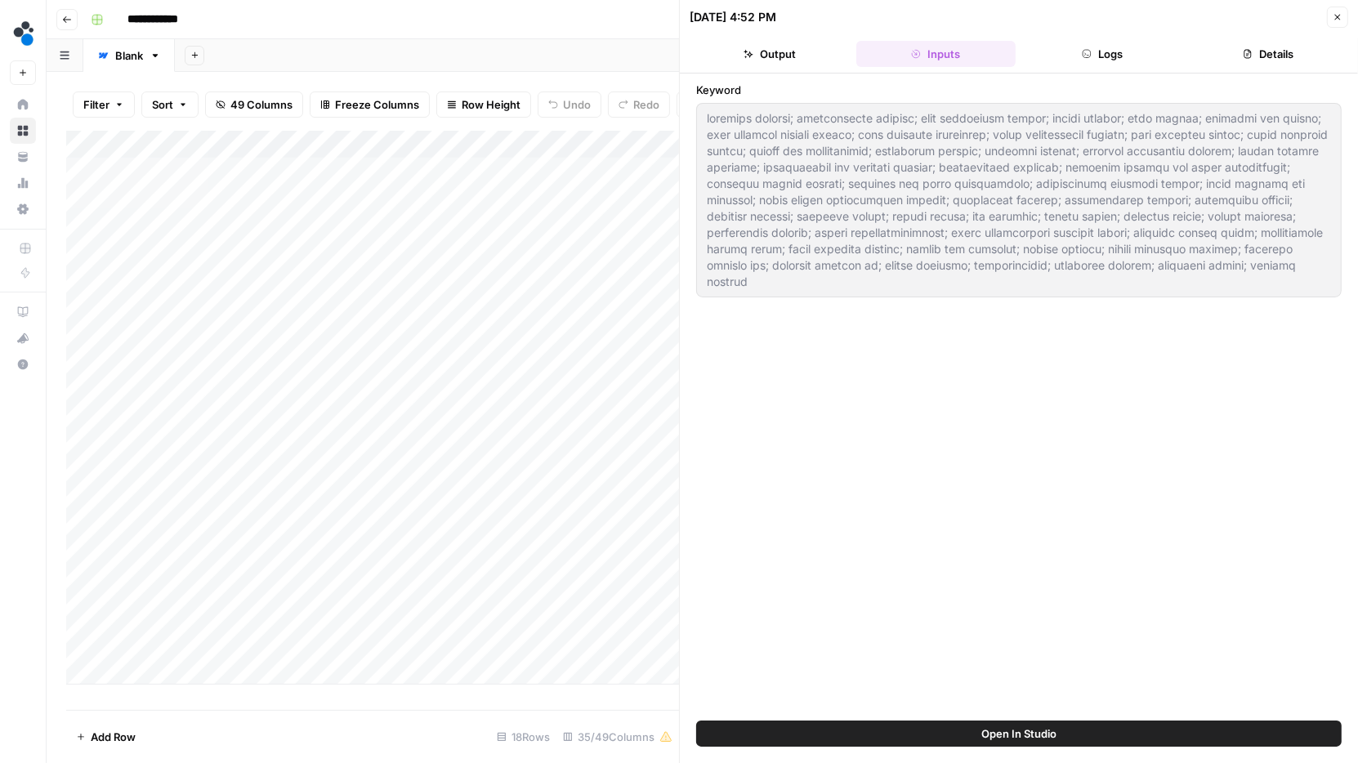
click at [1094, 47] on button "Logs" at bounding box center [1102, 54] width 160 height 26
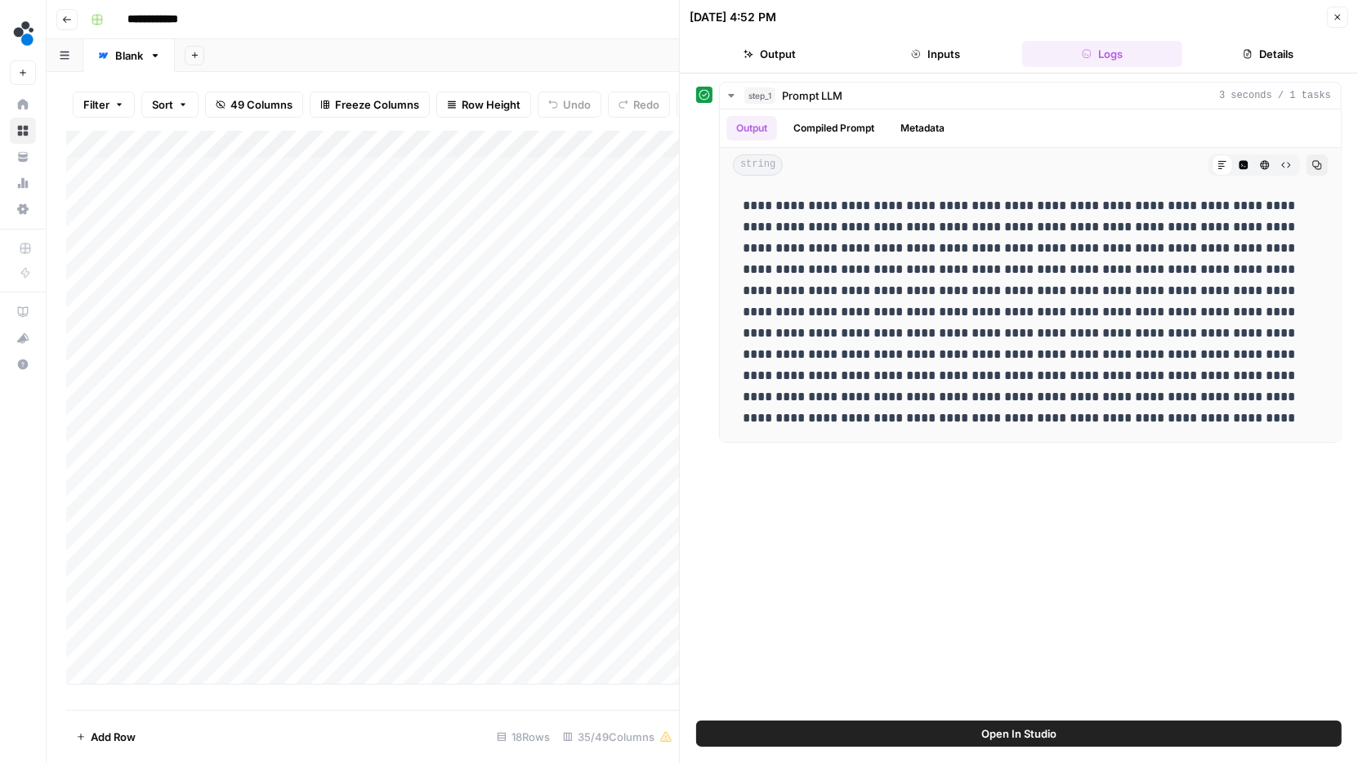
click at [1344, 19] on button "Close" at bounding box center [1337, 17] width 21 height 21
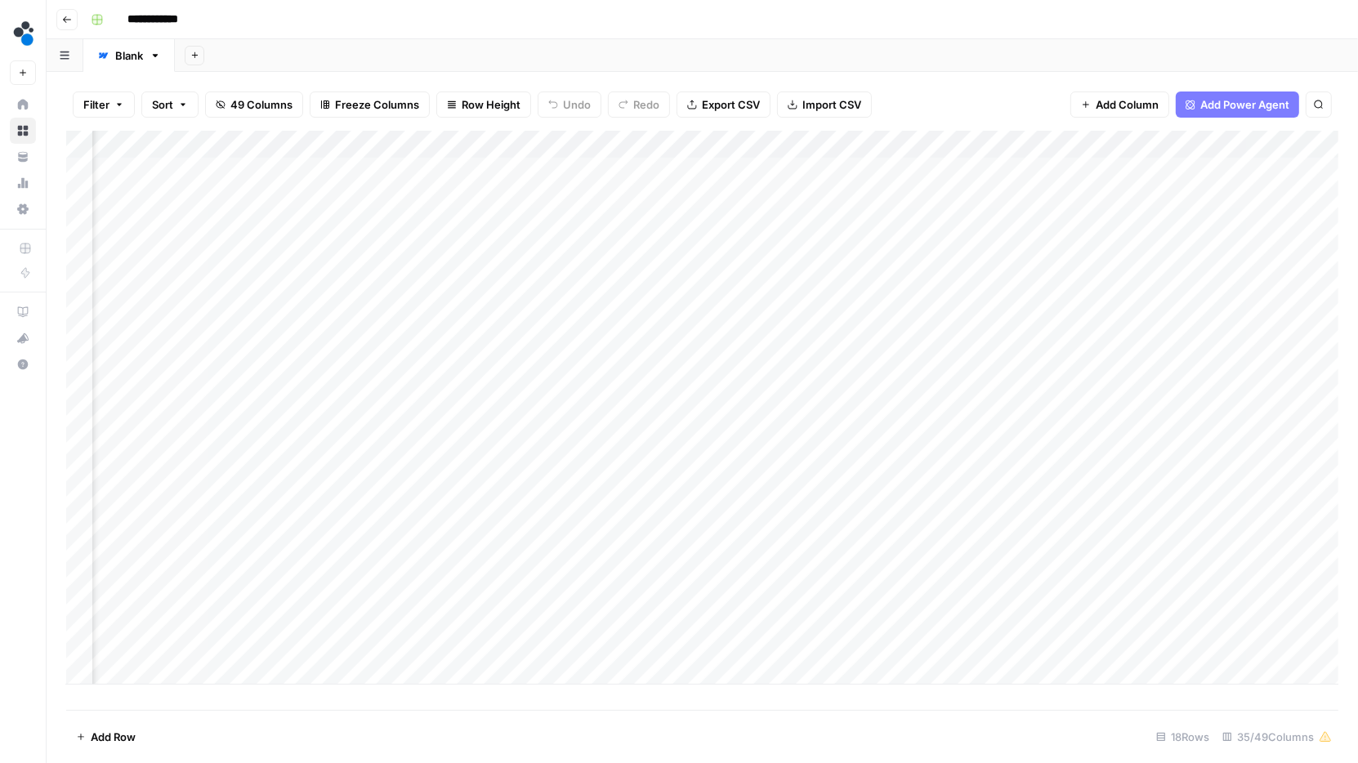
scroll to position [0, 3712]
click at [577, 172] on div "Add Column" at bounding box center [702, 408] width 1272 height 554
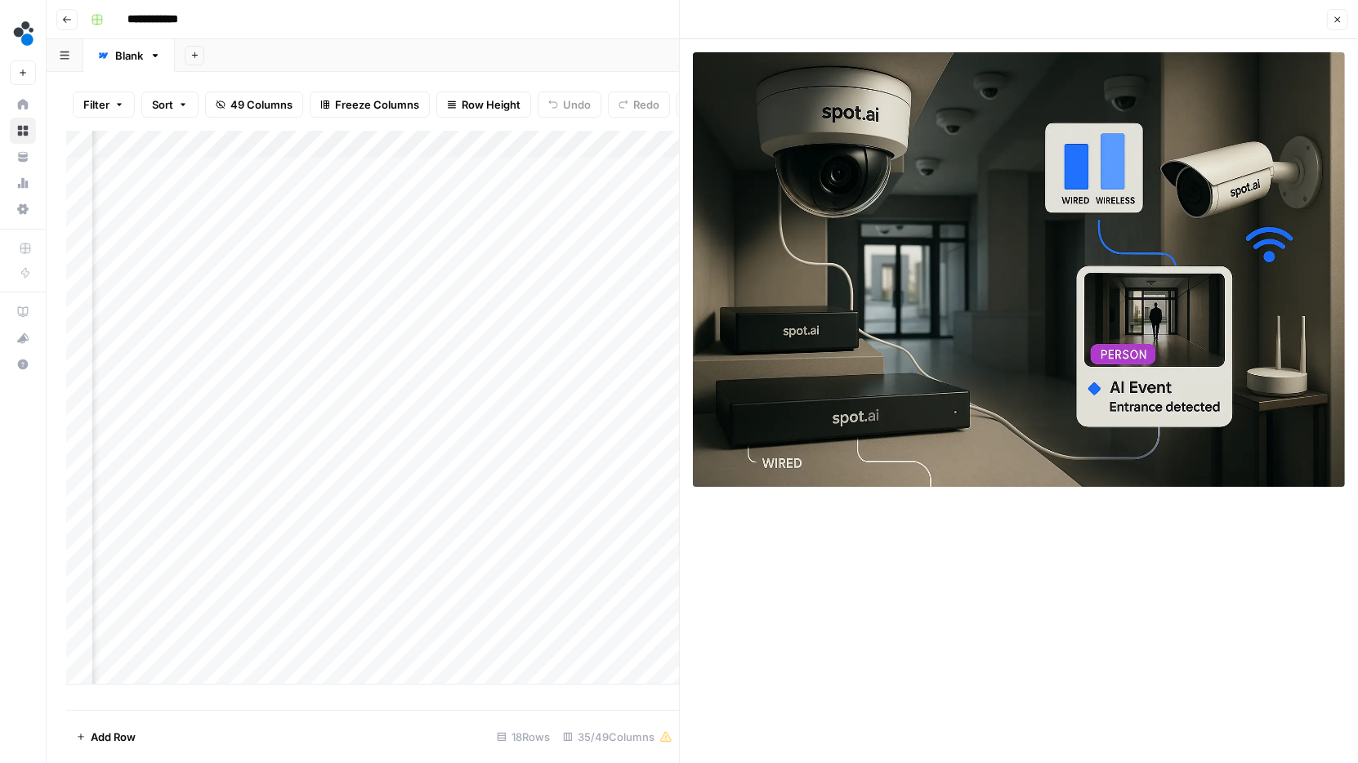
click at [577, 172] on div "Add Column" at bounding box center [372, 408] width 613 height 554
click at [1338, 25] on button "Close" at bounding box center [1337, 19] width 21 height 21
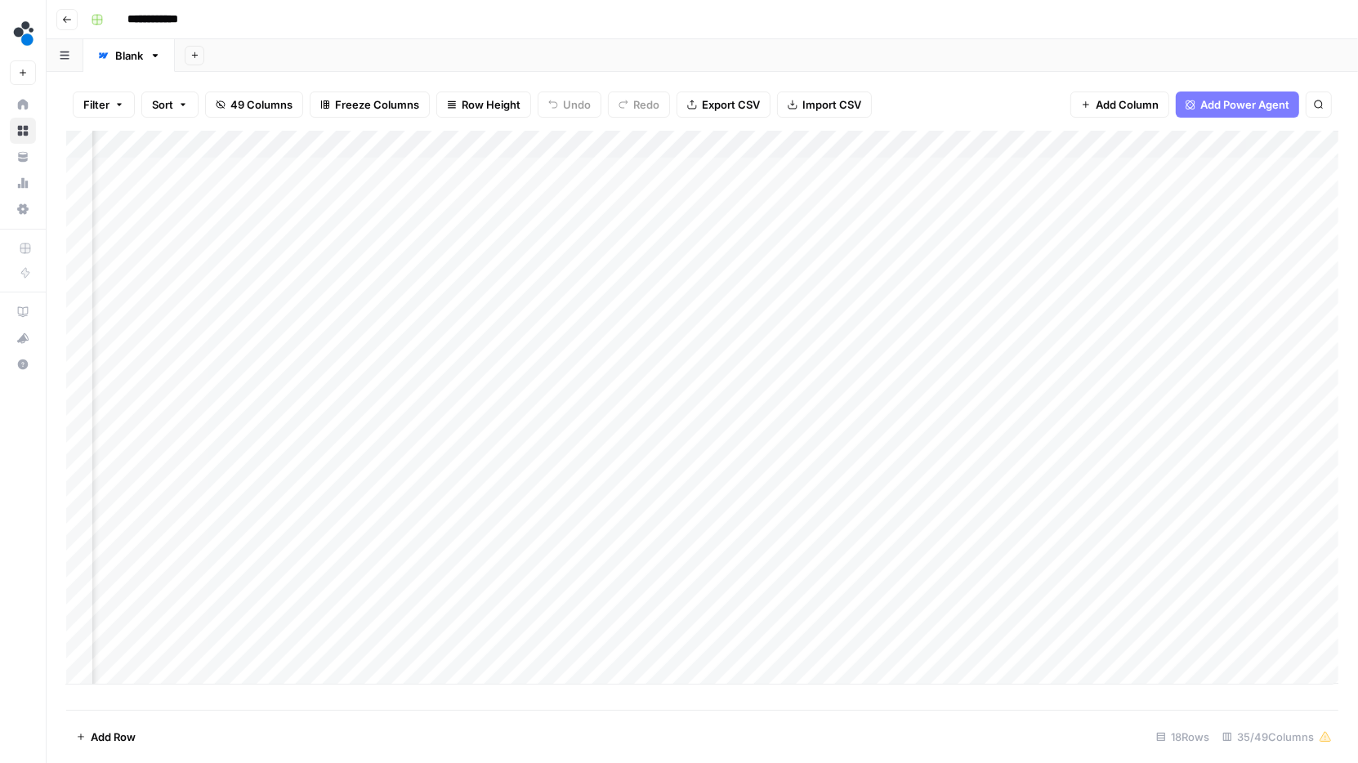
scroll to position [0, 4801]
click at [868, 170] on div "Add Column" at bounding box center [702, 408] width 1272 height 554
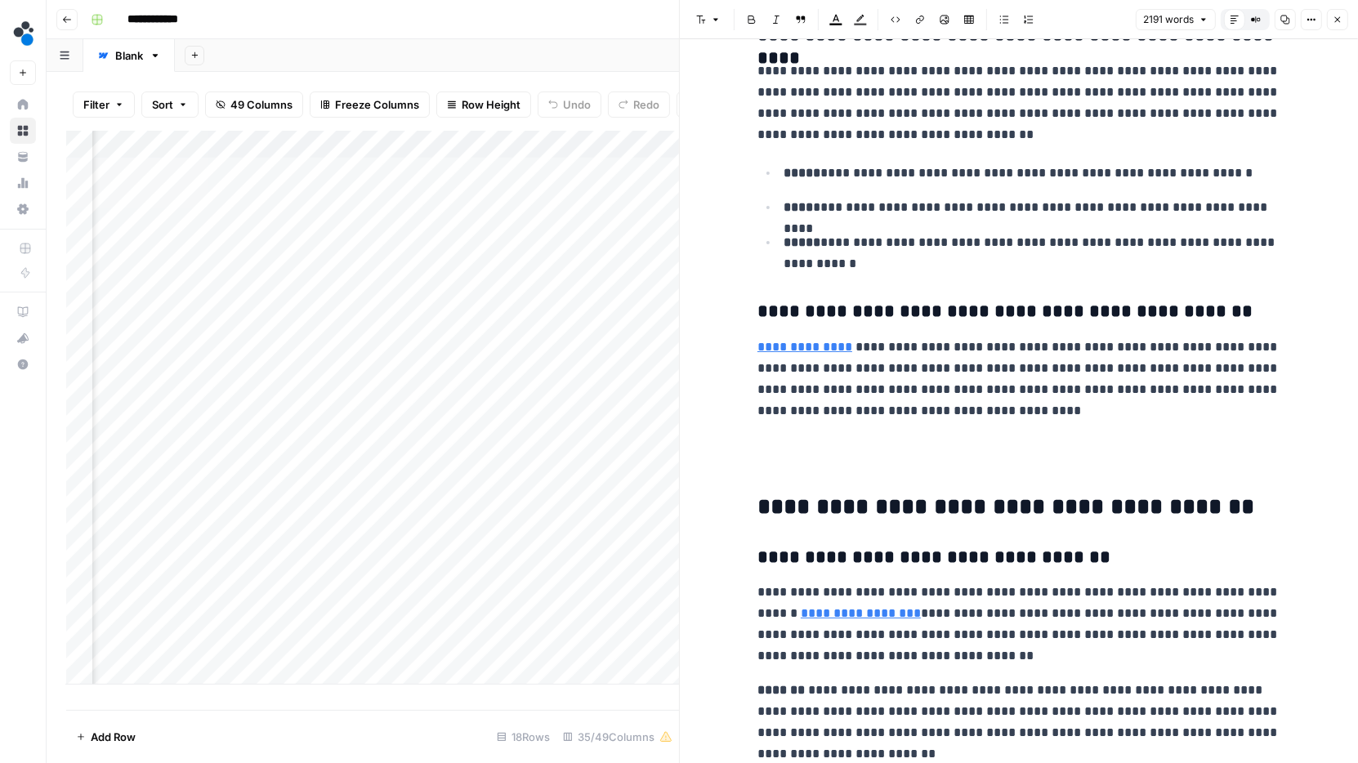
scroll to position [1816, 0]
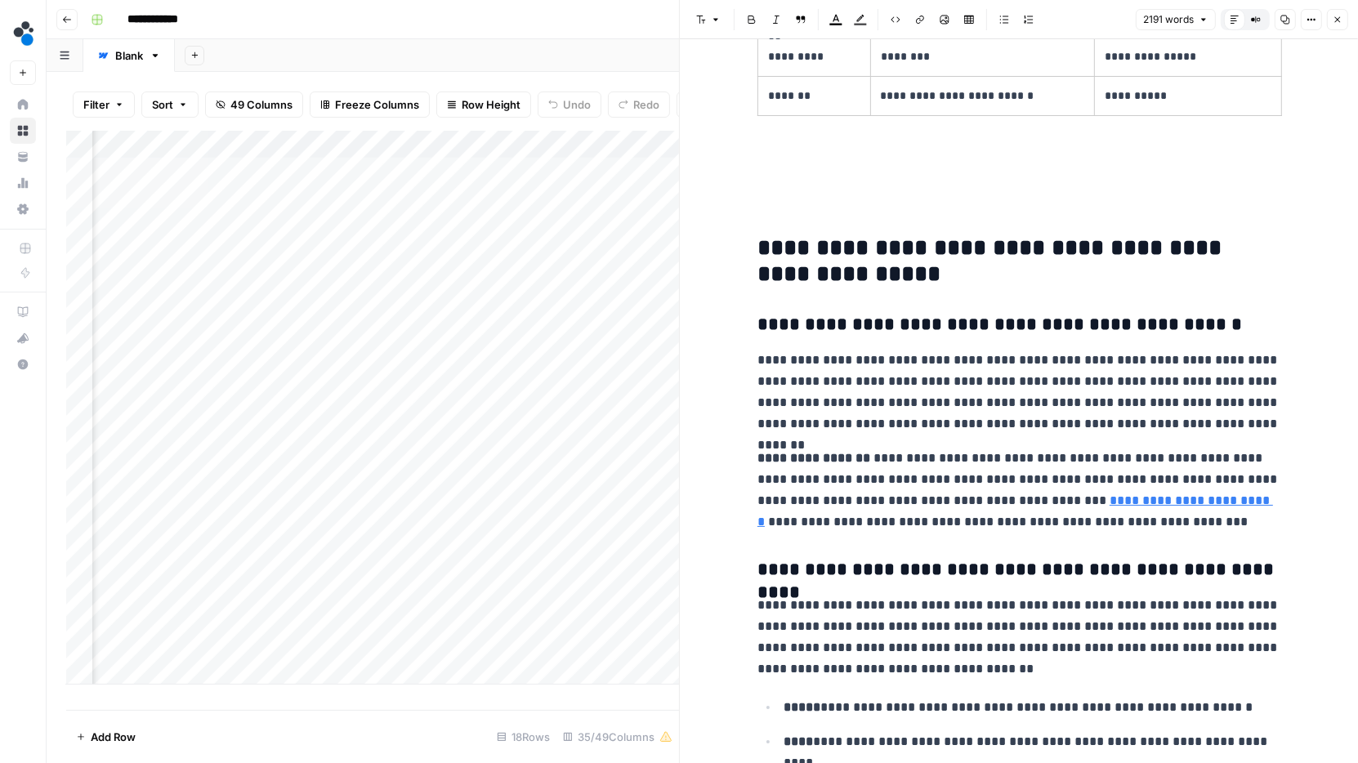
click at [624, 39] on div "Add Sheet" at bounding box center [766, 55] width 1183 height 33
click at [1342, 16] on icon "button" at bounding box center [1338, 20] width 10 height 10
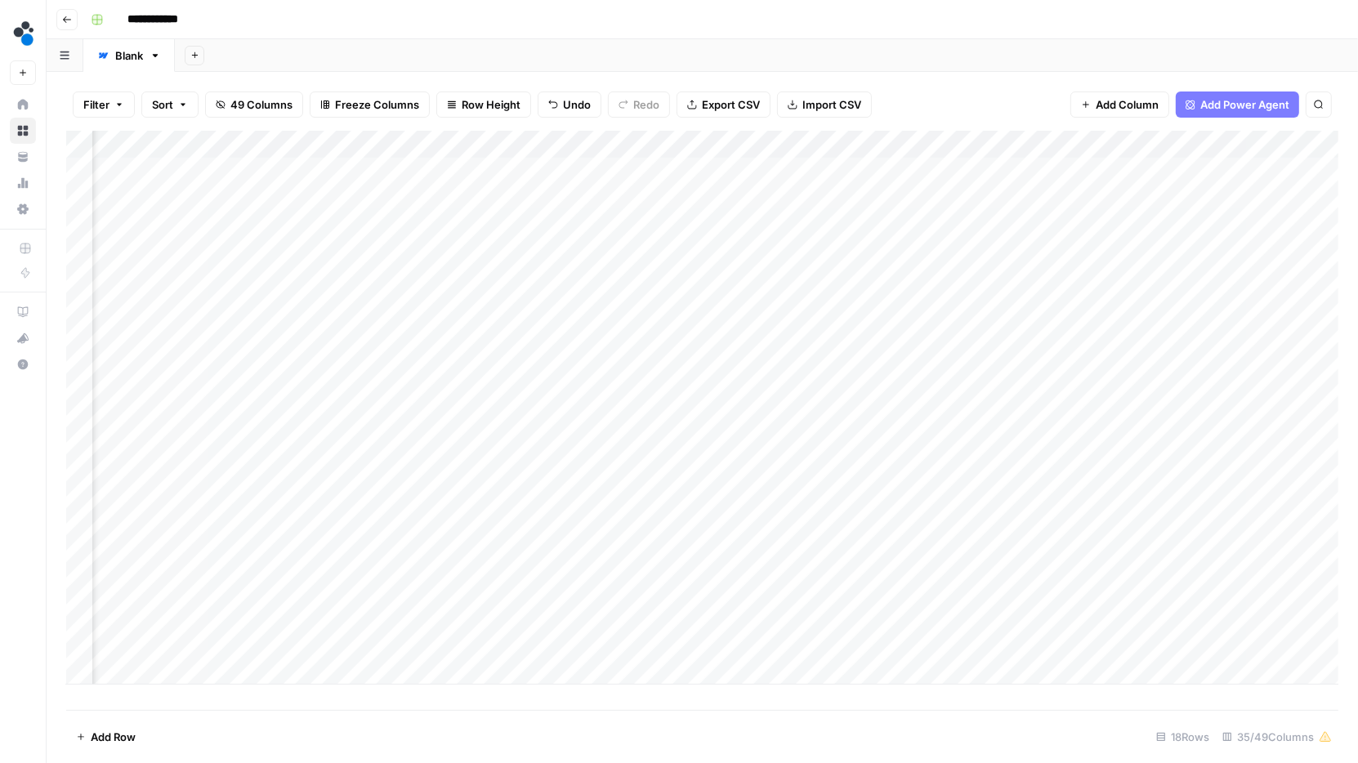
scroll to position [0, 614]
click at [445, 173] on div "Add Column" at bounding box center [702, 408] width 1272 height 554
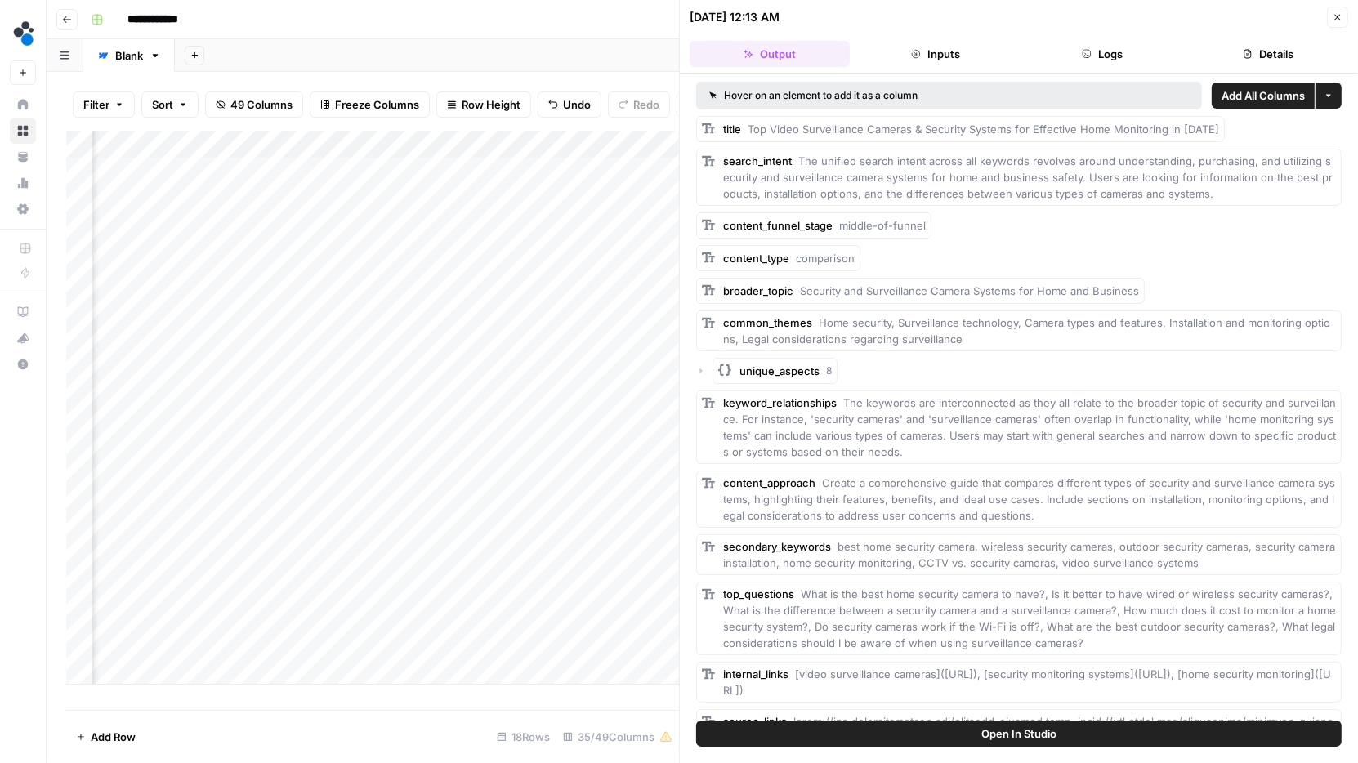
click at [1135, 54] on button "Logs" at bounding box center [1102, 54] width 160 height 26
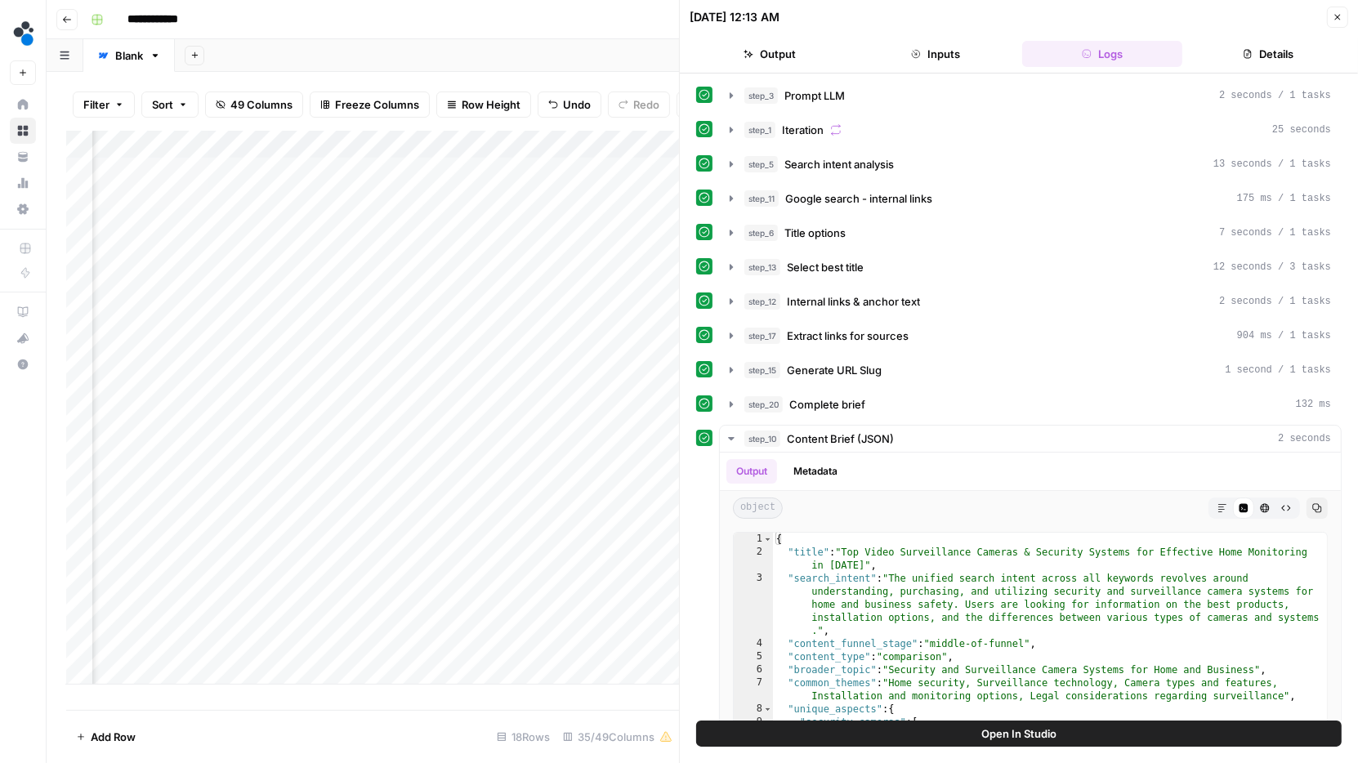
click at [814, 65] on button "Output" at bounding box center [770, 54] width 160 height 26
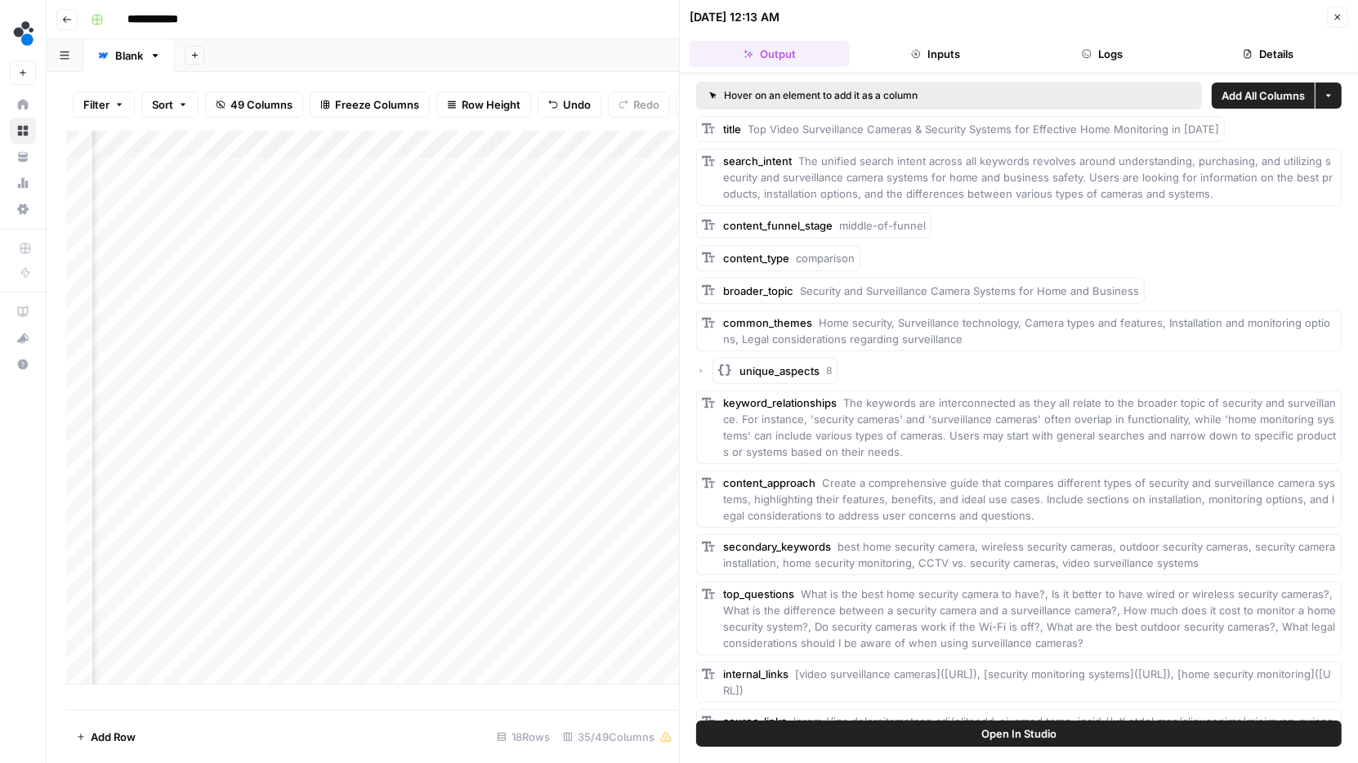
click at [1345, 10] on button "Close" at bounding box center [1337, 17] width 21 height 21
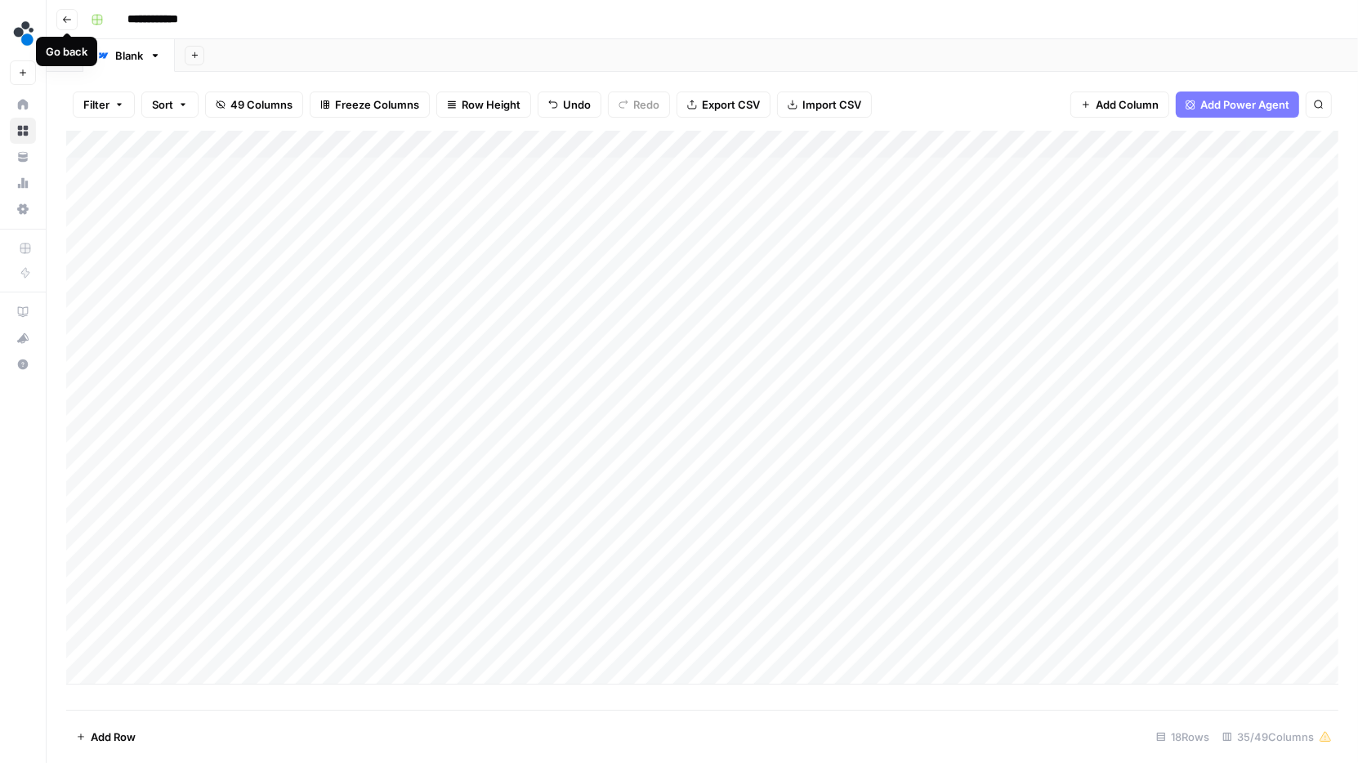
click at [63, 20] on icon "button" at bounding box center [67, 20] width 10 height 10
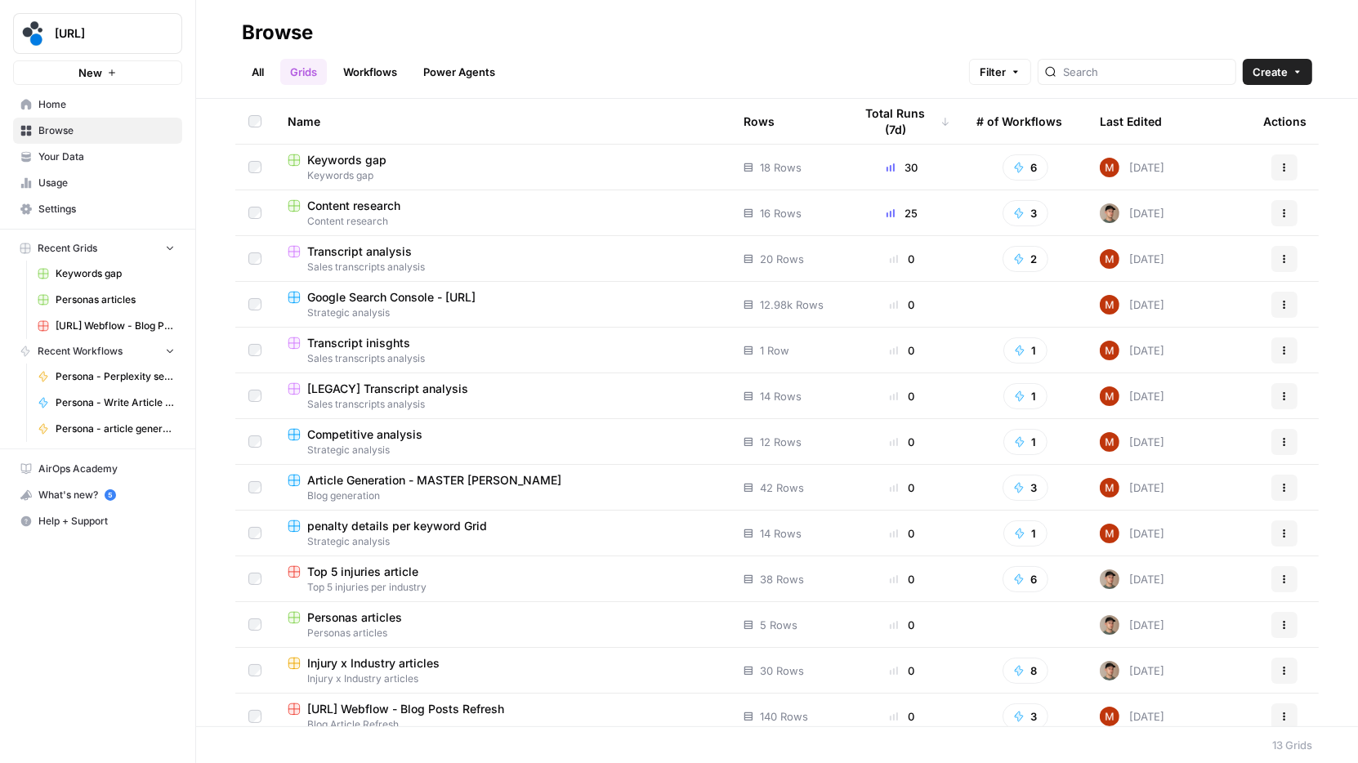
click at [662, 34] on h2 "Browse" at bounding box center [777, 33] width 1070 height 26
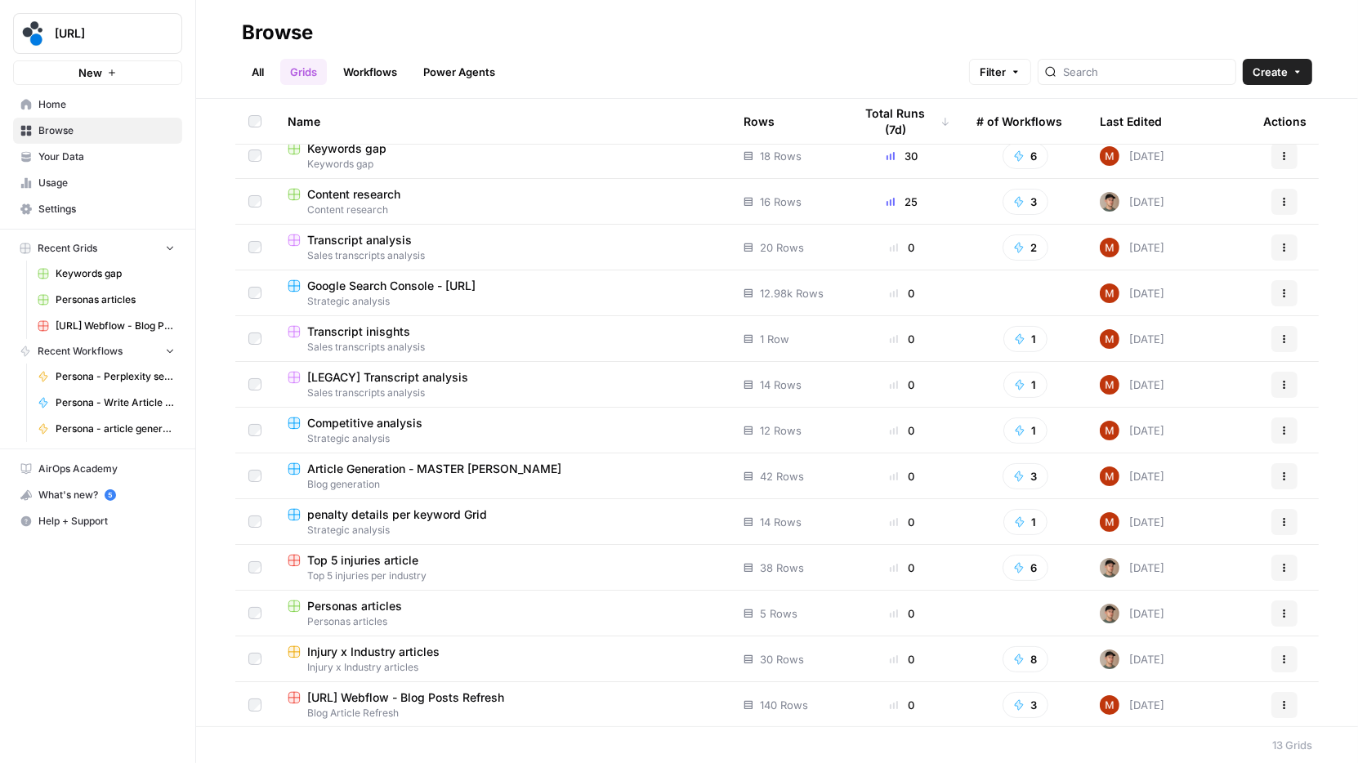
click at [375, 68] on link "Workflows" at bounding box center [370, 72] width 74 height 26
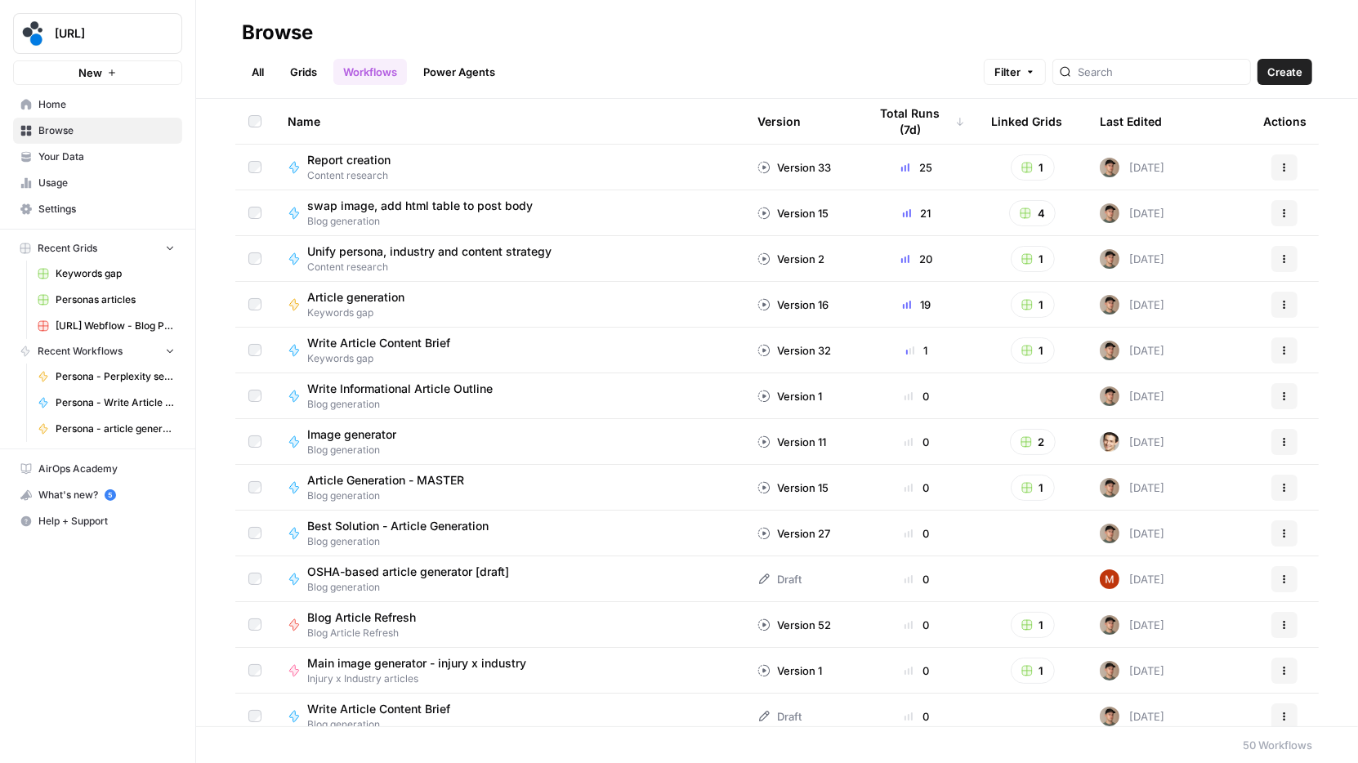
click at [316, 68] on link "Grids" at bounding box center [303, 72] width 47 height 26
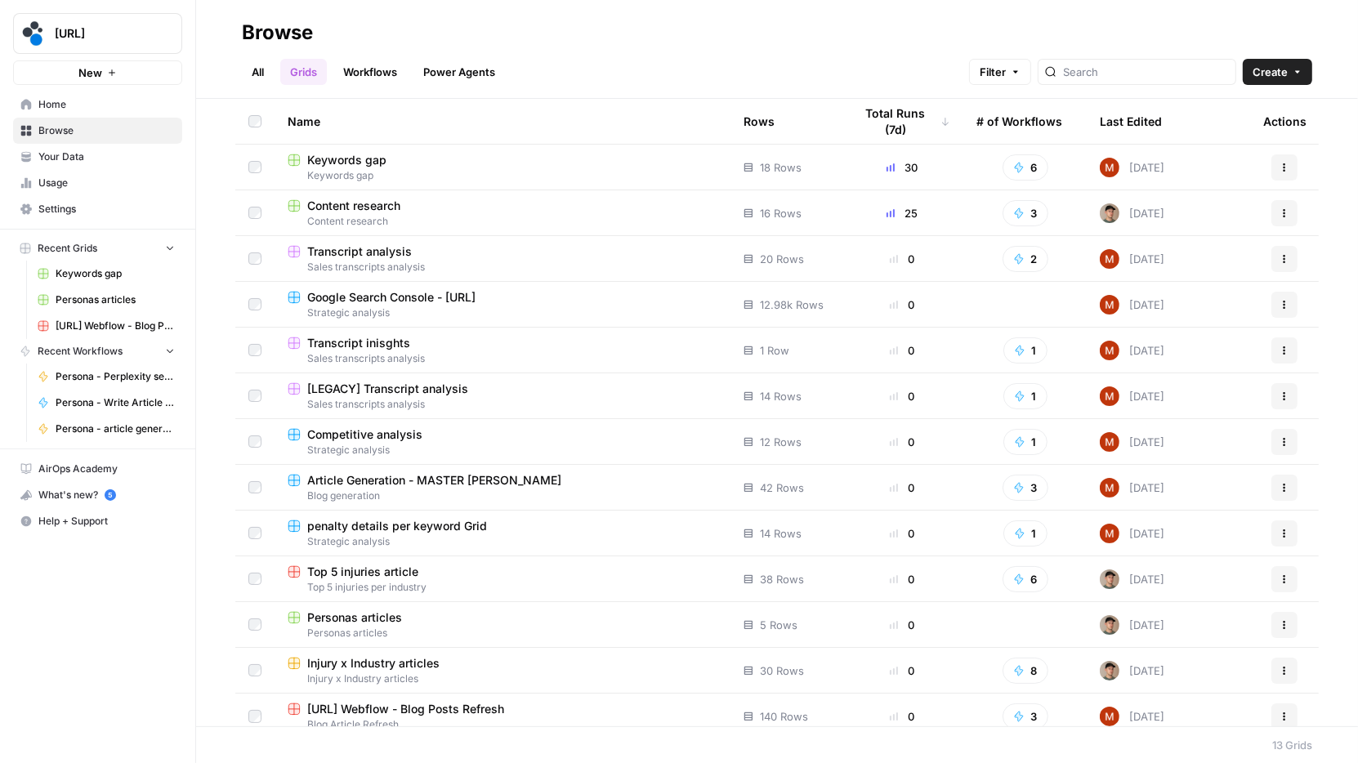
click at [370, 69] on link "Workflows" at bounding box center [370, 72] width 74 height 26
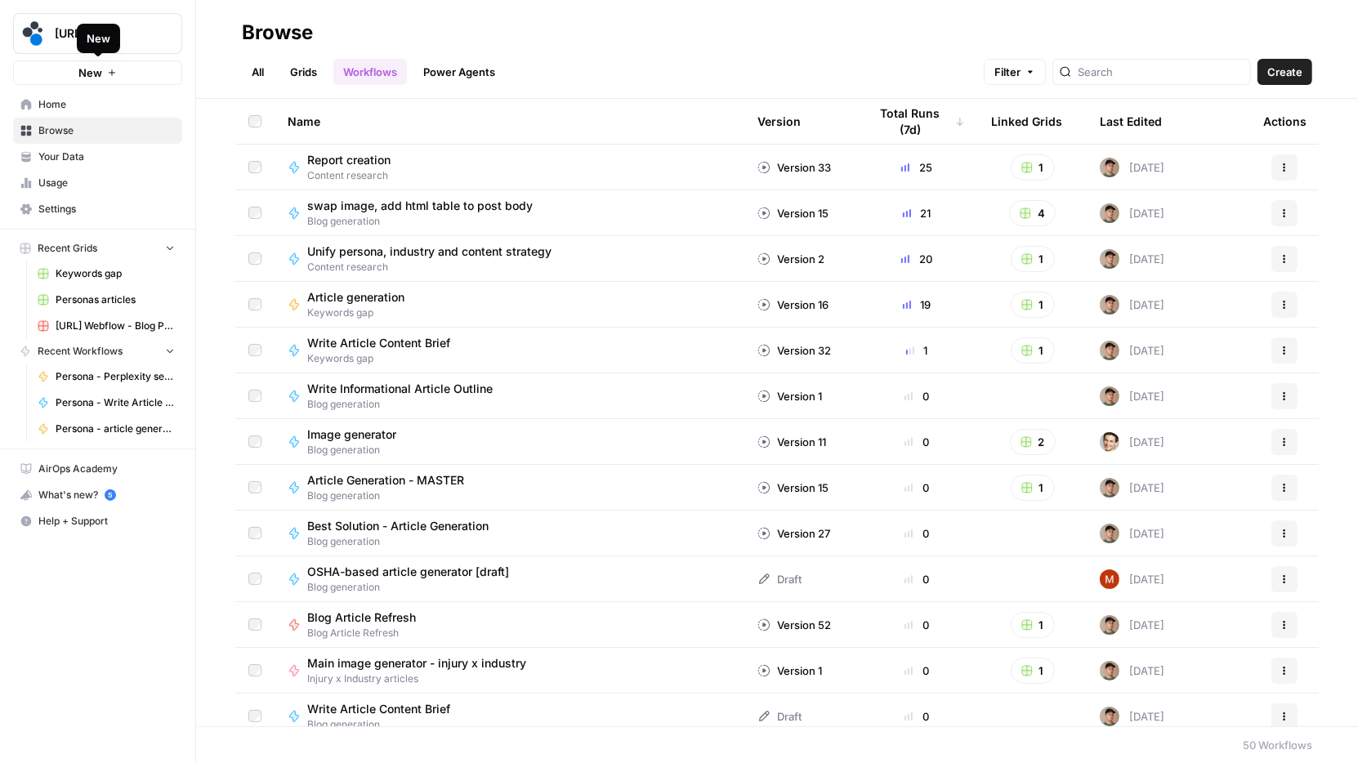
click at [134, 98] on span "Home" at bounding box center [106, 104] width 136 height 15
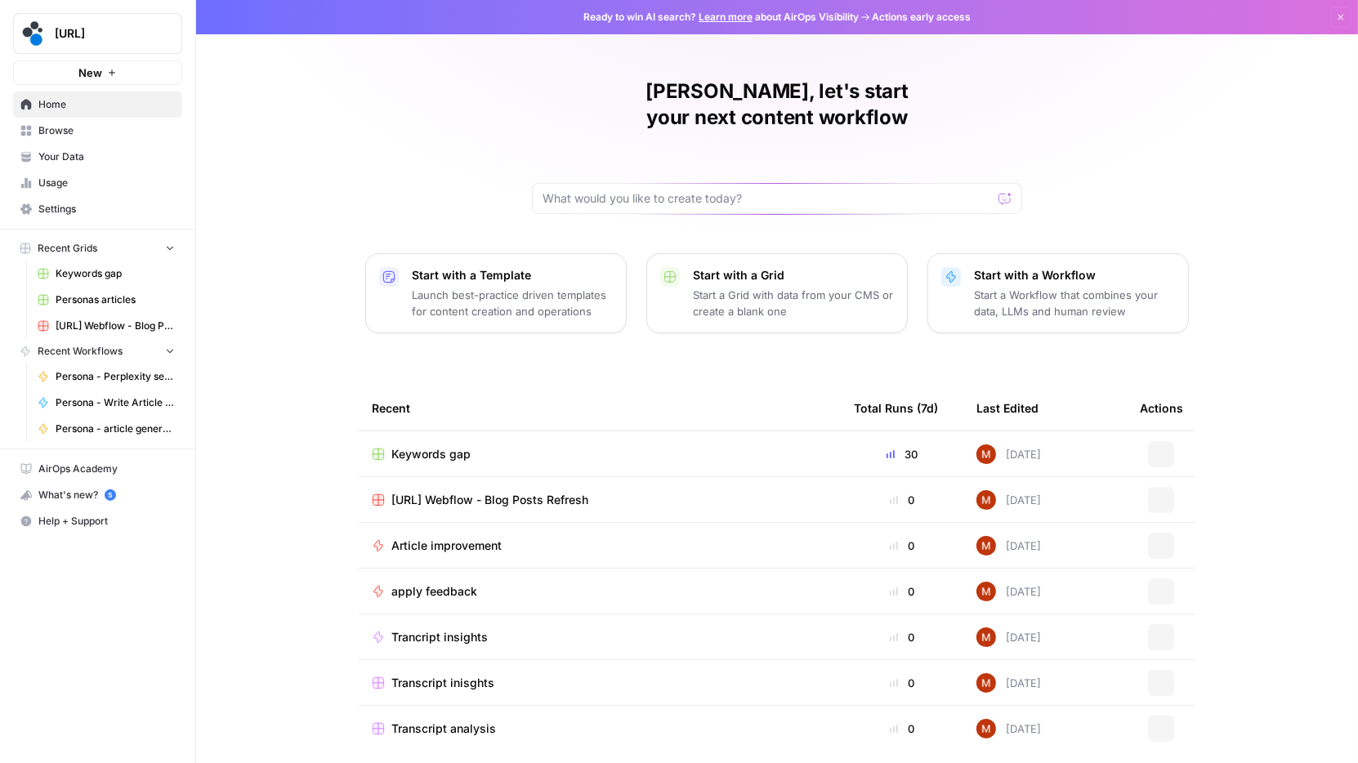
click at [121, 123] on span "Browse" at bounding box center [106, 130] width 136 height 15
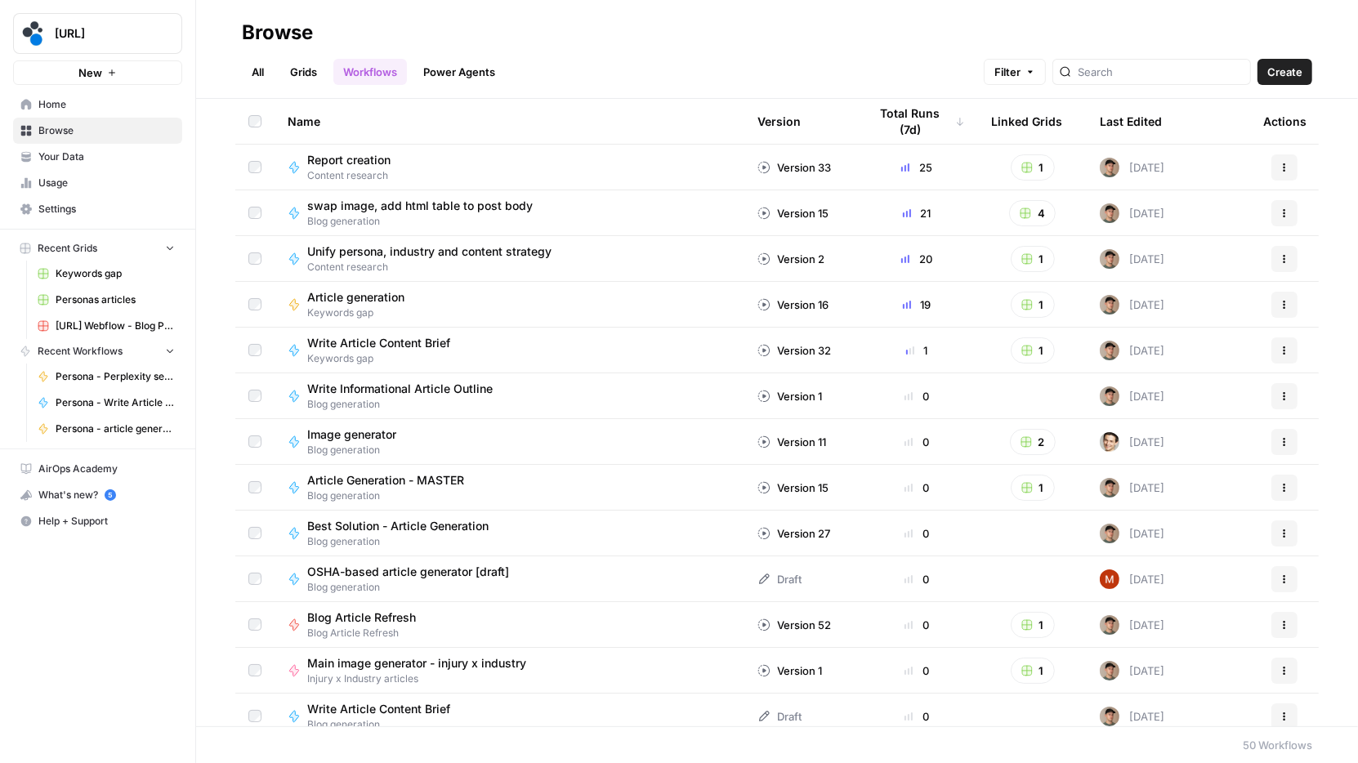
click at [262, 74] on link "All" at bounding box center [258, 72] width 32 height 26
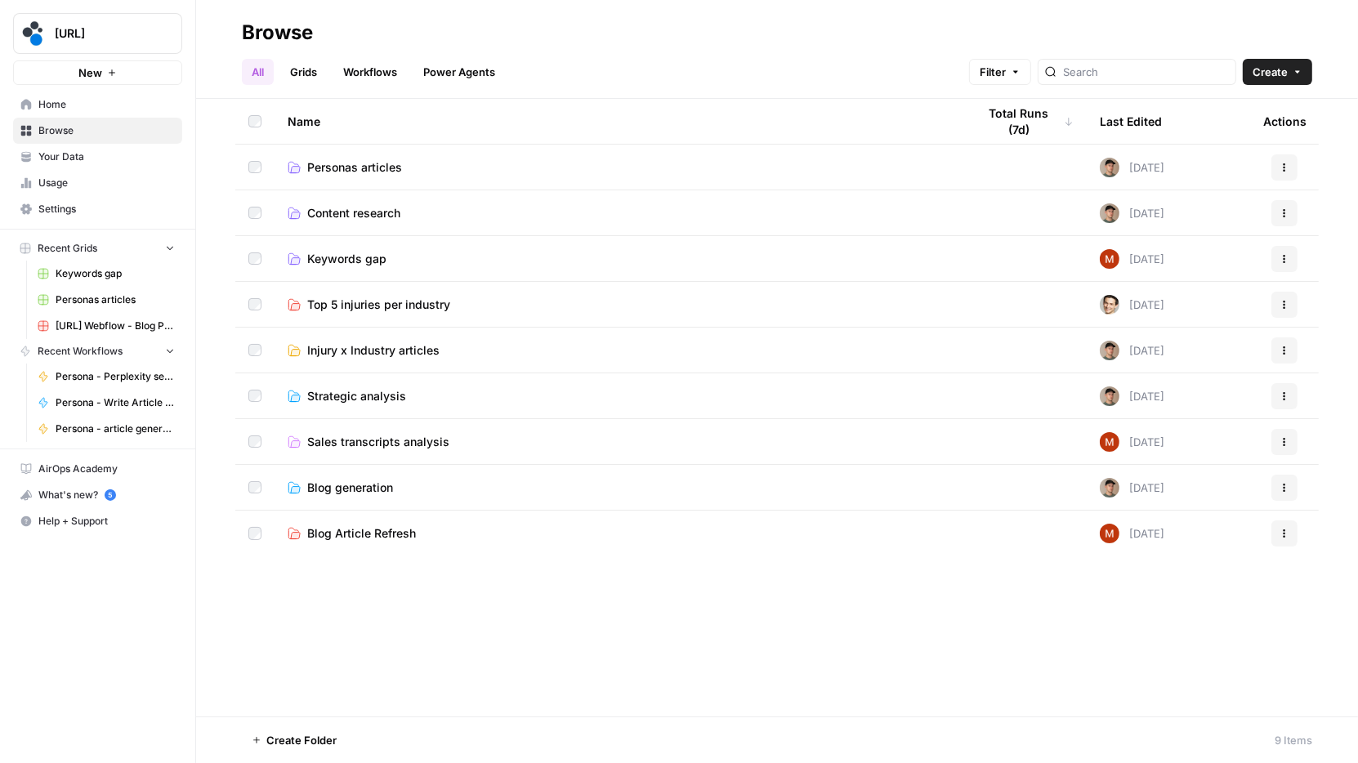
click at [363, 259] on span "Keywords gap" at bounding box center [346, 259] width 79 height 16
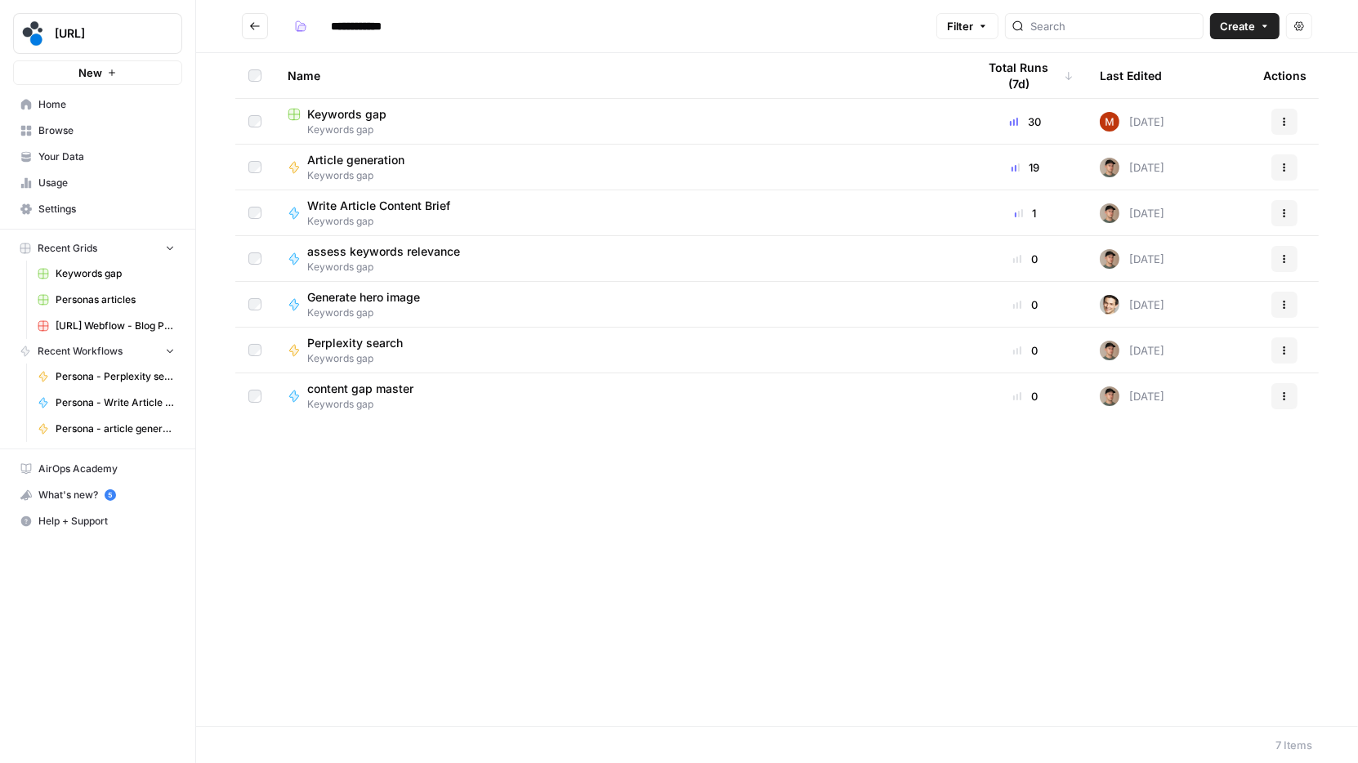
click at [357, 112] on span "Keywords gap" at bounding box center [346, 114] width 79 height 16
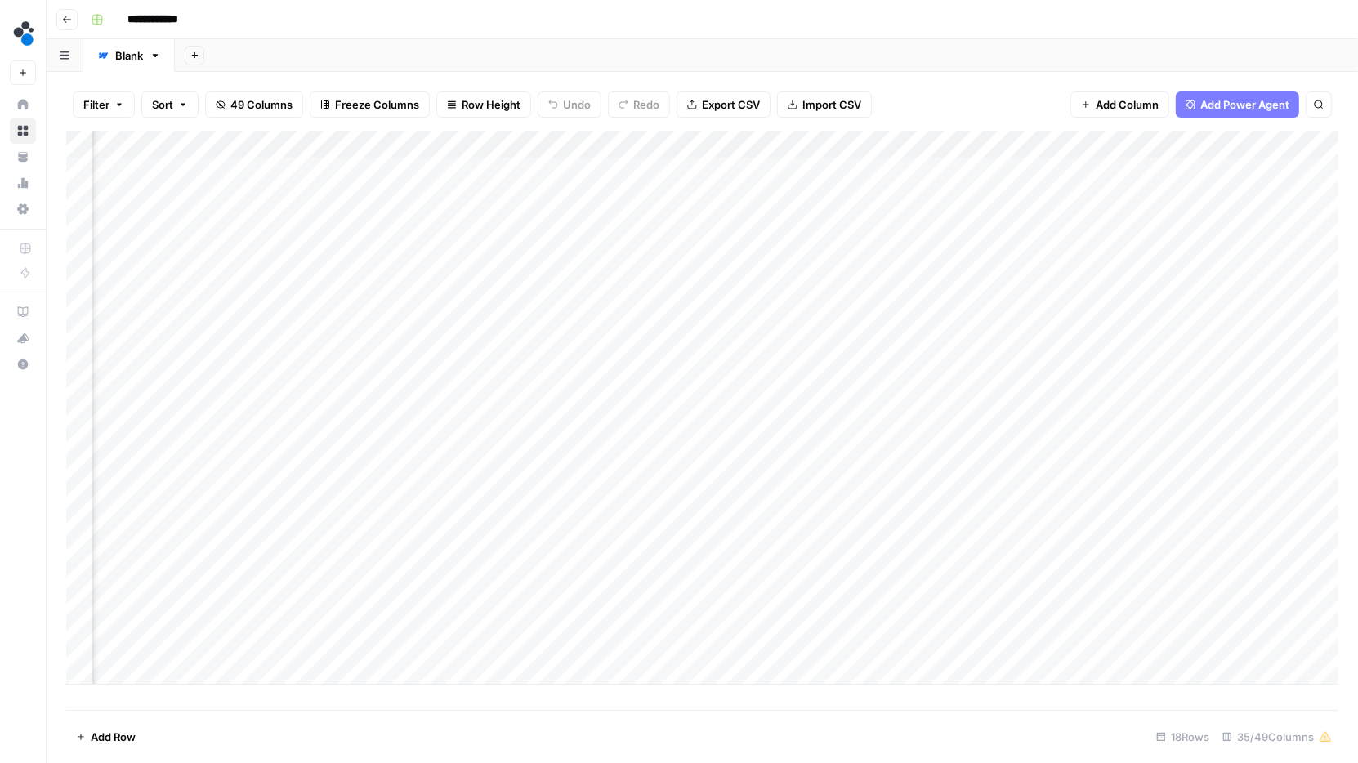
scroll to position [0, 444]
click at [608, 145] on div "Add Column" at bounding box center [702, 408] width 1272 height 554
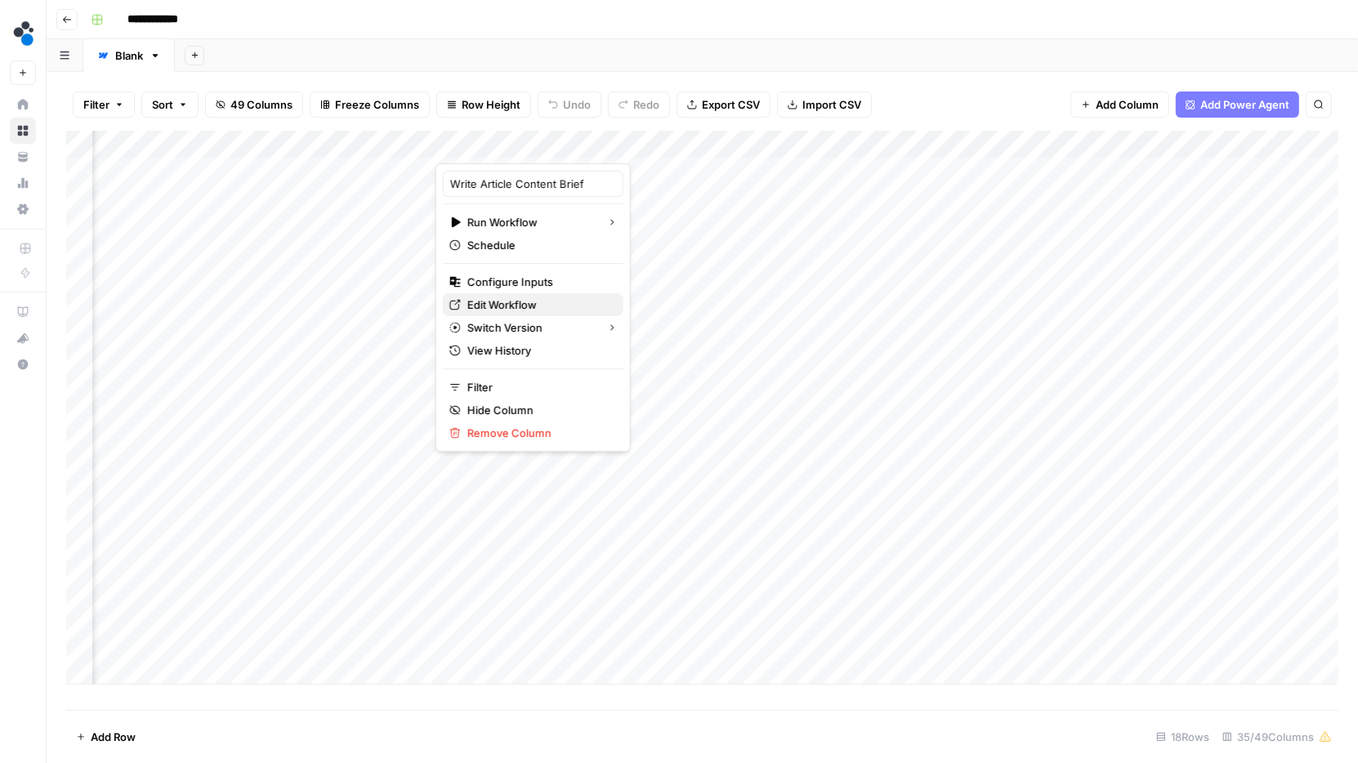
click at [526, 298] on span "Edit Workflow" at bounding box center [538, 305] width 143 height 16
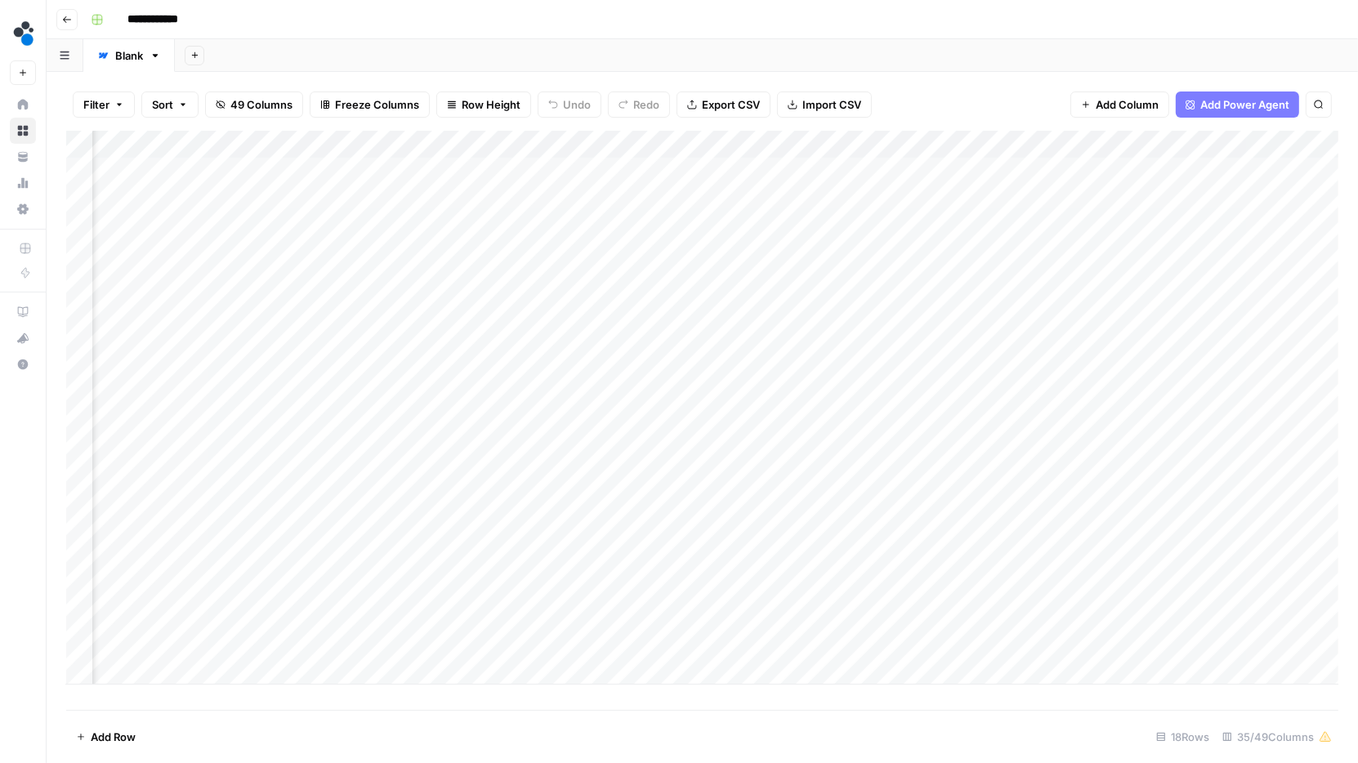
click at [614, 145] on div "Add Column" at bounding box center [702, 408] width 1272 height 554
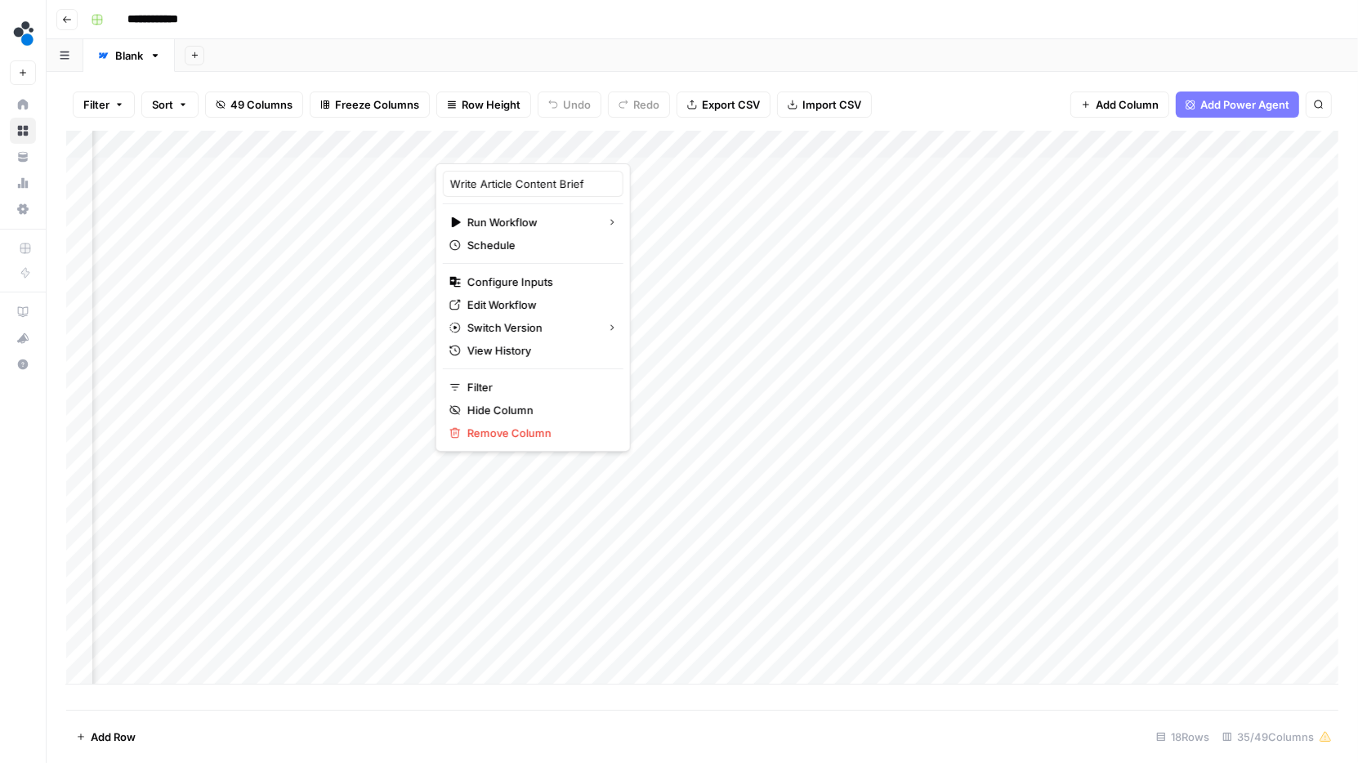
click at [881, 39] on div "Add Sheet" at bounding box center [766, 55] width 1183 height 33
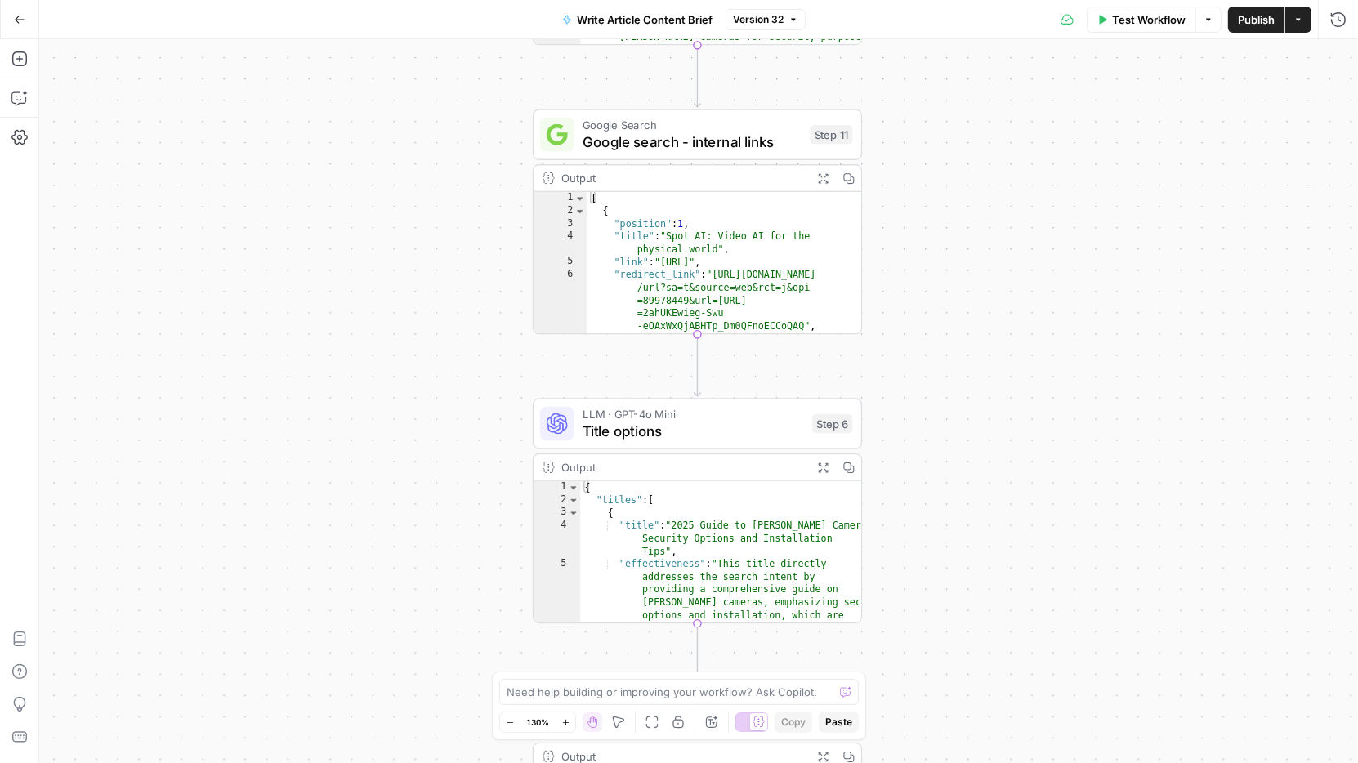
drag, startPoint x: 643, startPoint y: 252, endPoint x: 404, endPoint y: 435, distance: 301.2
click at [412, 432] on div "Workflow Set Inputs Inputs LLM · GPT-4.1 Prompt LLM Step 3 Output Expand Output…" at bounding box center [698, 401] width 1319 height 724
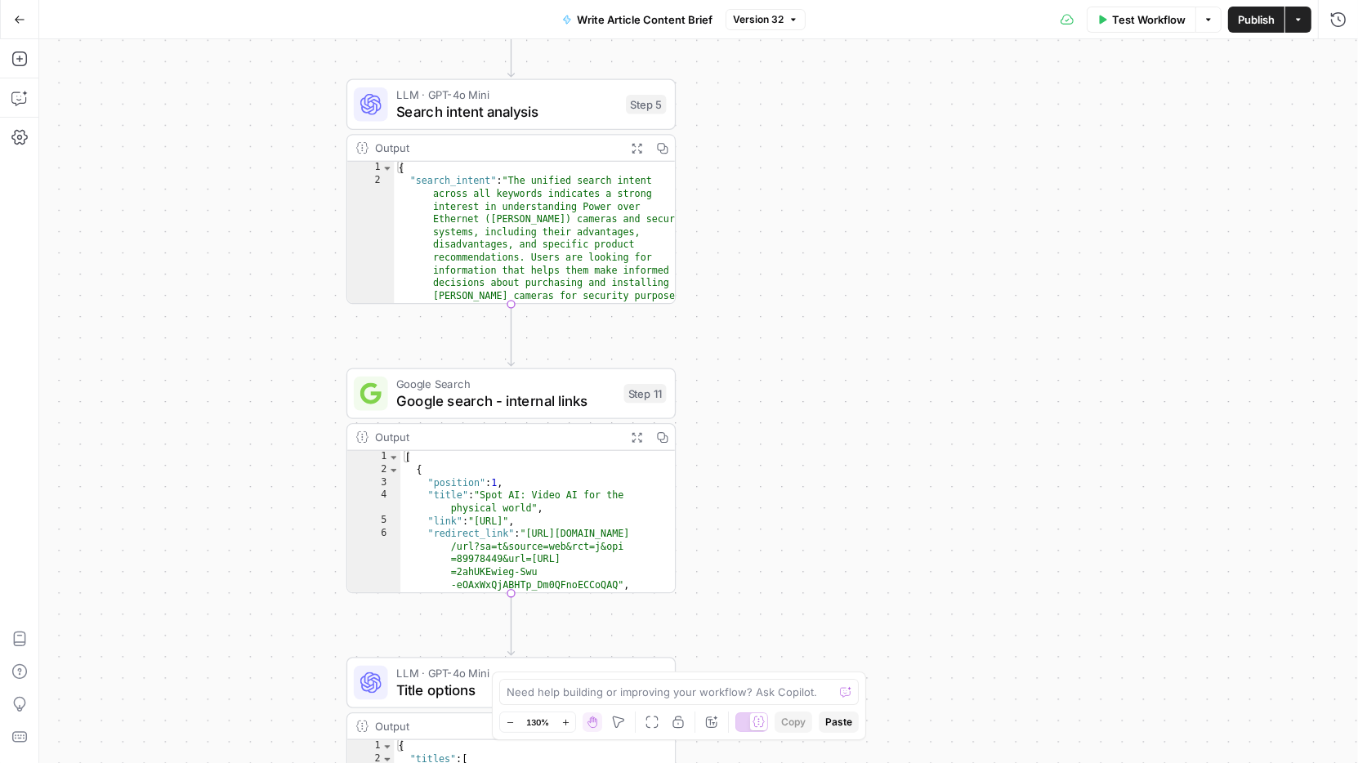
drag, startPoint x: 444, startPoint y: 299, endPoint x: 279, endPoint y: 610, distance: 352.7
click at [279, 610] on div "Workflow Set Inputs Inputs LLM · GPT-4.1 Prompt LLM Step 3 Output Expand Output…" at bounding box center [698, 401] width 1319 height 724
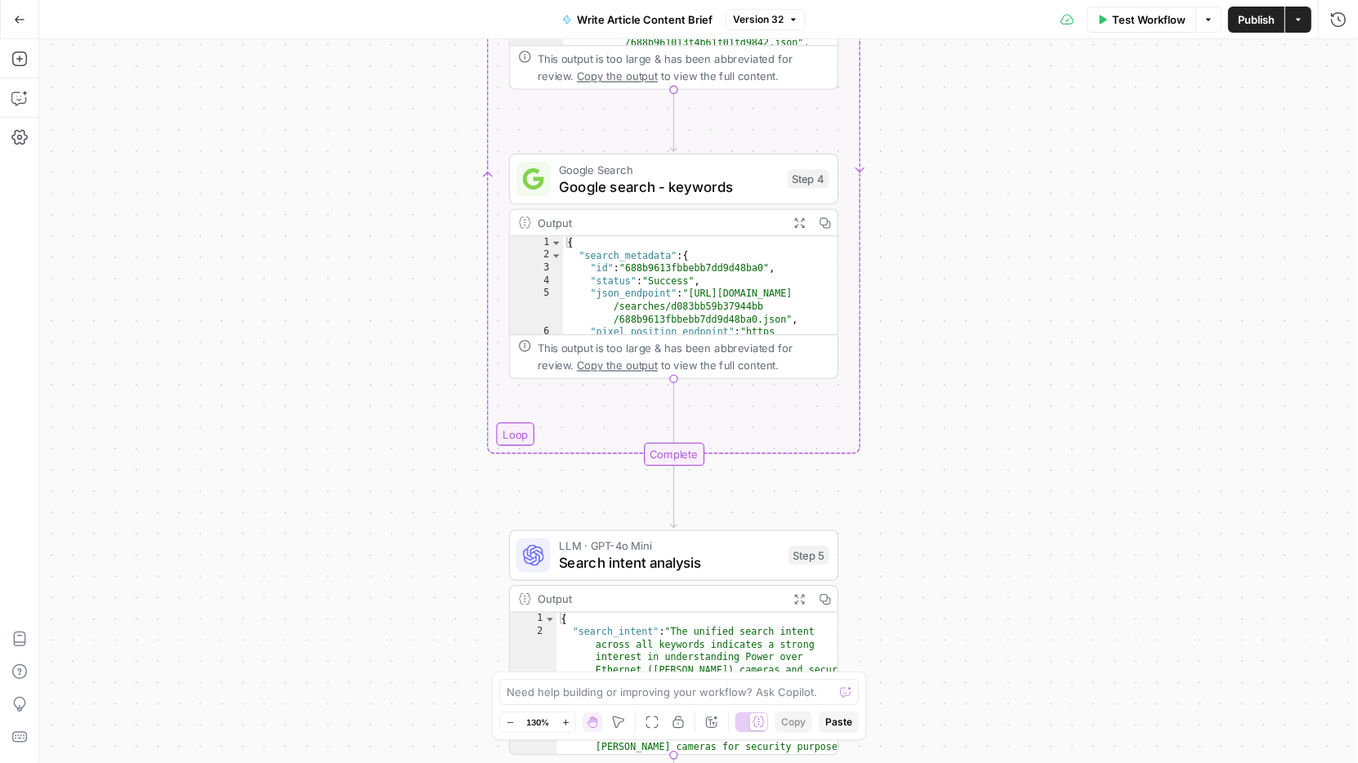
drag, startPoint x: 855, startPoint y: 311, endPoint x: 1019, endPoint y: 751, distance: 468.9
click at [1019, 751] on div "Workflow Set Inputs Inputs LLM · GPT-4.1 Prompt LLM Step 3 Output Expand Output…" at bounding box center [698, 401] width 1319 height 724
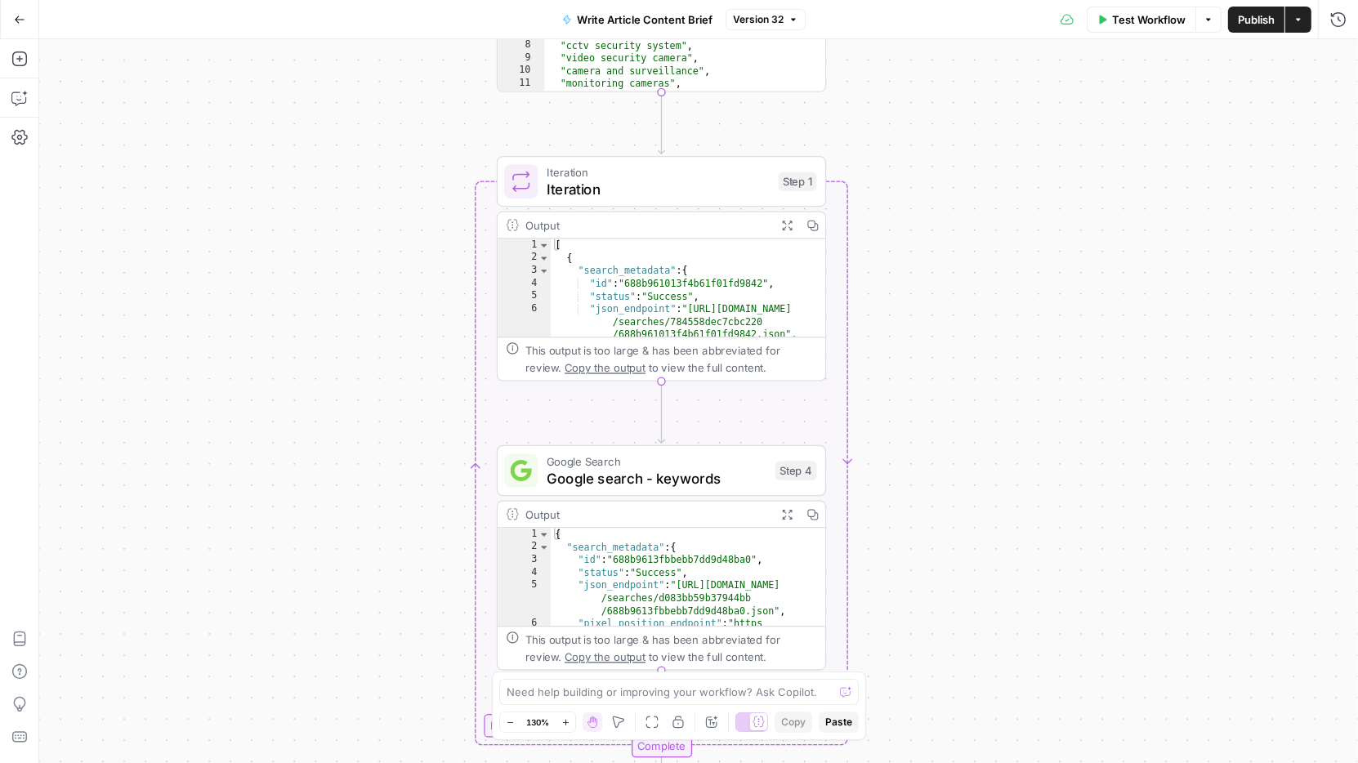
drag, startPoint x: 1006, startPoint y: 281, endPoint x: 1006, endPoint y: 526, distance: 245.1
click at [1006, 526] on div "Workflow Set Inputs Inputs LLM · GPT-4.1 Prompt LLM Step 3 Output Expand Output…" at bounding box center [698, 401] width 1319 height 724
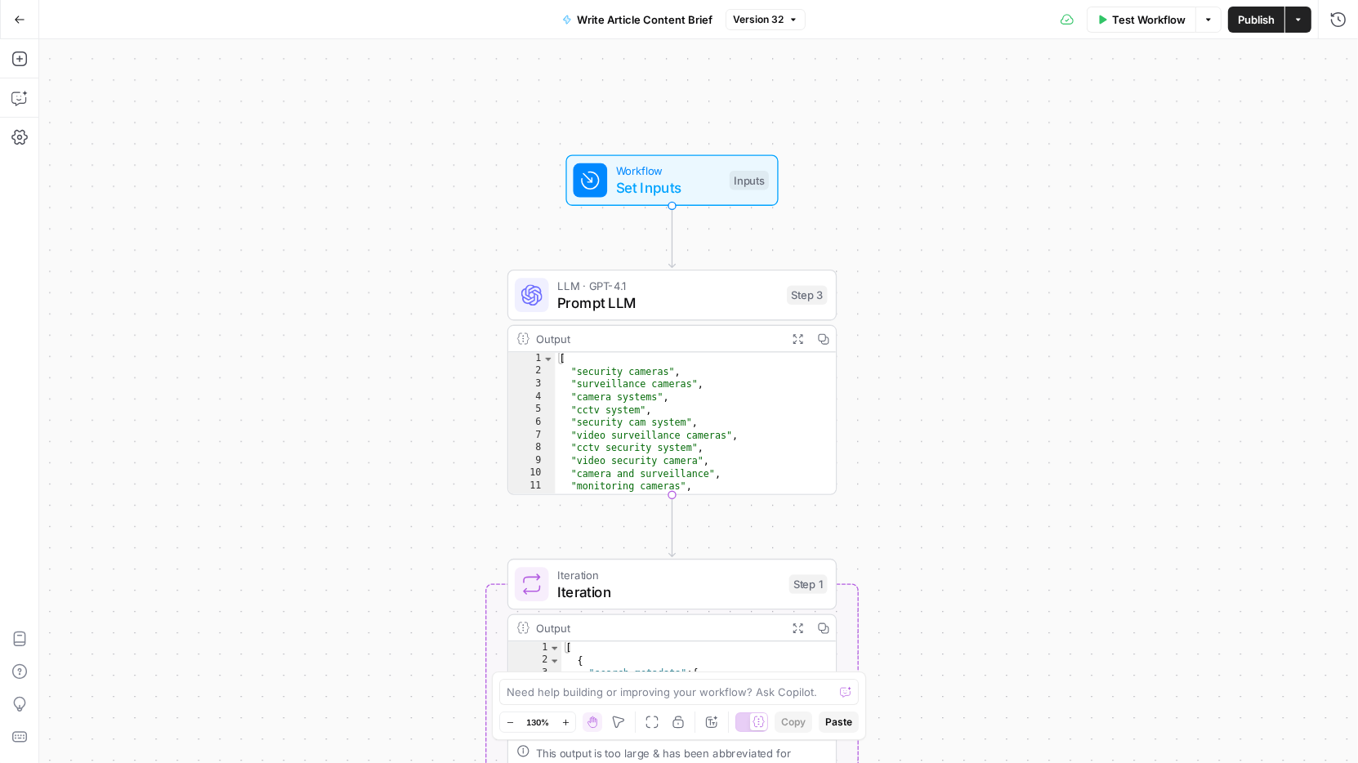
drag, startPoint x: 950, startPoint y: 164, endPoint x: 961, endPoint y: 545, distance: 380.9
click at [961, 545] on div "Workflow Set Inputs Inputs LLM · GPT-4.1 Prompt LLM Step 3 Output Expand Output…" at bounding box center [698, 401] width 1319 height 724
click at [16, 62] on icon "button" at bounding box center [19, 59] width 16 height 16
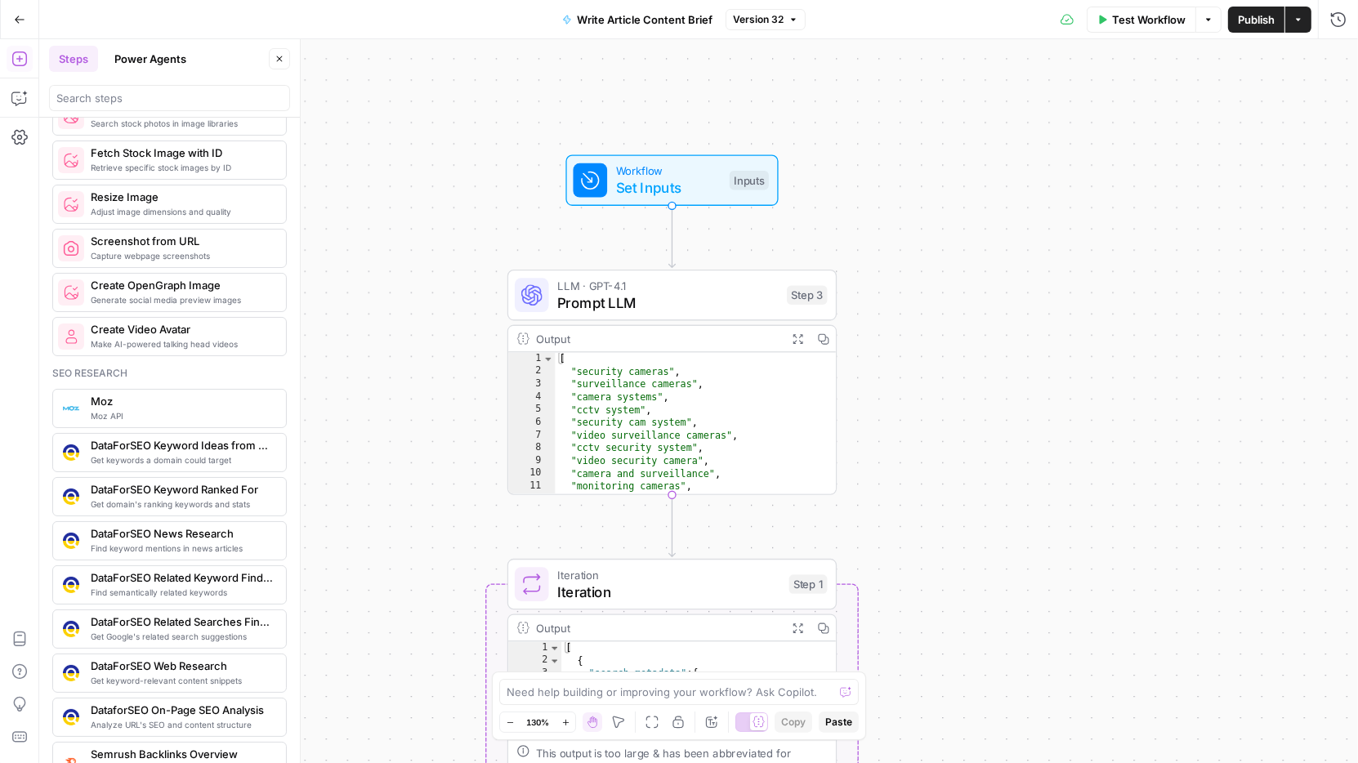
scroll to position [1036, 0]
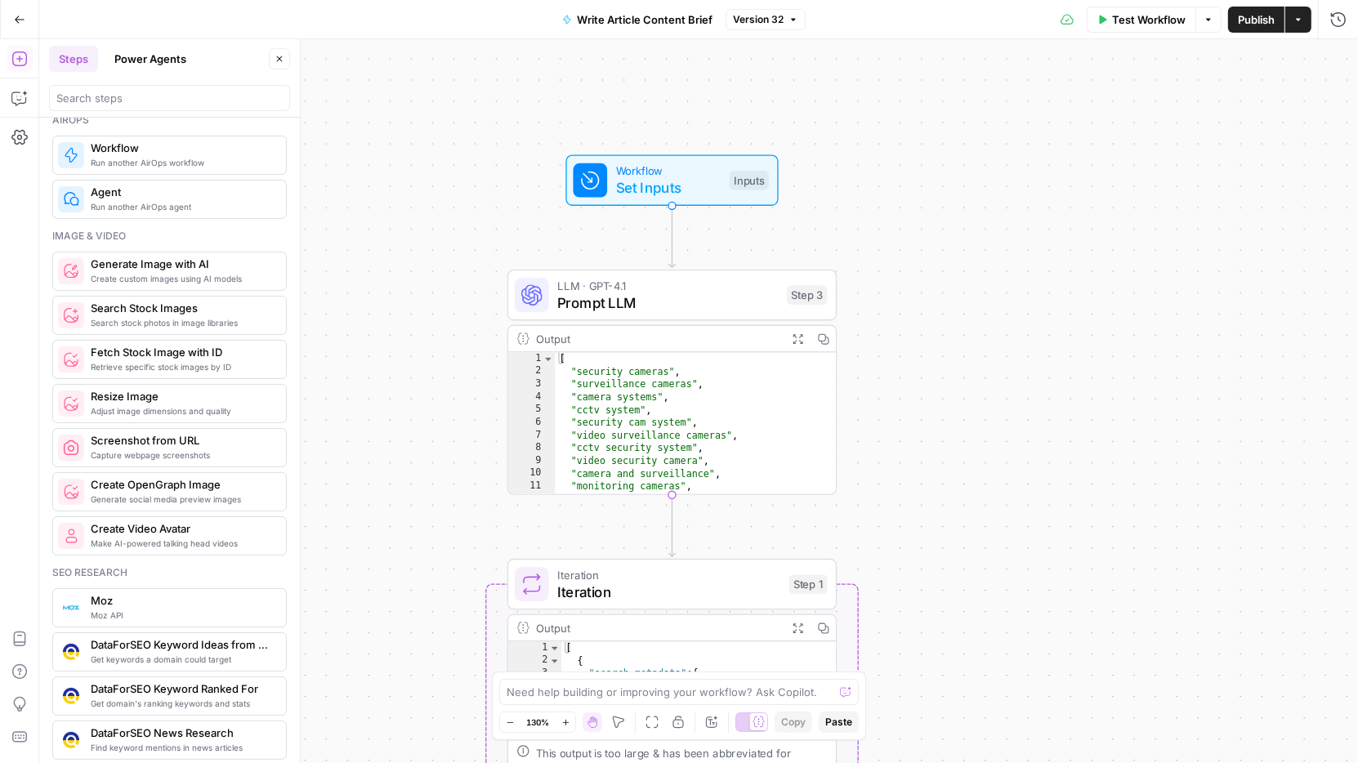
click at [144, 50] on button "Power Agents" at bounding box center [151, 59] width 92 height 26
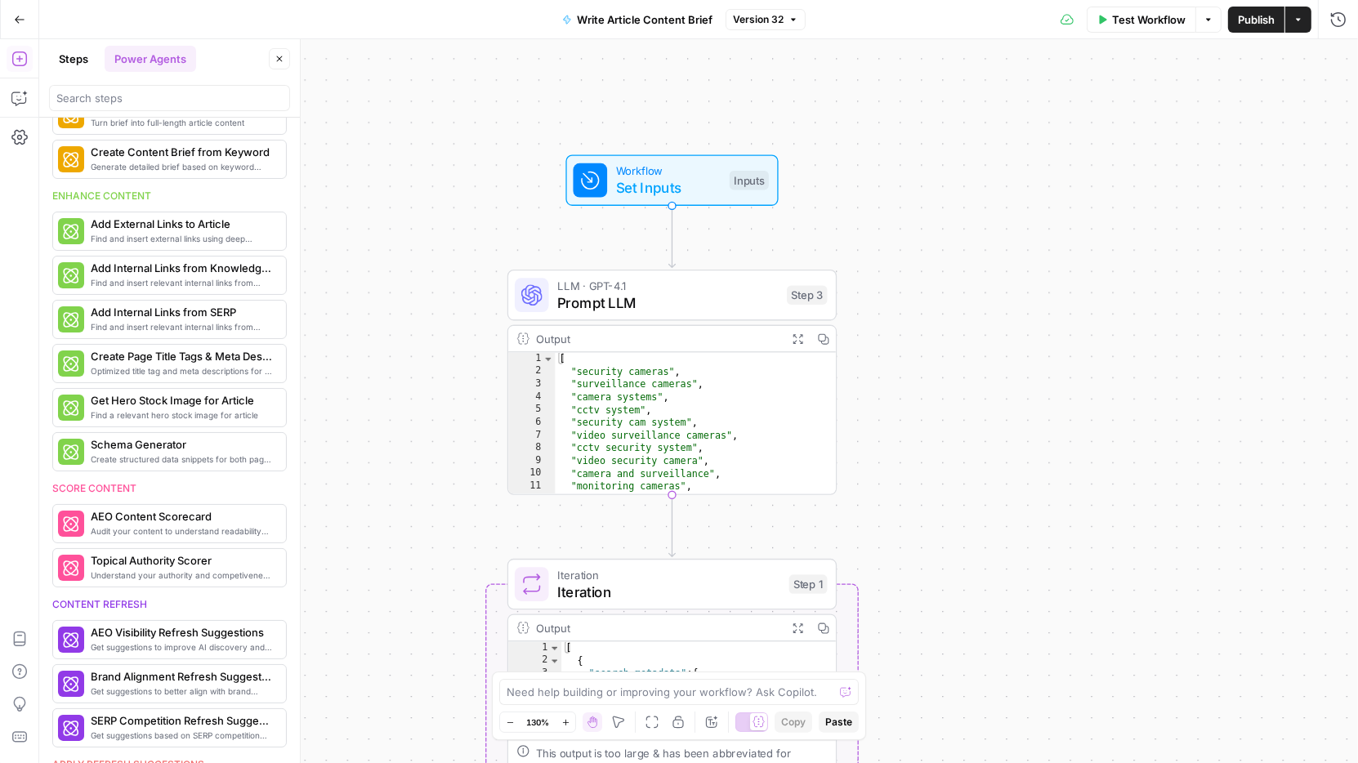
scroll to position [0, 0]
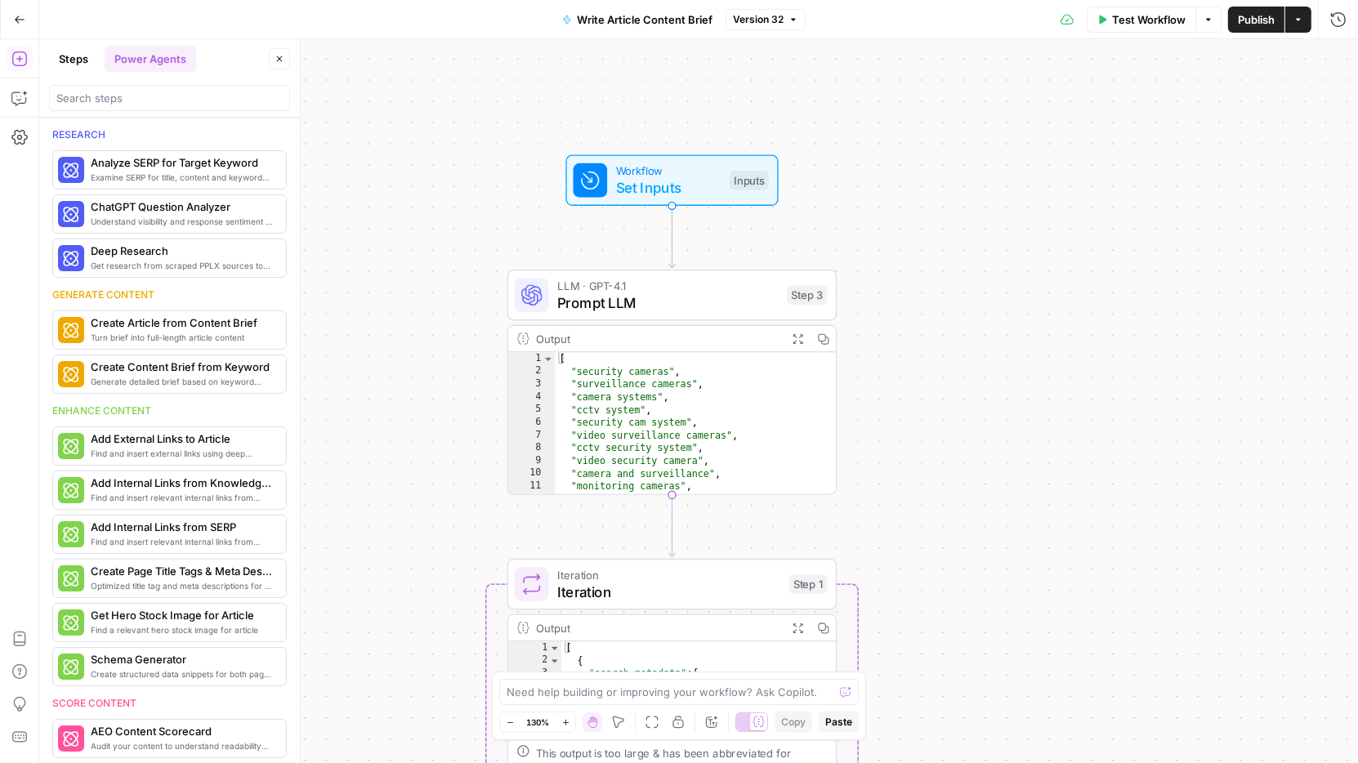
click at [78, 60] on button "Steps" at bounding box center [73, 59] width 49 height 26
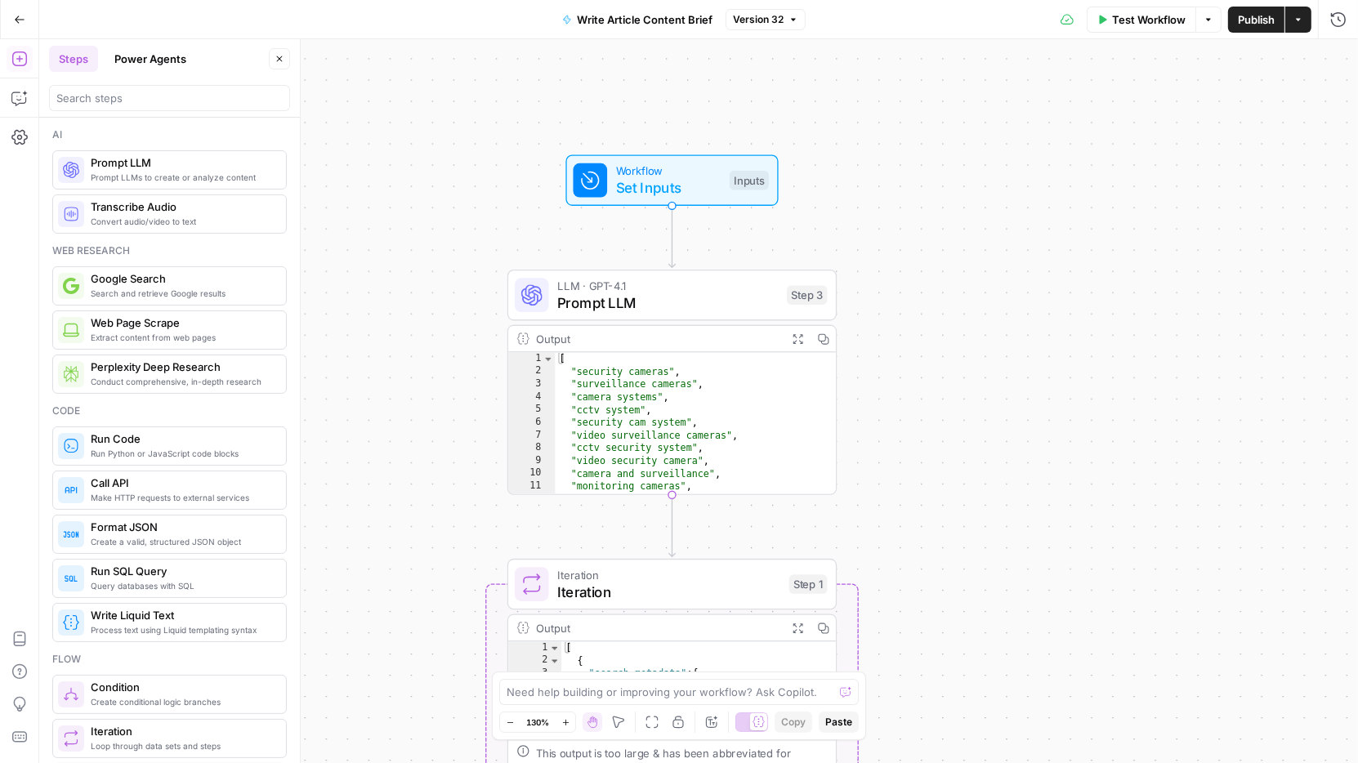
click at [150, 157] on span "Prompt LLM" at bounding box center [182, 162] width 182 height 16
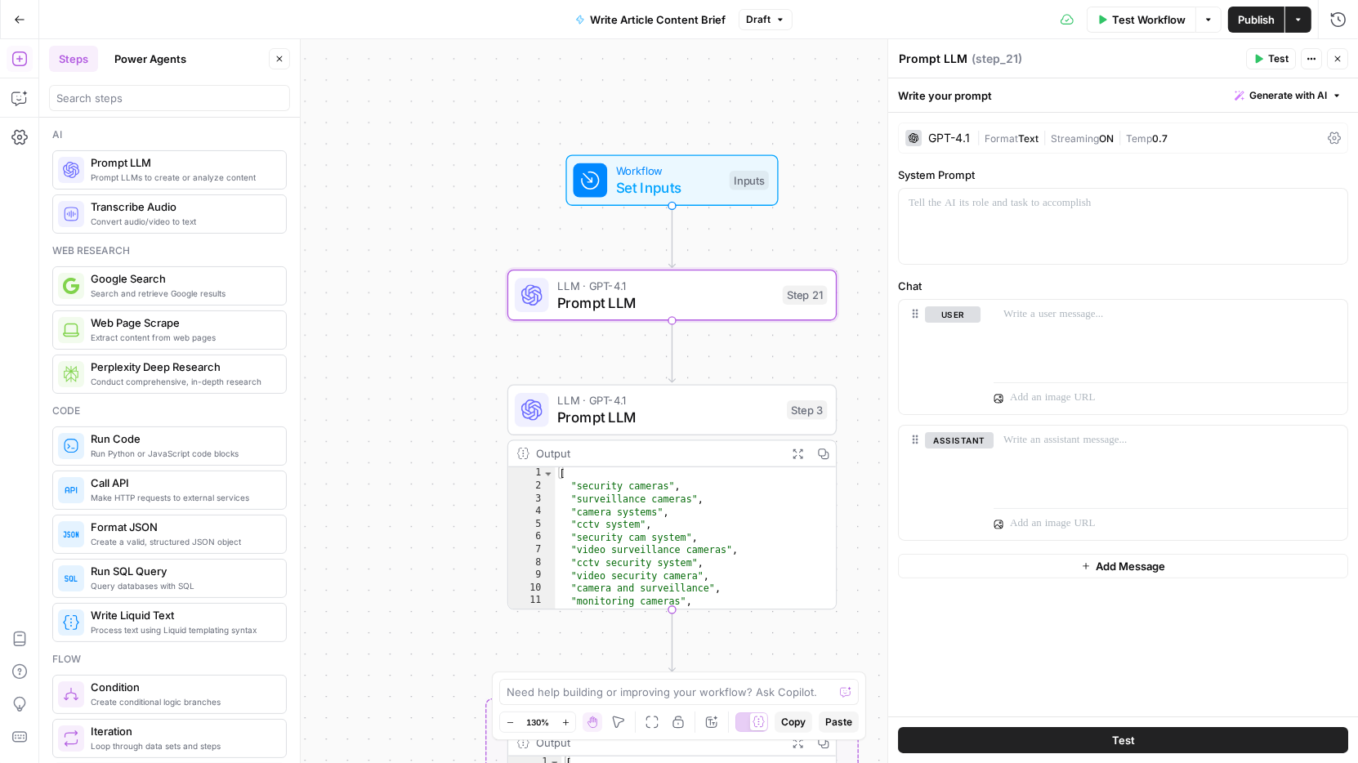
click at [846, 215] on div "Workflow Set Inputs Inputs LLM · GPT-4.1 Prompt LLM Step 21 LLM · GPT-4.1 Promp…" at bounding box center [698, 401] width 1319 height 724
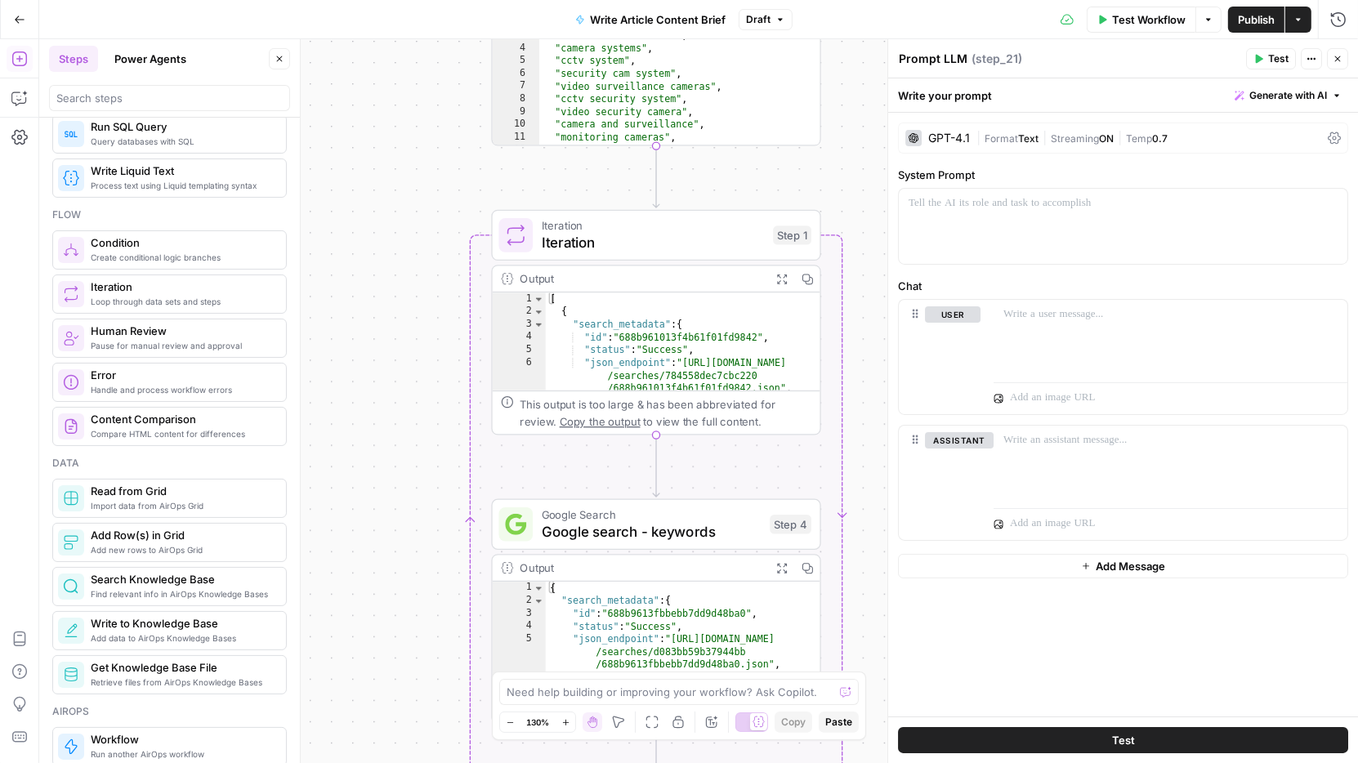
scroll to position [433, 0]
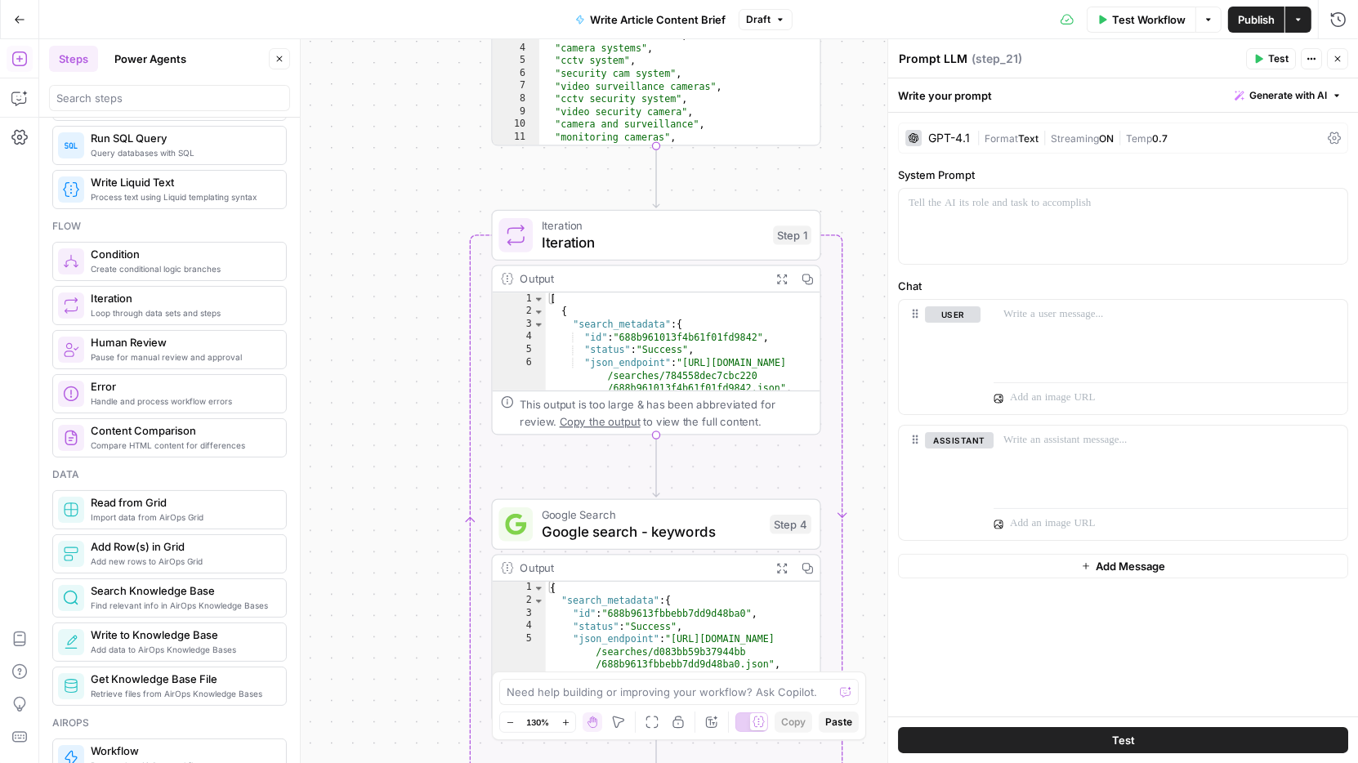
click at [1337, 57] on icon "button" at bounding box center [1338, 59] width 10 height 10
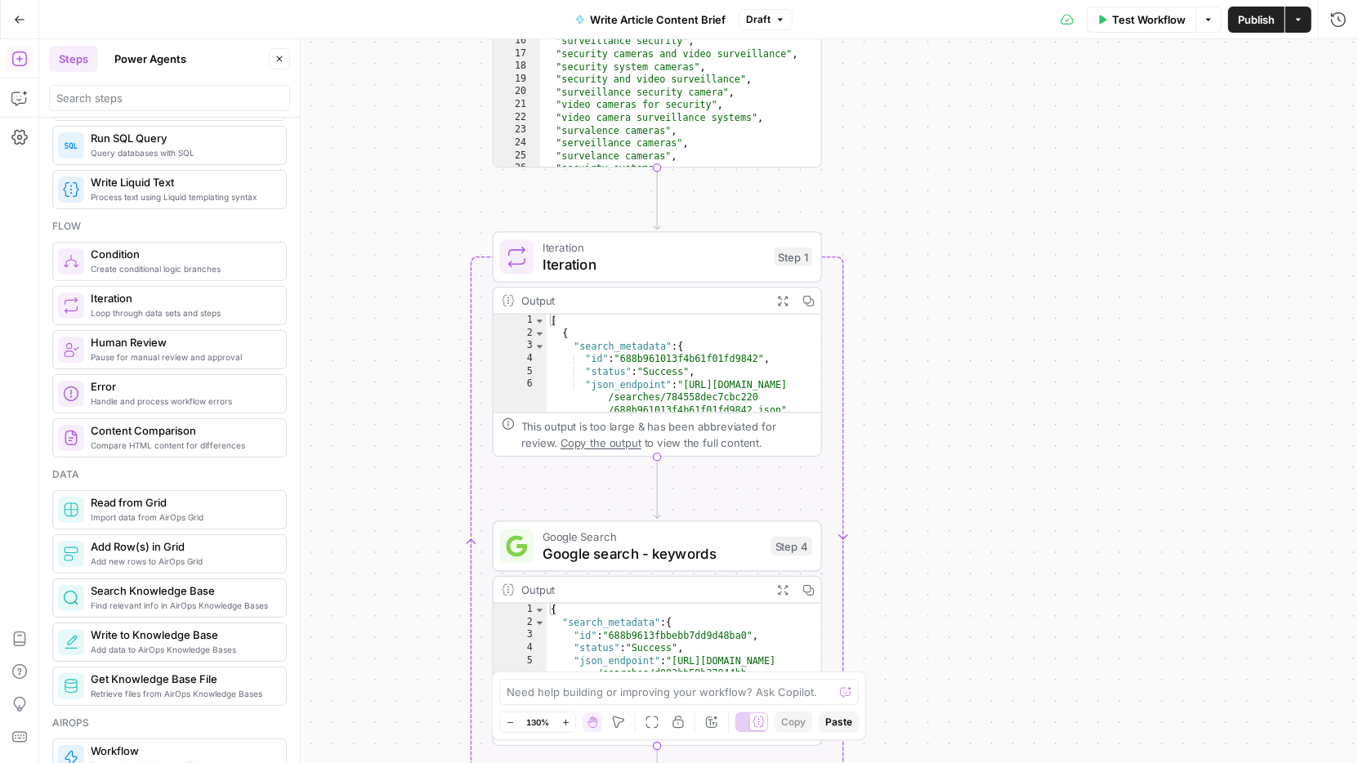
scroll to position [0, 0]
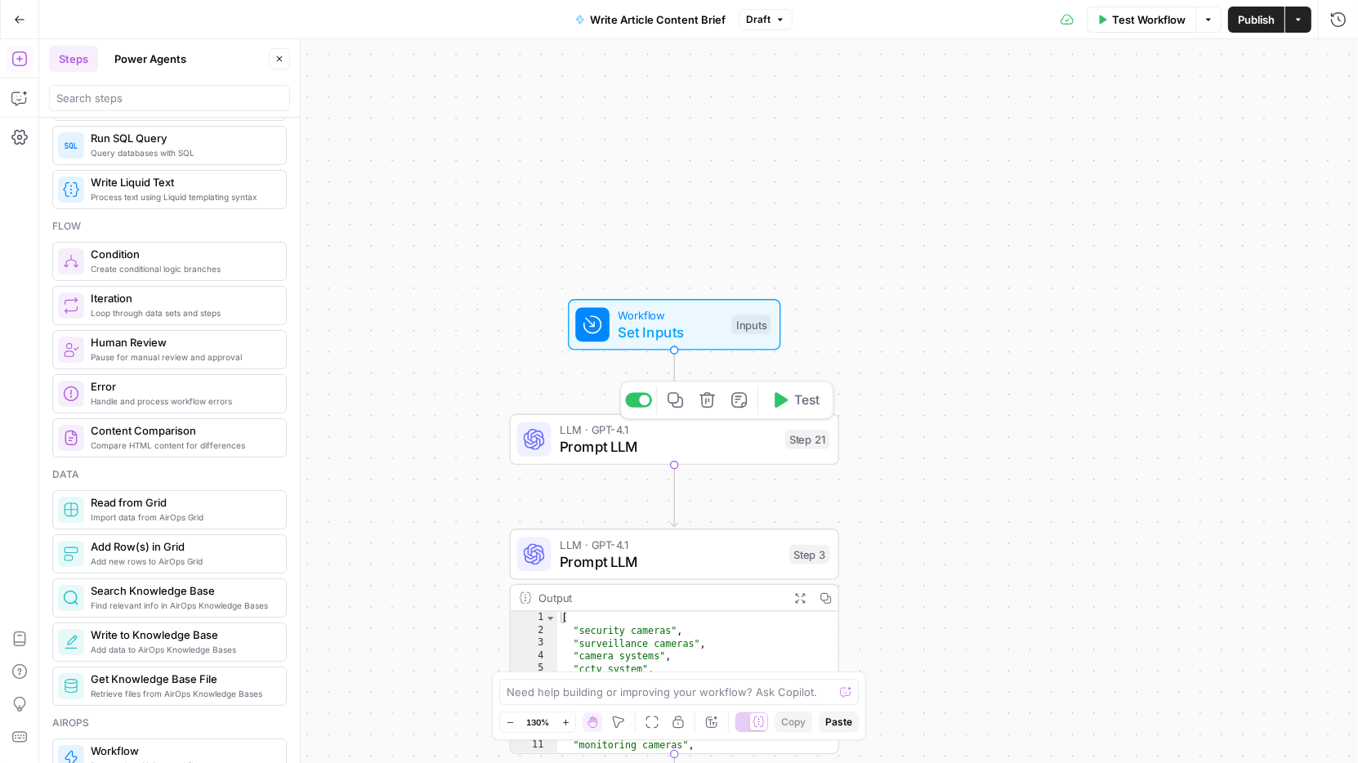
click at [717, 438] on span "Prompt LLM" at bounding box center [668, 446] width 217 height 21
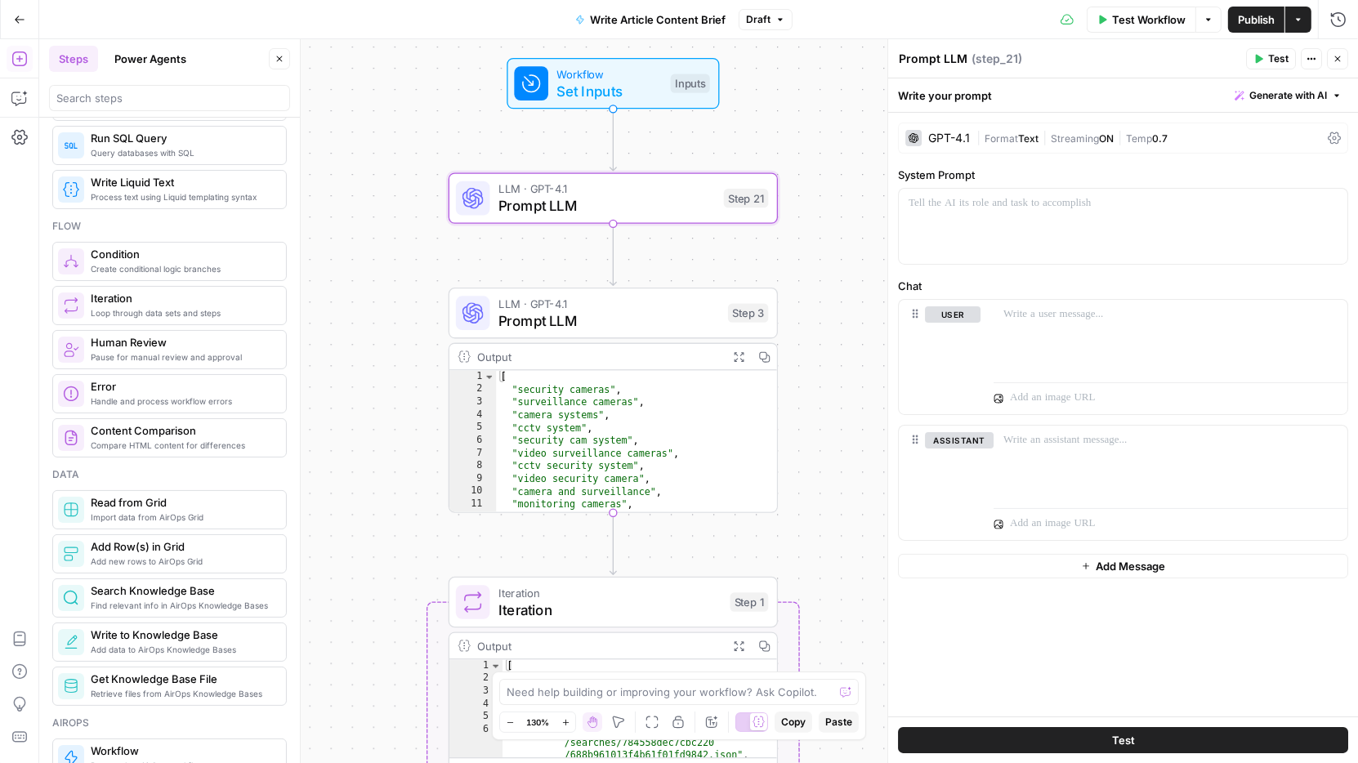
drag, startPoint x: 828, startPoint y: 350, endPoint x: 766, endPoint y: 123, distance: 235.5
click at [766, 123] on div "Workflow Set Inputs Inputs LLM · GPT-4.1 Prompt LLM Step 21 LLM · GPT-4.1 Promp…" at bounding box center [698, 401] width 1319 height 724
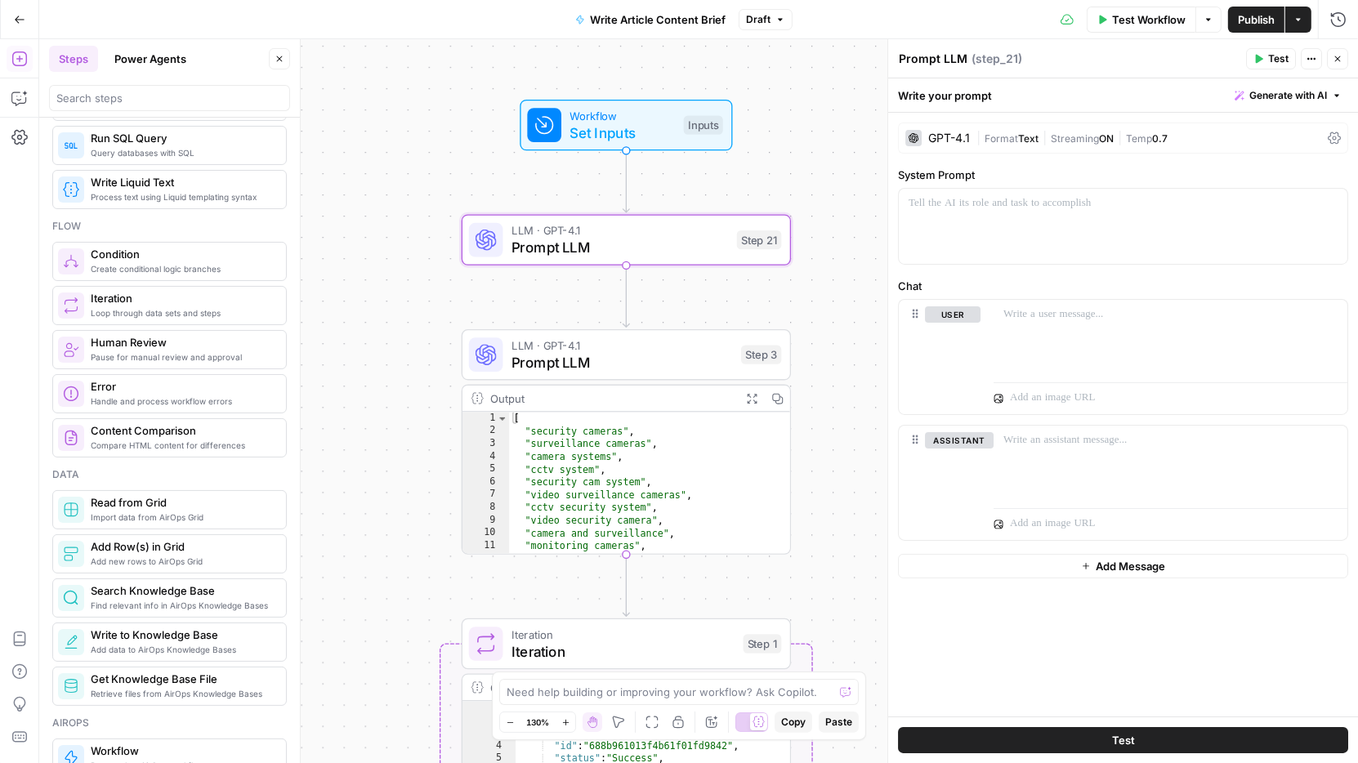
drag, startPoint x: 766, startPoint y: 123, endPoint x: 779, endPoint y: 173, distance: 52.1
click at [779, 173] on div "Workflow Set Inputs Inputs LLM · GPT-4.1 Prompt LLM Step 21 LLM · GPT-4.1 Promp…" at bounding box center [698, 401] width 1319 height 724
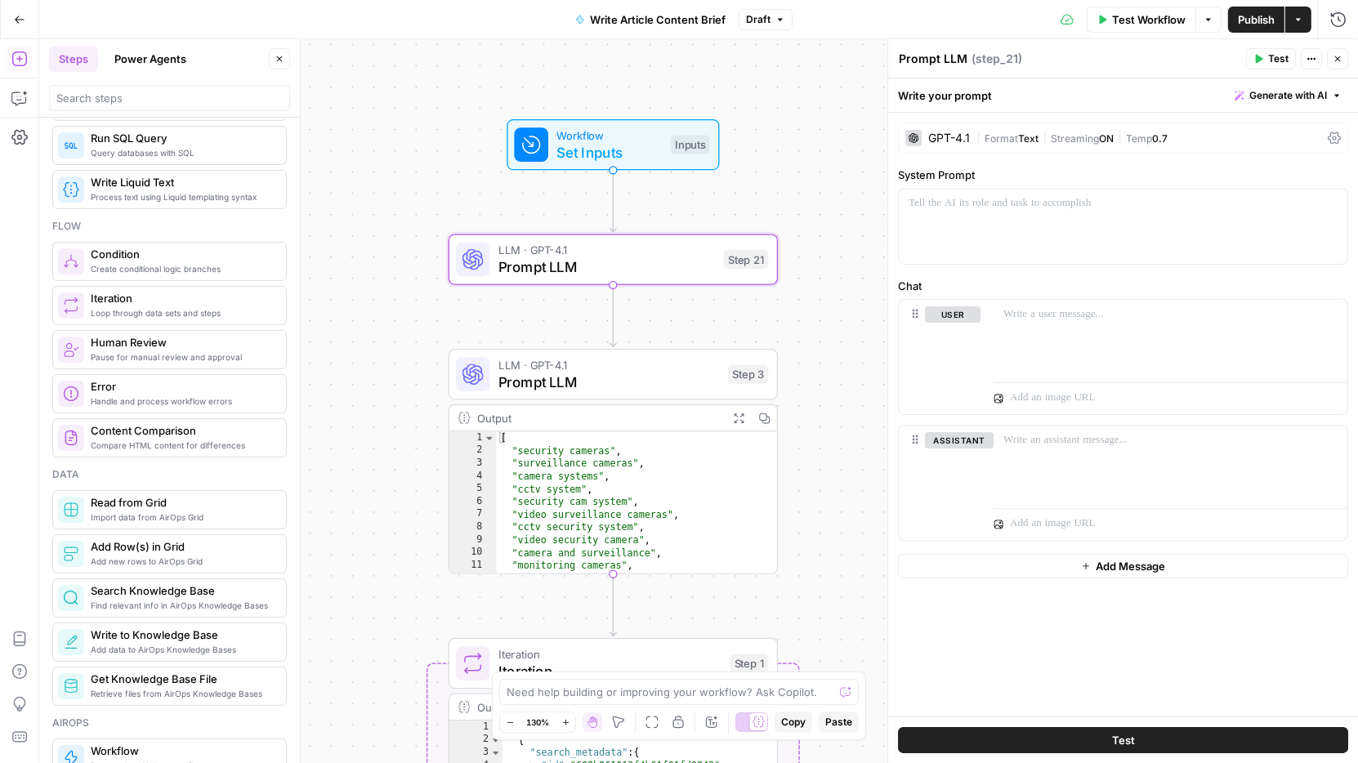
drag, startPoint x: 833, startPoint y: 289, endPoint x: 819, endPoint y: 300, distance: 17.5
click at [819, 300] on div "Workflow Set Inputs Inputs LLM · GPT-4.1 Prompt LLM Step 21 LLM · GPT-4.1 Promp…" at bounding box center [698, 401] width 1319 height 724
click at [275, 62] on button "Close" at bounding box center [279, 58] width 21 height 21
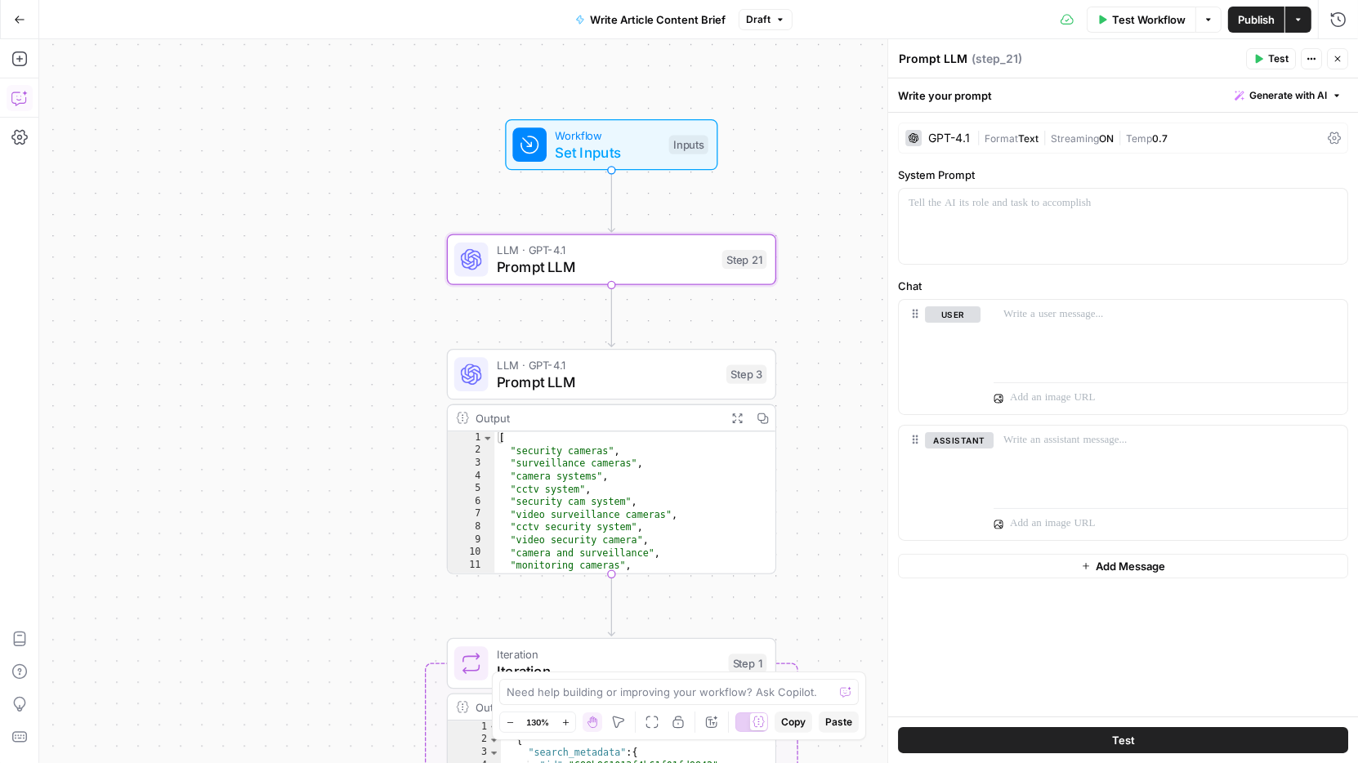
click at [8, 97] on button "Copilot" at bounding box center [20, 98] width 26 height 26
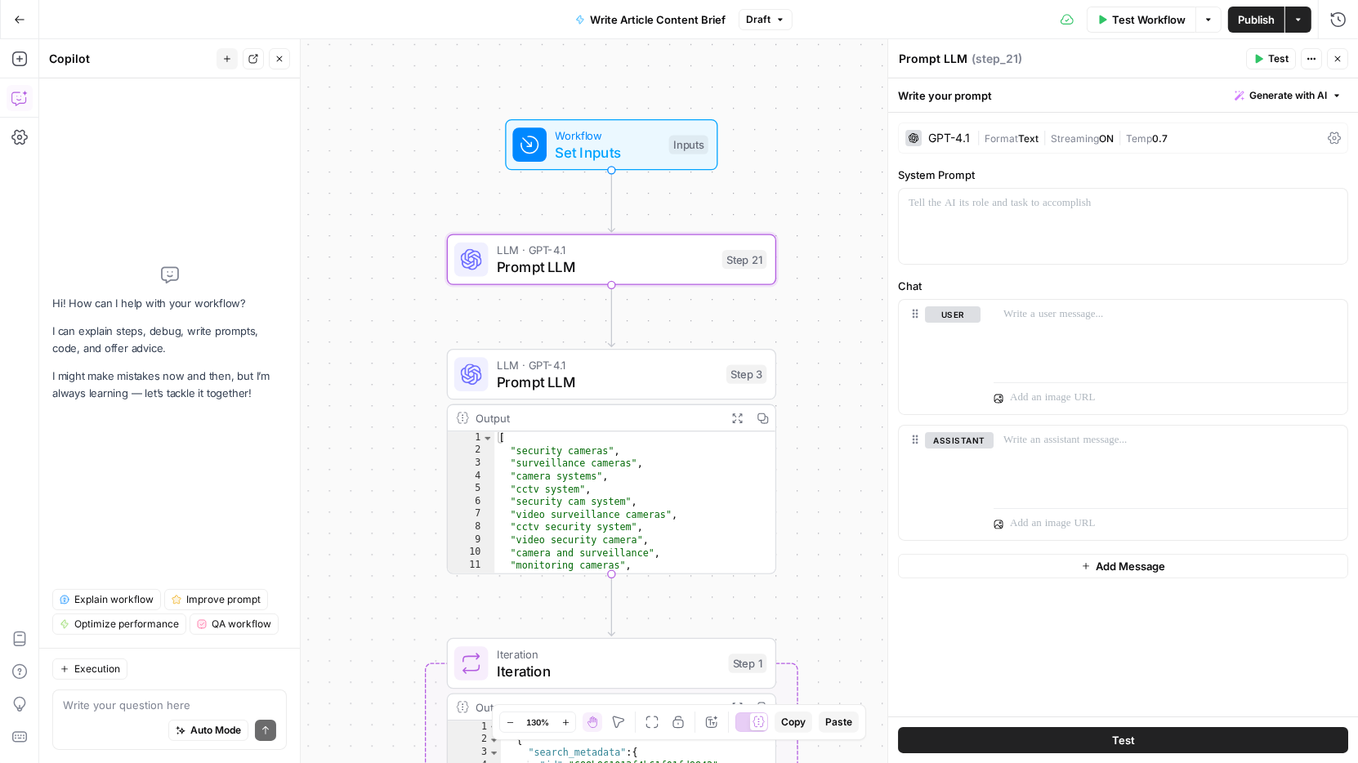
click at [138, 707] on textarea at bounding box center [169, 705] width 213 height 16
type textarea "how can improve this workflow"
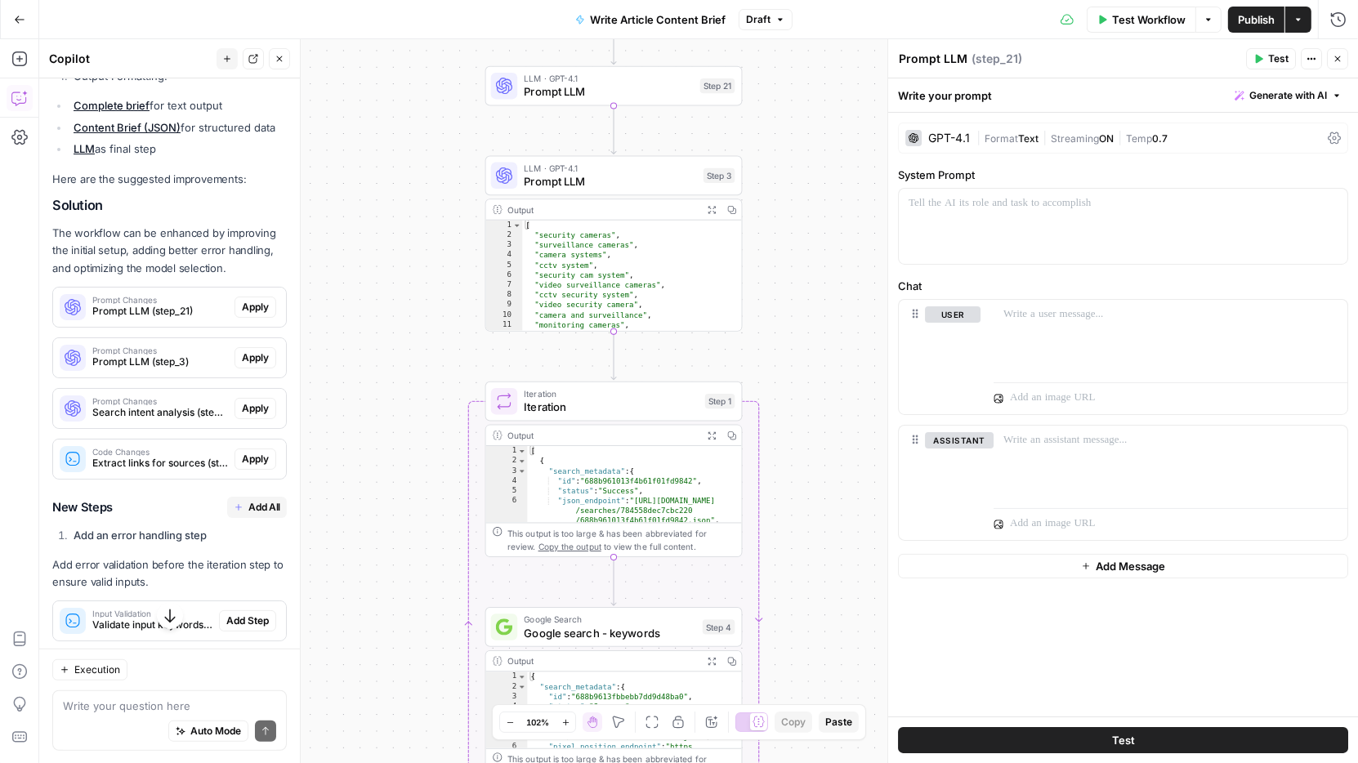
scroll to position [725, 0]
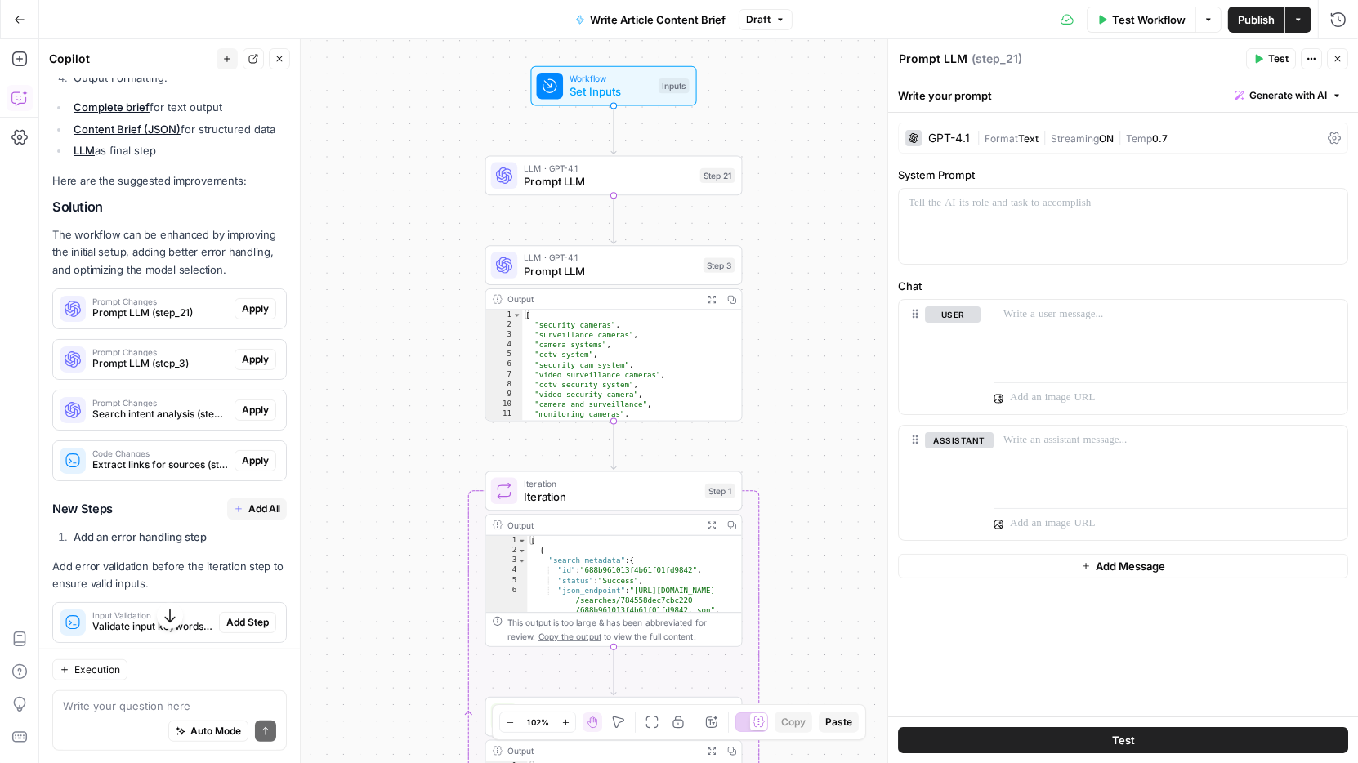
click at [191, 708] on textarea at bounding box center [169, 705] width 213 height 16
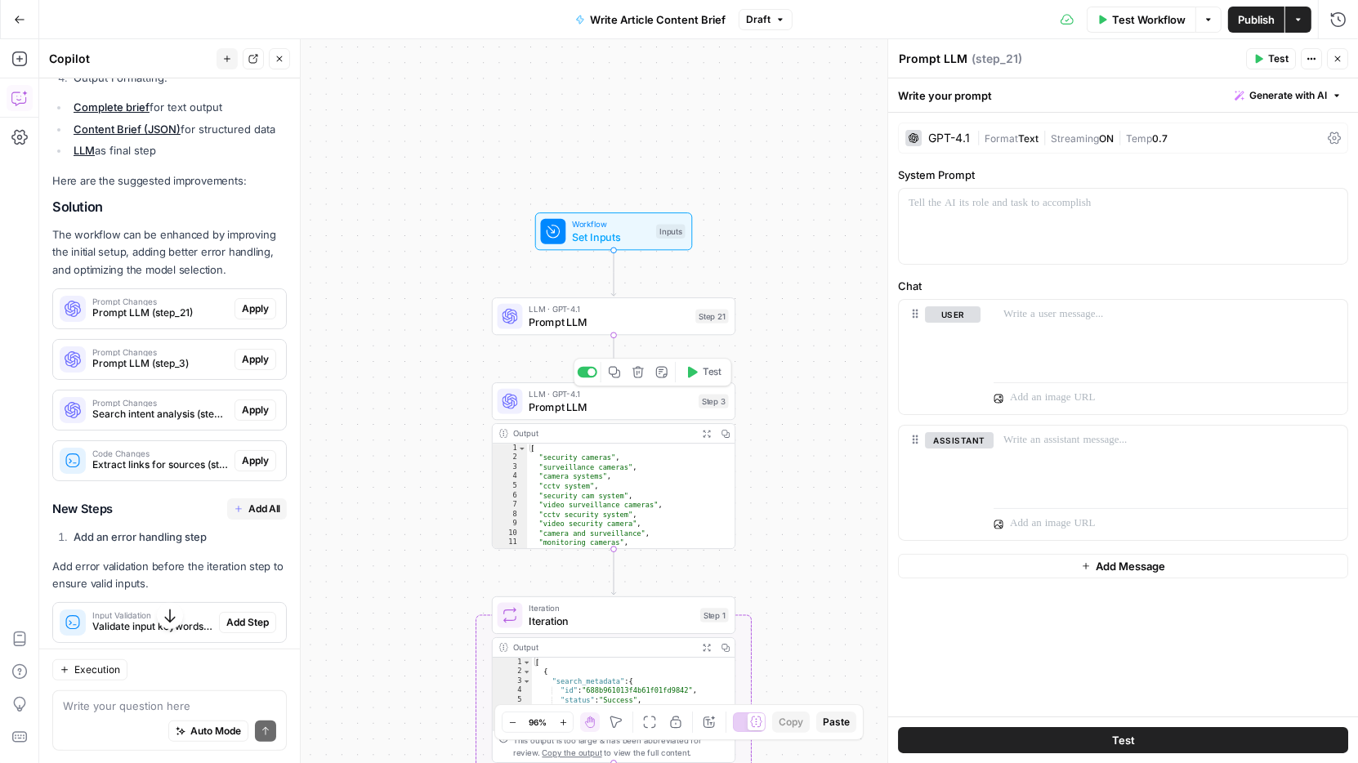
click at [660, 395] on span "LLM · GPT-4.1" at bounding box center [610, 394] width 163 height 12
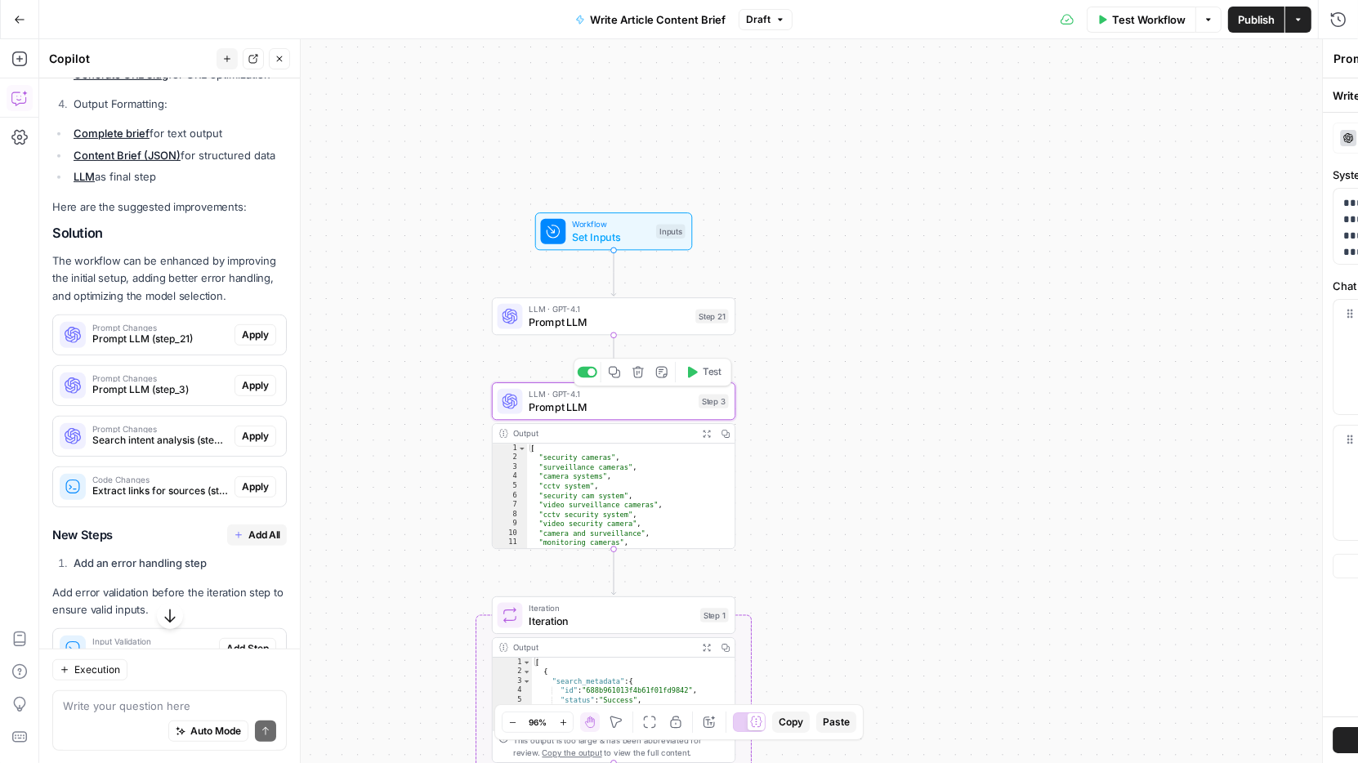
scroll to position [751, 0]
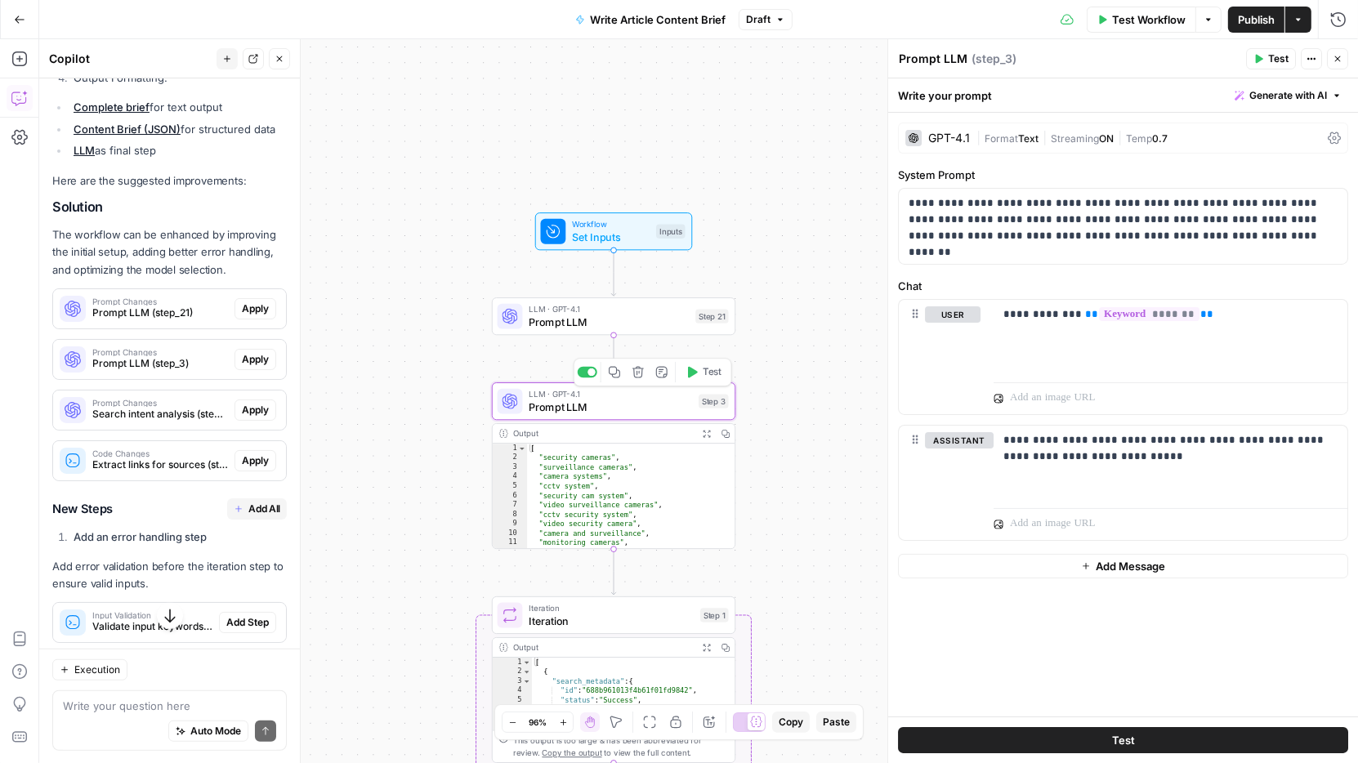
click at [613, 402] on span "Prompt LLM" at bounding box center [610, 407] width 163 height 16
click at [1208, 129] on div "GPT-4.1 | Format Text | Streaming ON | Temp 0.7" at bounding box center [1123, 138] width 450 height 31
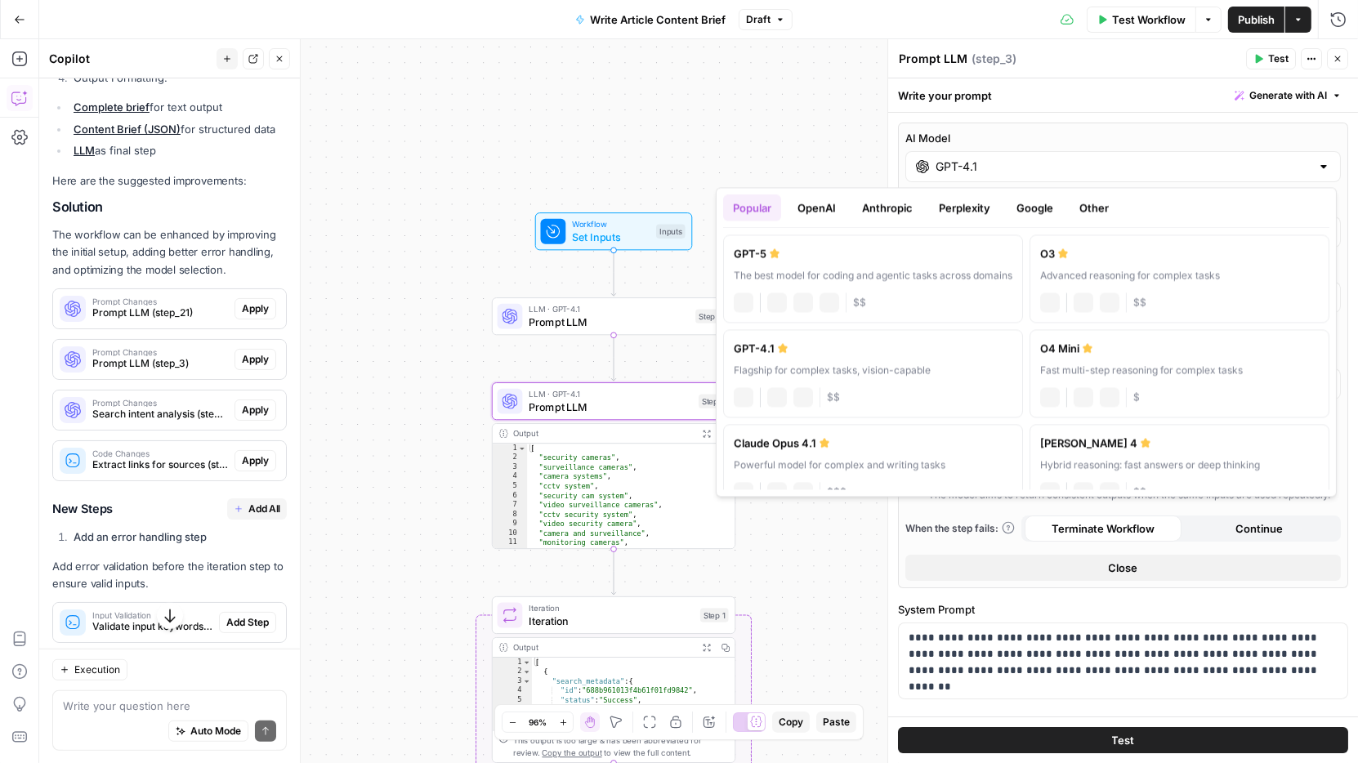
click at [1034, 169] on input "GPT-4.1" at bounding box center [1122, 167] width 375 height 16
click at [1118, 122] on div "**********" at bounding box center [1123, 568] width 470 height 910
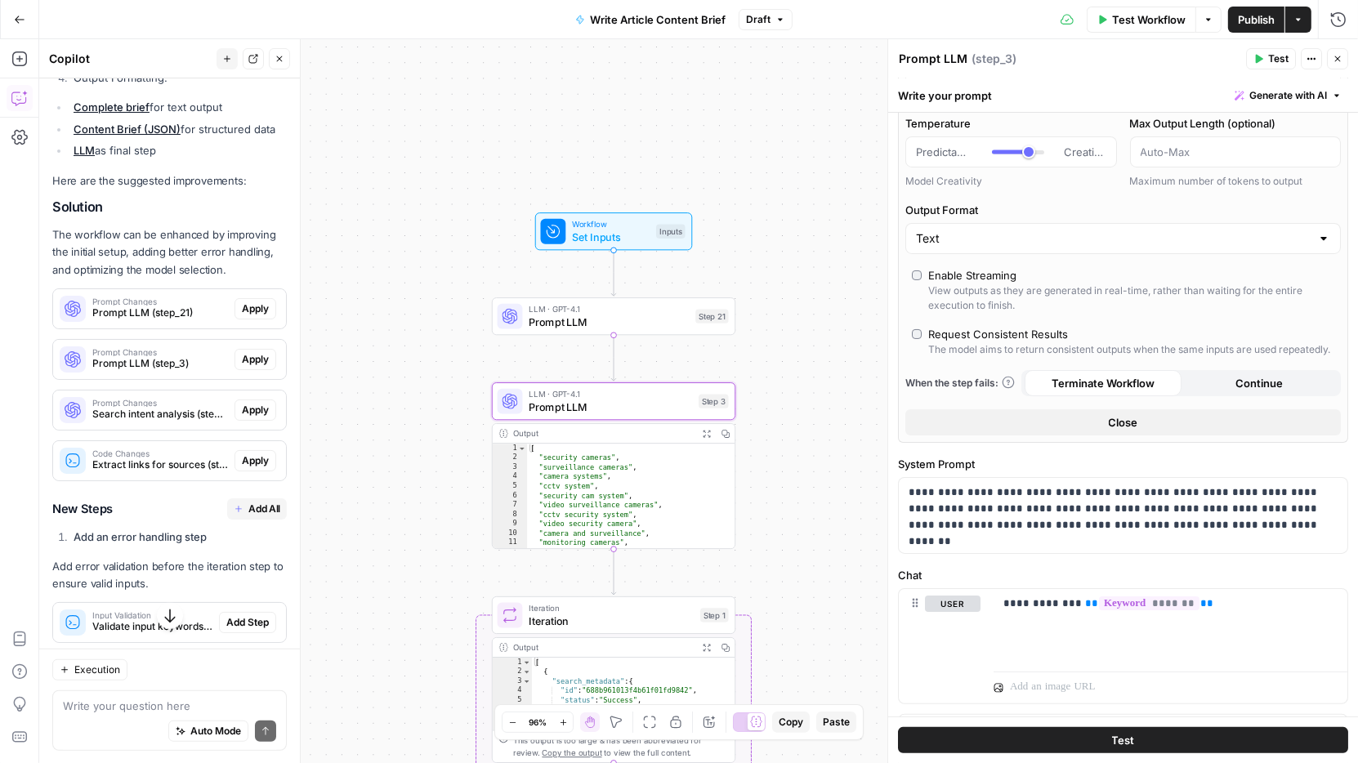
scroll to position [5, 0]
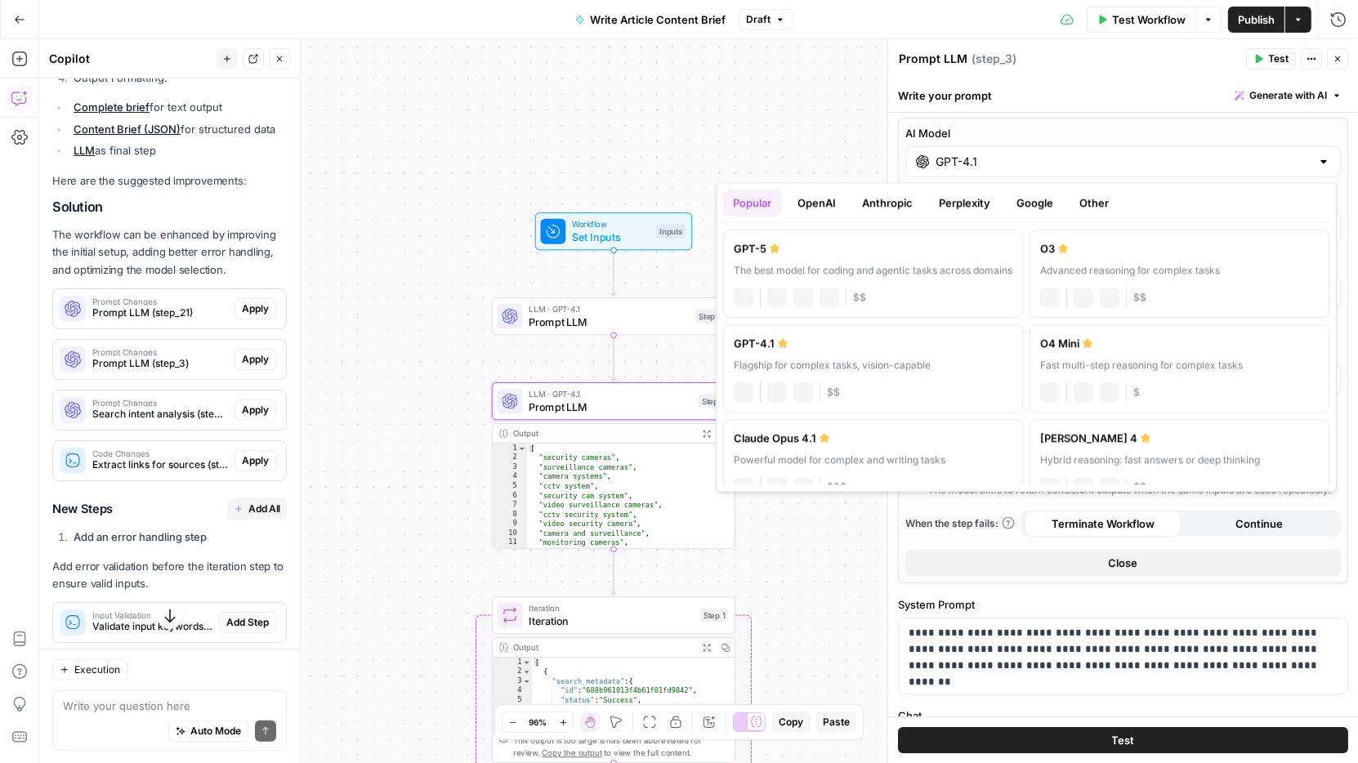
click at [1153, 160] on input "GPT-4.1" at bounding box center [1122, 162] width 375 height 16
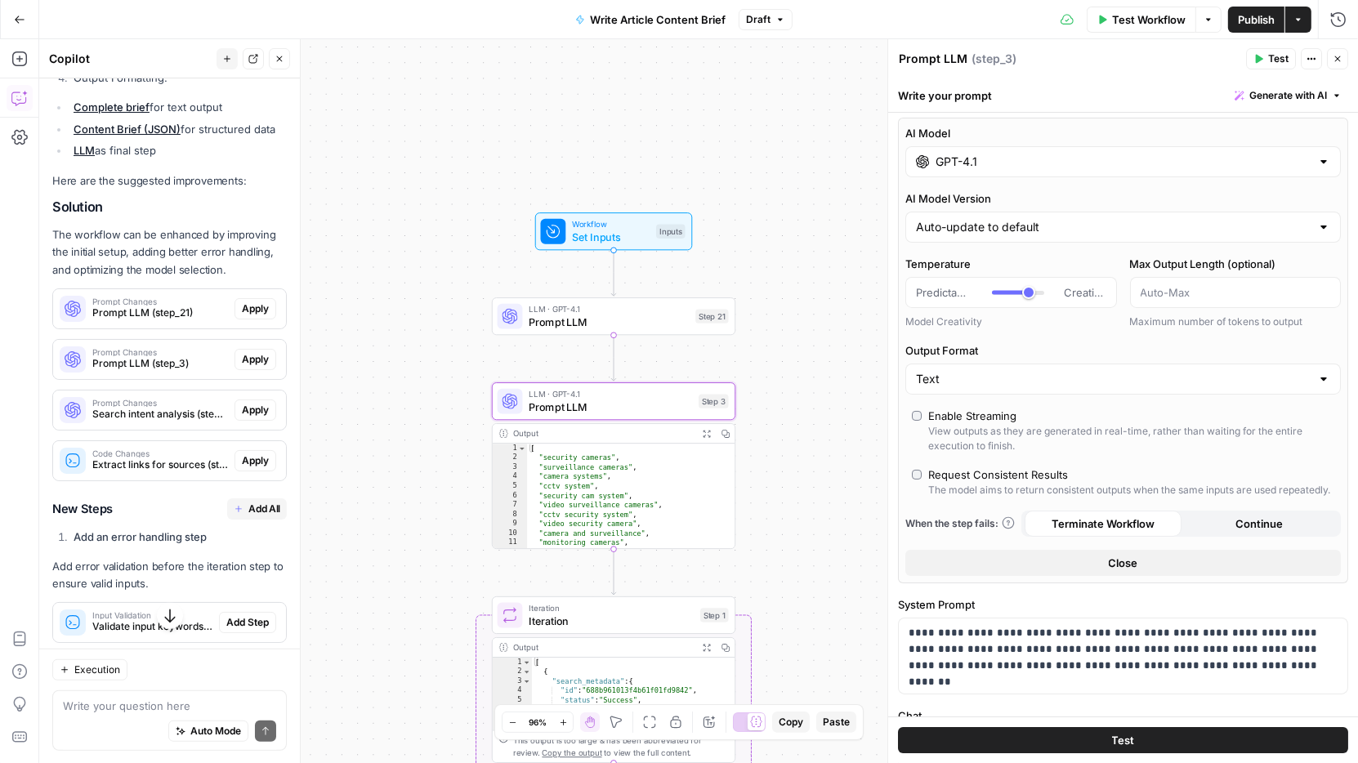
click at [1337, 159] on div "GPT-4.1" at bounding box center [1122, 161] width 435 height 31
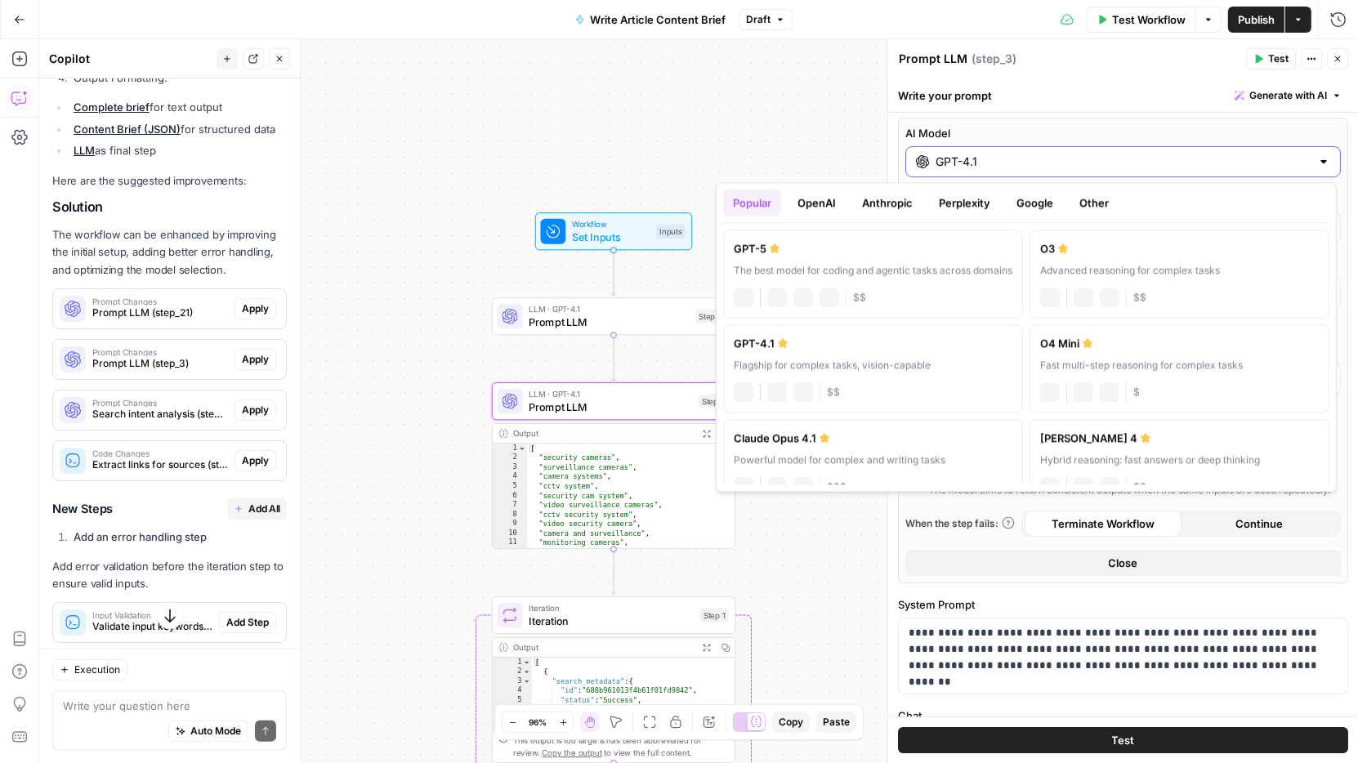
click at [1334, 159] on div "GPT-4.1" at bounding box center [1122, 161] width 435 height 31
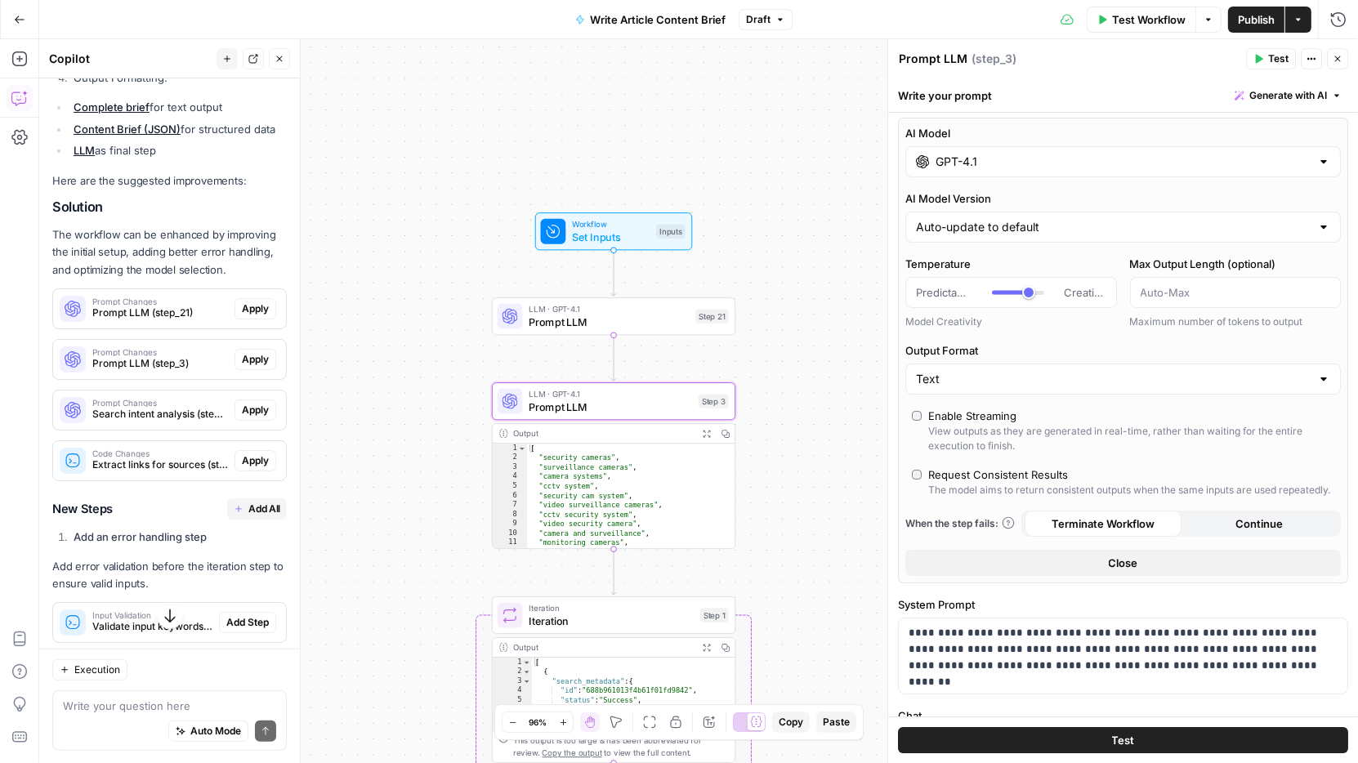
click at [1334, 159] on div "GPT-4.1" at bounding box center [1122, 161] width 435 height 31
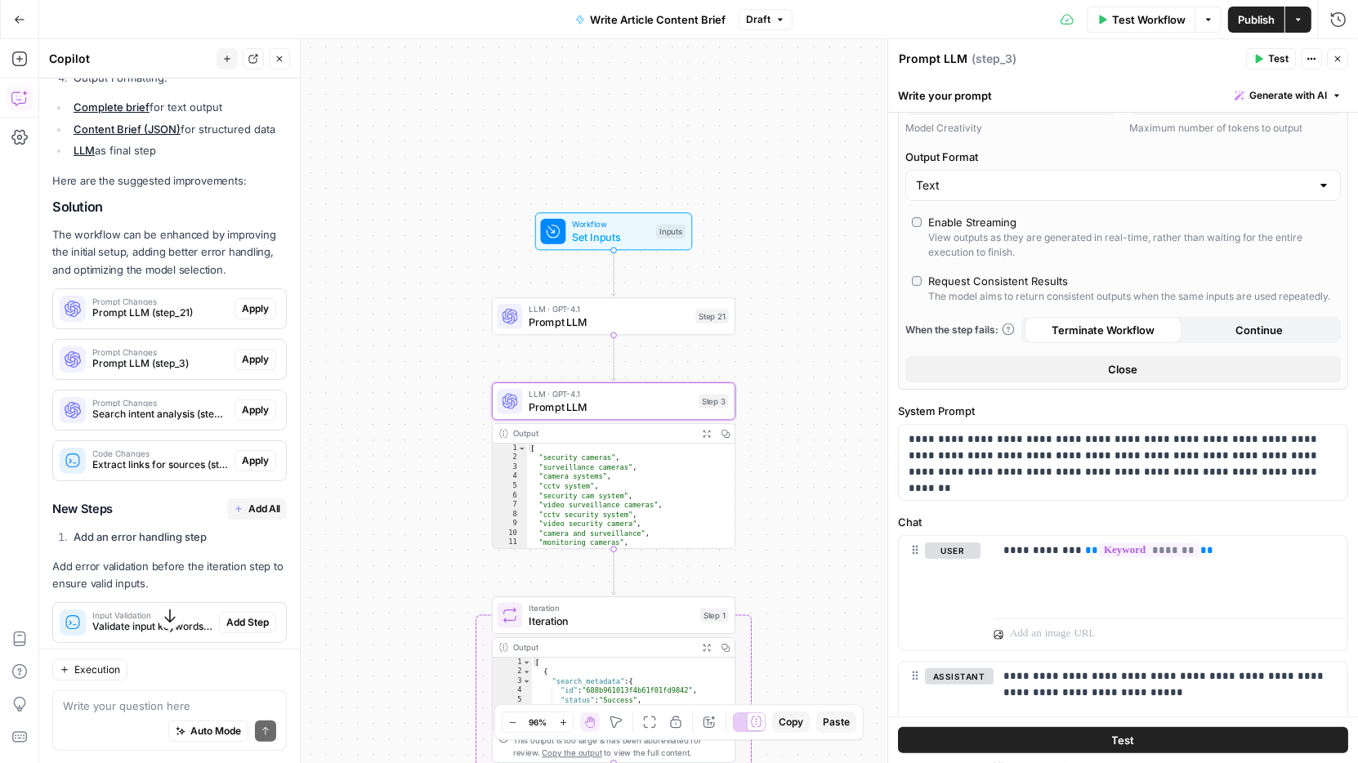
scroll to position [299, 0]
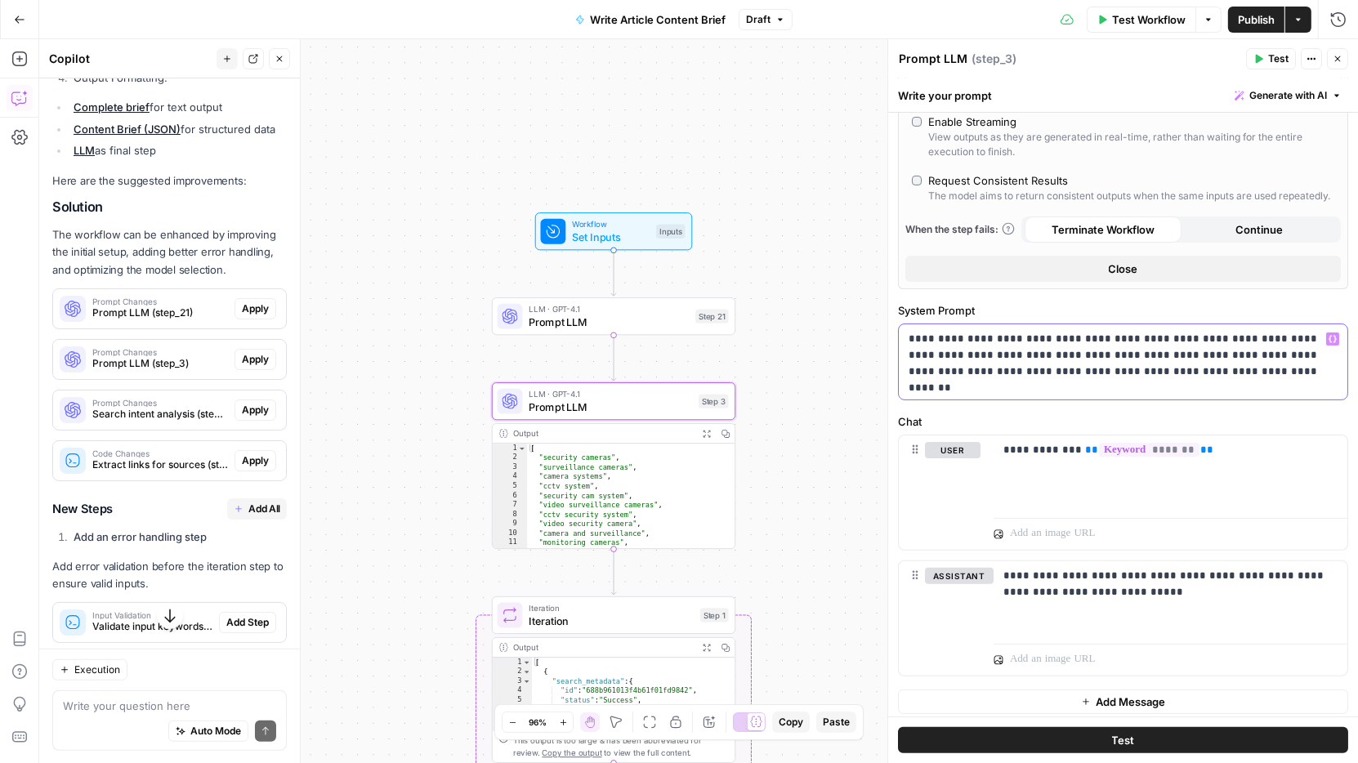
click at [1043, 337] on p "**********" at bounding box center [1124, 355] width 430 height 49
click at [1059, 400] on div "**********" at bounding box center [1123, 269] width 470 height 910
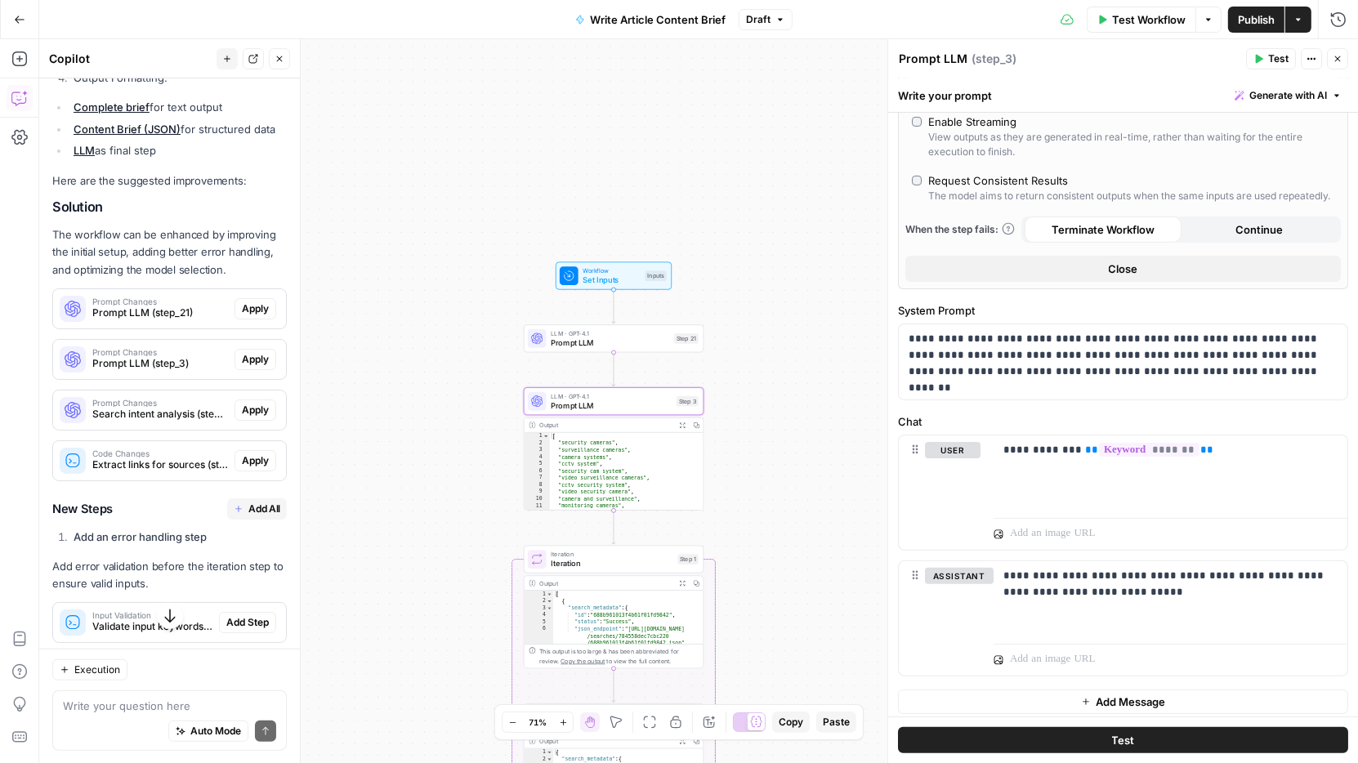
click at [257, 355] on span "Apply" at bounding box center [255, 359] width 27 height 15
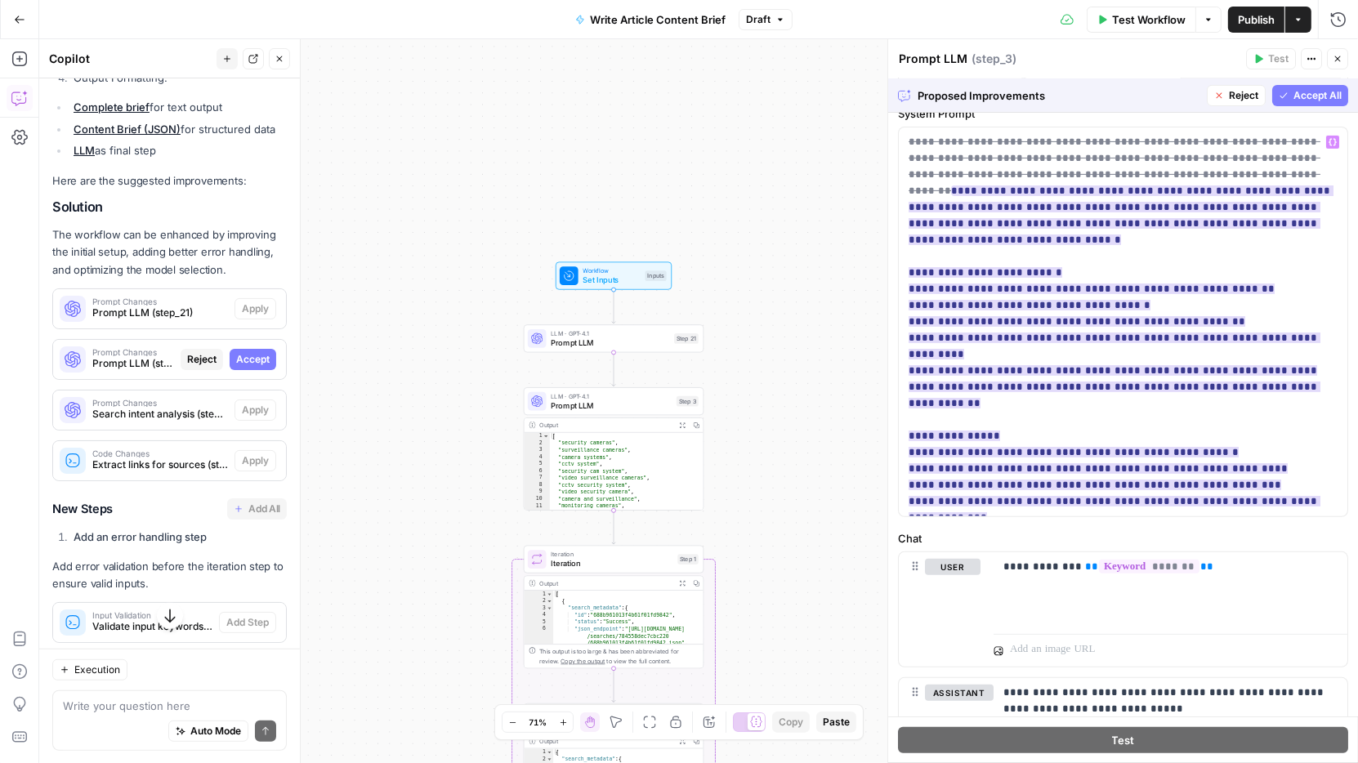
scroll to position [576, 0]
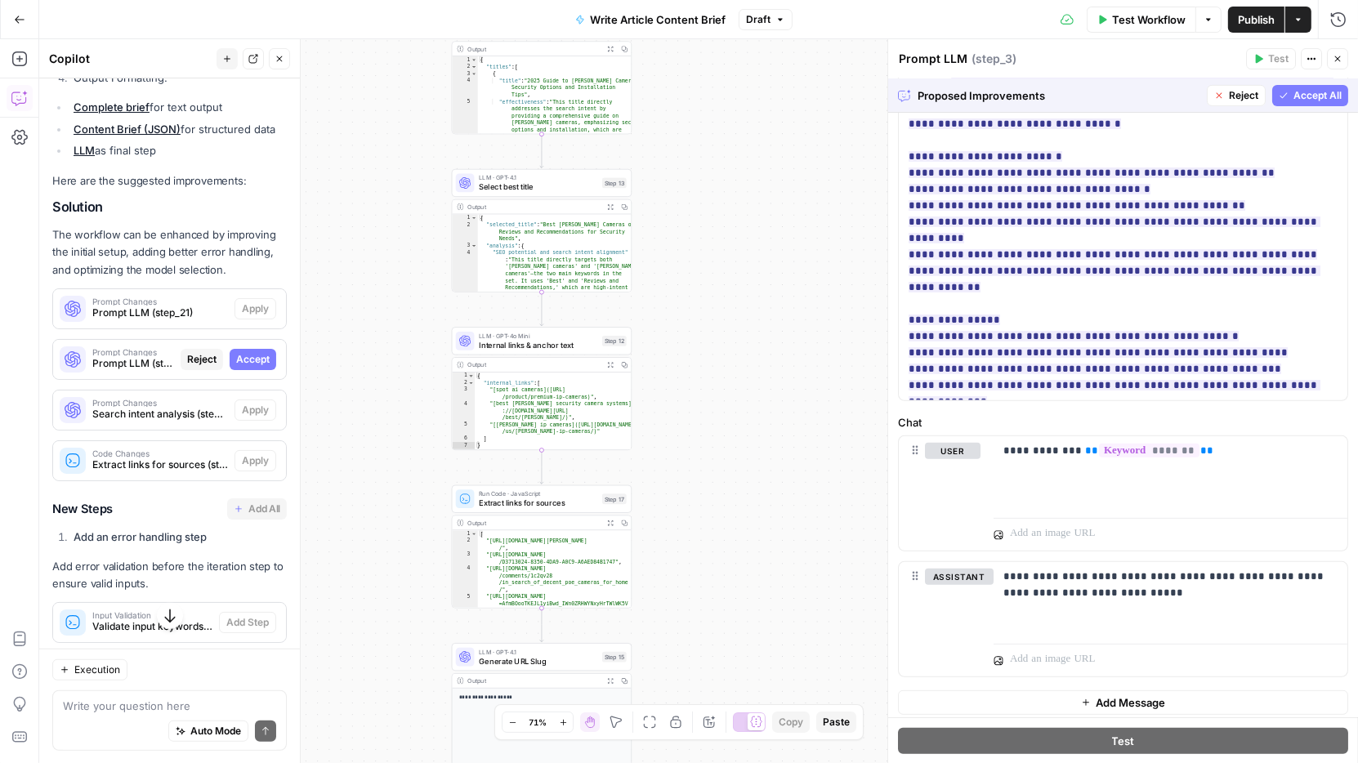
drag, startPoint x: 721, startPoint y: 531, endPoint x: 676, endPoint y: -114, distance: 647.0
click at [676, 0] on html "[URL] New Home Browse Your Data Usage Settings Recent Grids Keywords gap Person…" at bounding box center [679, 381] width 1358 height 763
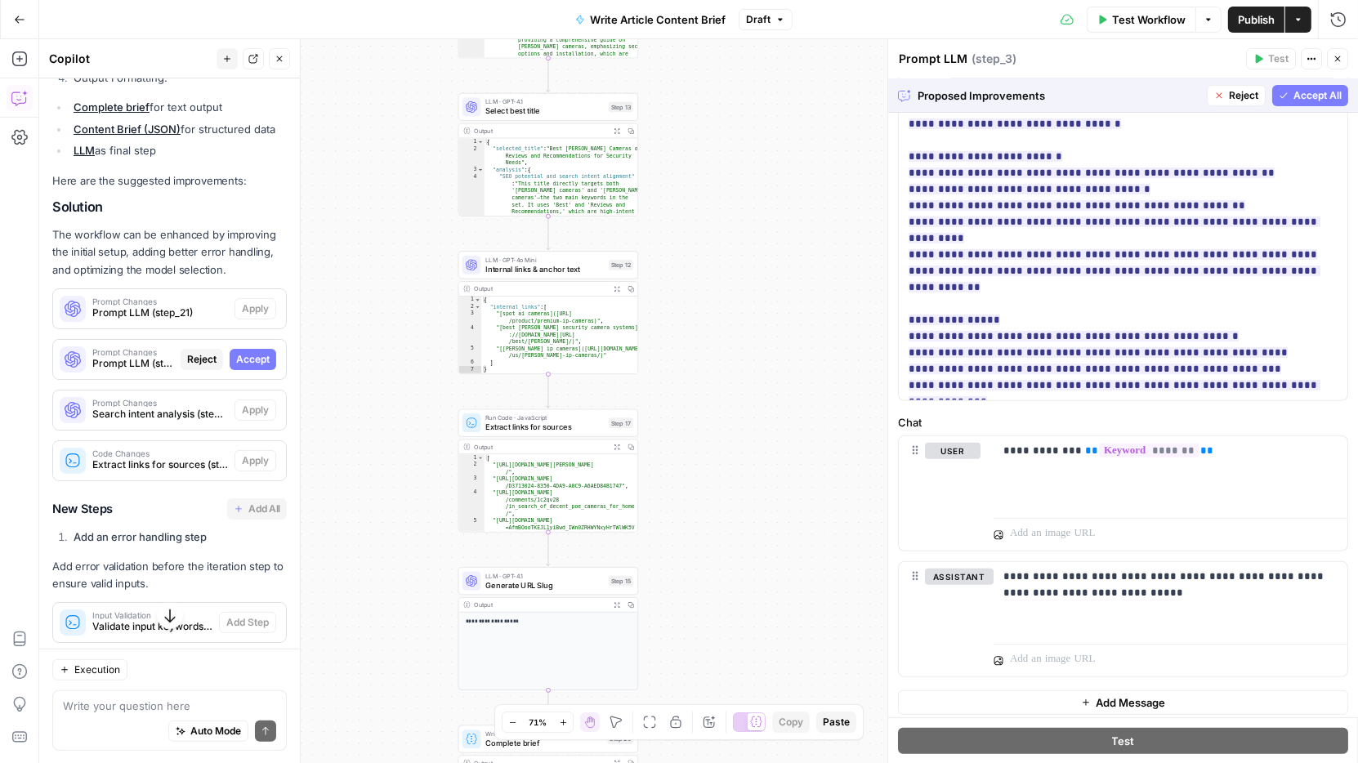
drag, startPoint x: 675, startPoint y: 356, endPoint x: 754, endPoint y: -121, distance: 483.7
click at [754, 0] on html "[URL] New Home Browse Your Data Usage Settings Recent Grids Keywords gap Person…" at bounding box center [679, 381] width 1358 height 763
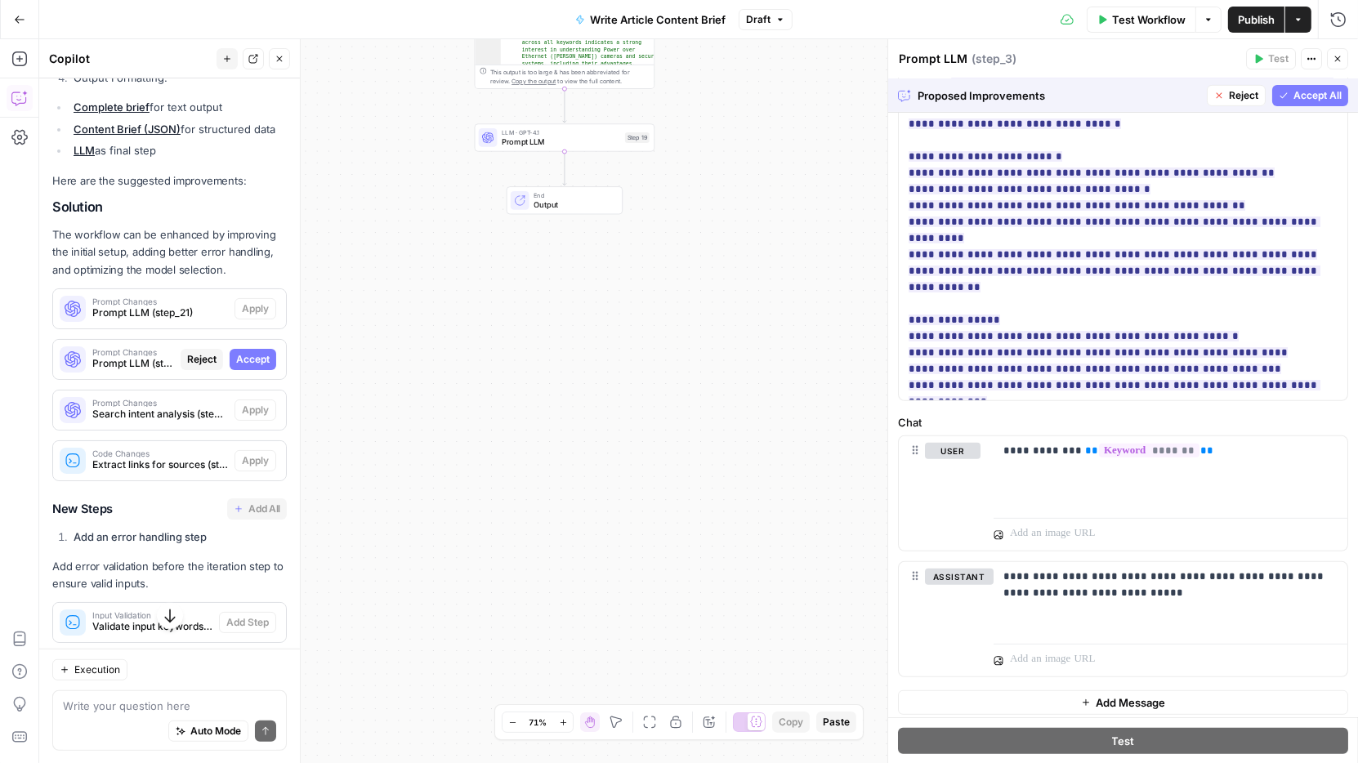
drag, startPoint x: 808, startPoint y: 480, endPoint x: 760, endPoint y: -57, distance: 538.9
click at [760, 0] on html "[URL] New Home Browse Your Data Usage Settings Recent Grids Keywords gap Person…" at bounding box center [679, 381] width 1358 height 763
drag, startPoint x: 727, startPoint y: 145, endPoint x: 706, endPoint y: 368, distance: 224.1
click at [706, 368] on div "Workflow Set Inputs Inputs LLM · GPT-4.1 Prompt LLM Step 21 LLM · GPT-4.1 Promp…" at bounding box center [698, 401] width 1319 height 724
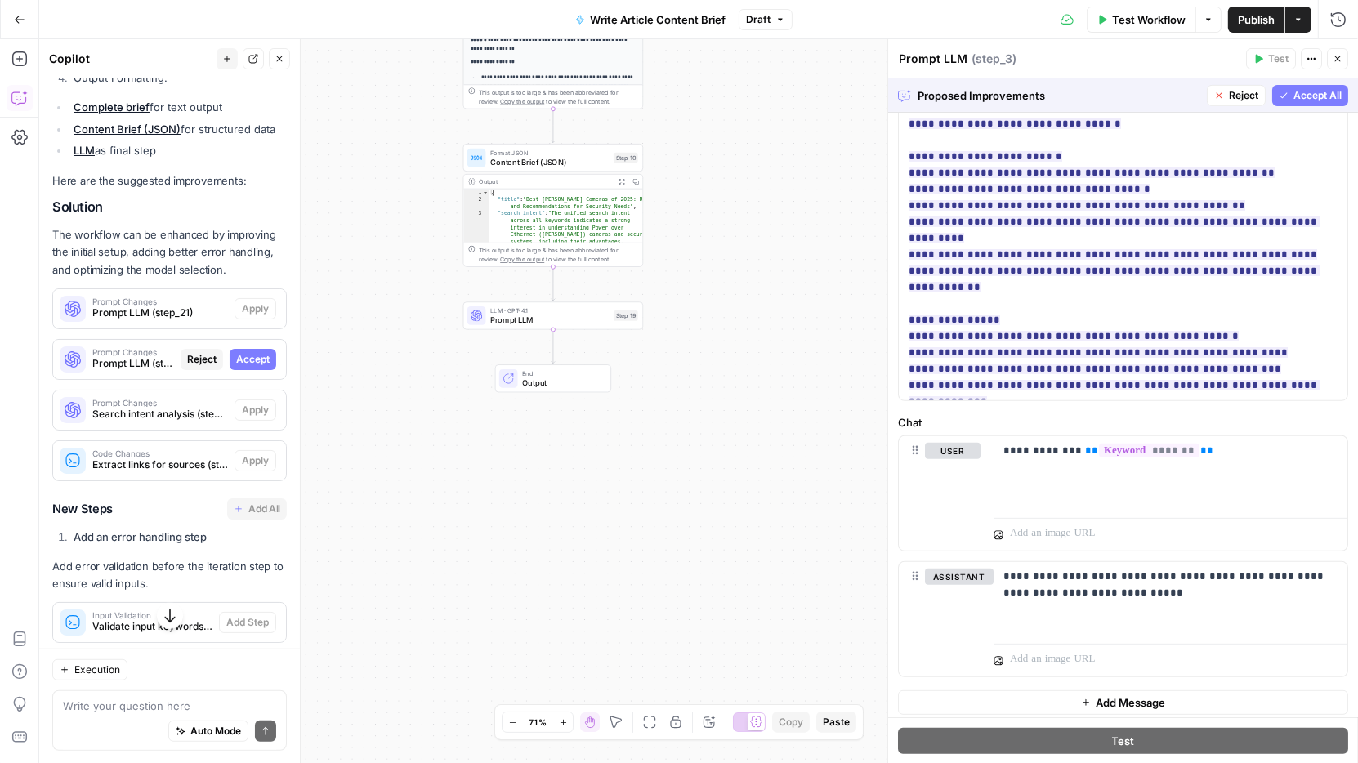
click at [522, 316] on span "Prompt LLM" at bounding box center [549, 319] width 118 height 11
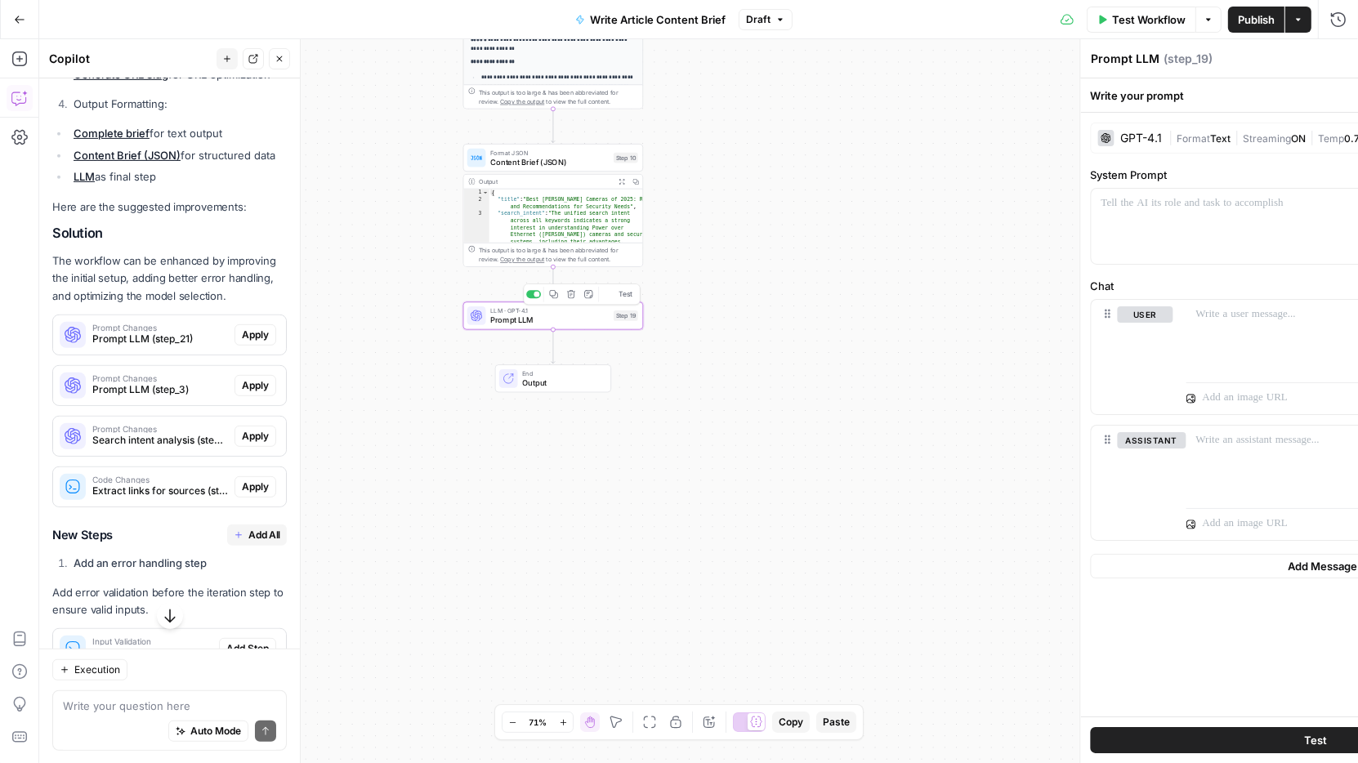
scroll to position [751, 0]
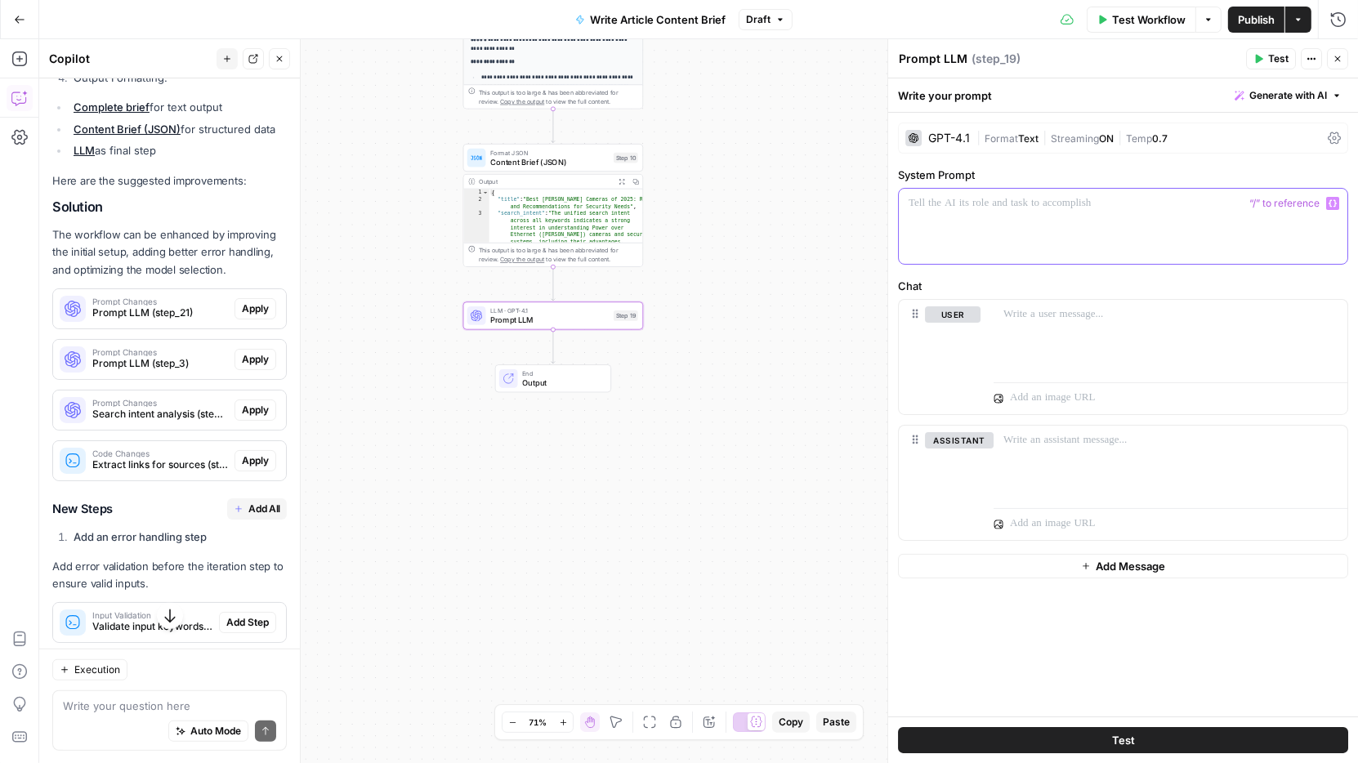
click at [1043, 225] on div at bounding box center [1123, 226] width 449 height 75
click at [1335, 203] on icon "button" at bounding box center [1332, 203] width 8 height 7
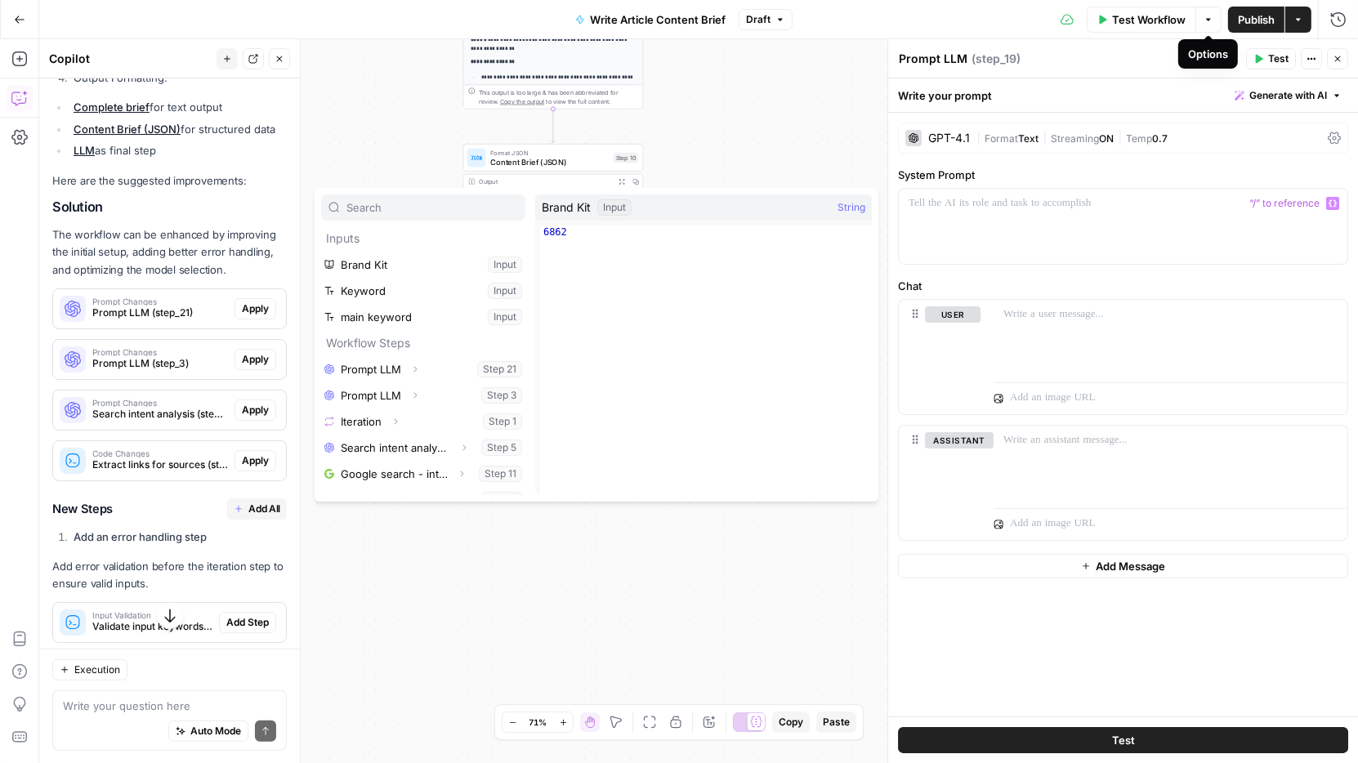
click at [1134, 17] on span "Test Workflow" at bounding box center [1149, 19] width 74 height 16
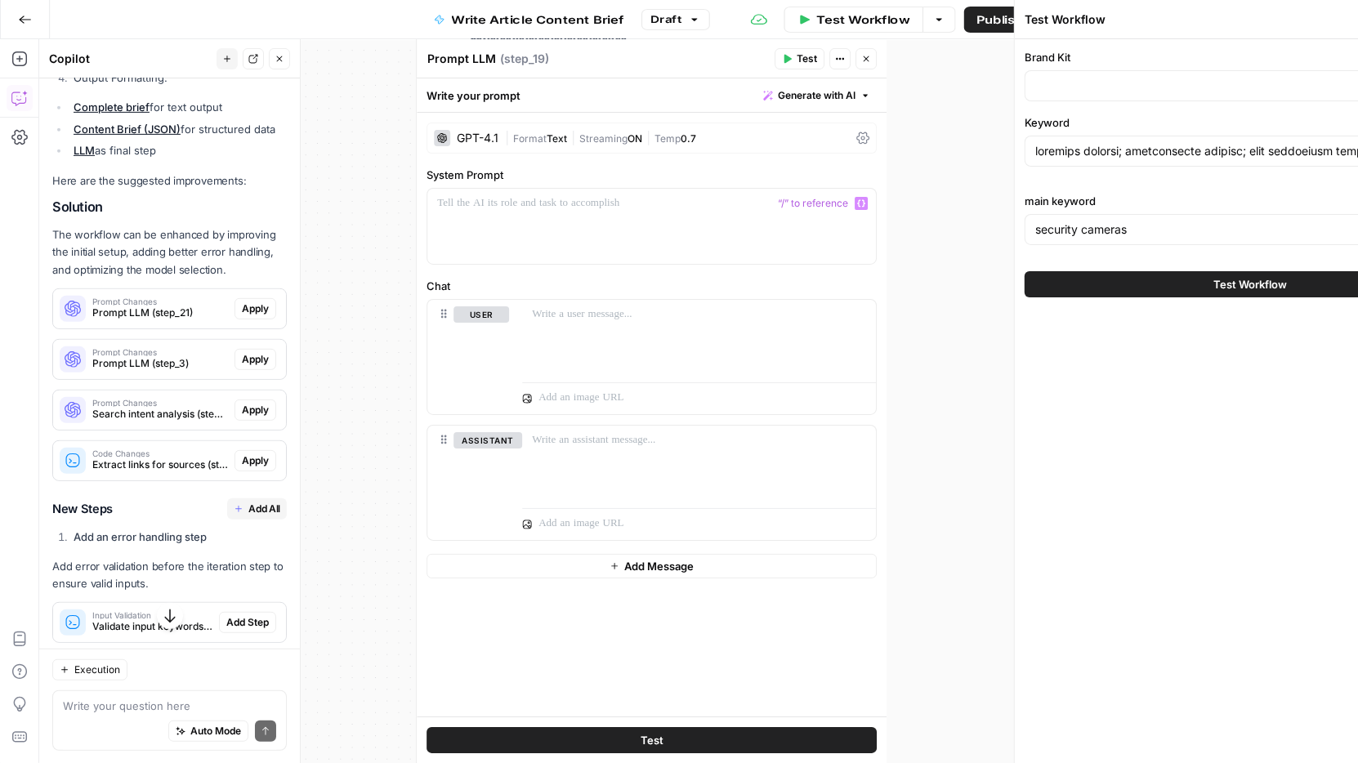
type input "[URL]"
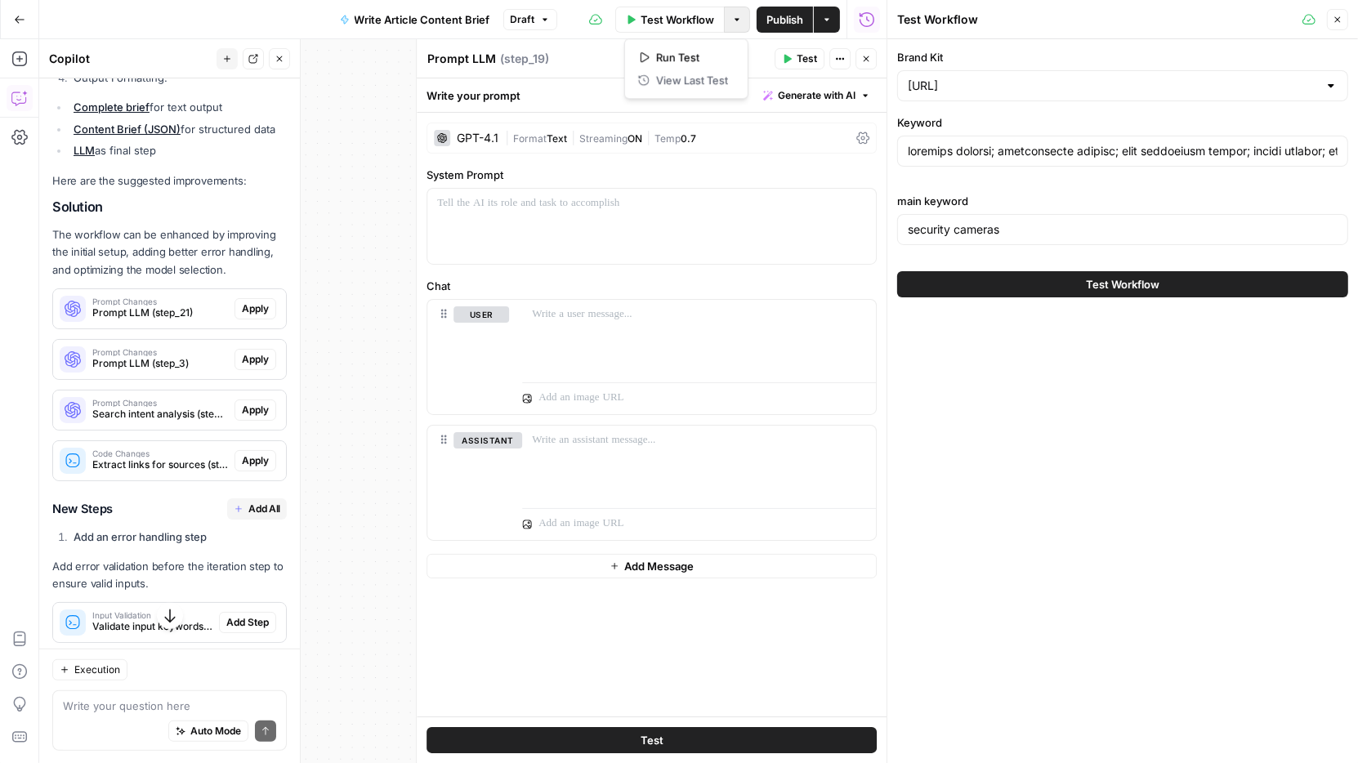
click at [738, 26] on button "Options" at bounding box center [737, 20] width 26 height 26
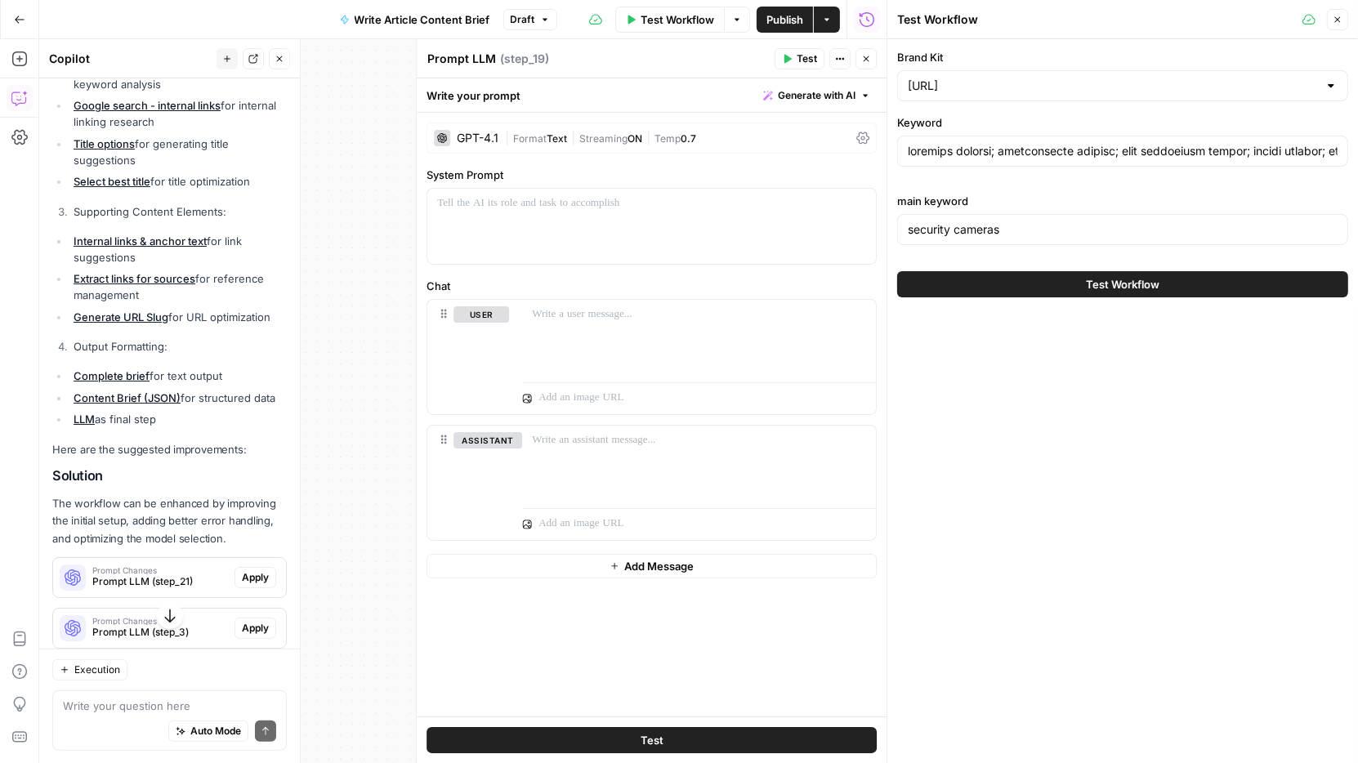
scroll to position [122, 0]
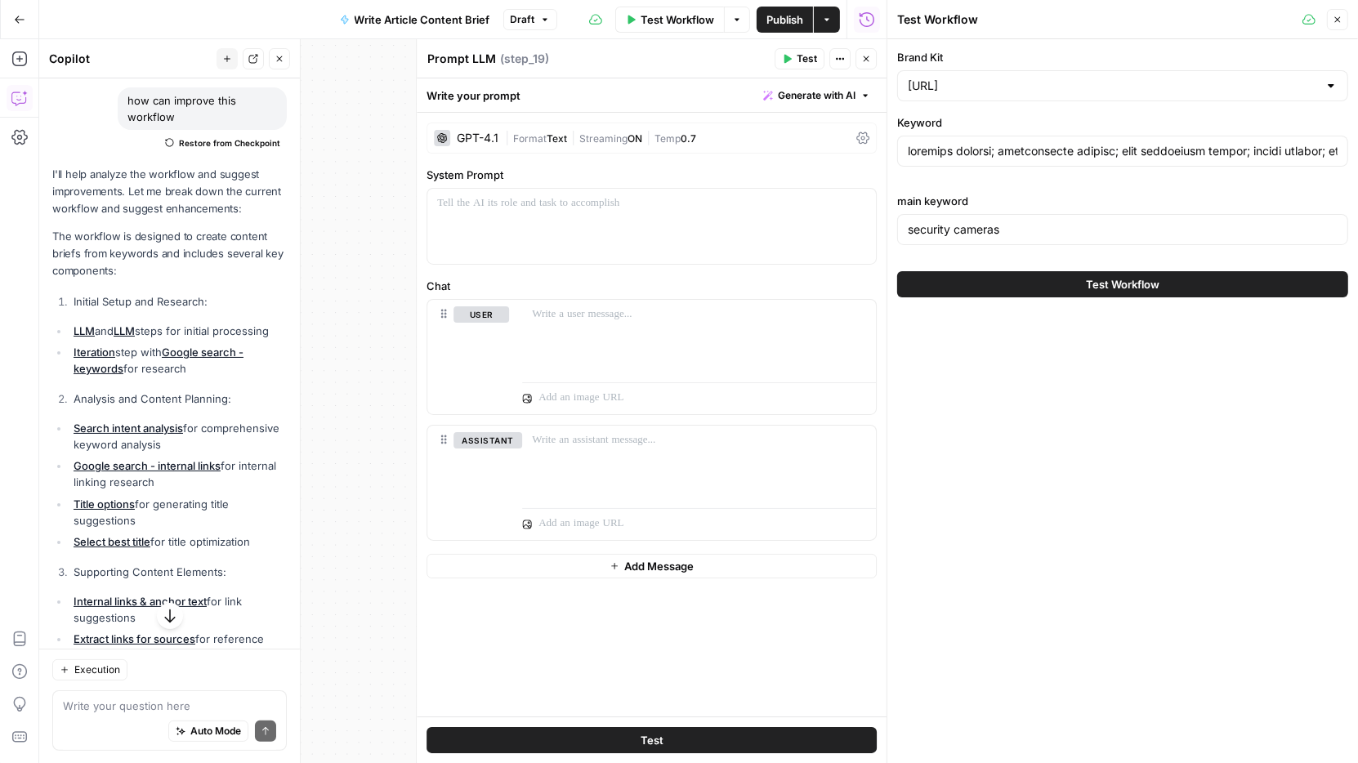
drag, startPoint x: 1342, startPoint y: 21, endPoint x: 1346, endPoint y: 81, distance: 59.7
click at [1346, 81] on div "Test Workflow Close Brand Kit [URL] Keyword main keyword security cameras Test …" at bounding box center [1121, 381] width 471 height 763
click at [1342, 18] on icon "button" at bounding box center [1338, 20] width 10 height 10
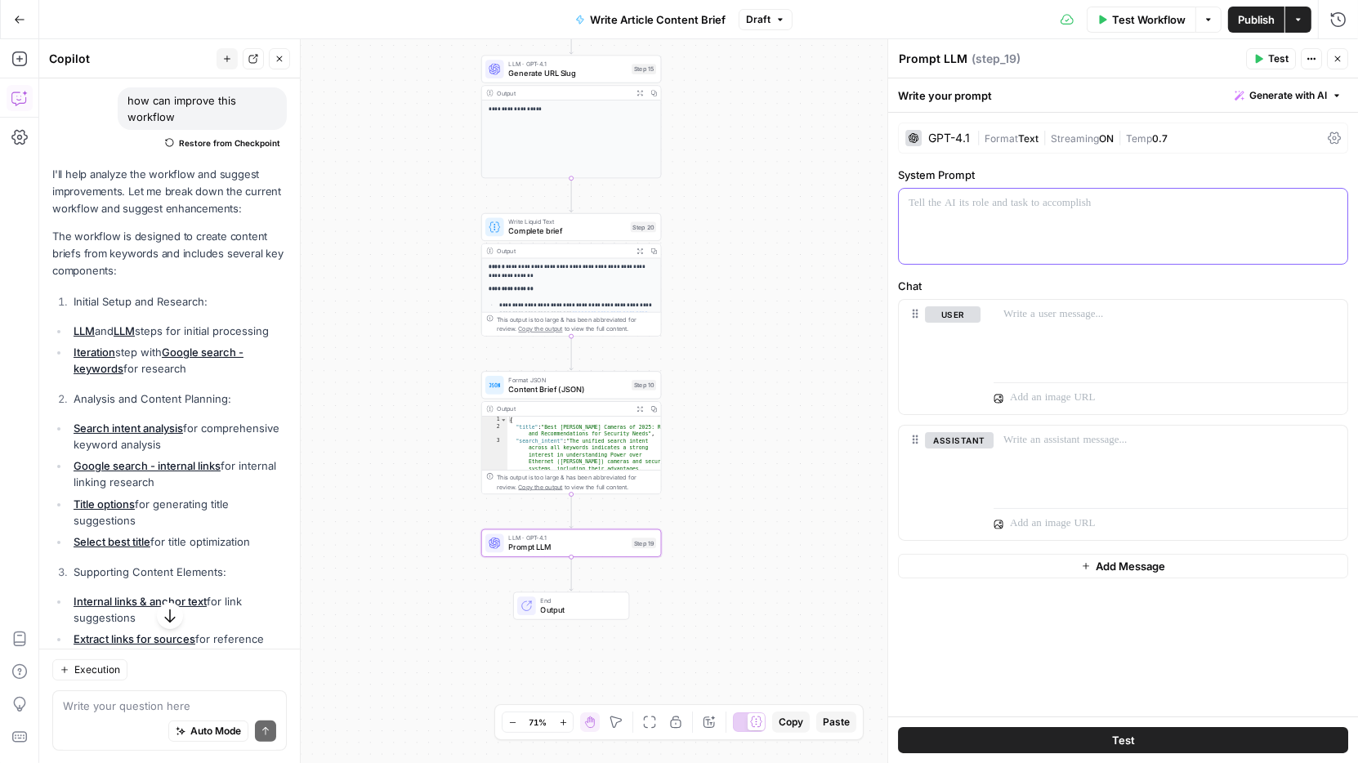
click at [1340, 203] on div at bounding box center [1123, 226] width 449 height 75
click at [1328, 203] on icon "button" at bounding box center [1332, 203] width 8 height 8
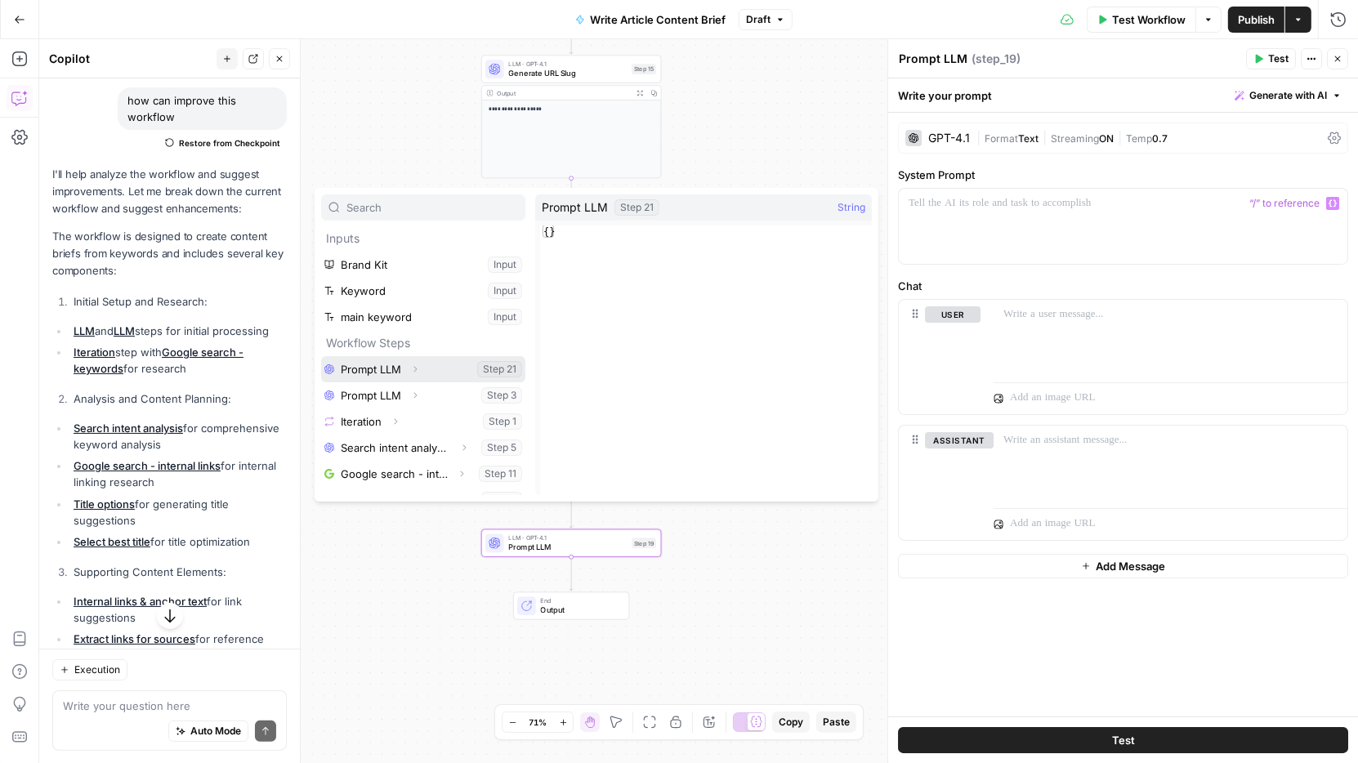
click at [380, 371] on button "Select variable Prompt LLM" at bounding box center [423, 369] width 204 height 26
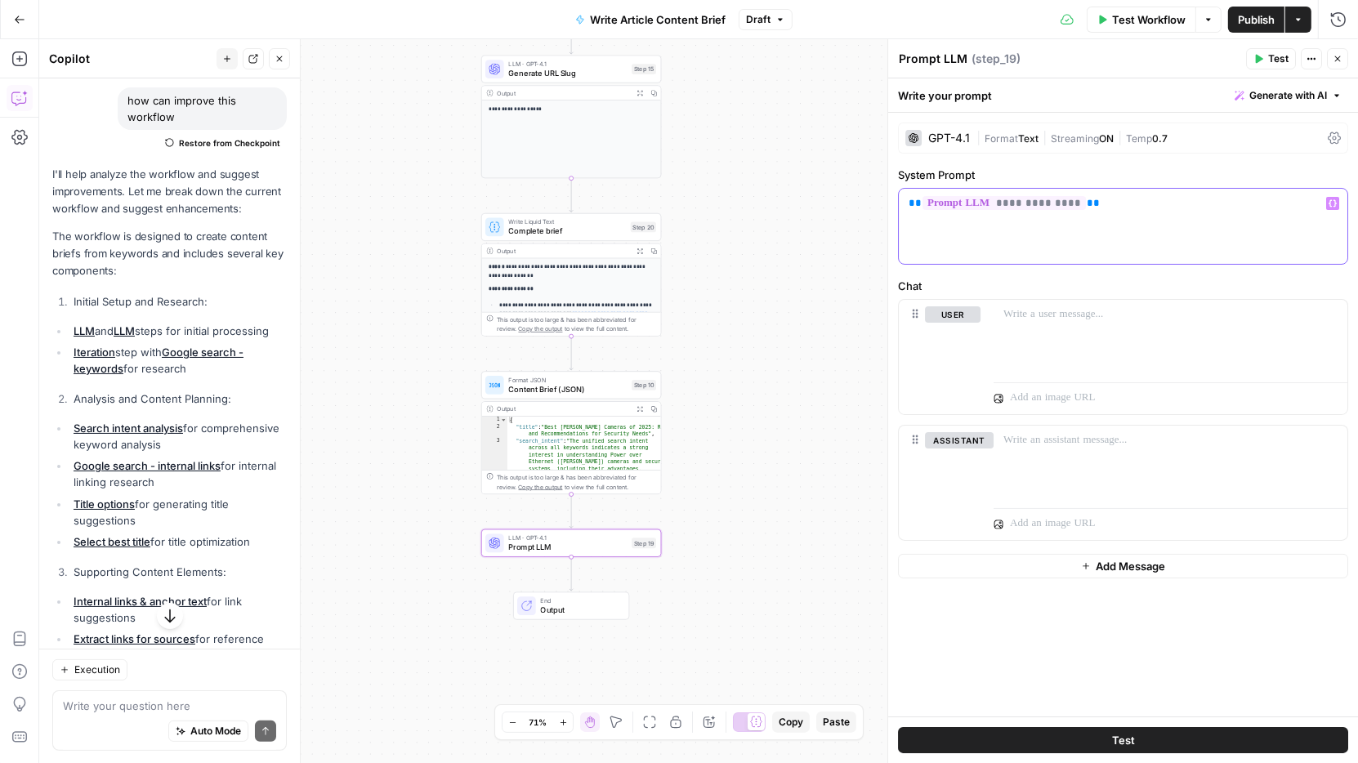
click at [1337, 206] on button "Variables Menu" at bounding box center [1332, 203] width 13 height 13
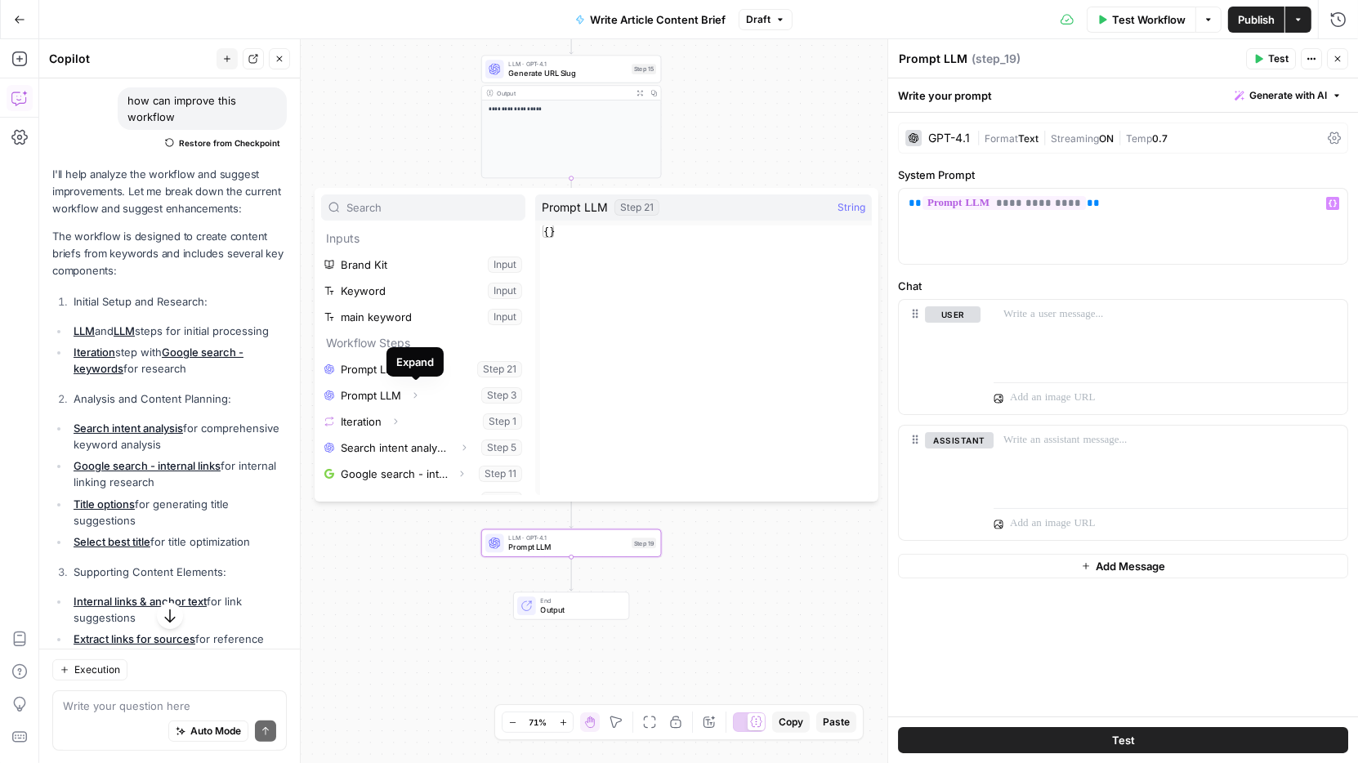
click at [416, 371] on div "Expand" at bounding box center [414, 361] width 57 height 29
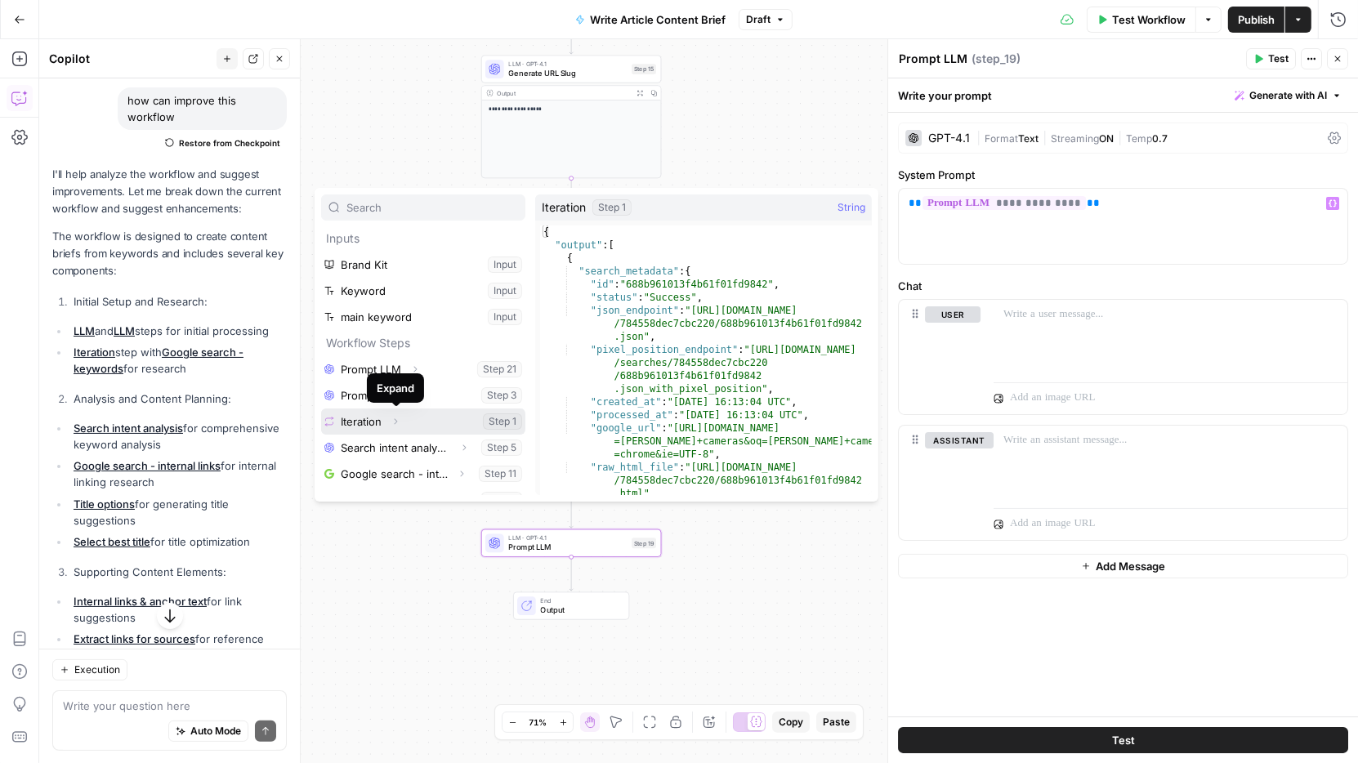
click at [394, 422] on icon "button" at bounding box center [396, 422] width 10 height 10
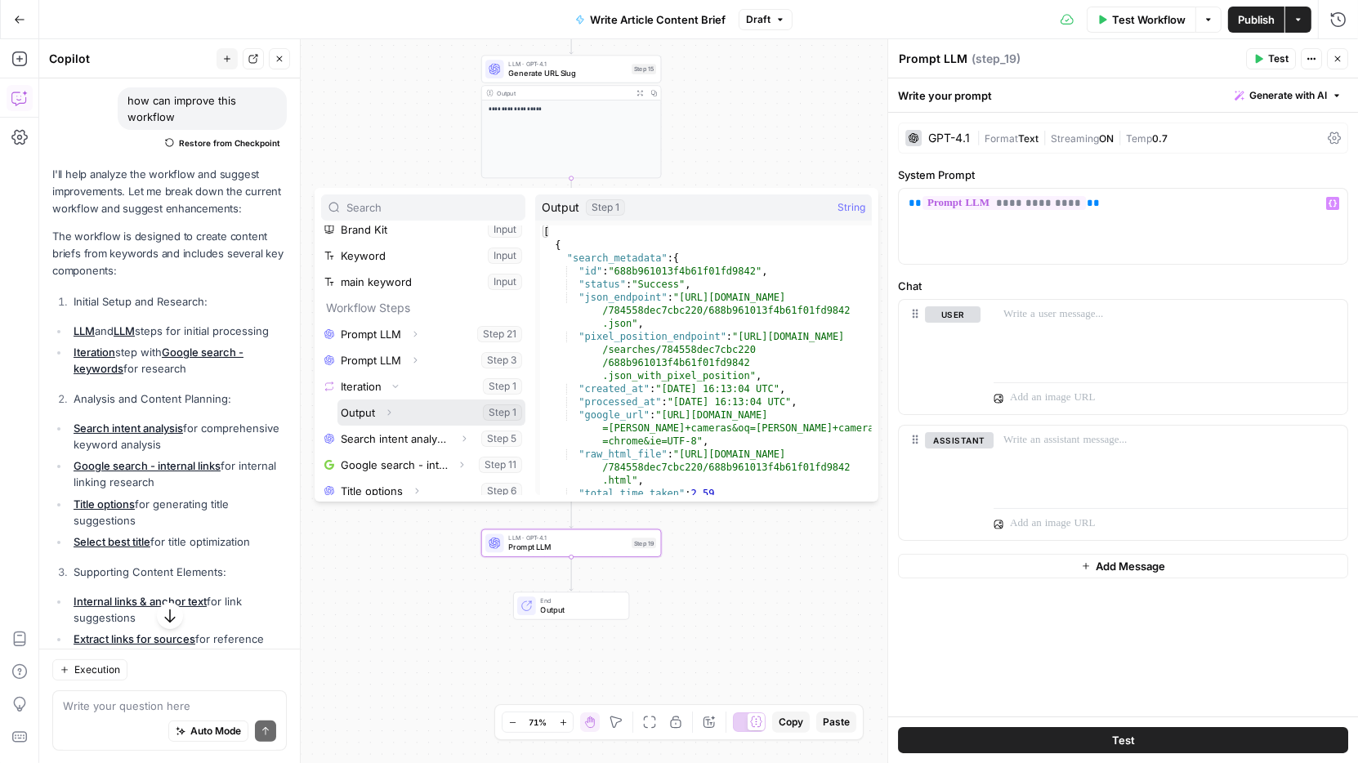
click at [390, 408] on icon "button" at bounding box center [389, 413] width 10 height 10
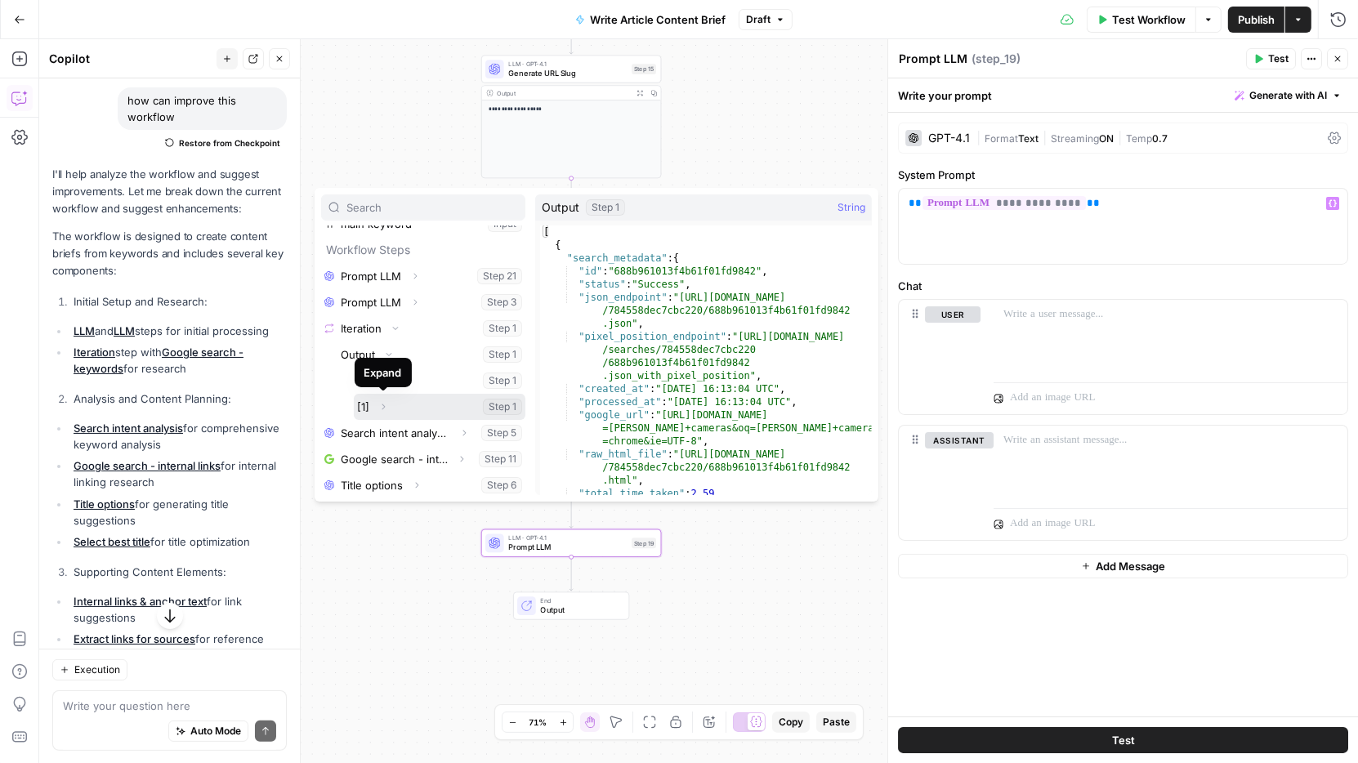
click at [385, 404] on icon "button" at bounding box center [383, 407] width 3 height 6
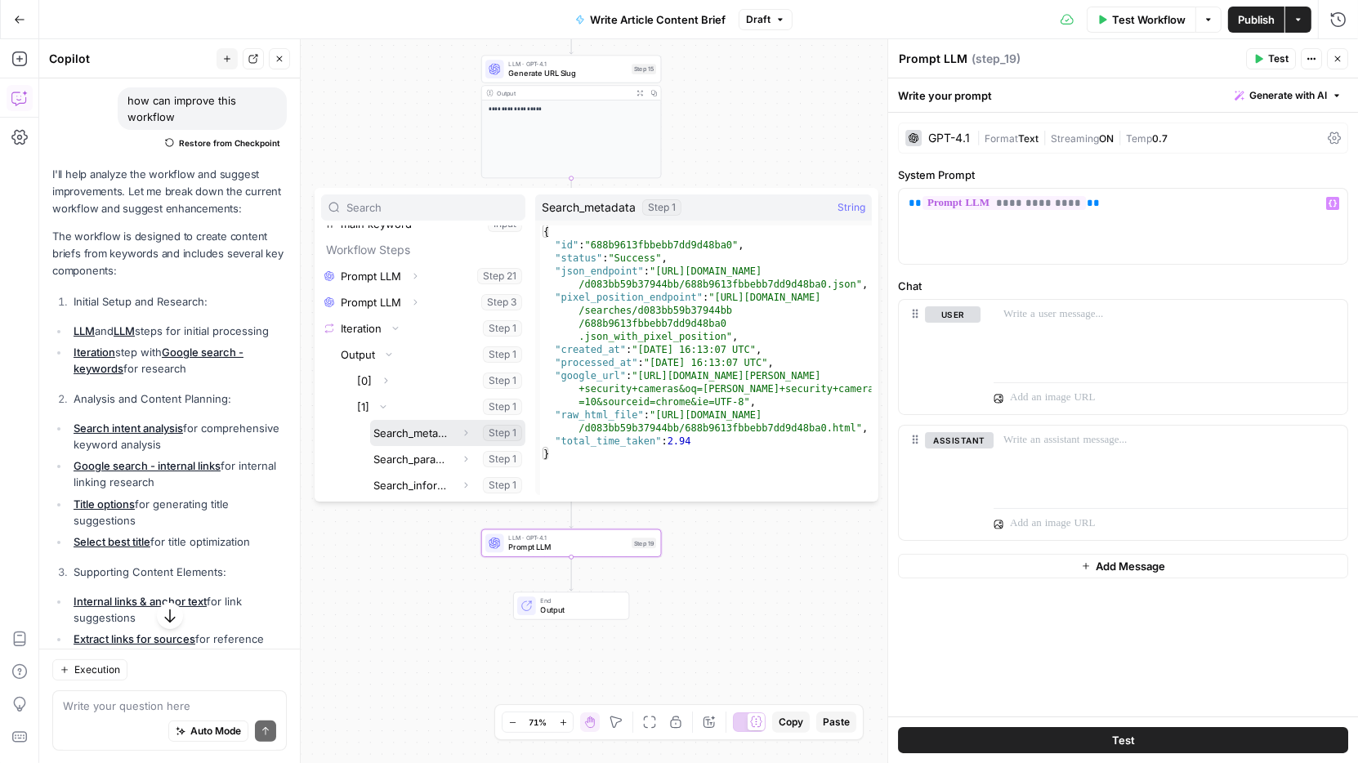
click at [463, 432] on icon "button" at bounding box center [466, 433] width 10 height 10
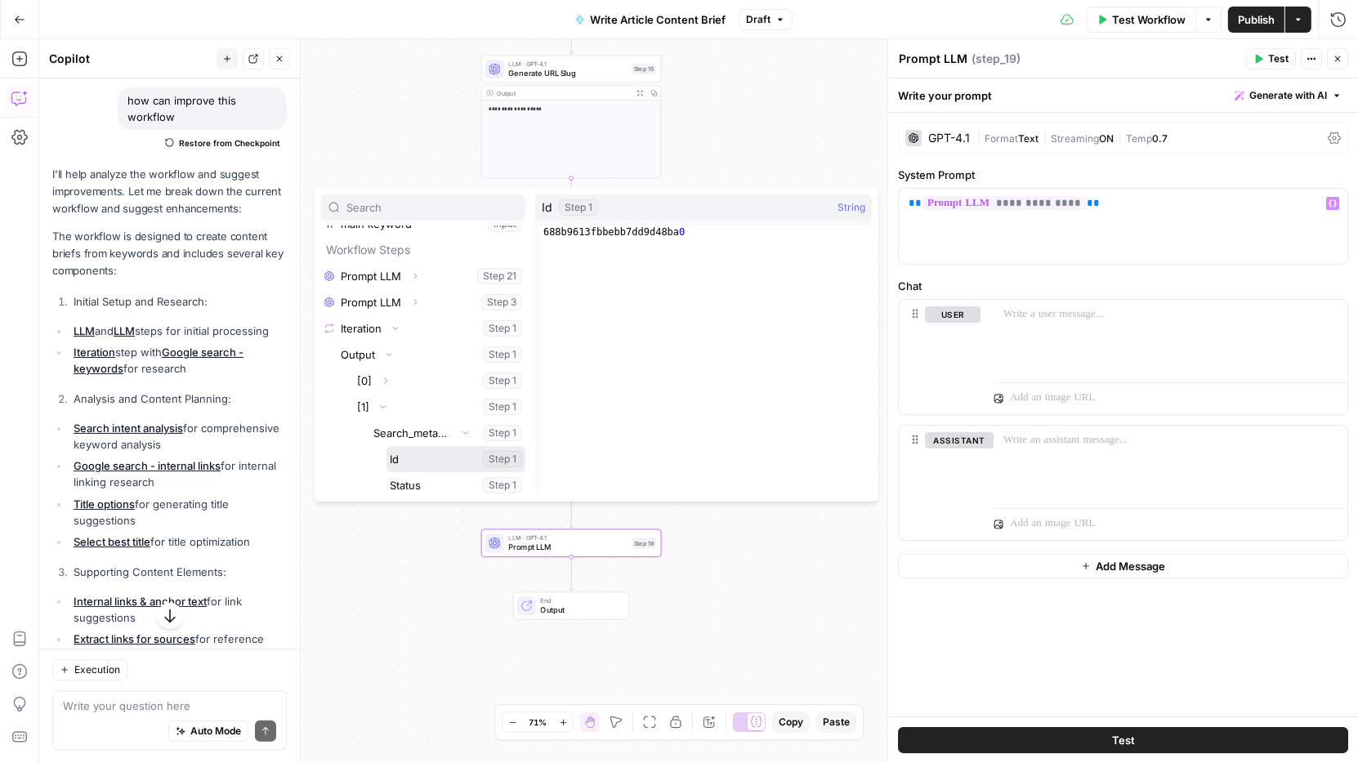
click at [408, 460] on button "Select variable Id" at bounding box center [455, 459] width 139 height 26
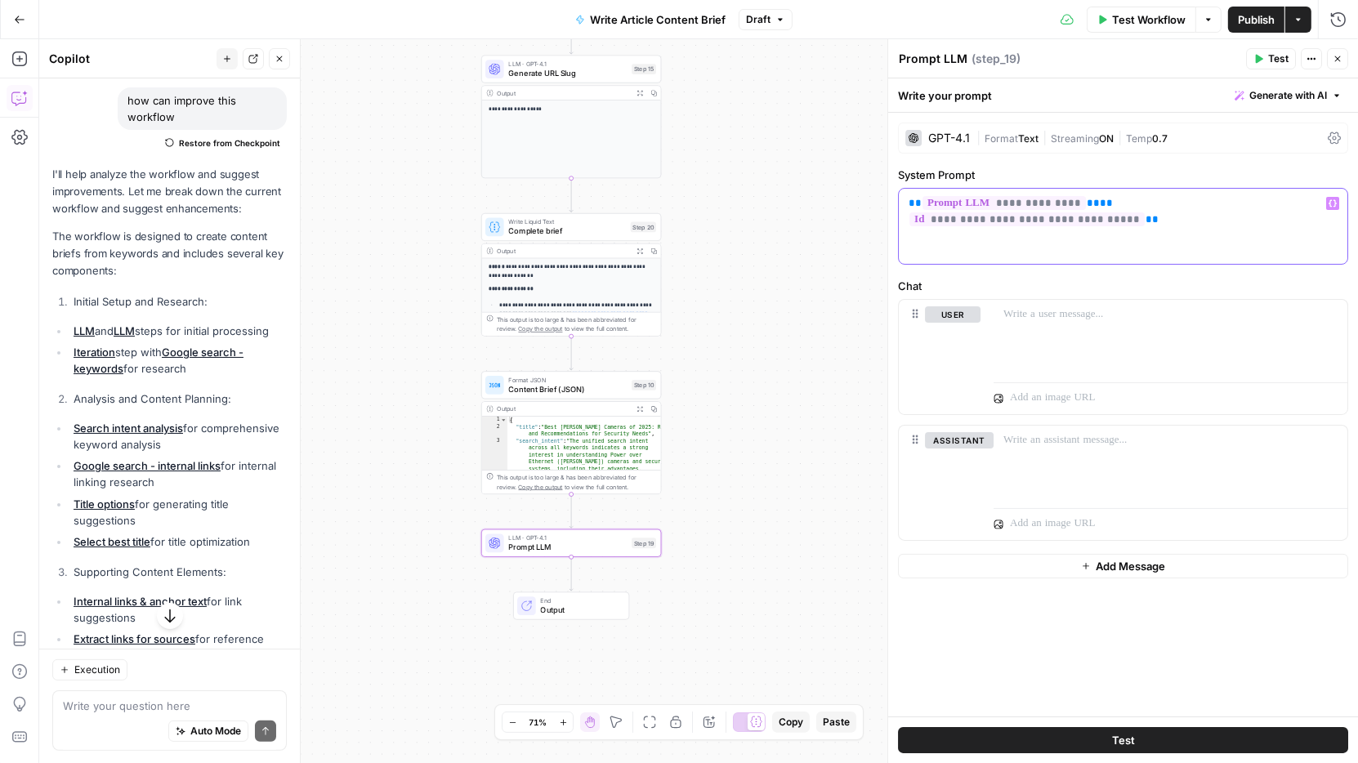
click at [1334, 207] on button "Variables Menu" at bounding box center [1332, 203] width 13 height 13
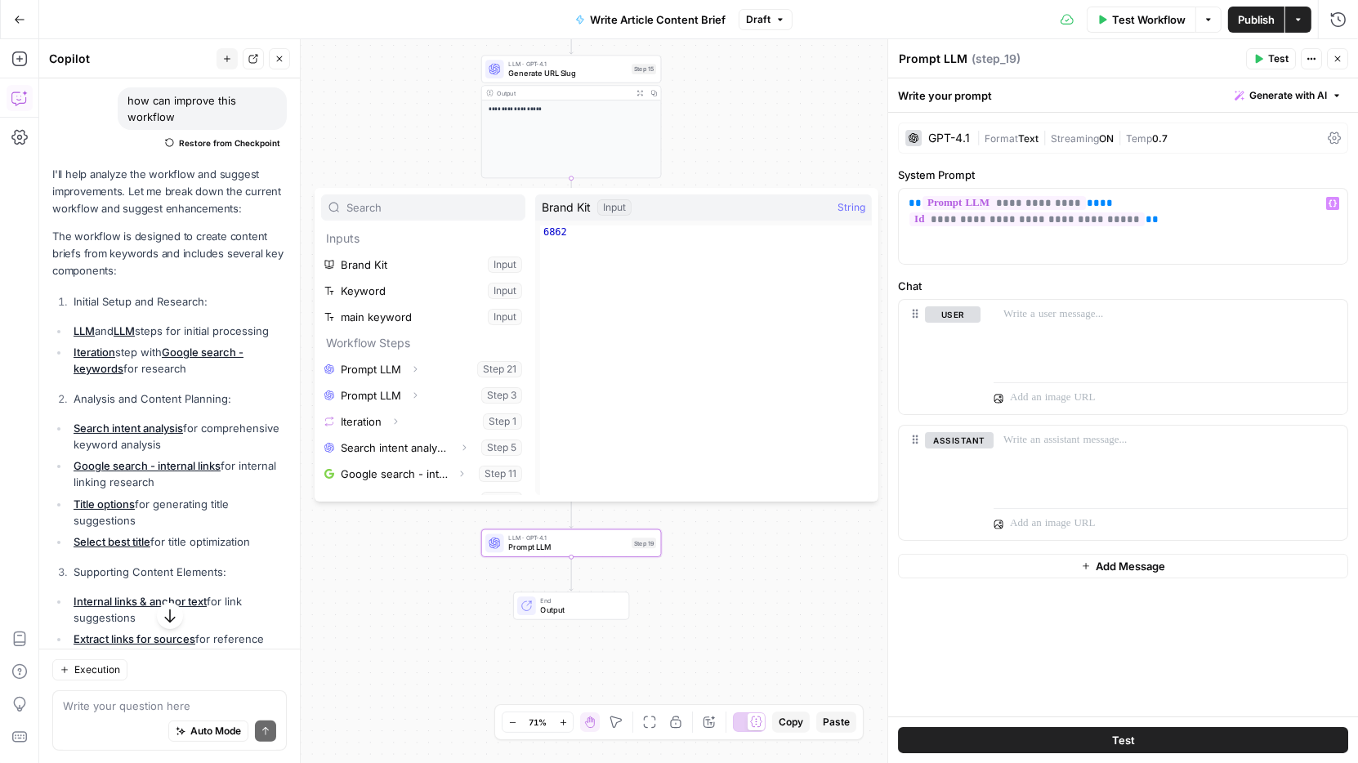
type textarea "****"
click at [567, 231] on div "6862" at bounding box center [706, 373] width 332 height 296
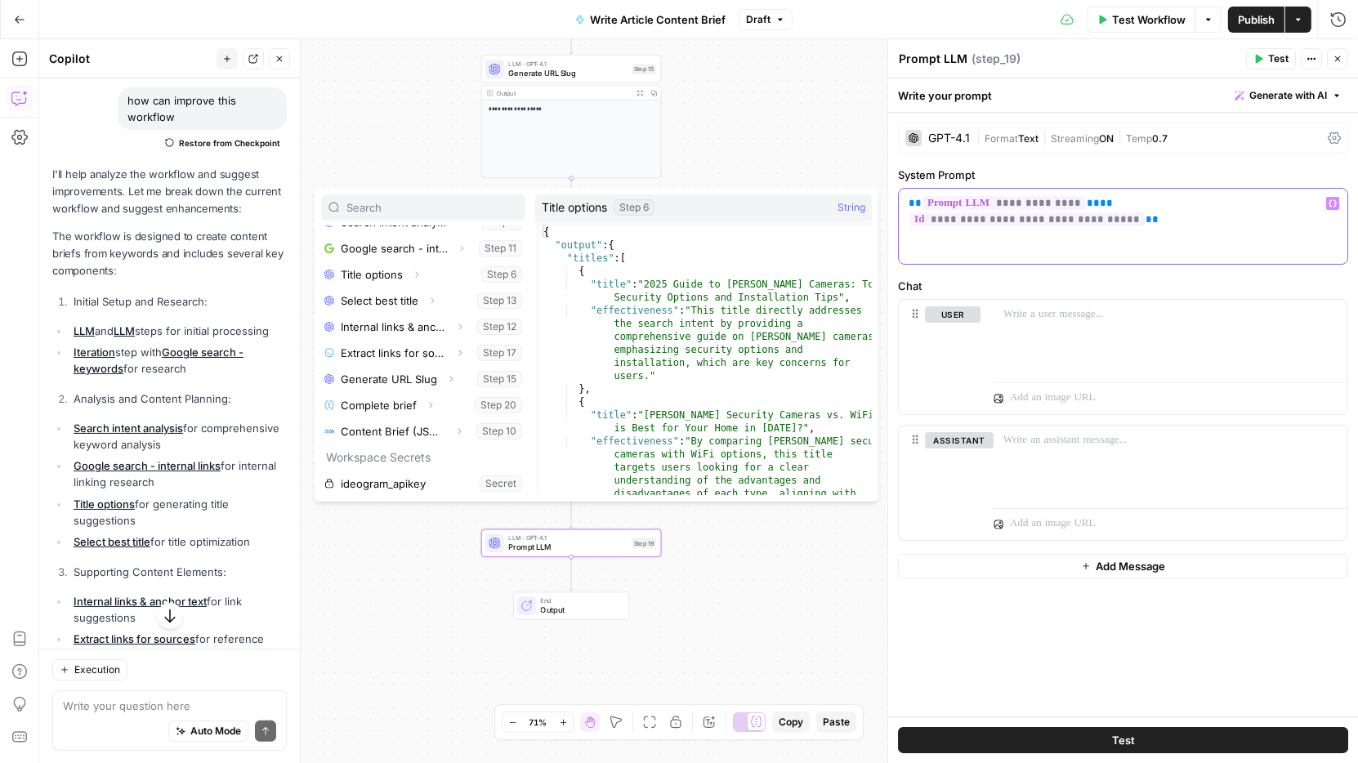
click at [1092, 239] on div "**********" at bounding box center [1123, 226] width 449 height 75
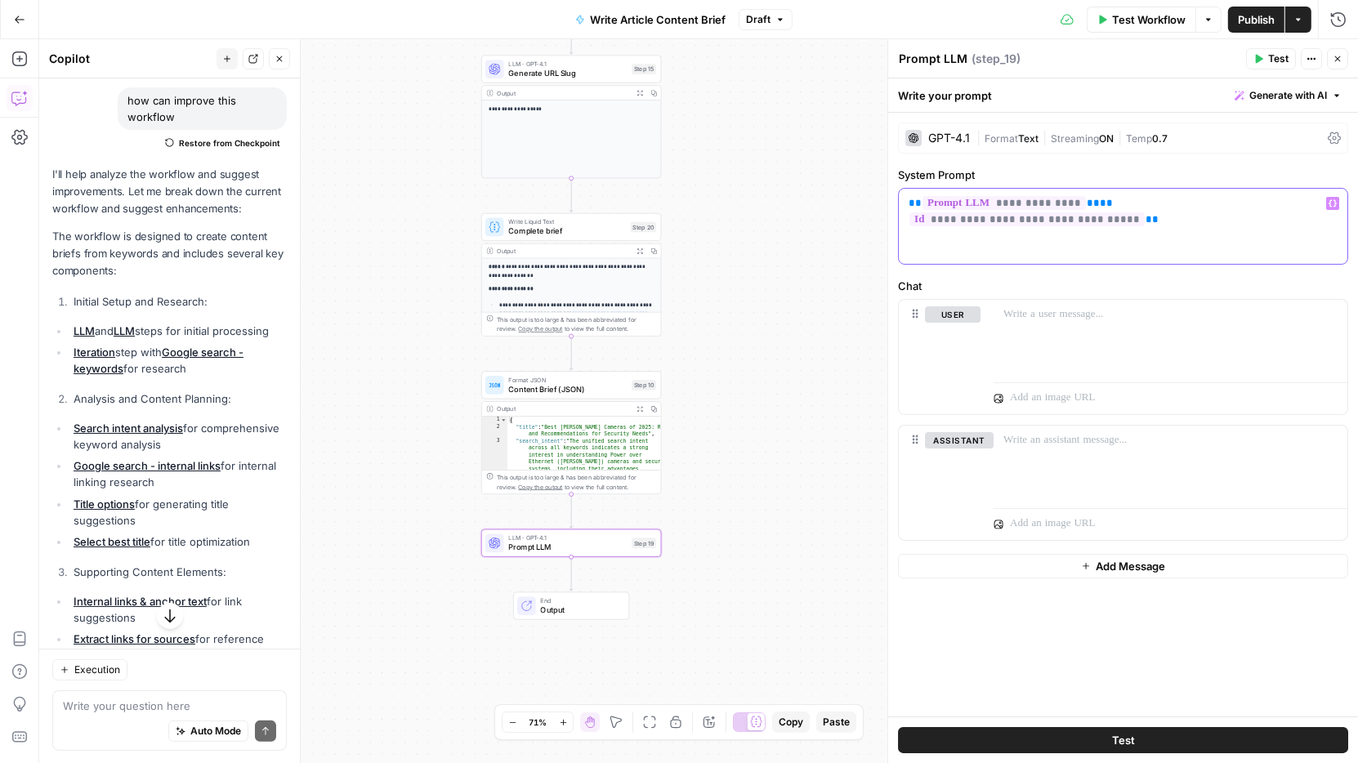
click at [1118, 226] on div "**********" at bounding box center [1123, 226] width 449 height 75
click at [1335, 201] on icon "button" at bounding box center [1332, 203] width 8 height 7
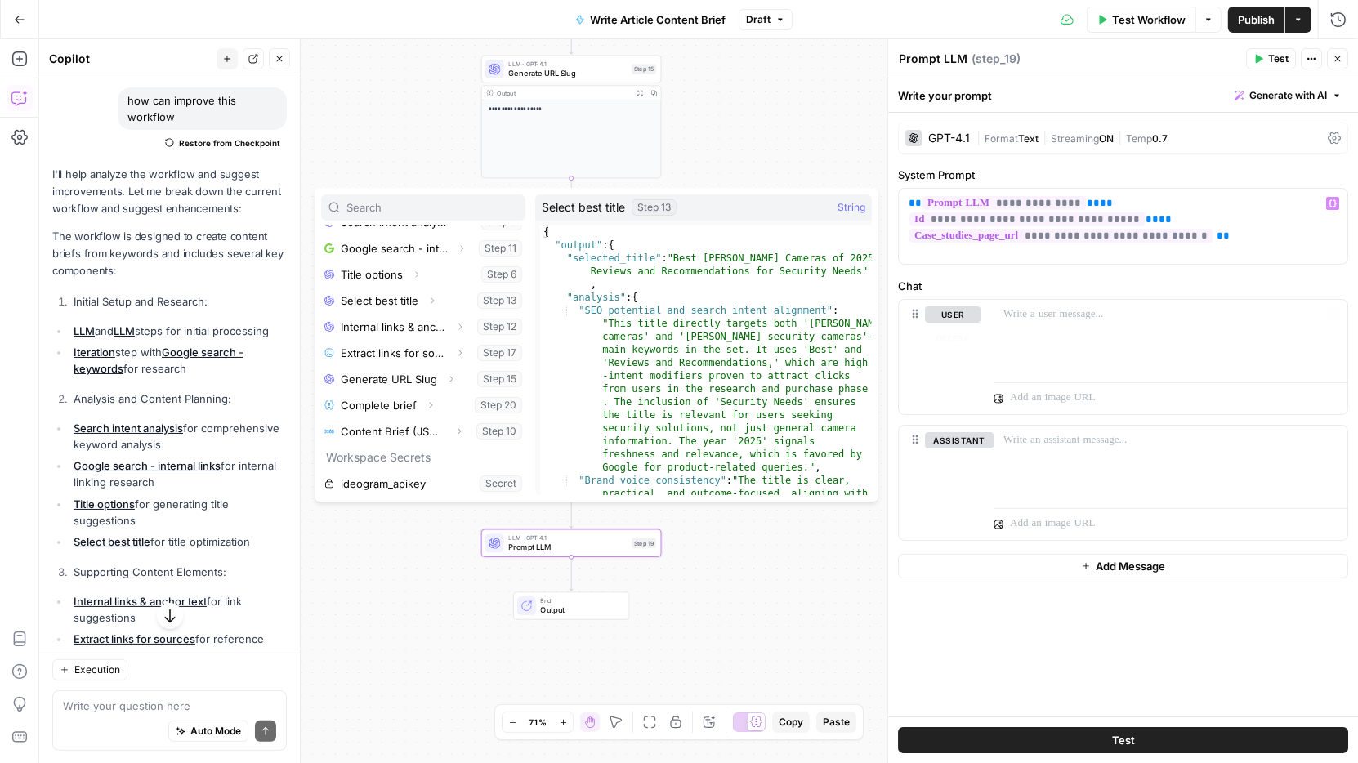
click at [1112, 284] on label "Chat" at bounding box center [1123, 286] width 450 height 16
